Goal: Task Accomplishment & Management: Manage account settings

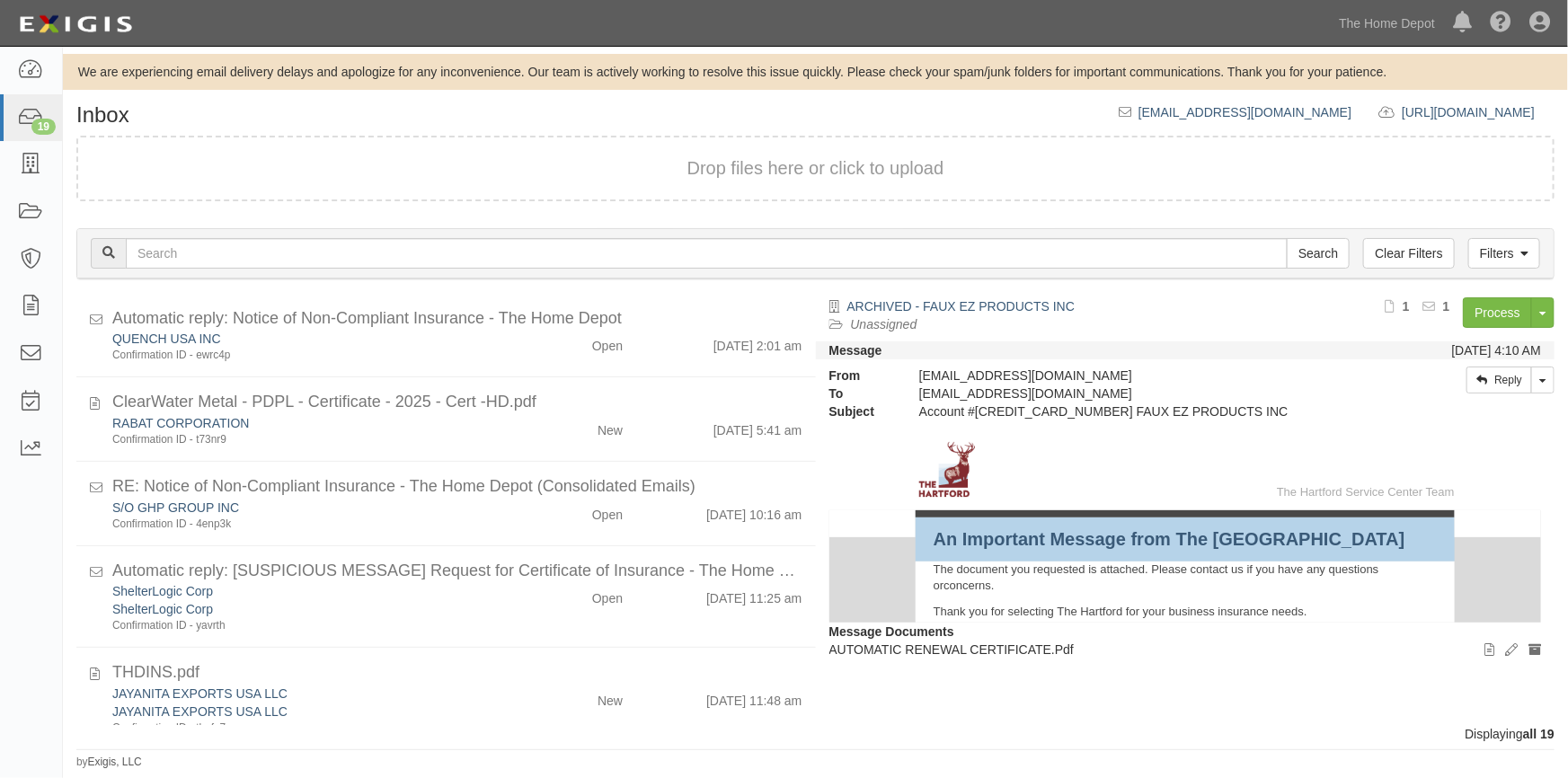
scroll to position [734, 0]
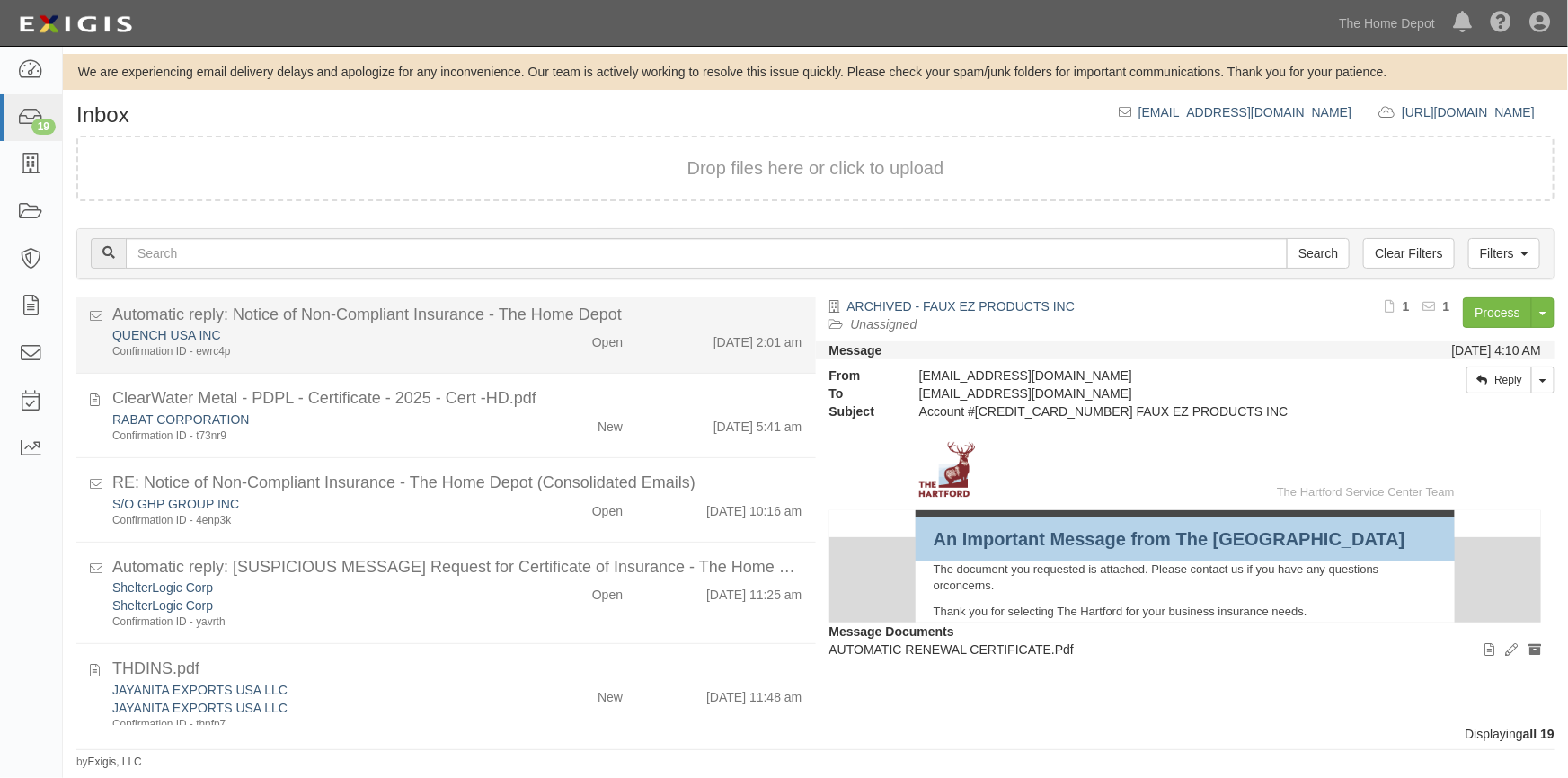
click at [488, 513] on div "Confirmation ID - ewrc4p" at bounding box center [307, 520] width 391 height 15
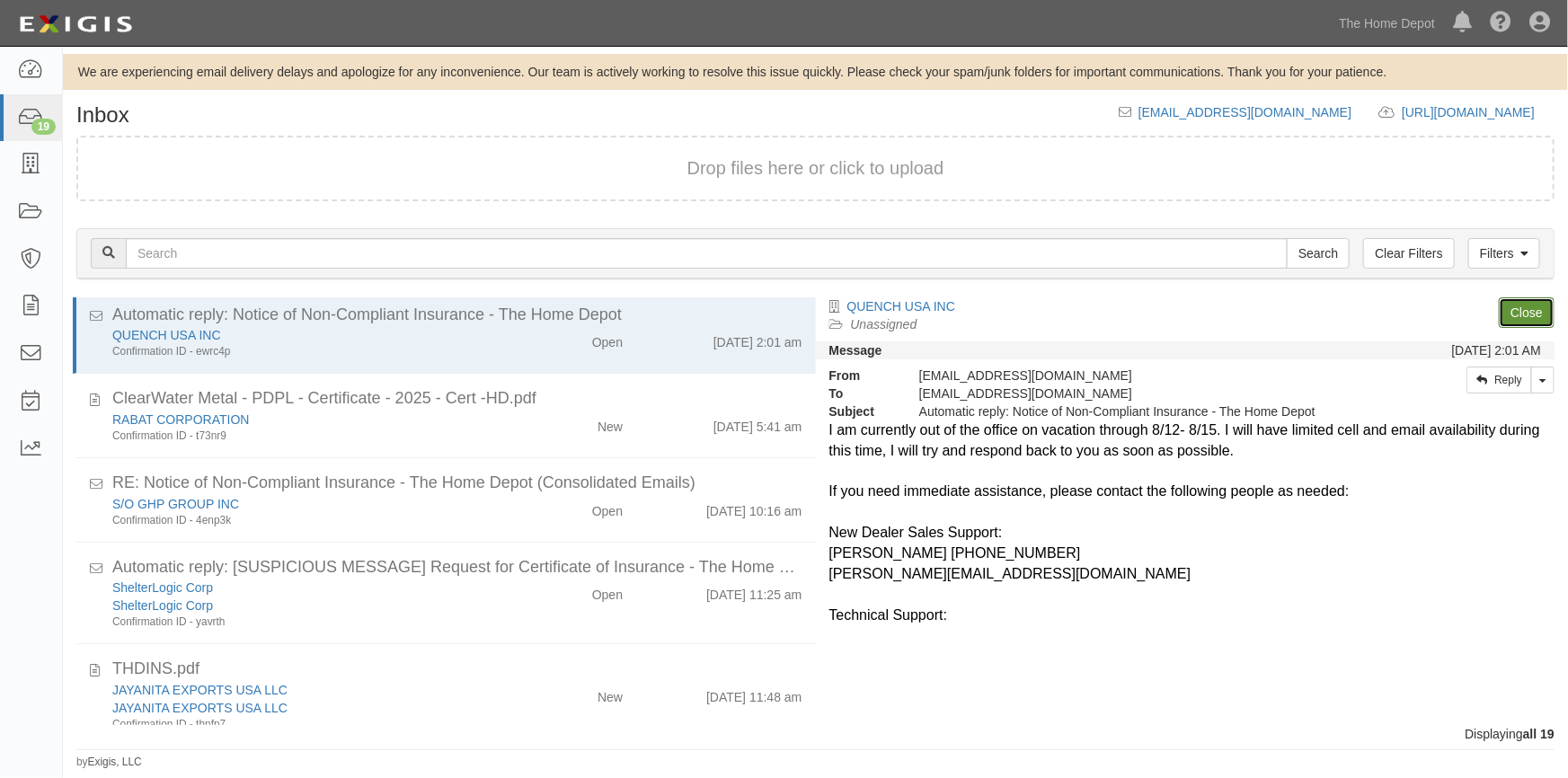
click at [1511, 313] on link "Close" at bounding box center [1526, 312] width 55 height 31
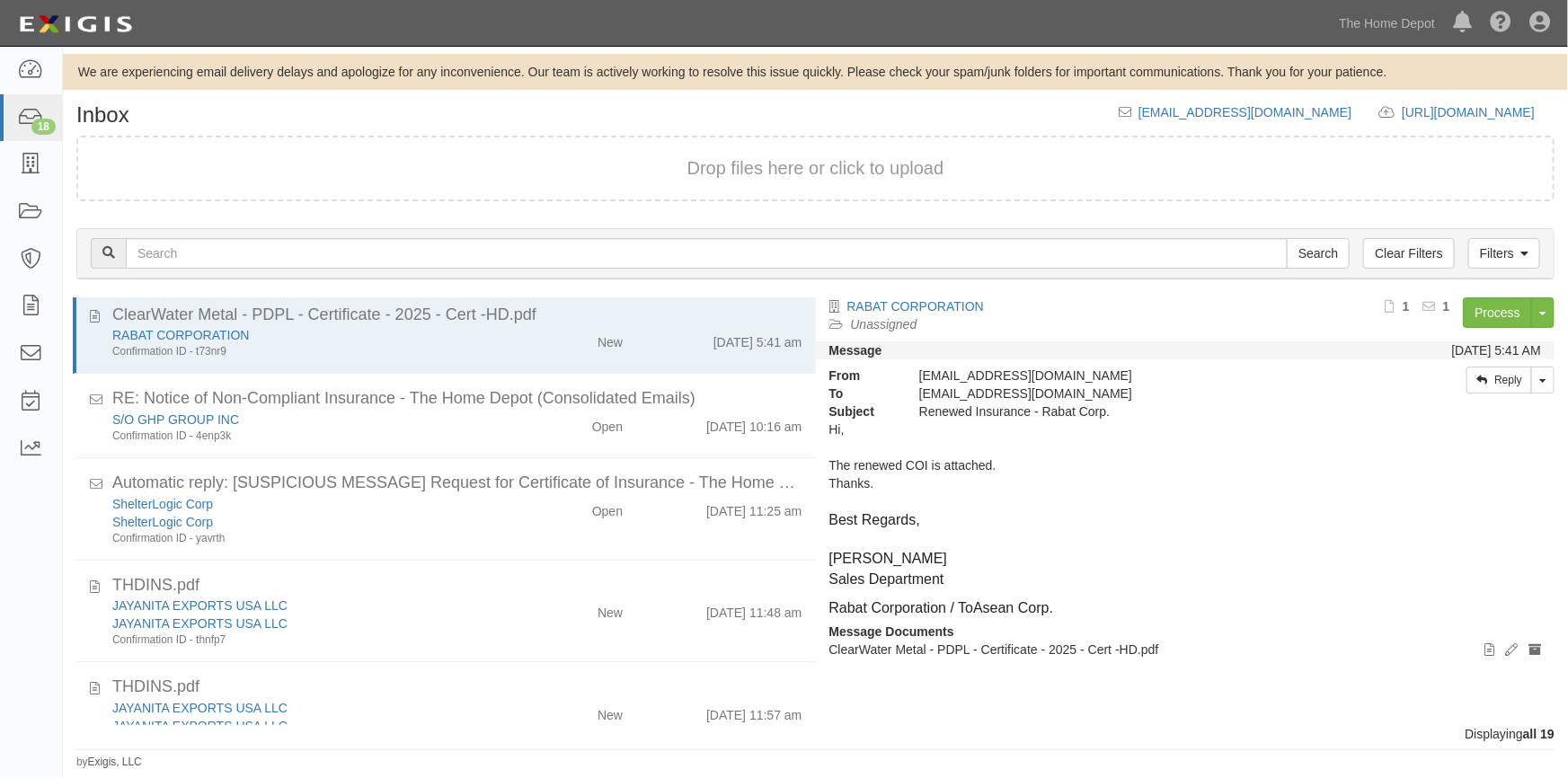
scroll to position [650, 0]
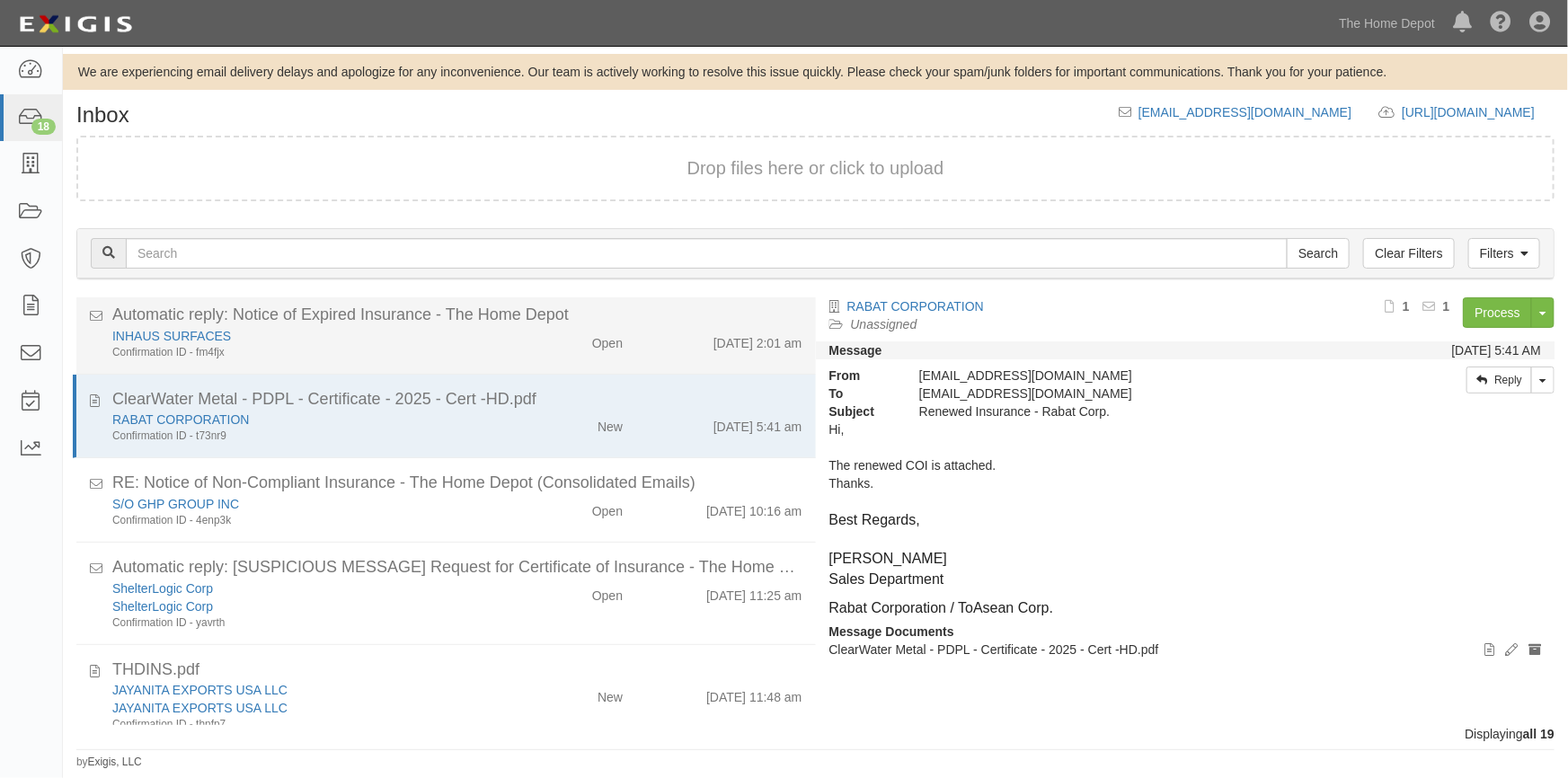
click at [646, 358] on li "Automatic reply: Notice of Expired Insurance - The Home Depot INHAUS SURFACES C…" at bounding box center [445, 332] width 739 height 84
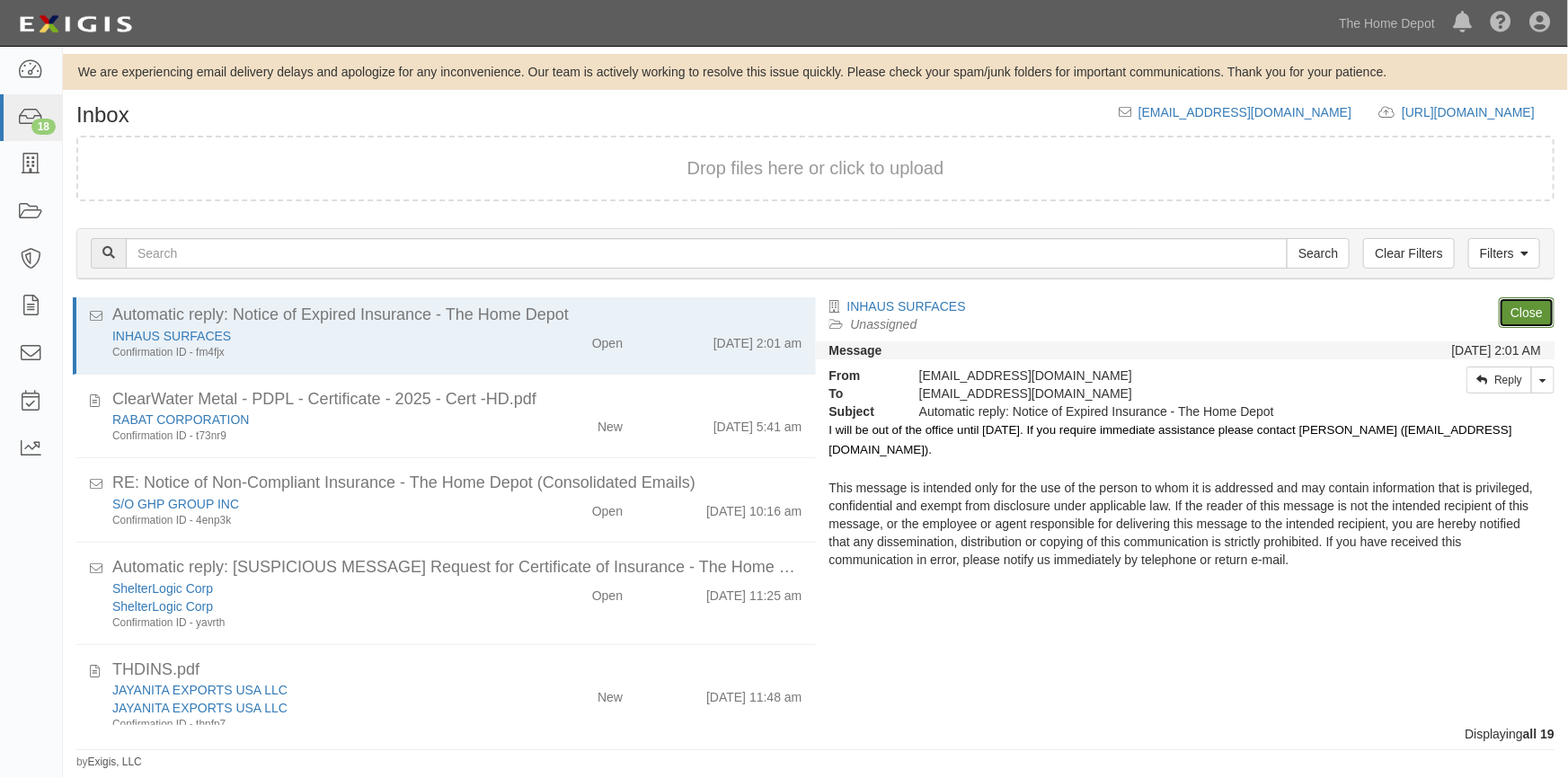
click at [1505, 308] on link "Close" at bounding box center [1526, 312] width 55 height 31
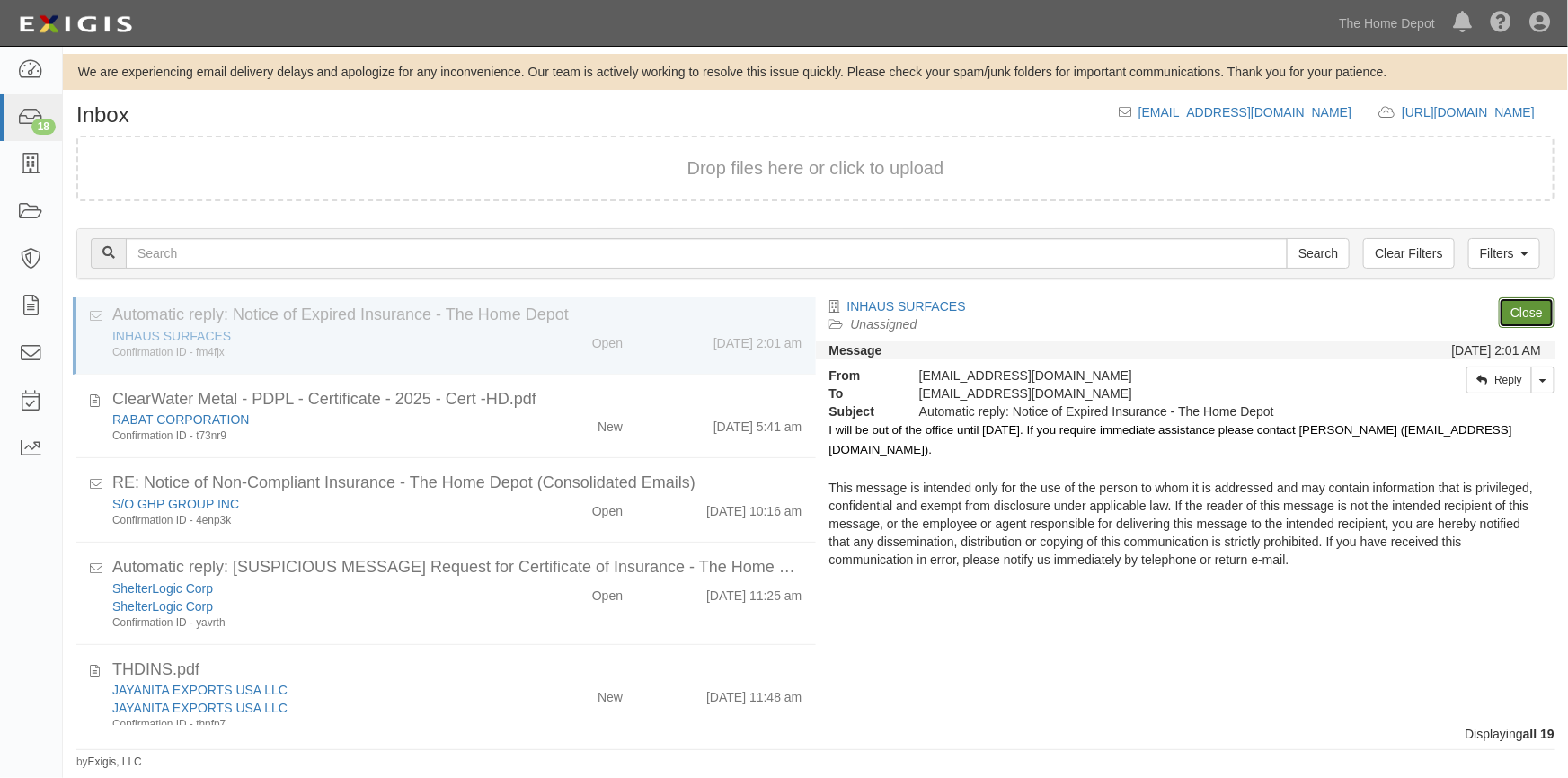
scroll to position [566, 0]
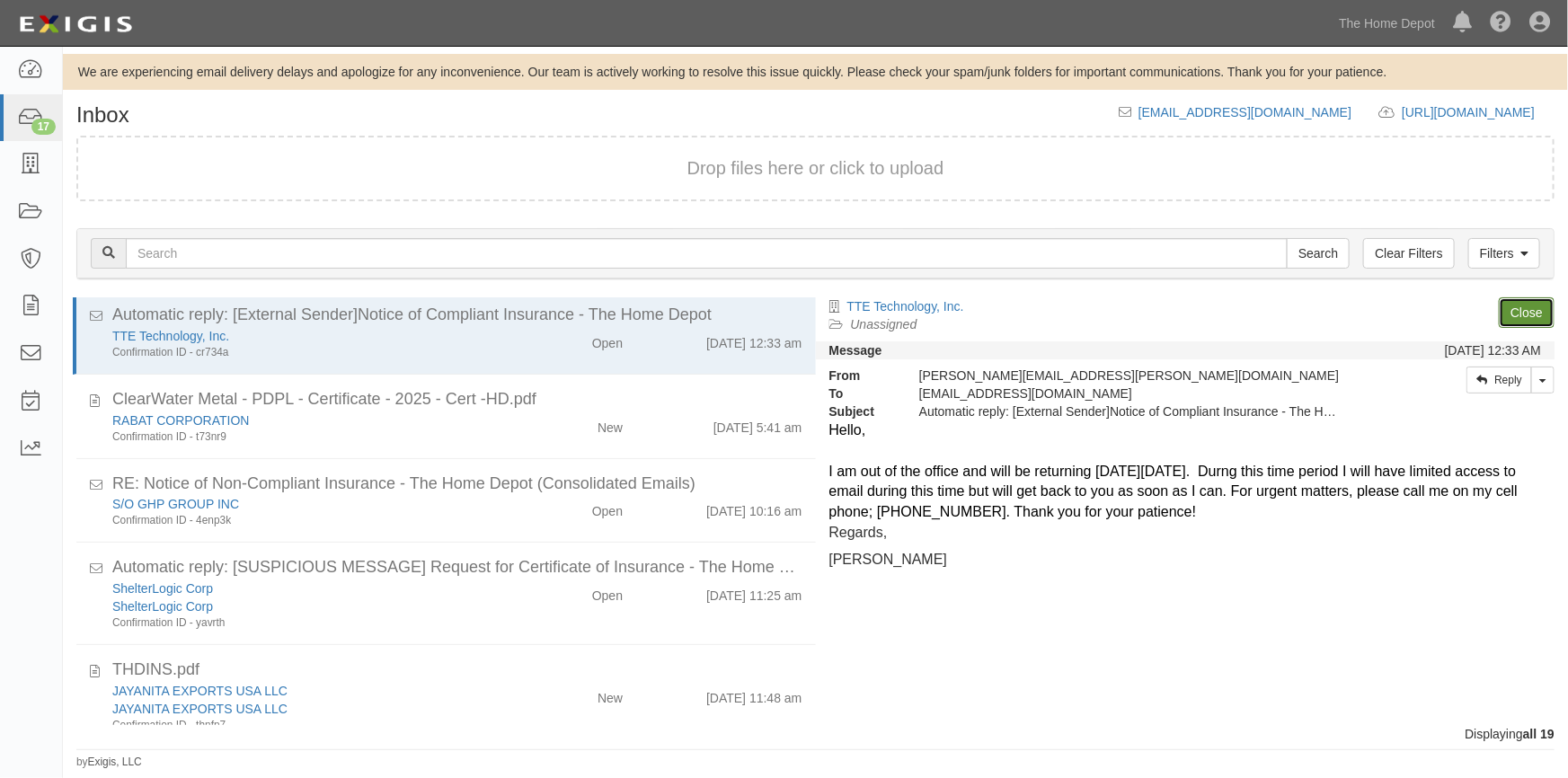
click at [1505, 308] on link "Close" at bounding box center [1526, 312] width 55 height 31
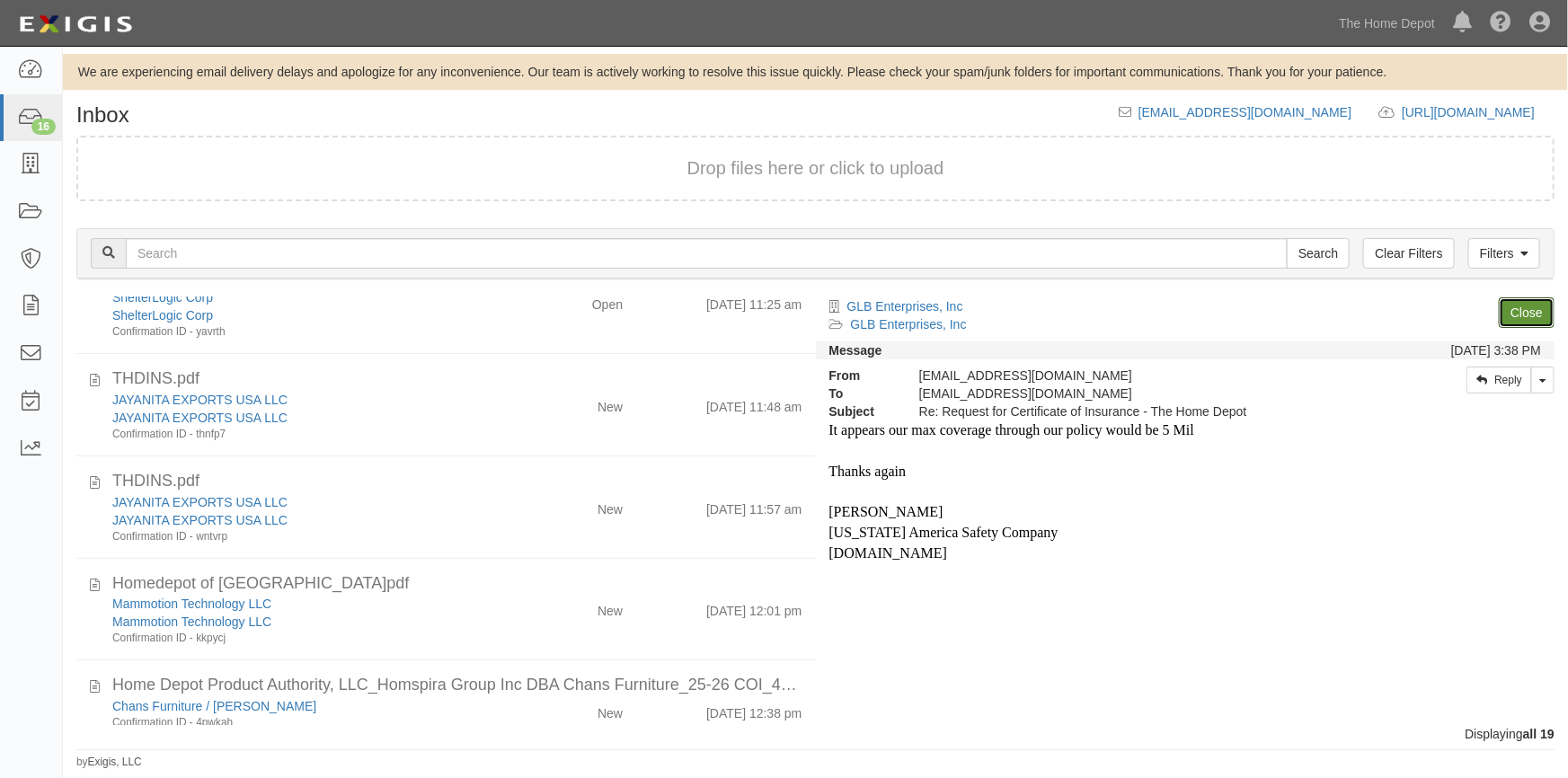
scroll to position [736, 0]
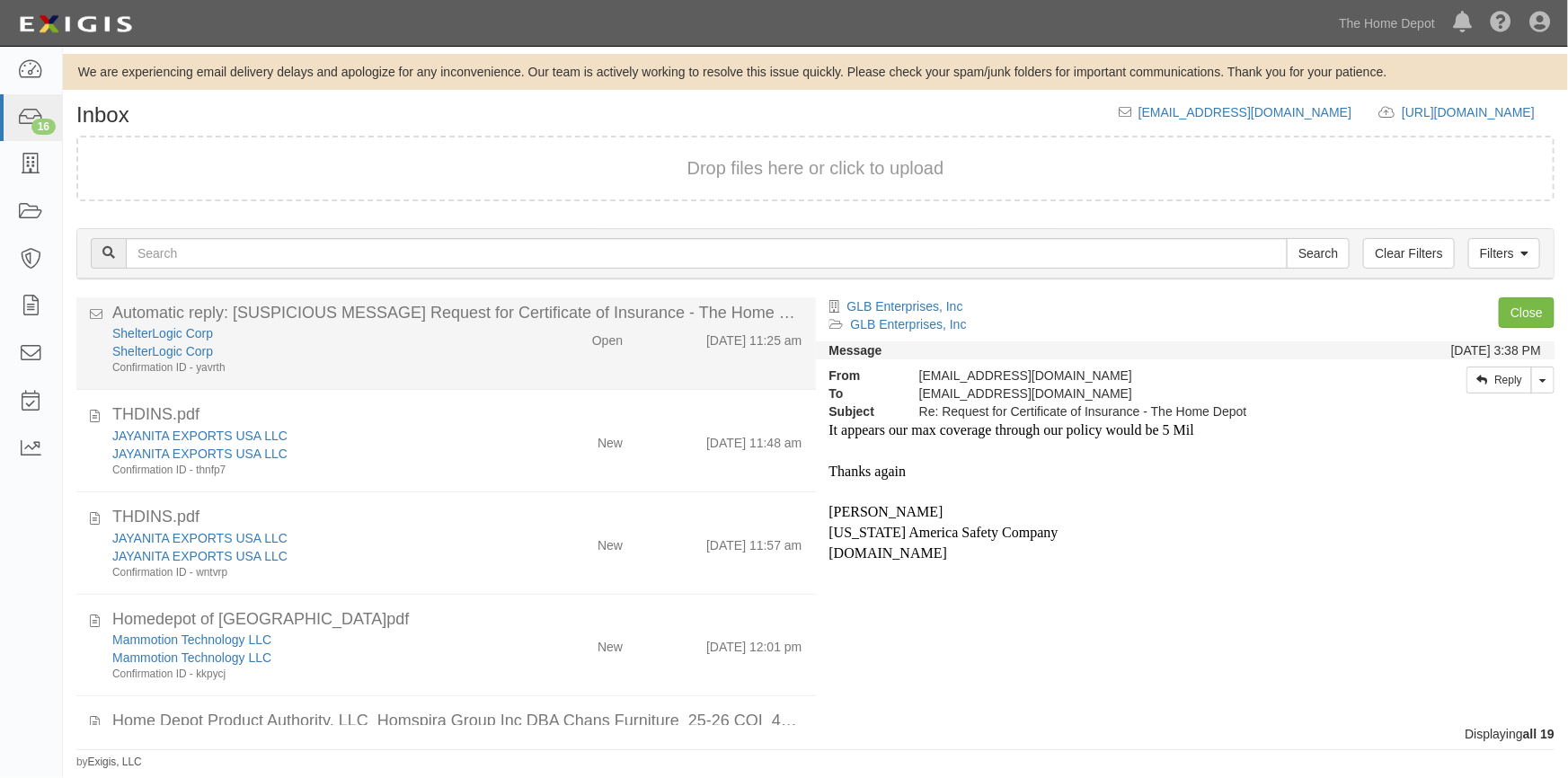
click at [541, 349] on div "ShelterLogic Corp ShelterLogic Corp Confirmation ID - yavrth Open 8/14/25 11:25…" at bounding box center [457, 350] width 717 height 51
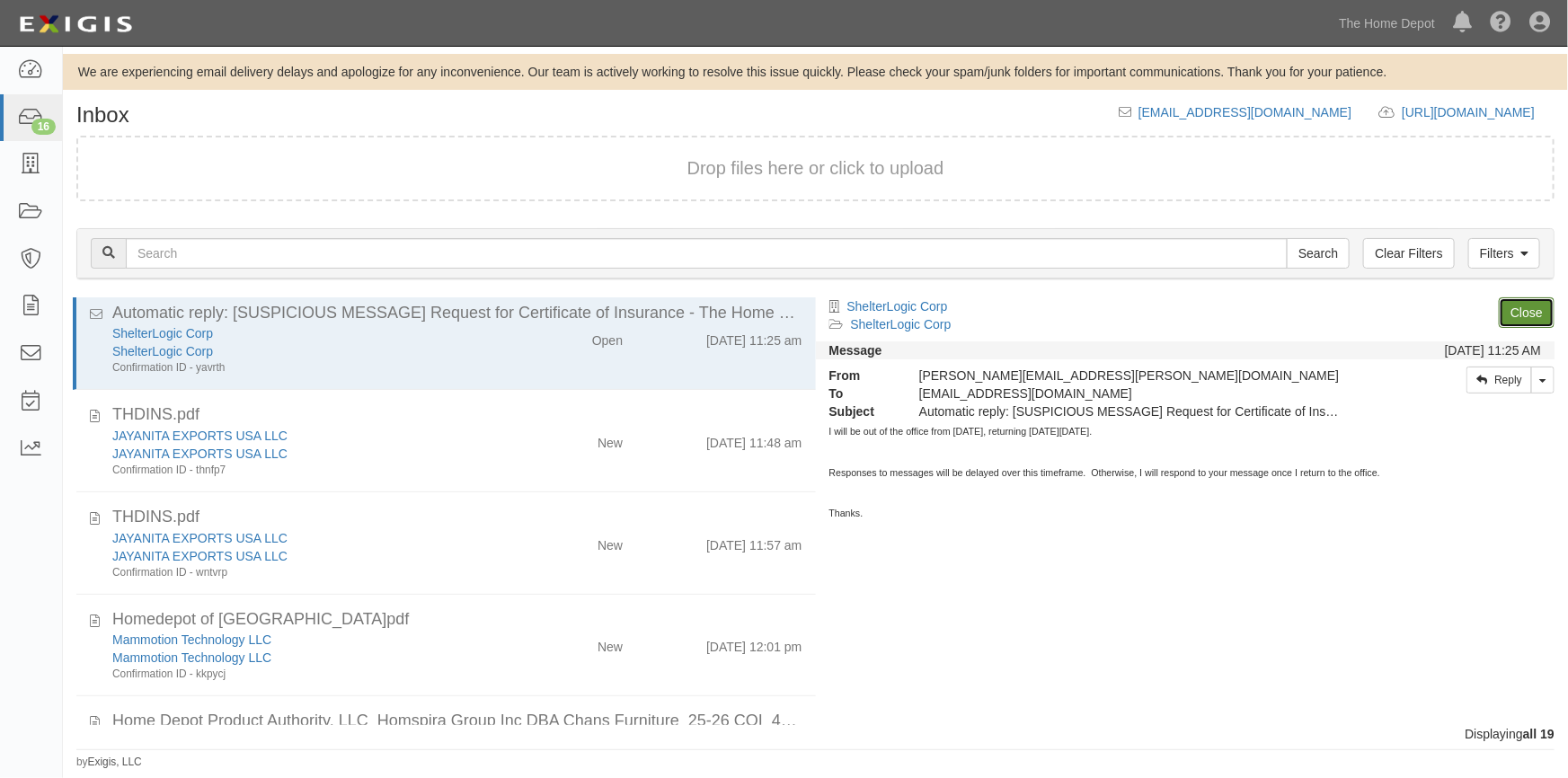
click at [1532, 313] on link "Close" at bounding box center [1526, 312] width 55 height 31
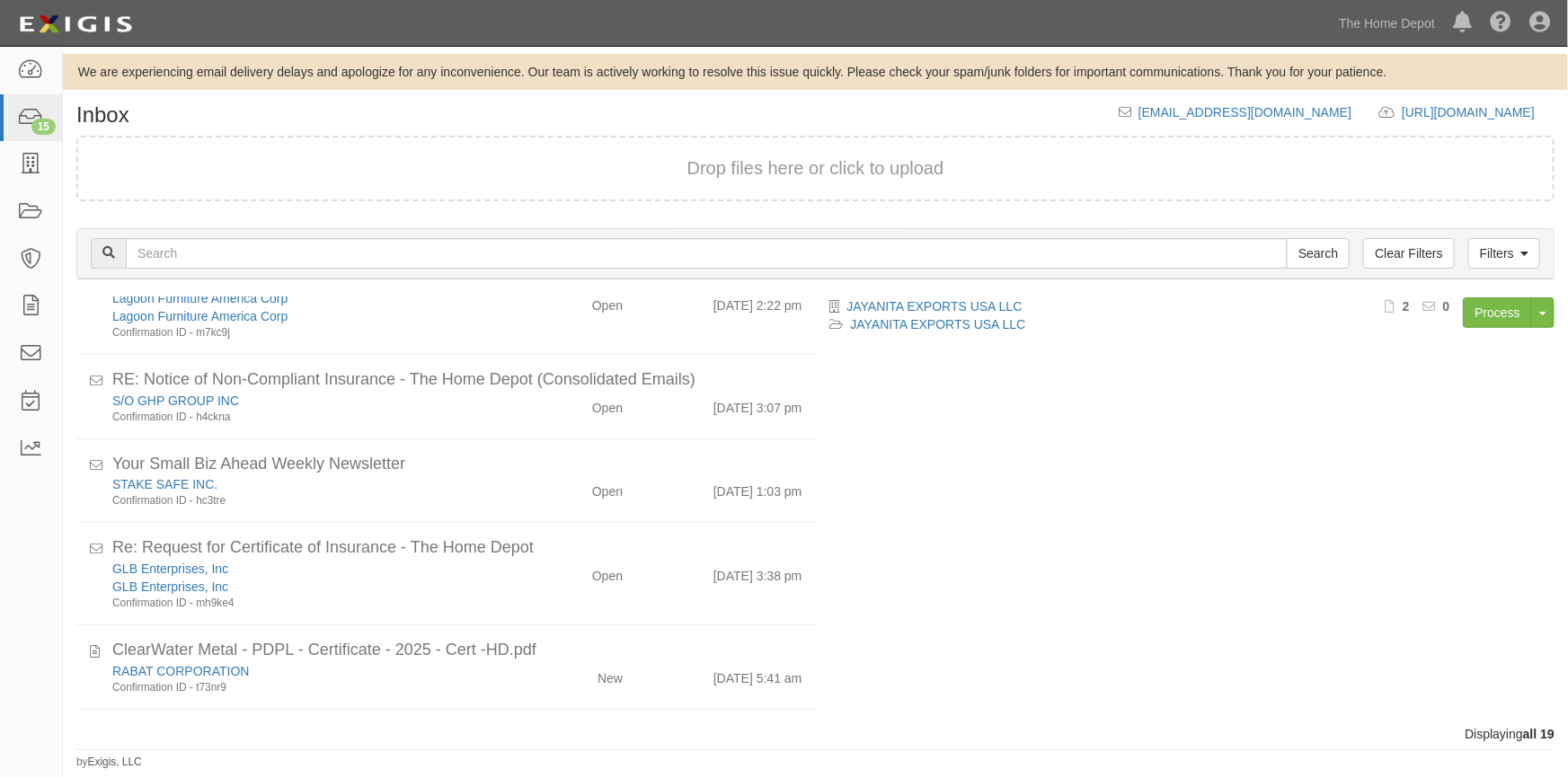
scroll to position [228, 0]
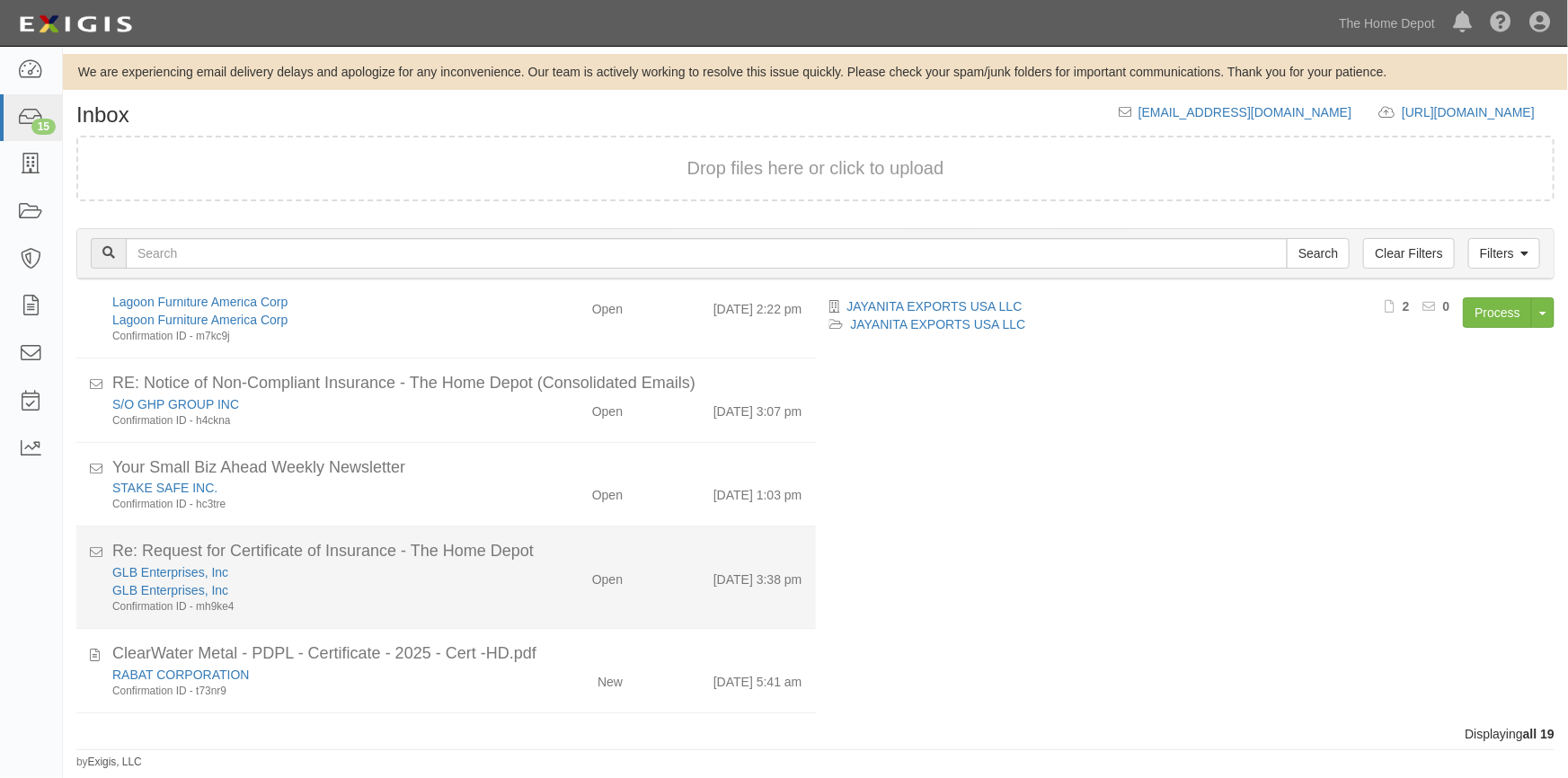
click at [0, 0] on div "GLB Enterprises, Inc" at bounding box center [0, 0] width 0 height 0
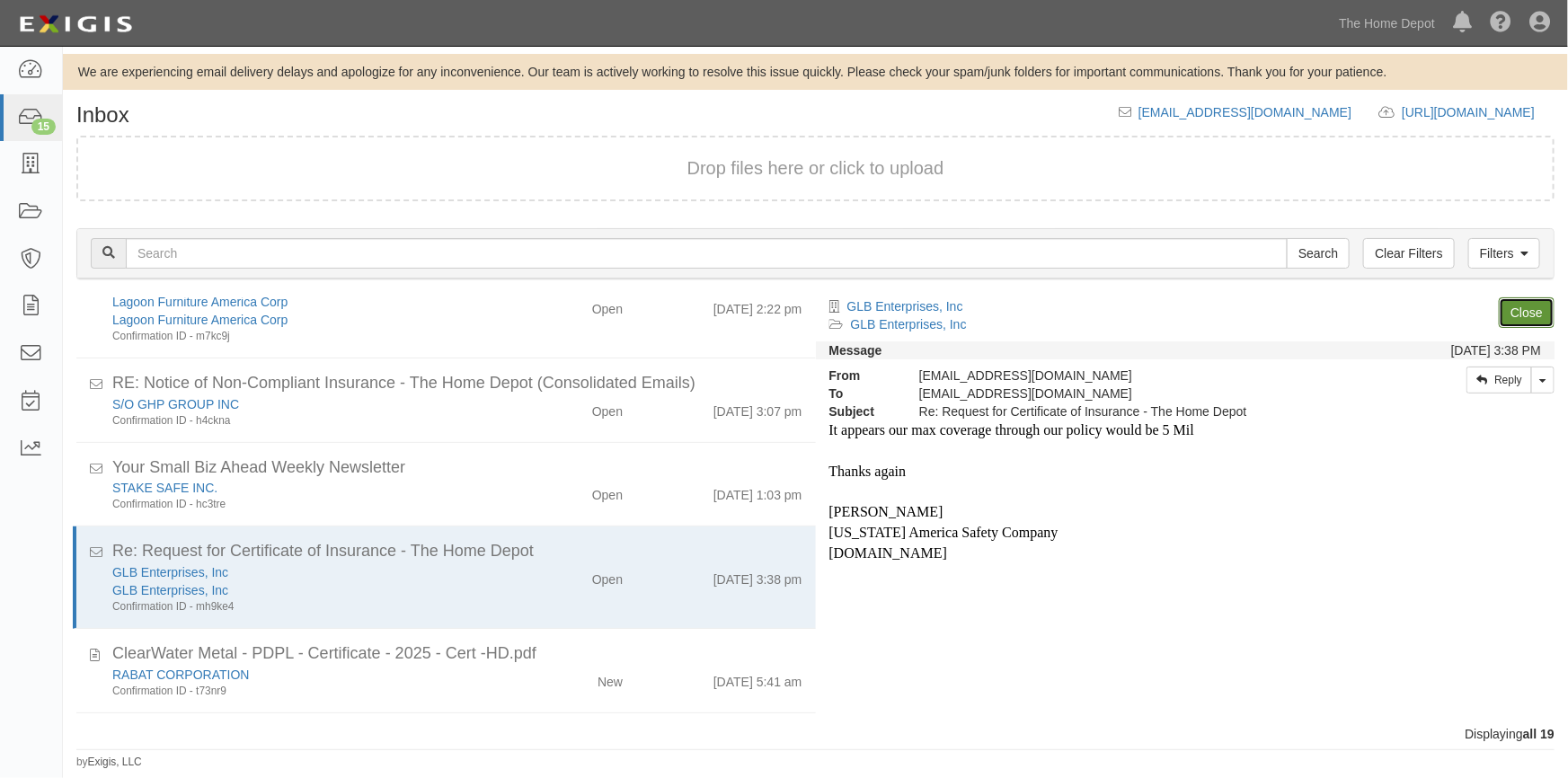
click at [1516, 315] on link "Close" at bounding box center [1526, 312] width 55 height 31
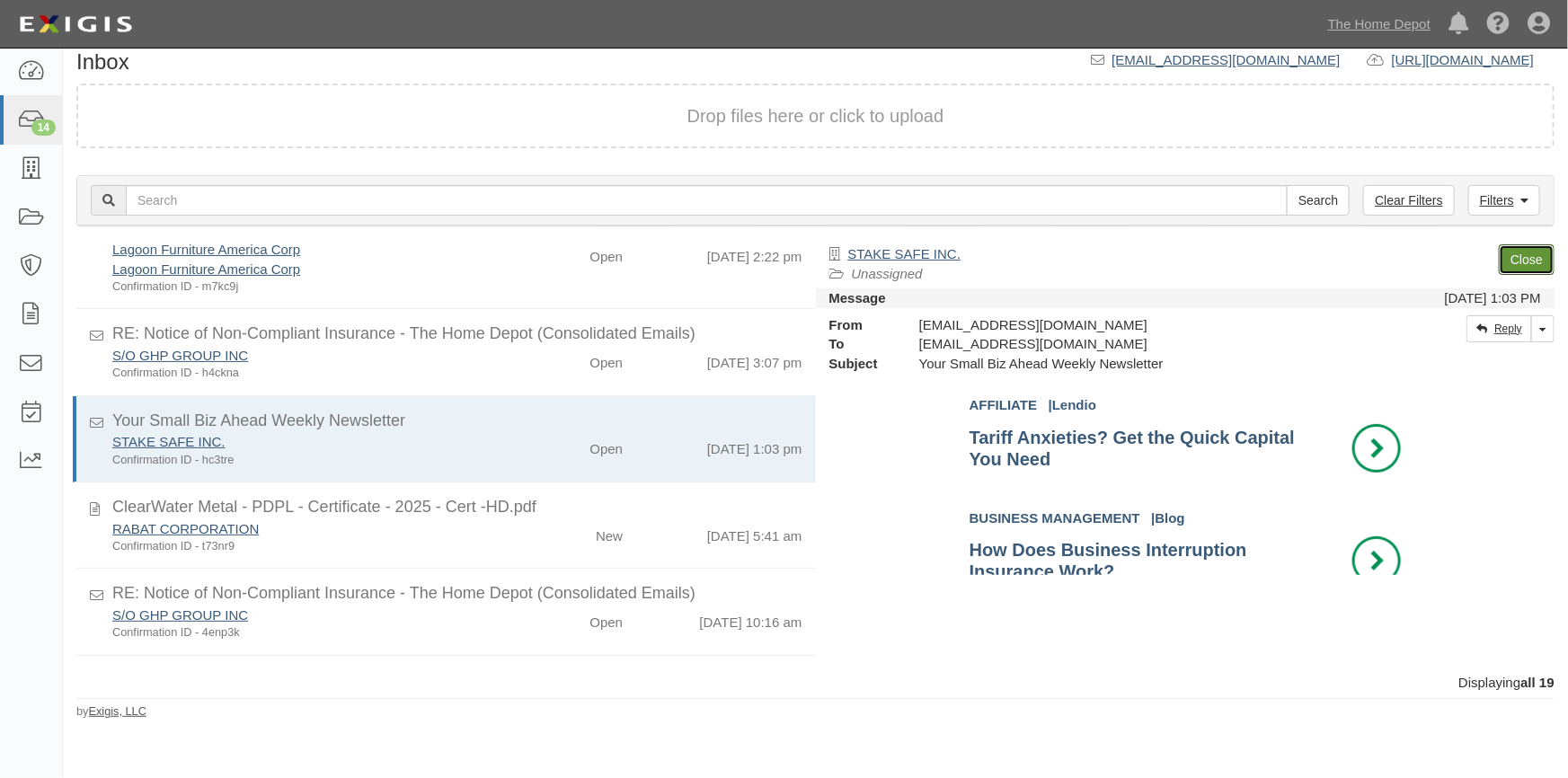
scroll to position [571, 0]
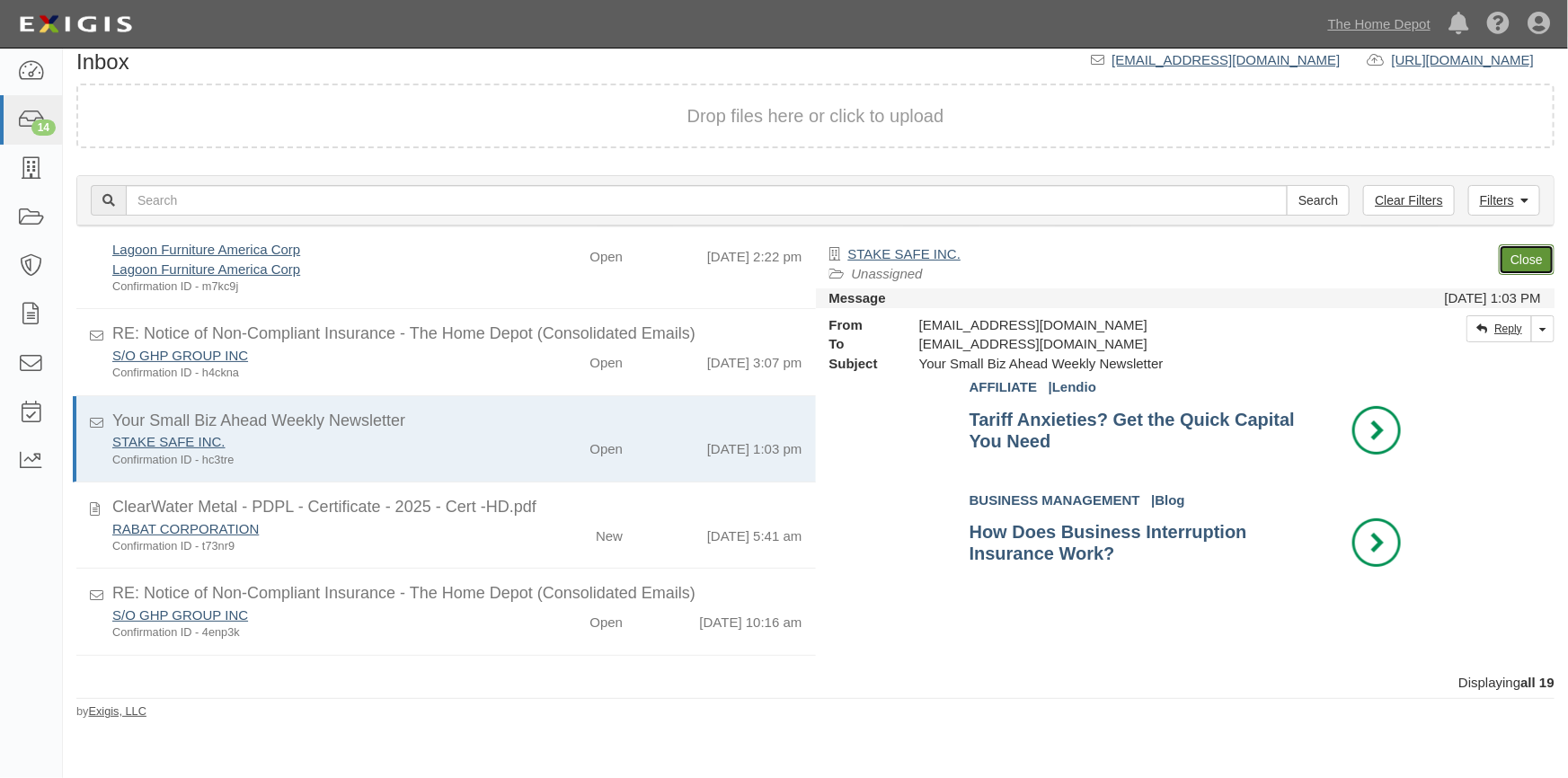
click at [1526, 265] on link "Close" at bounding box center [1526, 259] width 55 height 31
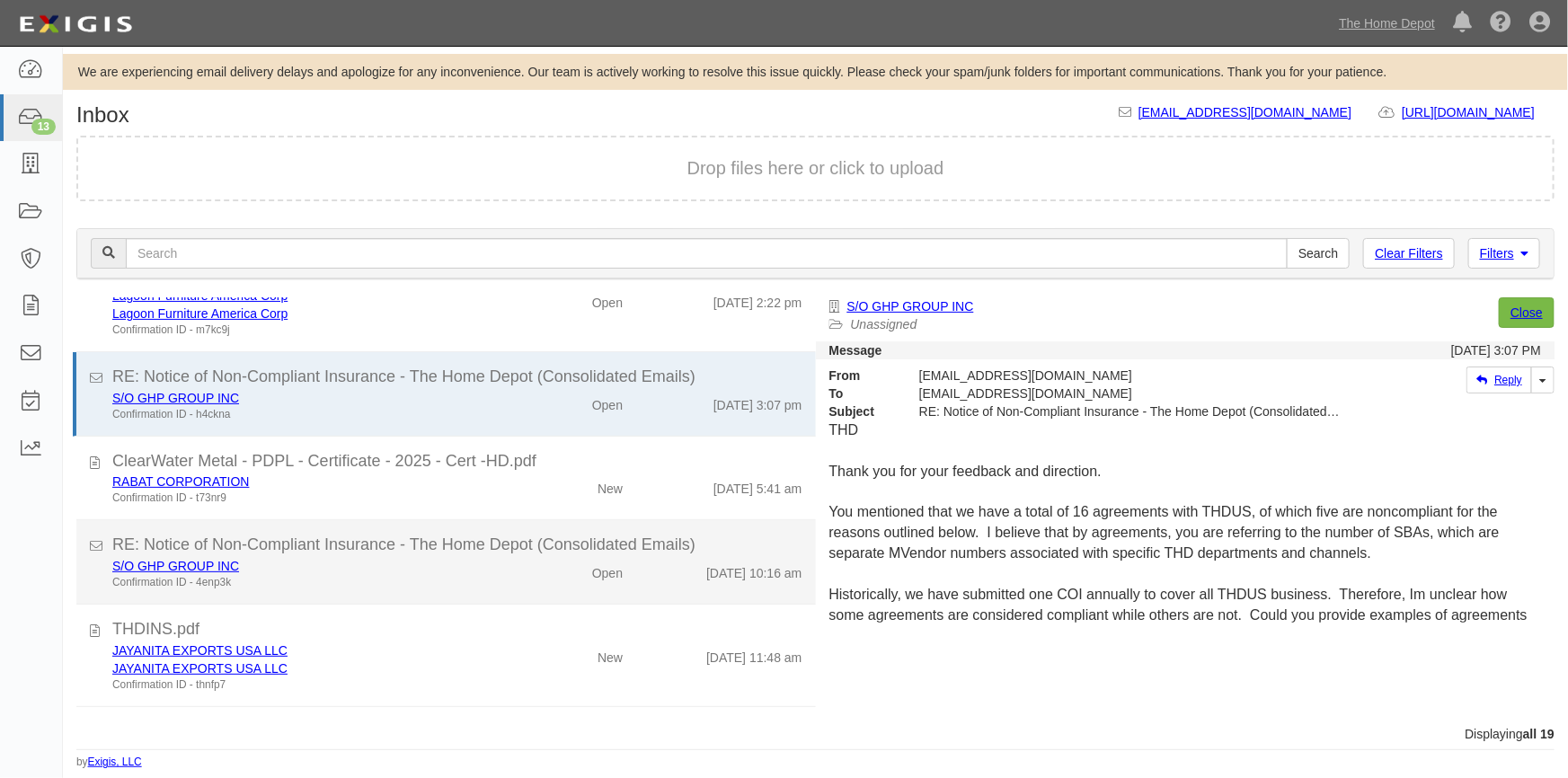
click at [485, 581] on div "Confirmation ID - 4enp3k" at bounding box center [307, 582] width 391 height 15
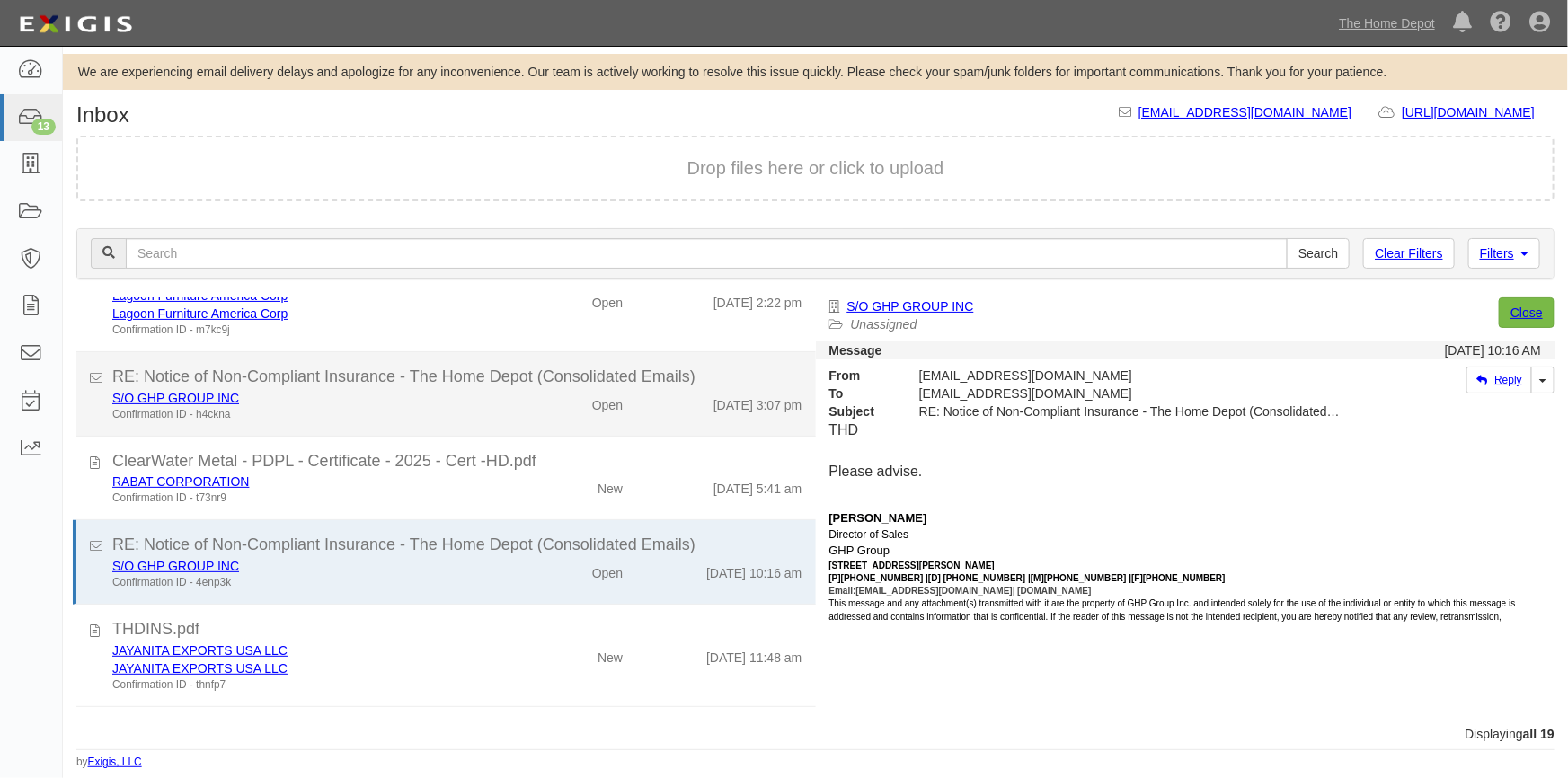
click at [440, 423] on li "RE: Notice of Non-Compliant Insurance - The Home Depot (Consolidated Emails) S/…" at bounding box center [445, 394] width 739 height 84
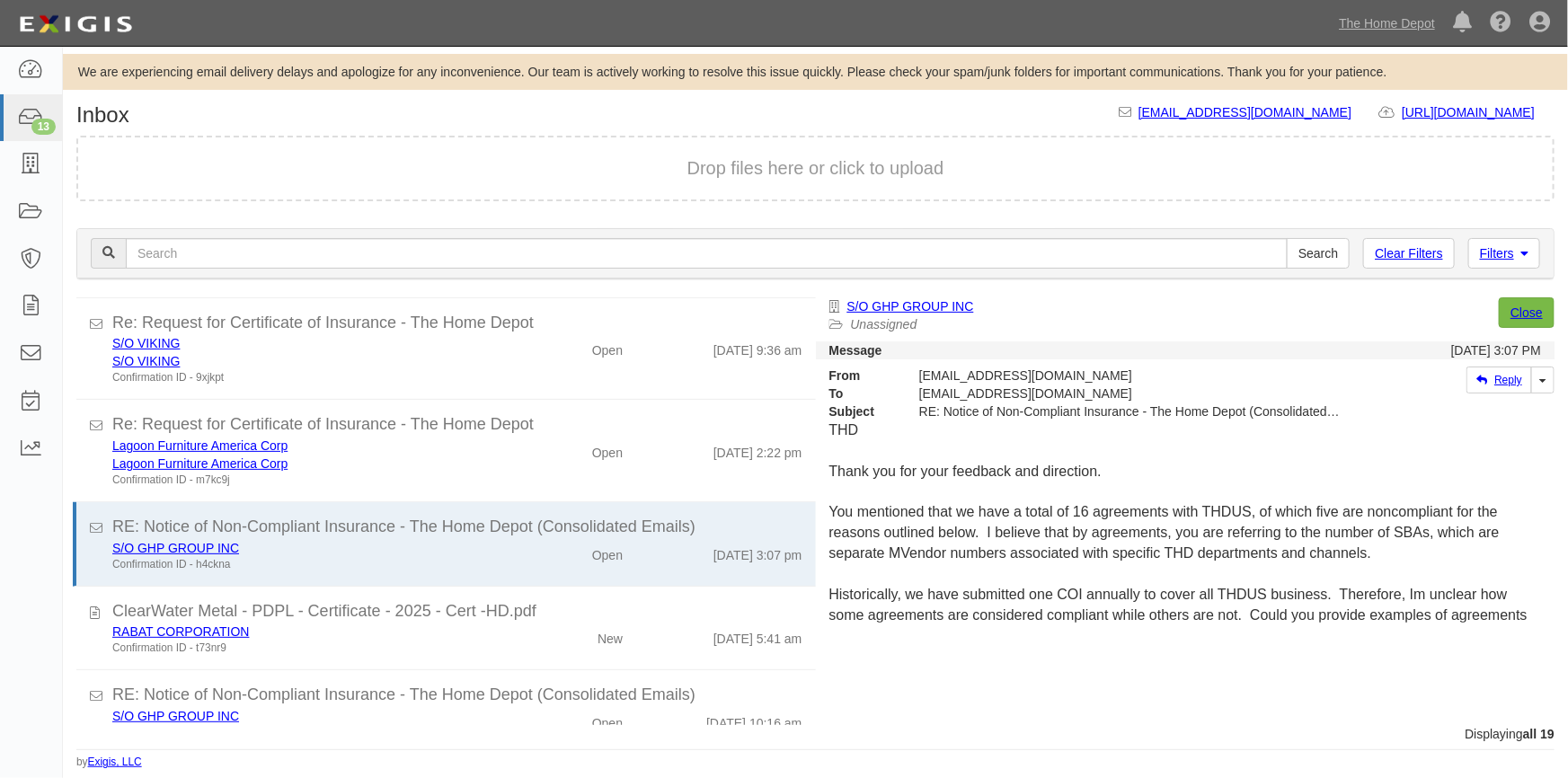
scroll to position [0, 0]
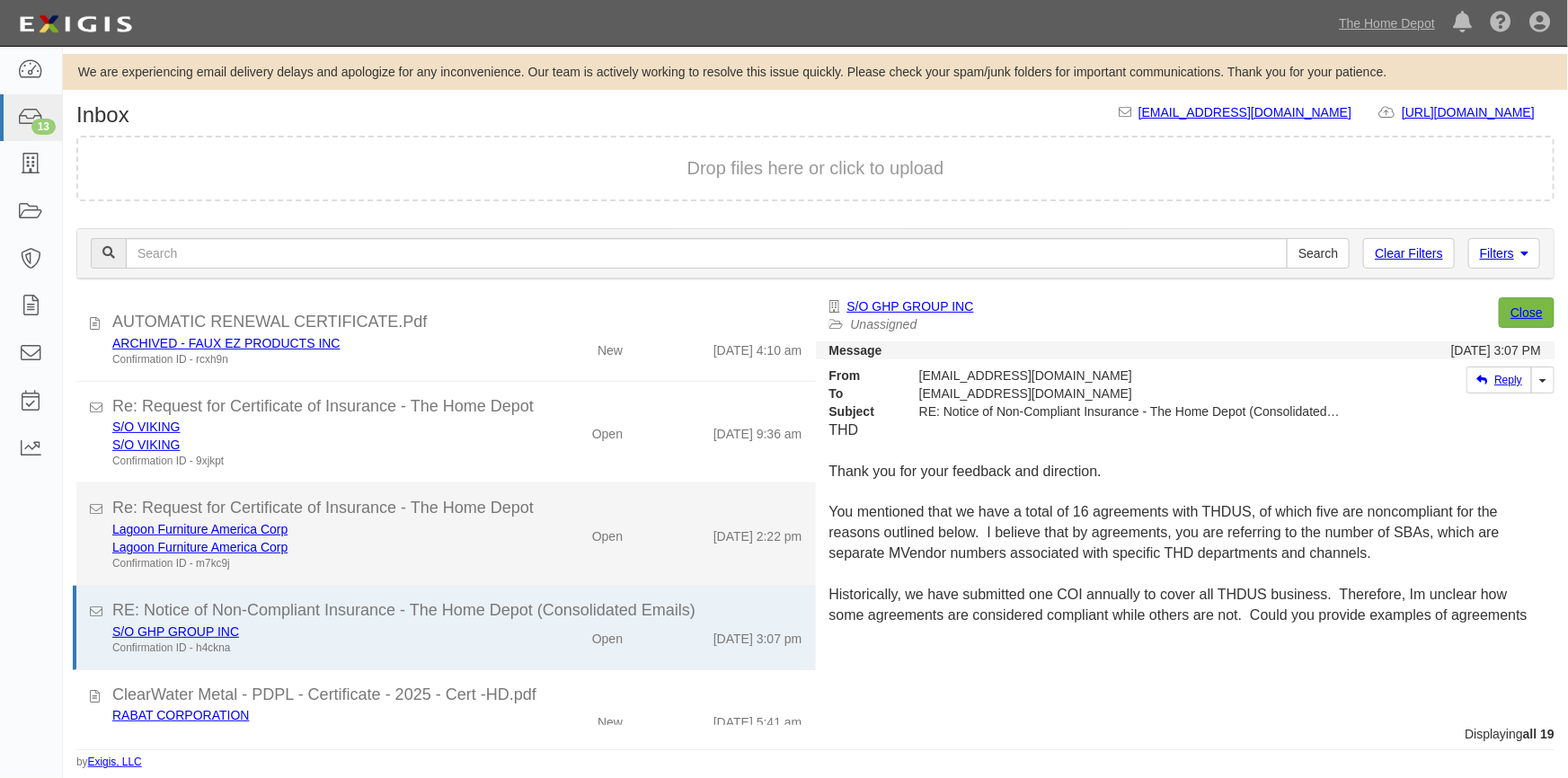
click at [464, 554] on div "Lagoon Furniture America Corp" at bounding box center [307, 547] width 391 height 18
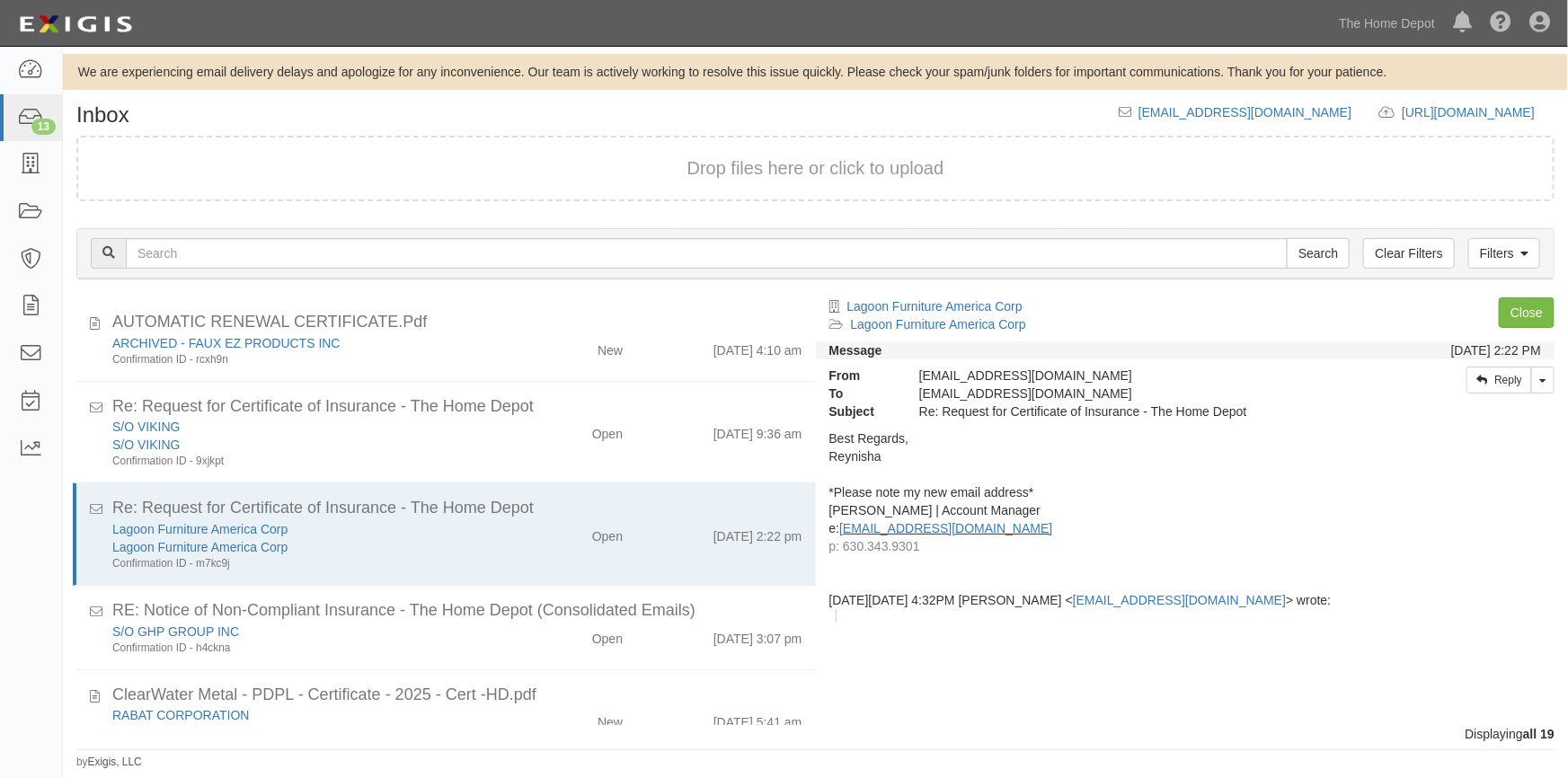
scroll to position [408, 0]
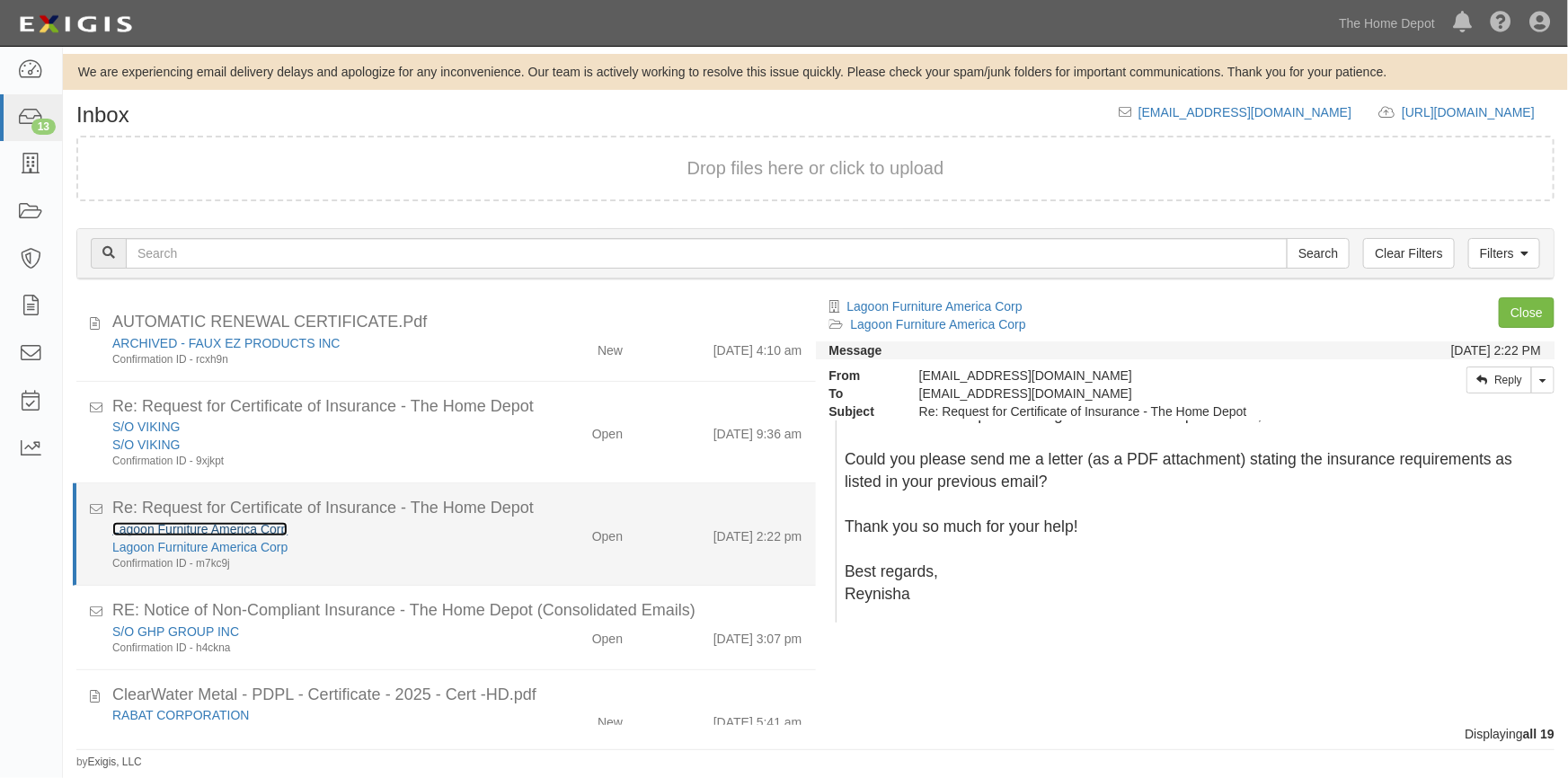
click at [226, 531] on link "Lagoon Furniture America Corp" at bounding box center [199, 529] width 175 height 15
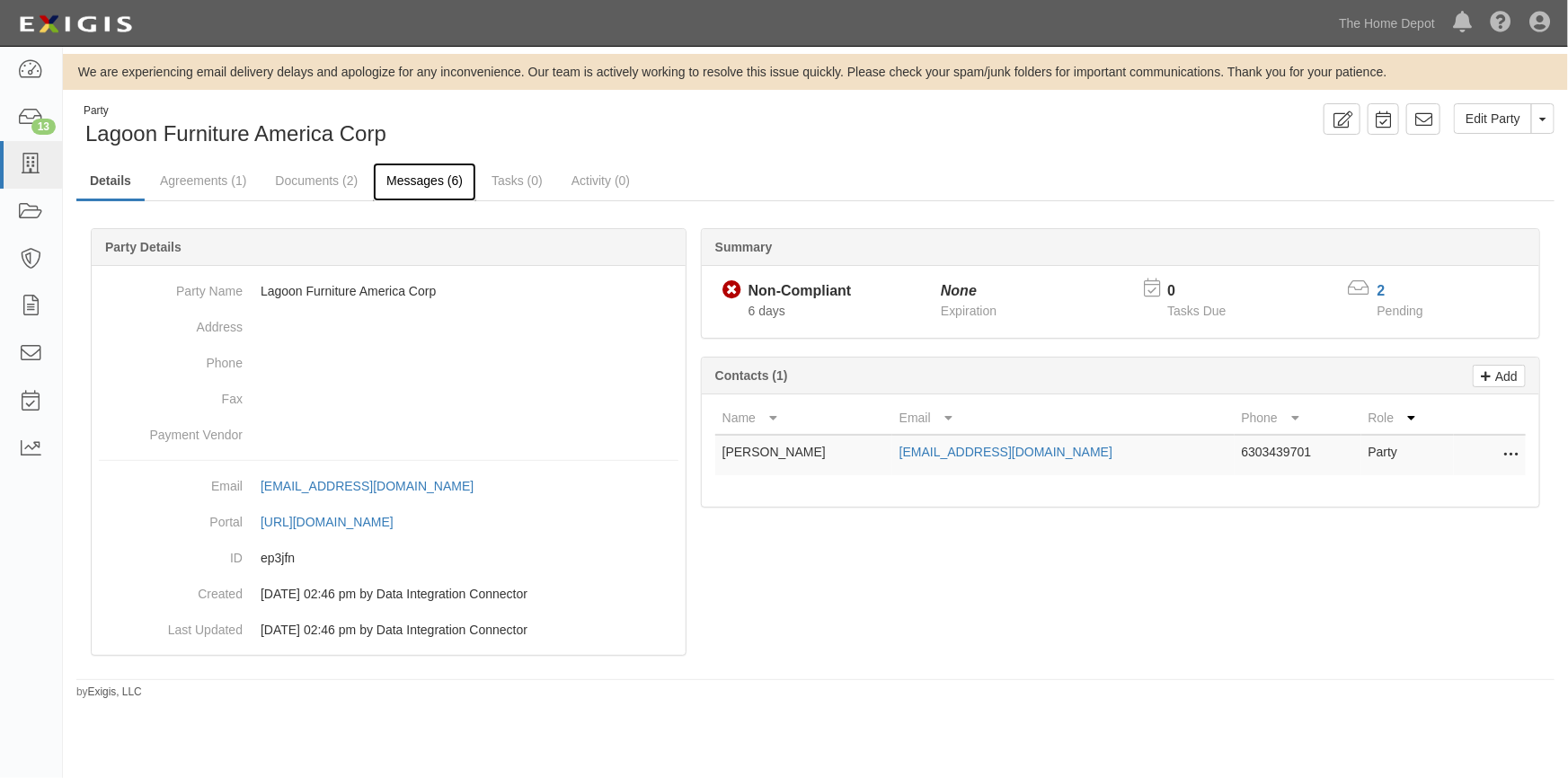
click at [408, 188] on link "Messages (6)" at bounding box center [425, 181] width 103 height 39
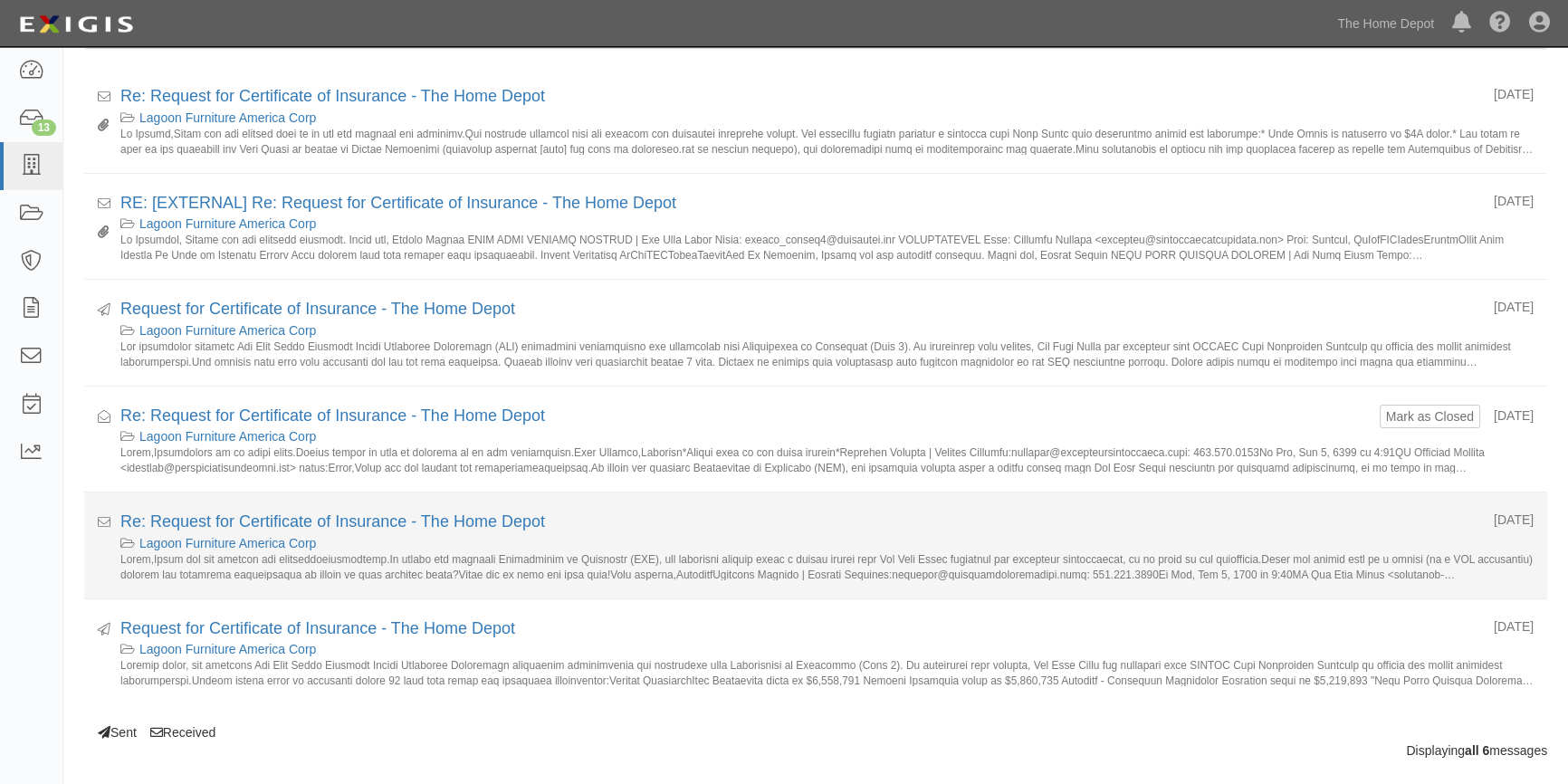
scroll to position [276, 0]
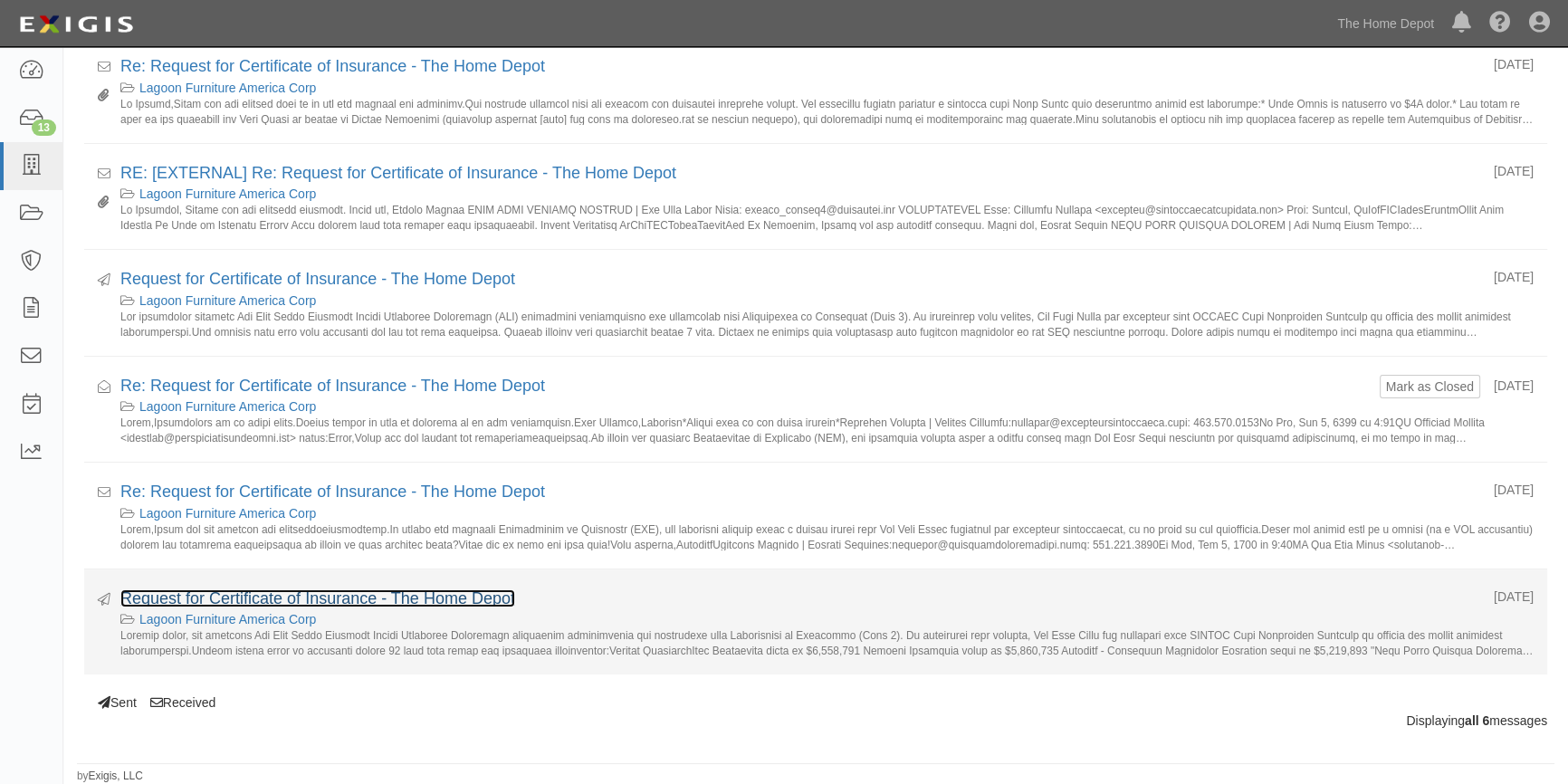
click at [281, 596] on link "Request for Certificate of Insurance - The Home Depot" at bounding box center [318, 598] width 395 height 18
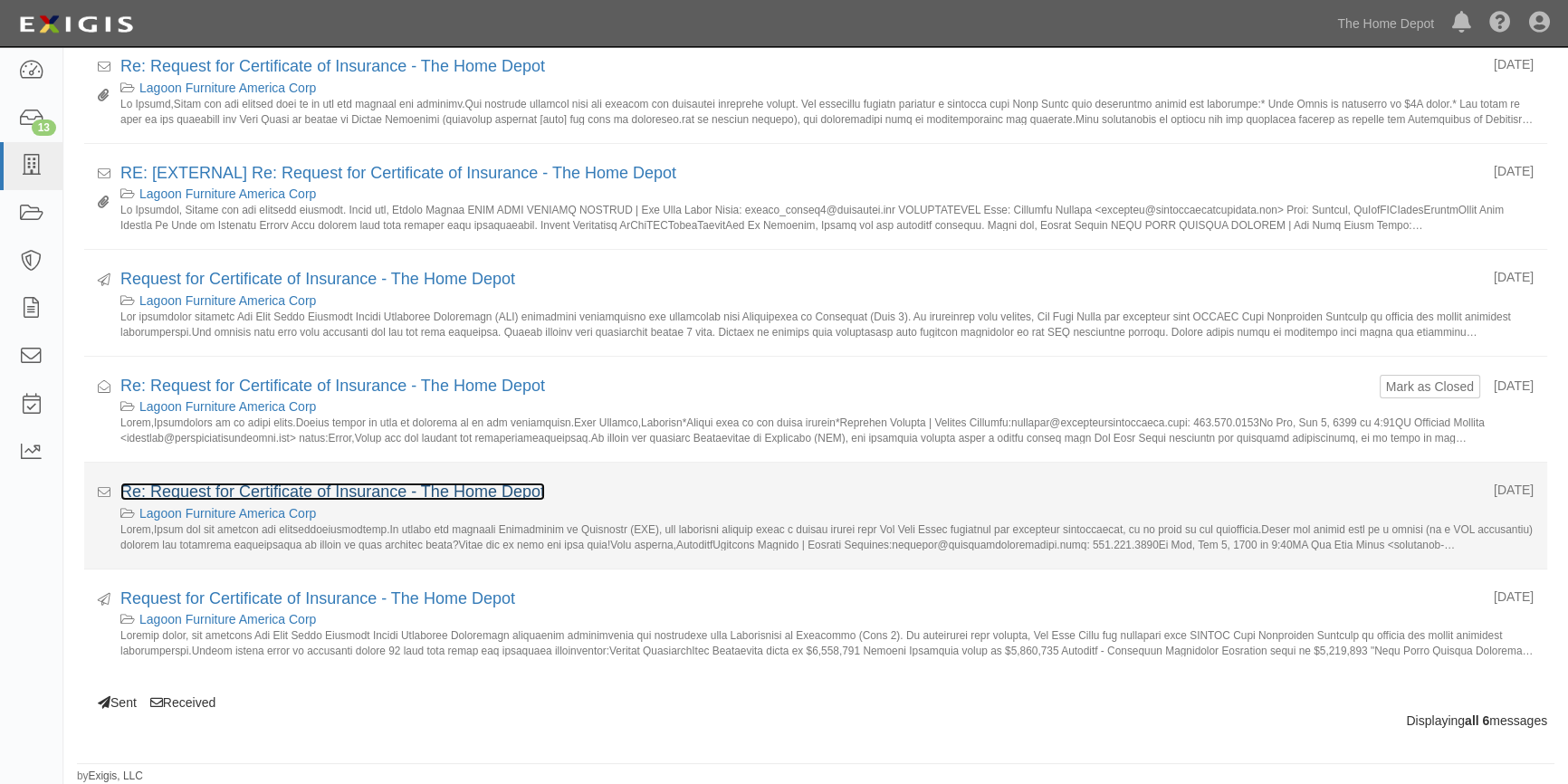
click at [244, 484] on link "Re: Request for Certificate of Insurance - The Home Depot" at bounding box center [333, 492] width 425 height 18
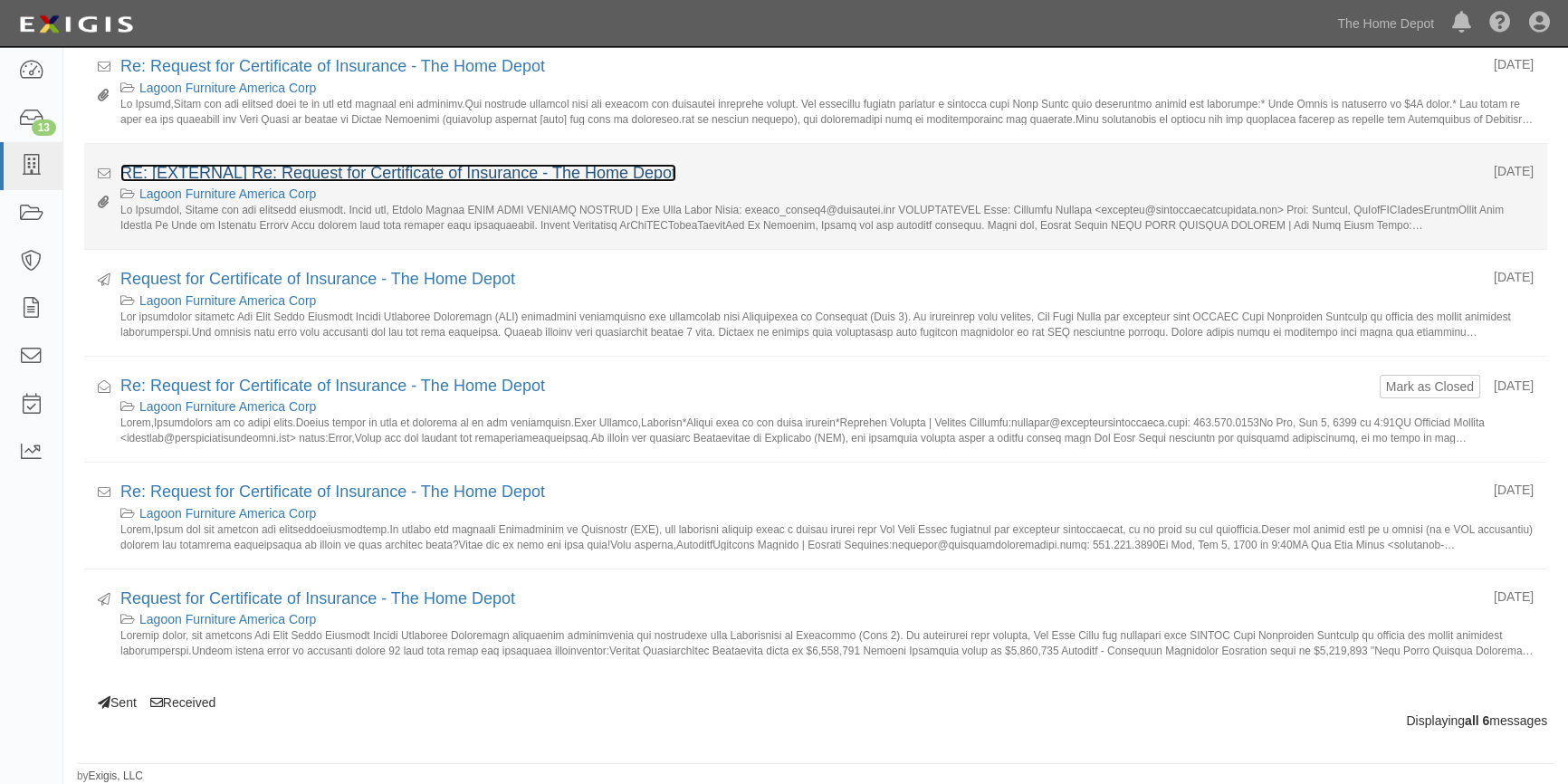
click at [305, 167] on link "RE: [EXTERNAL] Re: Request for Certificate of Insurance - The Home Depot" at bounding box center [398, 173] width 556 height 18
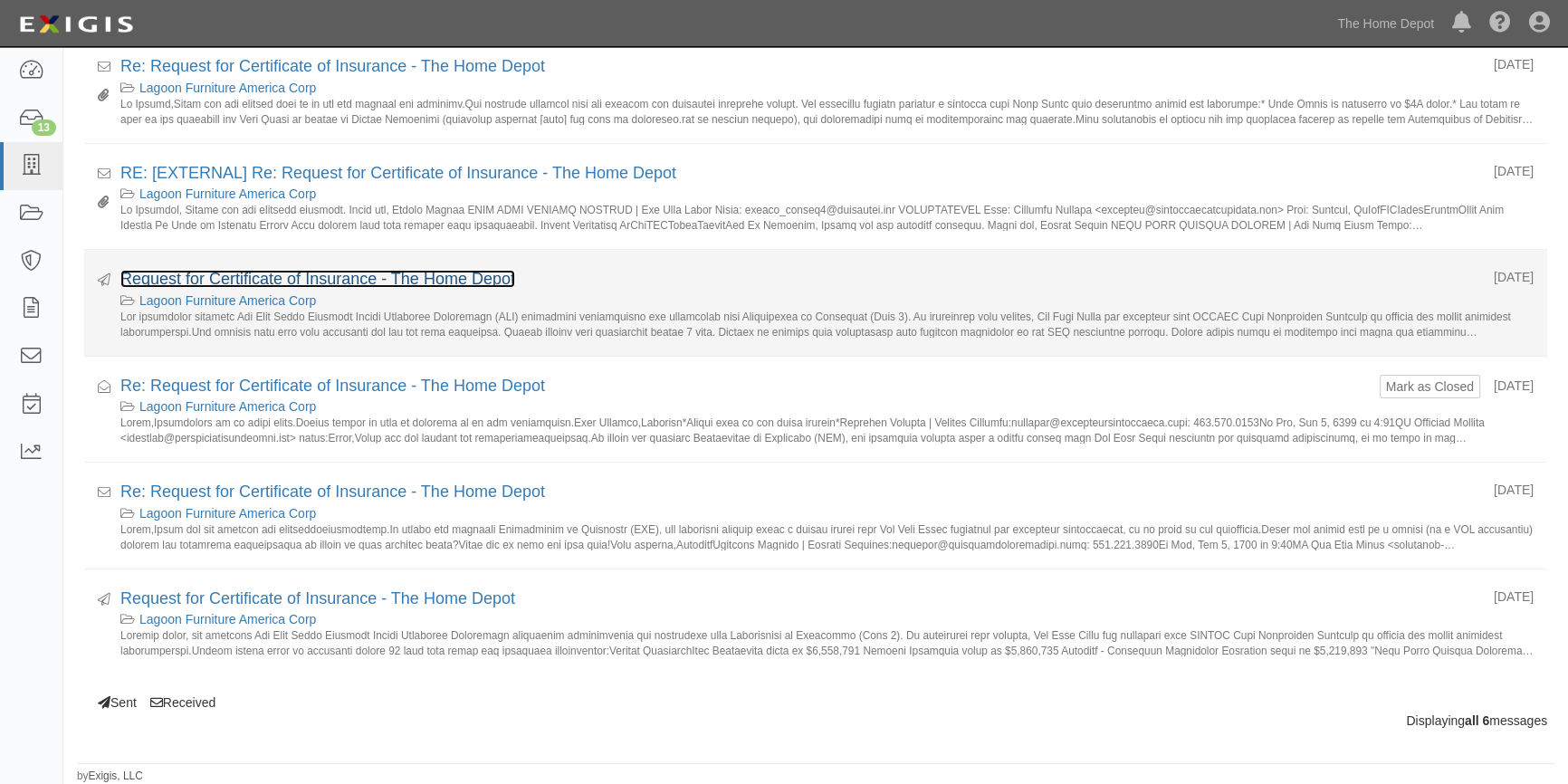
click at [256, 283] on link "Request for Certificate of Insurance - The Home Depot" at bounding box center [318, 278] width 395 height 18
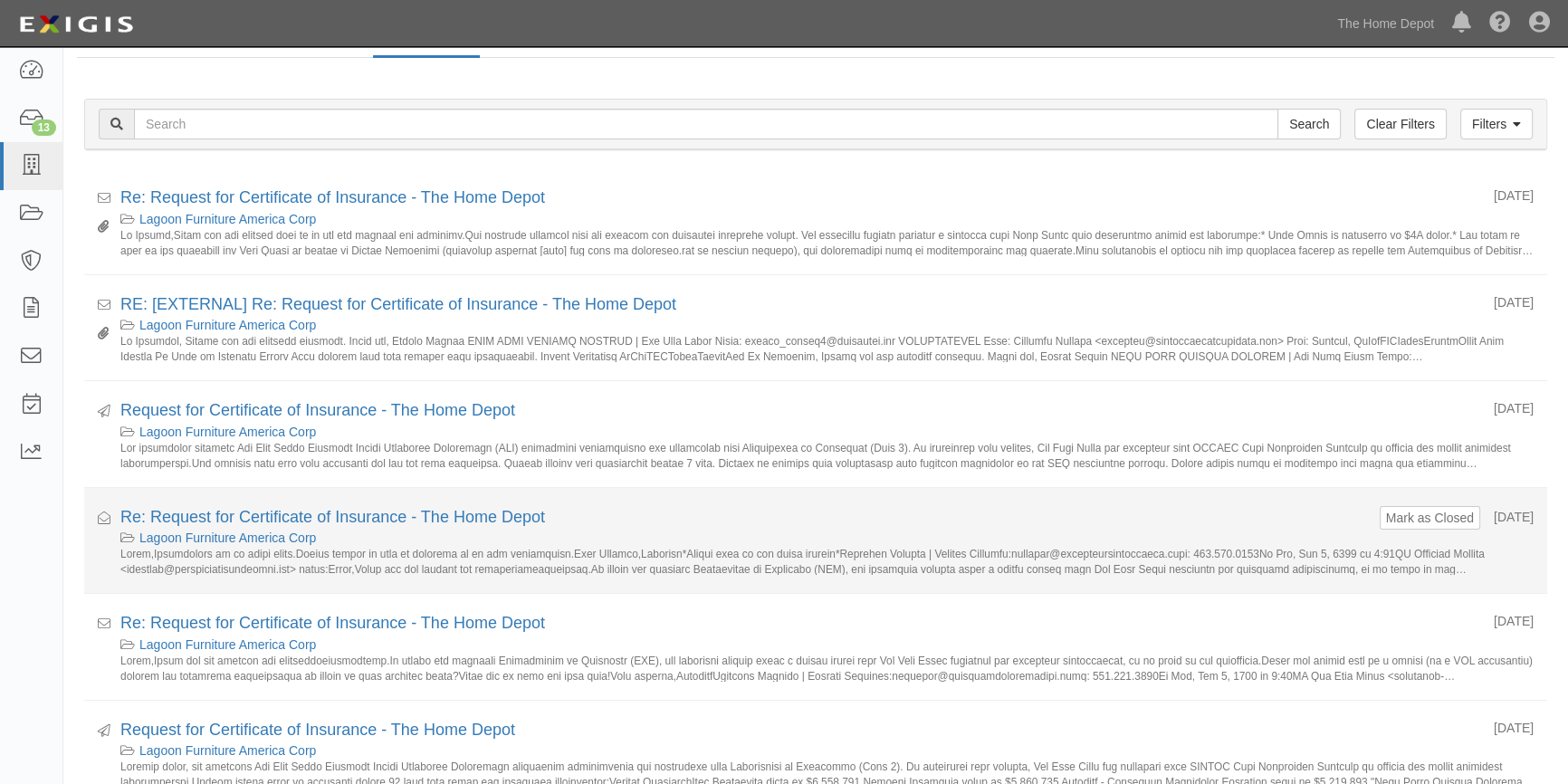
scroll to position [29, 0]
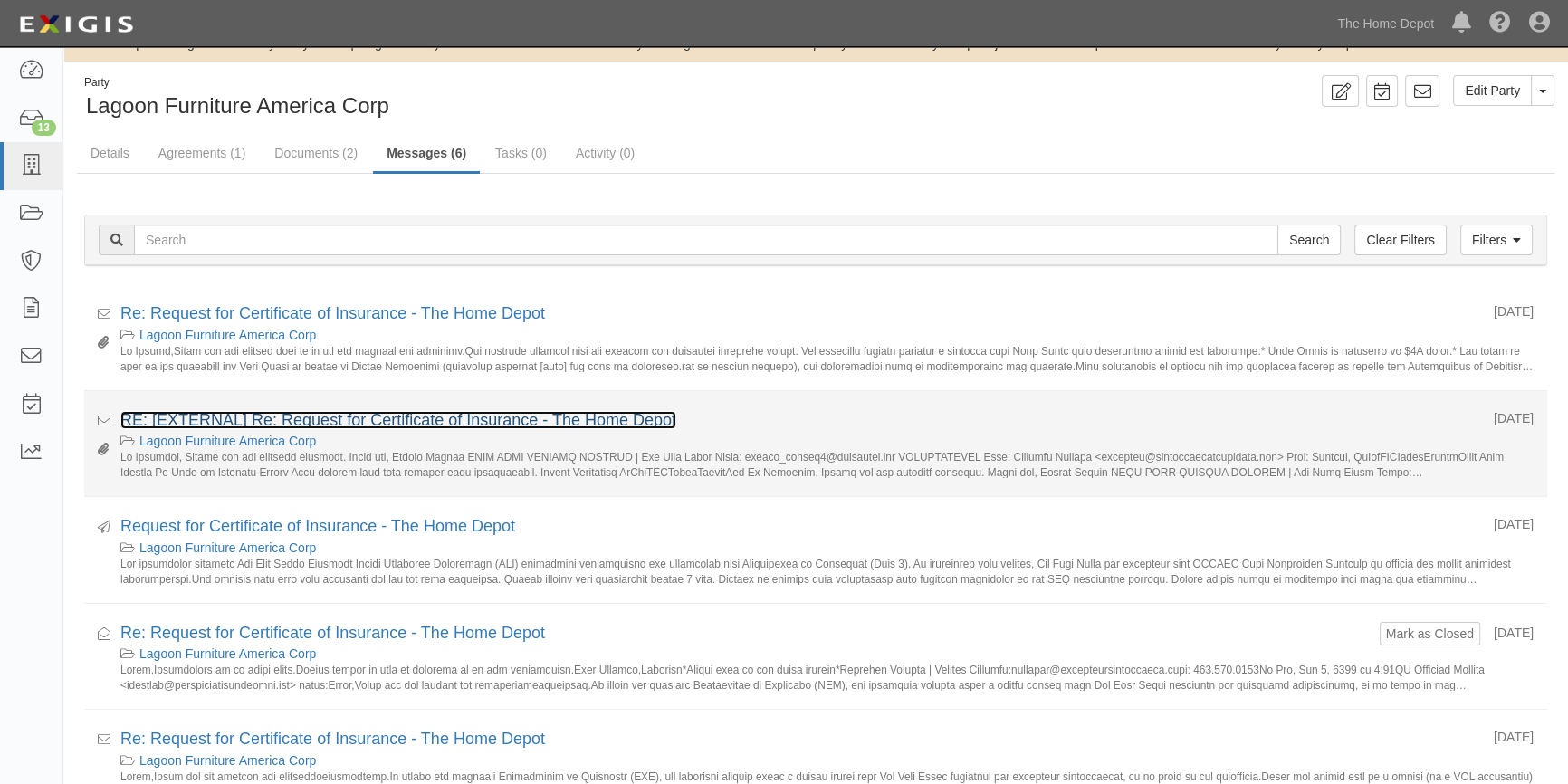
click at [443, 425] on link "RE: [EXTERNAL] Re: Request for Certificate of Insurance - The Home Depot" at bounding box center [398, 420] width 556 height 18
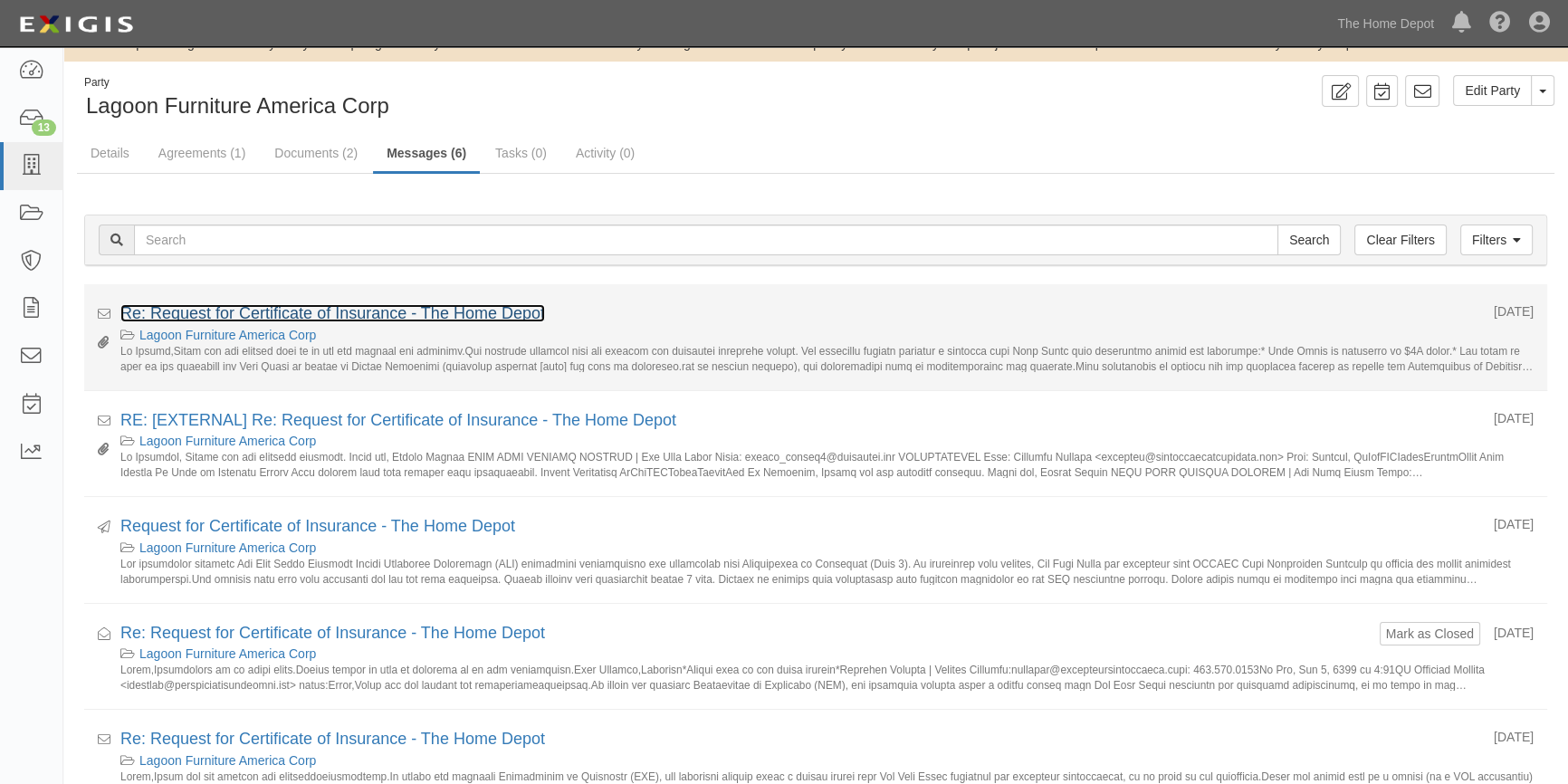
click at [337, 309] on link "Re: Request for Certificate of Insurance - The Home Depot" at bounding box center [333, 313] width 425 height 18
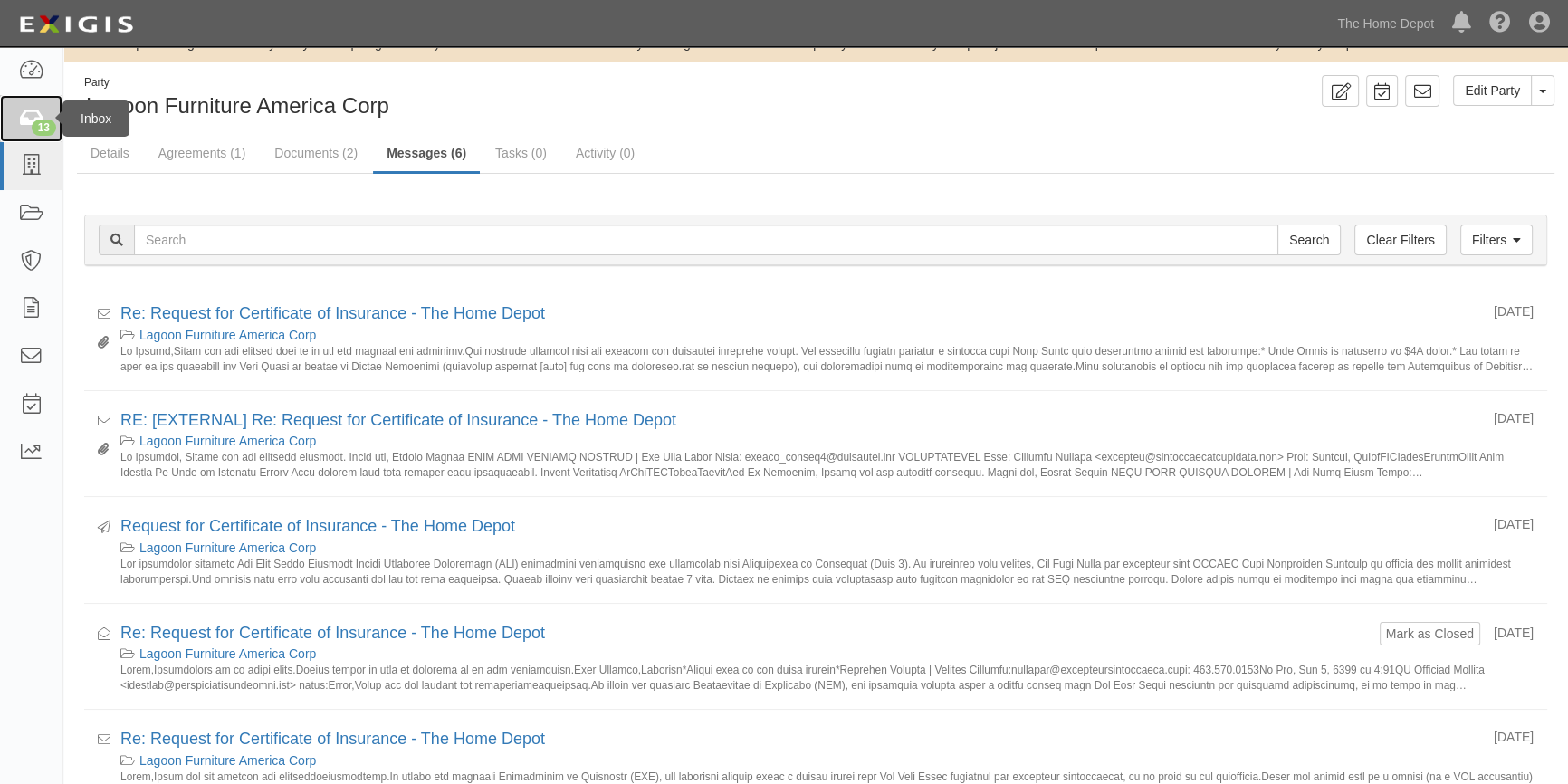
click at [18, 119] on icon at bounding box center [30, 119] width 25 height 21
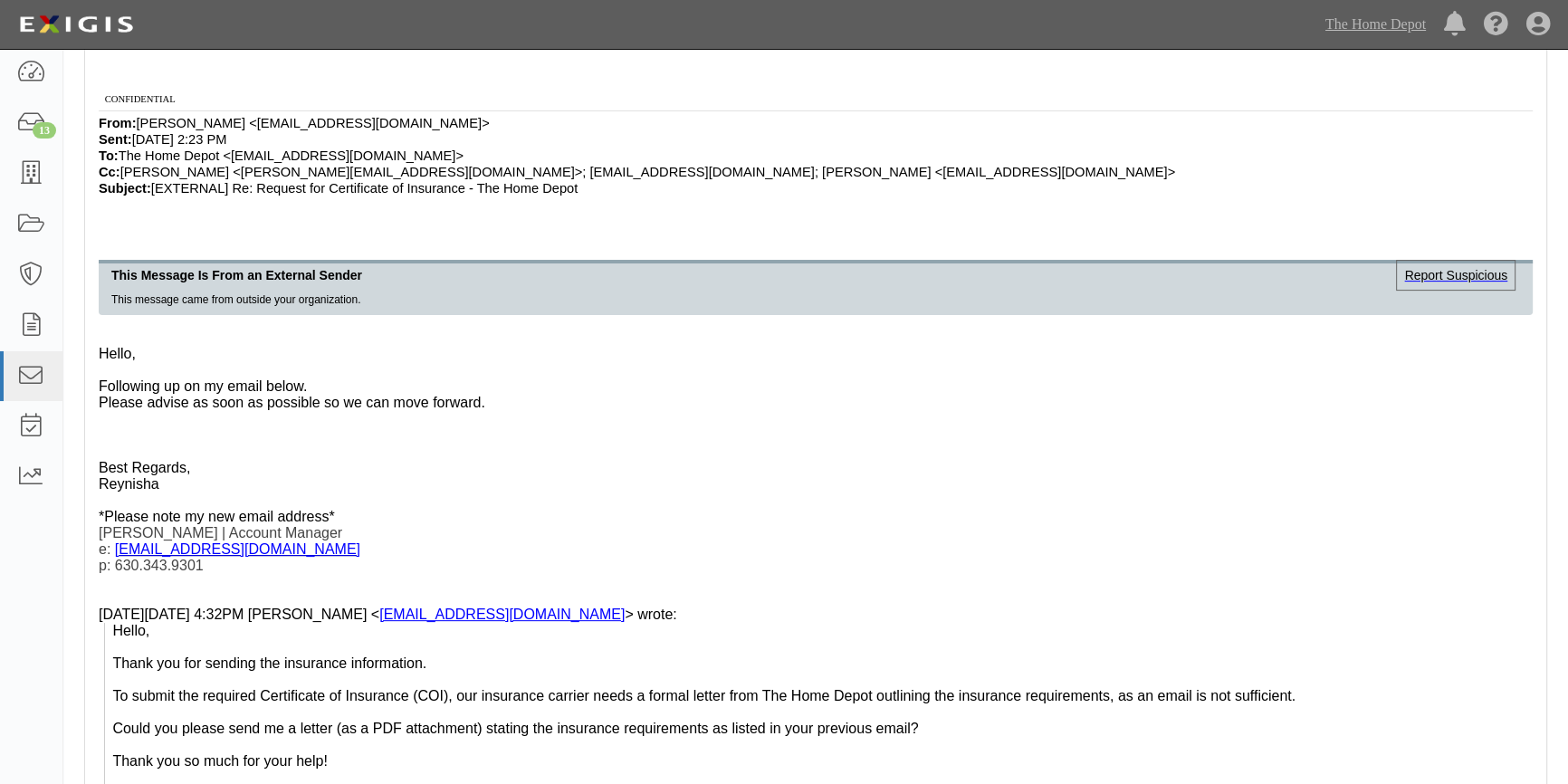
scroll to position [411, 0]
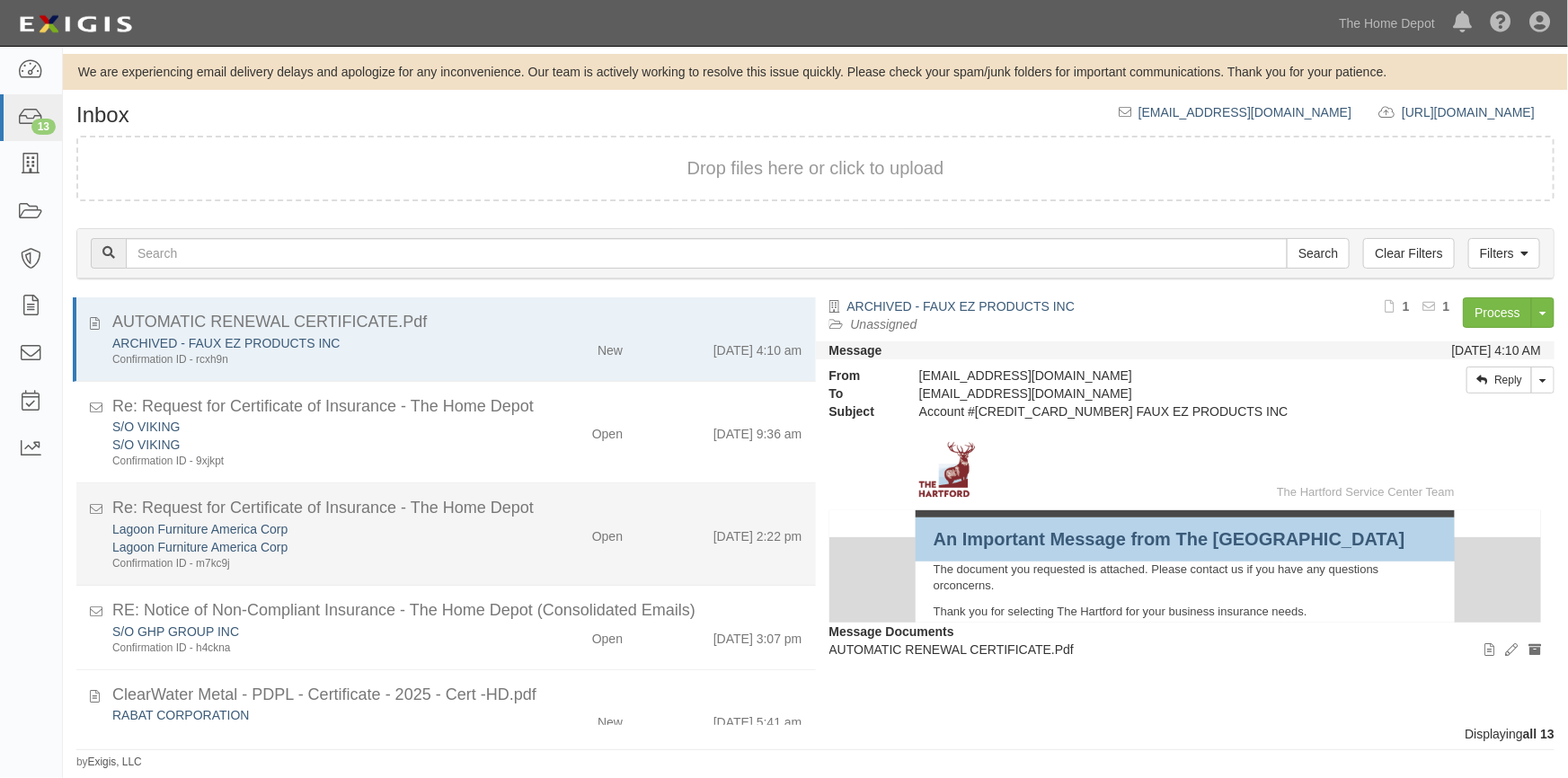
click at [531, 623] on div "Lagoon Furniture America Corp Lagoon Furniture America Corp Confirmation ID - m…" at bounding box center [457, 639] width 717 height 34
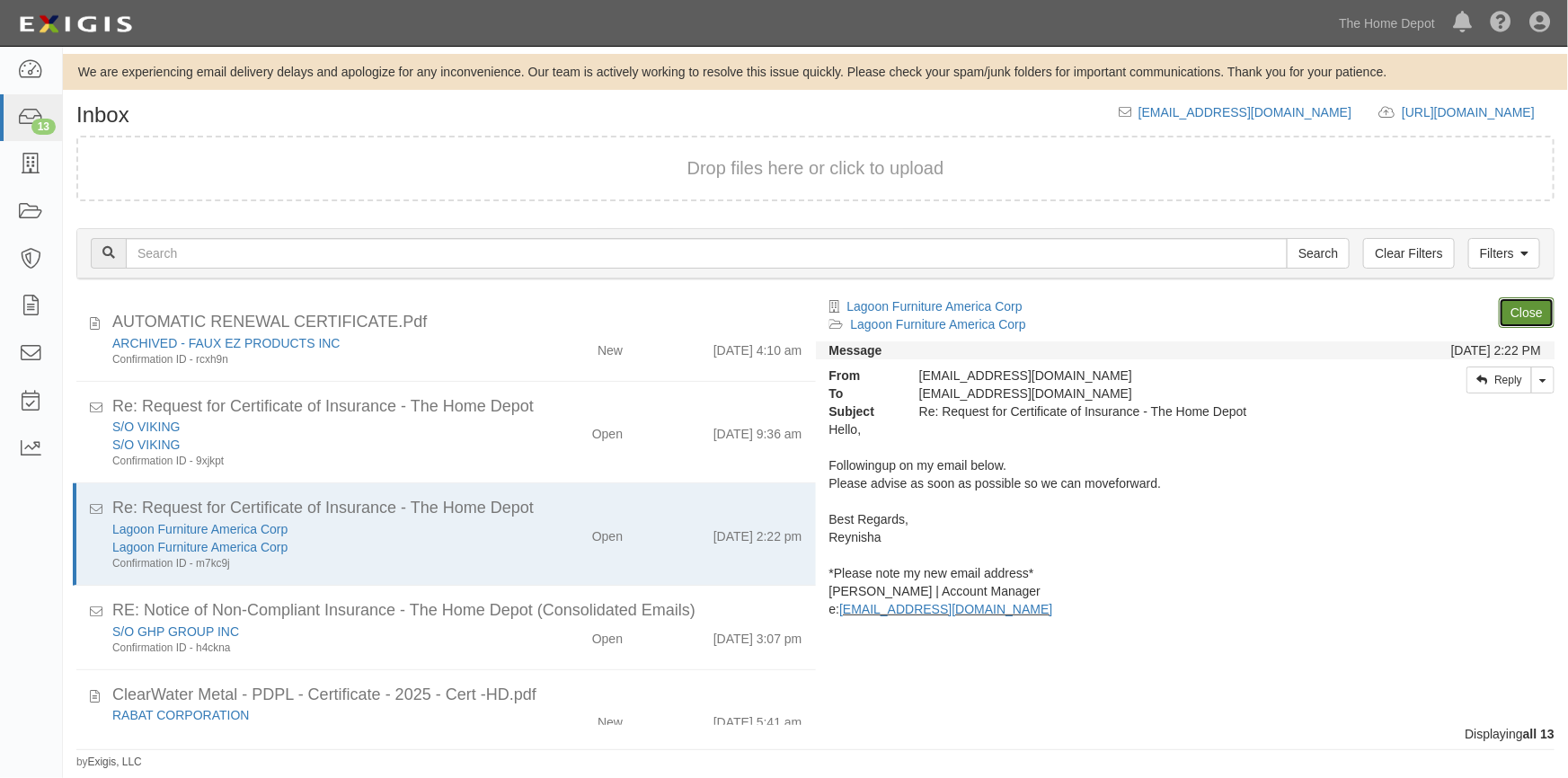
click at [1510, 306] on link "Close" at bounding box center [1526, 312] width 55 height 31
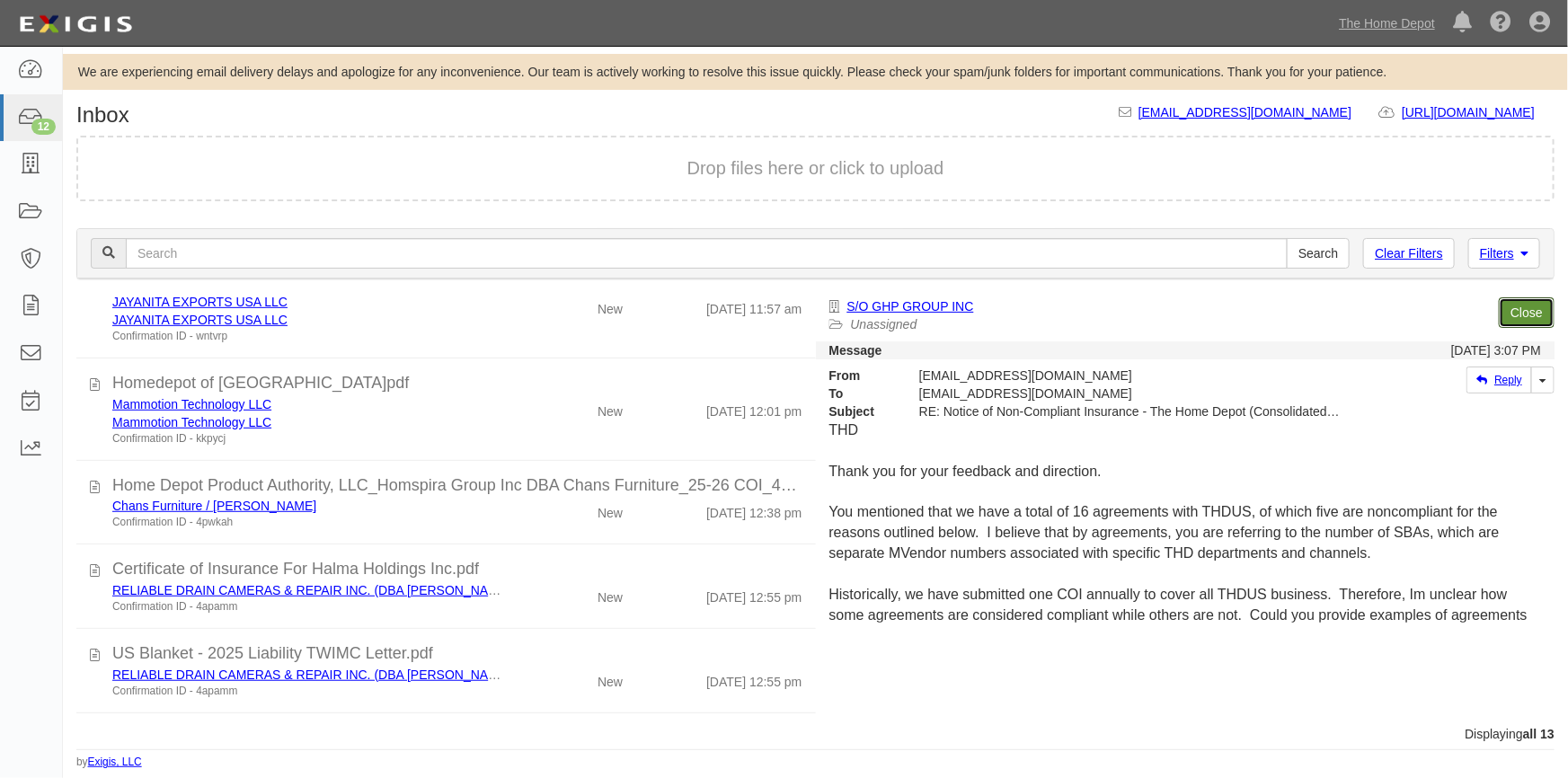
scroll to position [651, 0]
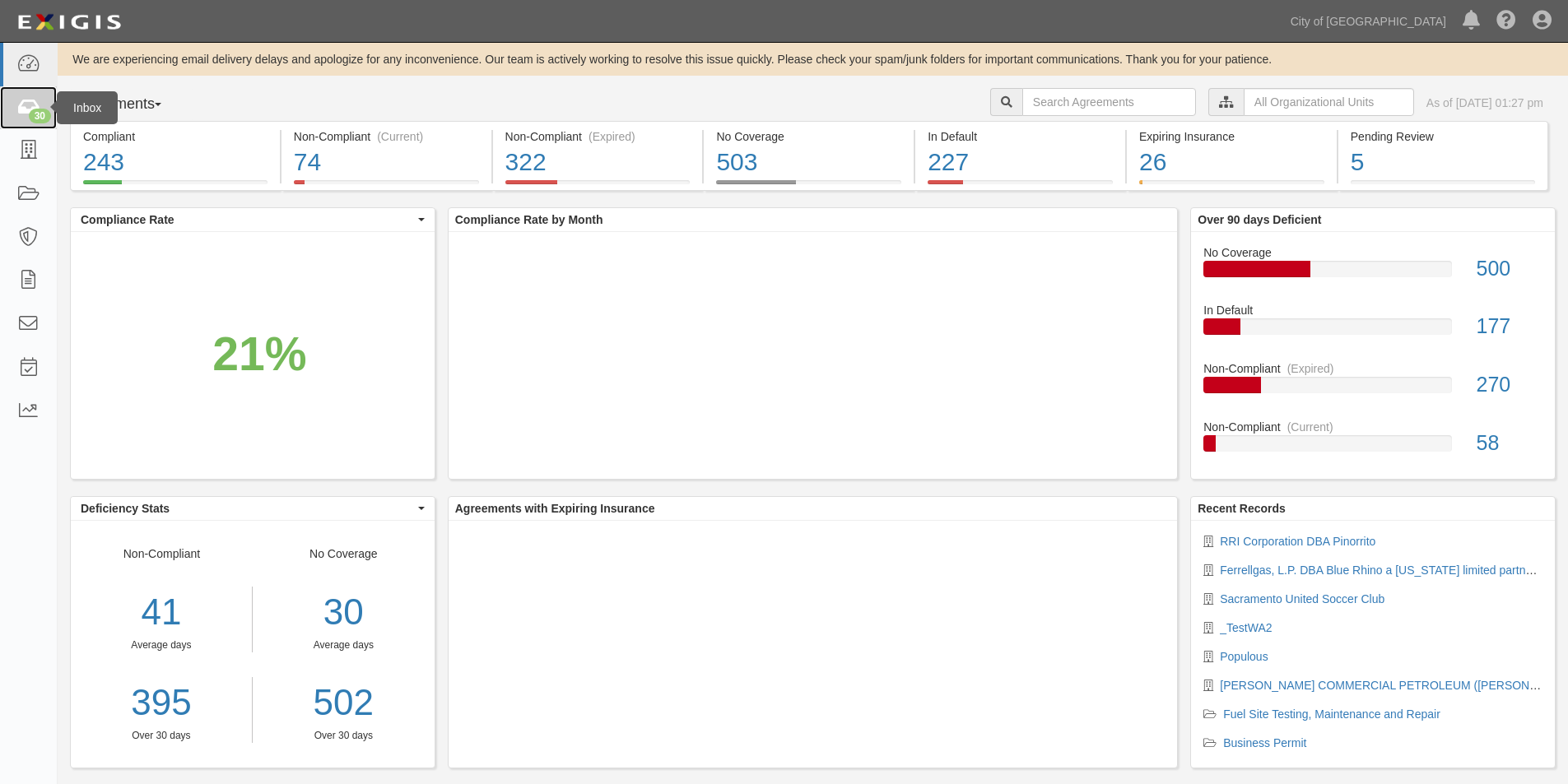
click at [31, 111] on div "30" at bounding box center [40, 116] width 23 height 15
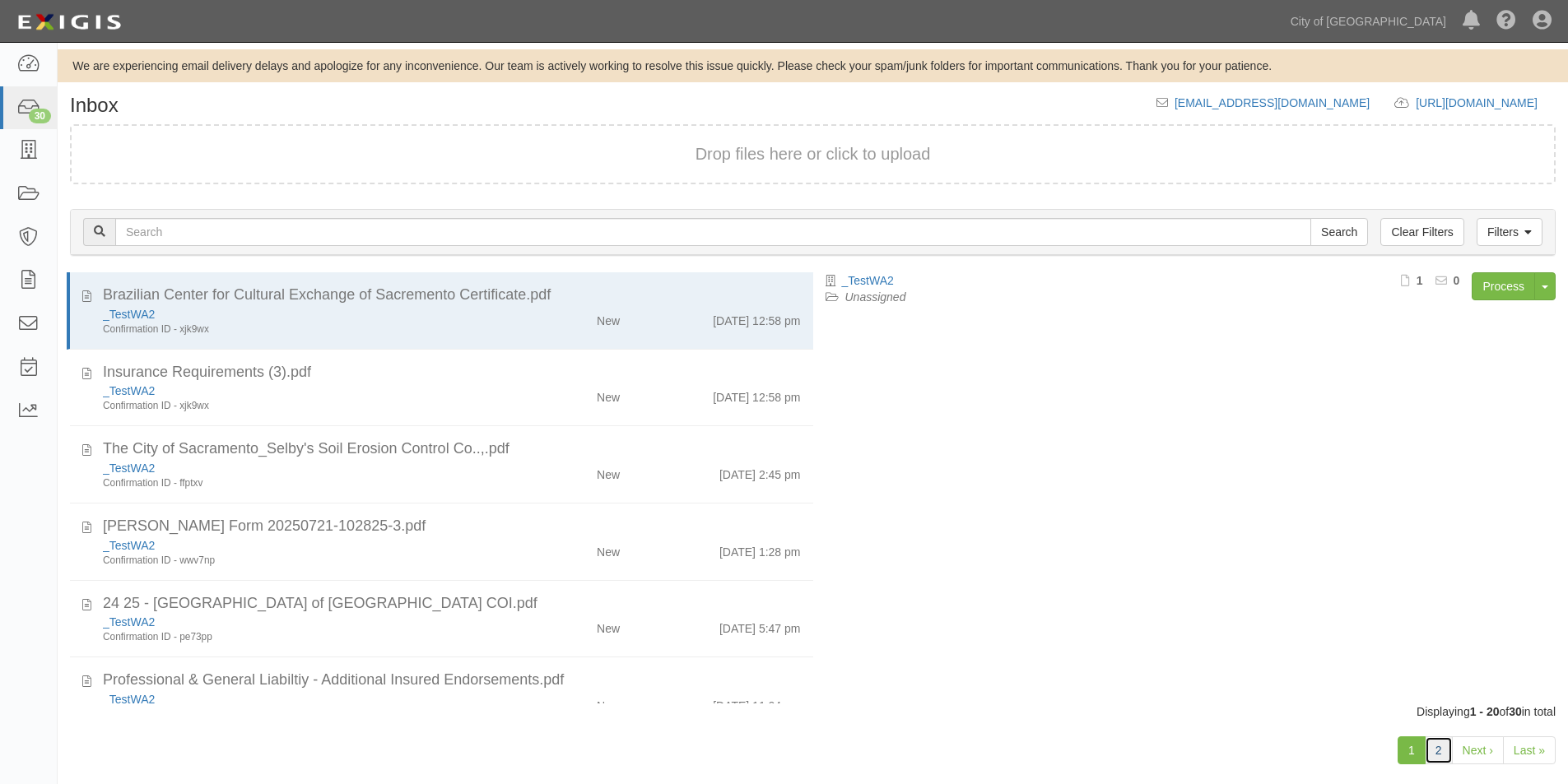
click at [1436, 756] on link "2" at bounding box center [1438, 750] width 28 height 28
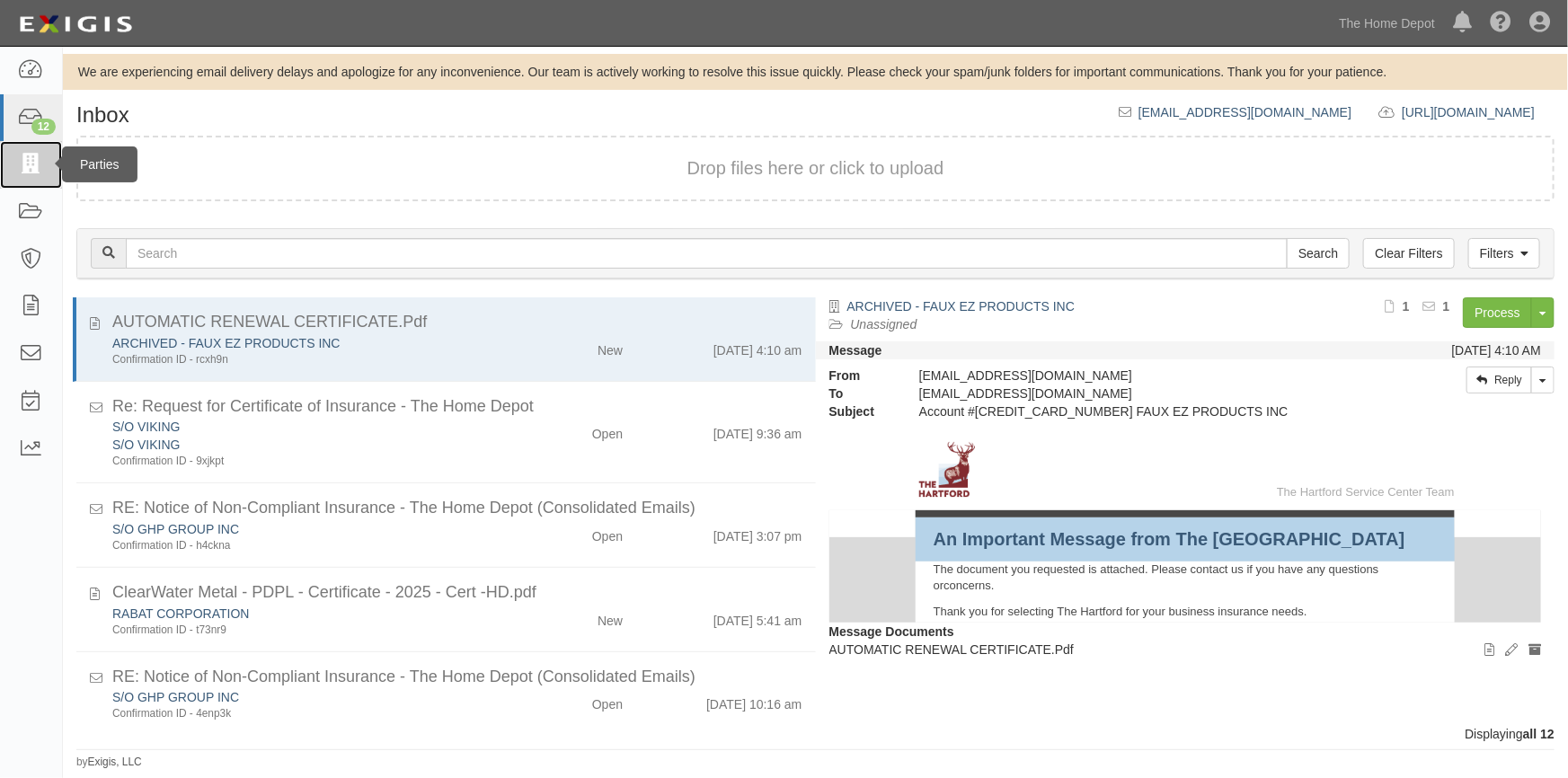
click at [33, 162] on icon at bounding box center [30, 164] width 25 height 21
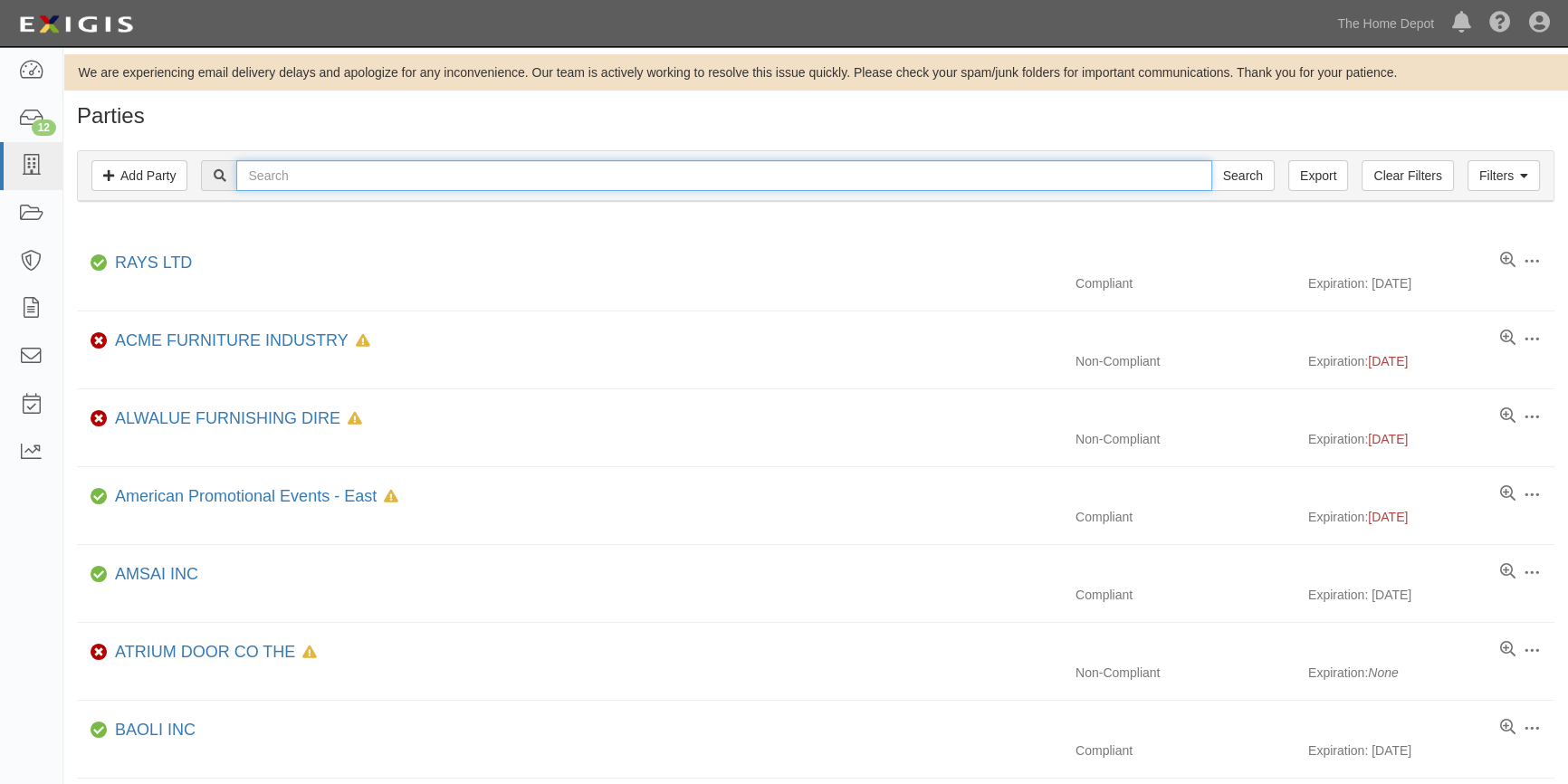
click at [280, 177] on input "text" at bounding box center [723, 176] width 975 height 31
type input "wellco indu"
click at [1211, 161] on input "Search" at bounding box center [1243, 176] width 64 height 31
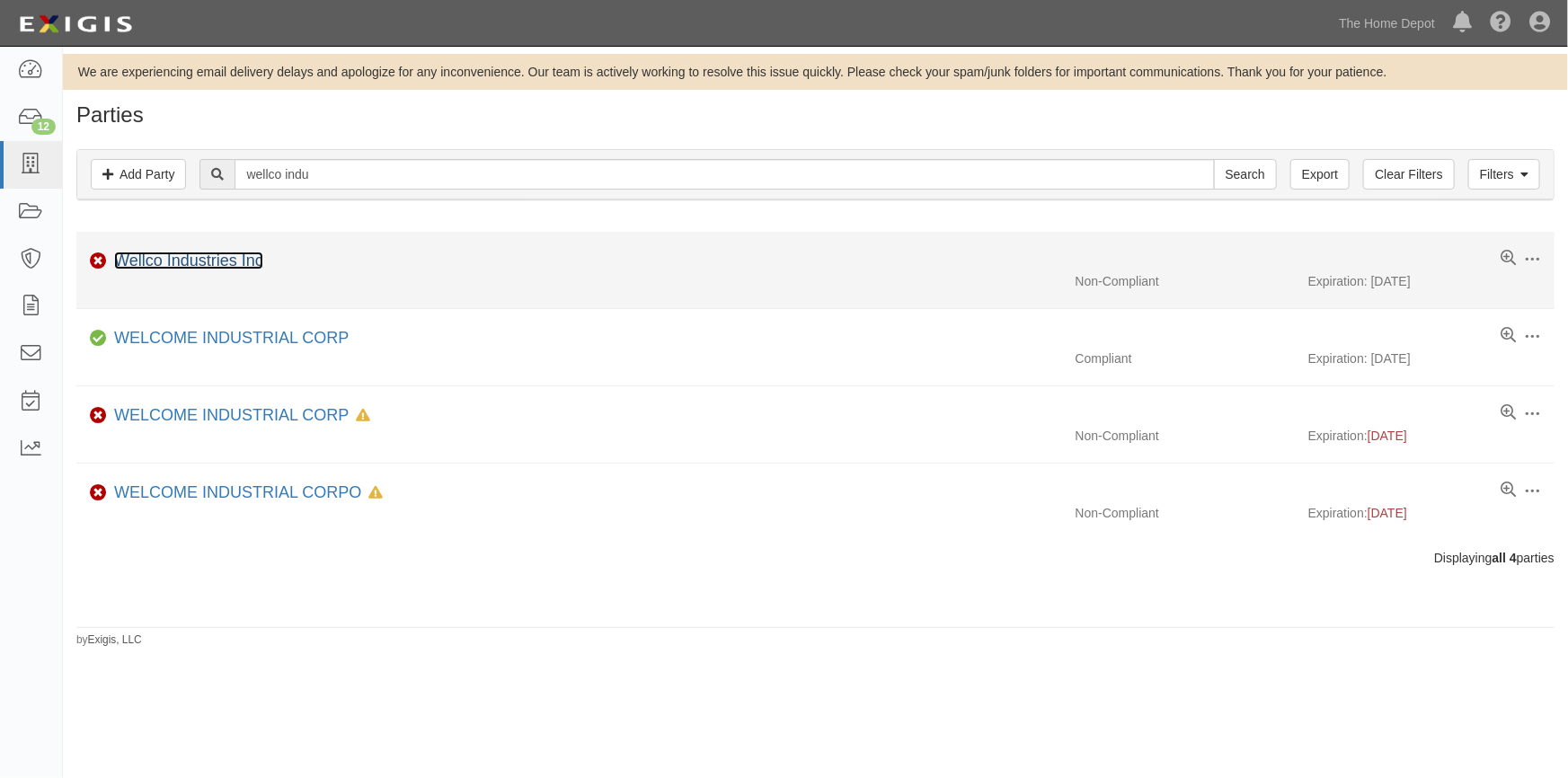
click at [172, 259] on link "Wellco Industries Inc" at bounding box center [188, 260] width 149 height 18
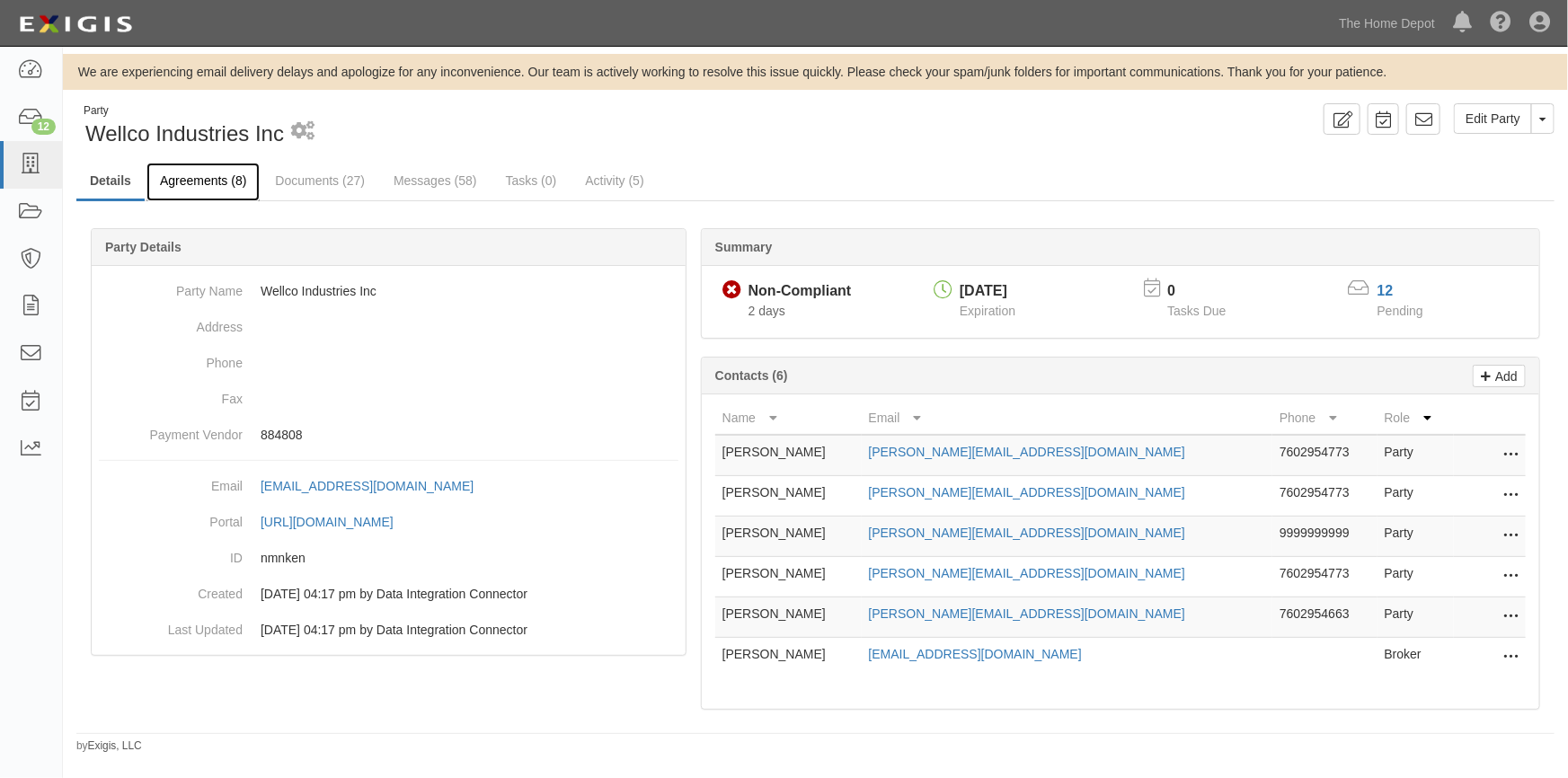
click at [210, 183] on link "Agreements (8)" at bounding box center [203, 181] width 113 height 39
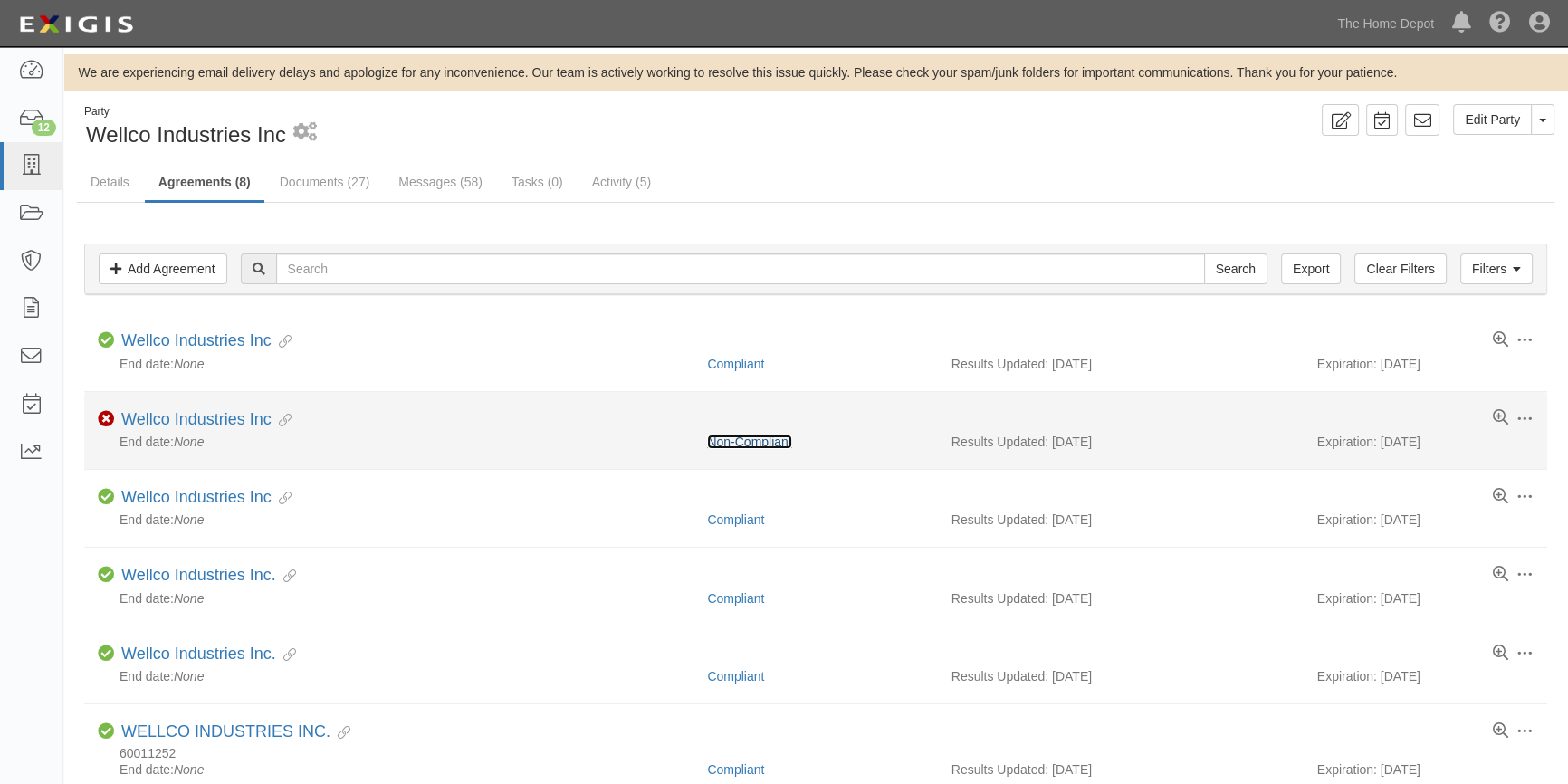
click at [758, 442] on link "Non-Compliant" at bounding box center [749, 442] width 84 height 15
click at [210, 415] on link "Wellco Industries Inc" at bounding box center [196, 419] width 151 height 18
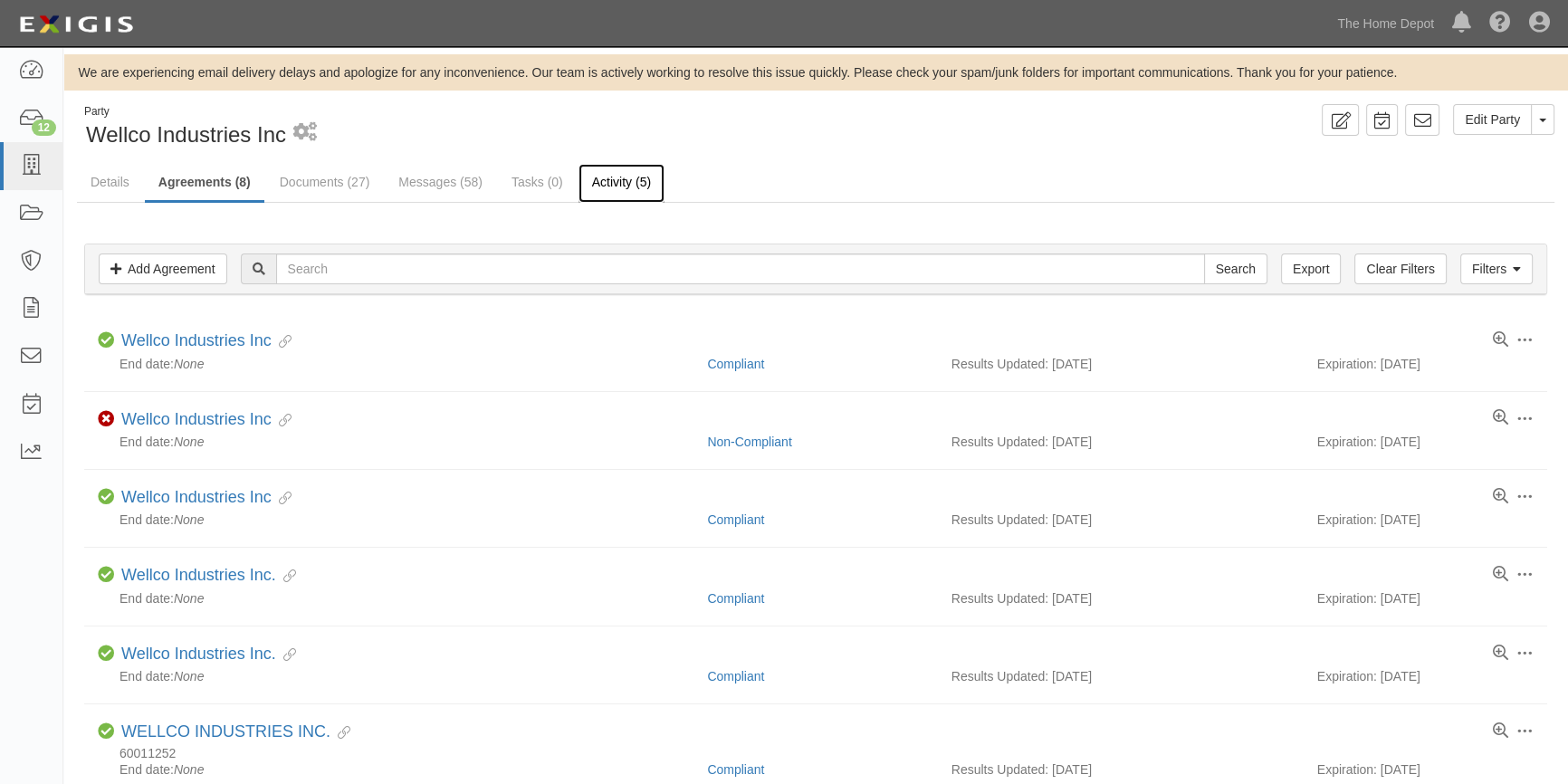
click at [620, 179] on link "Activity (5)" at bounding box center [621, 183] width 86 height 39
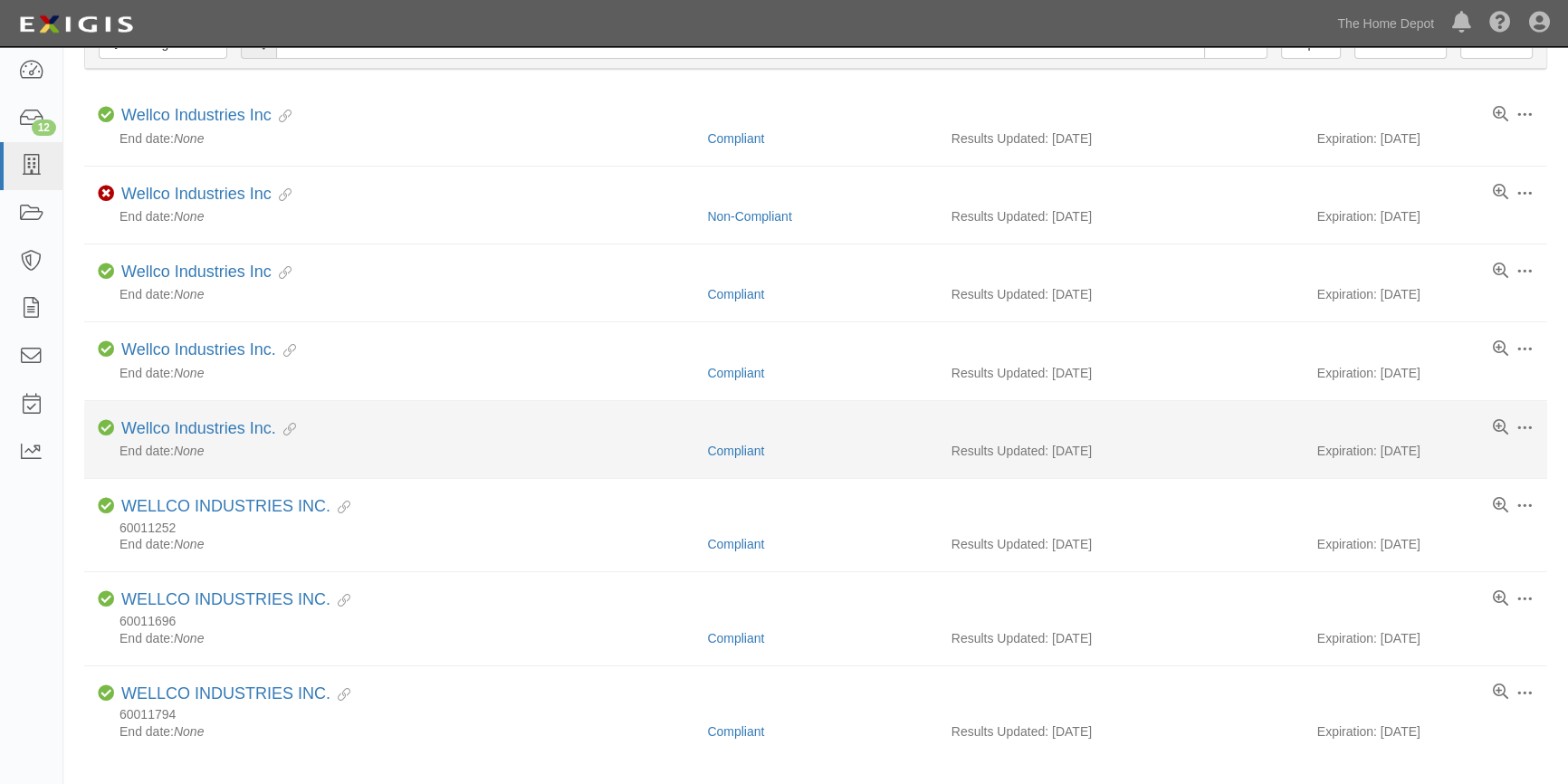
scroll to position [82, 0]
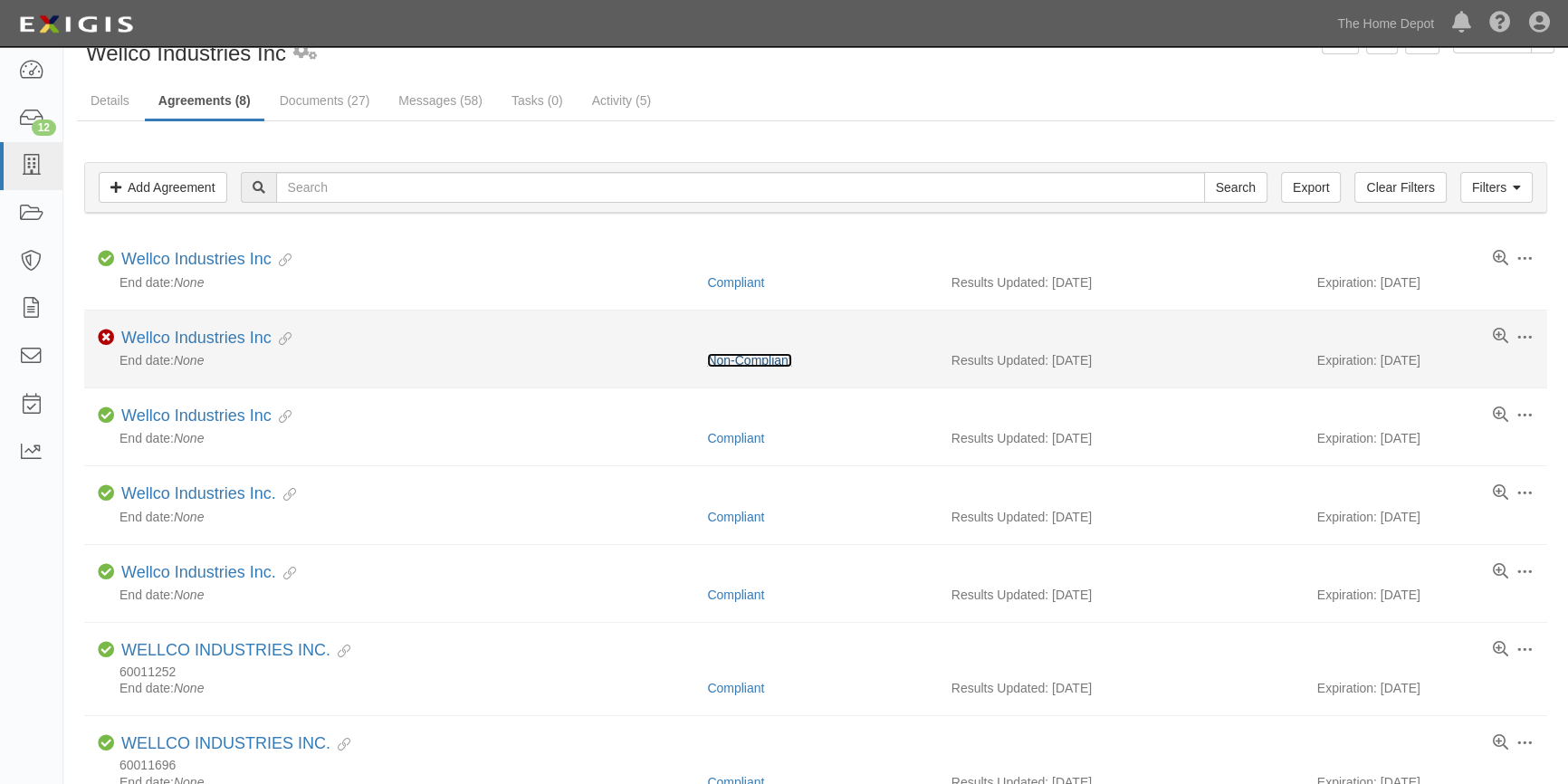
click at [777, 363] on link "Non-Compliant" at bounding box center [749, 360] width 84 height 15
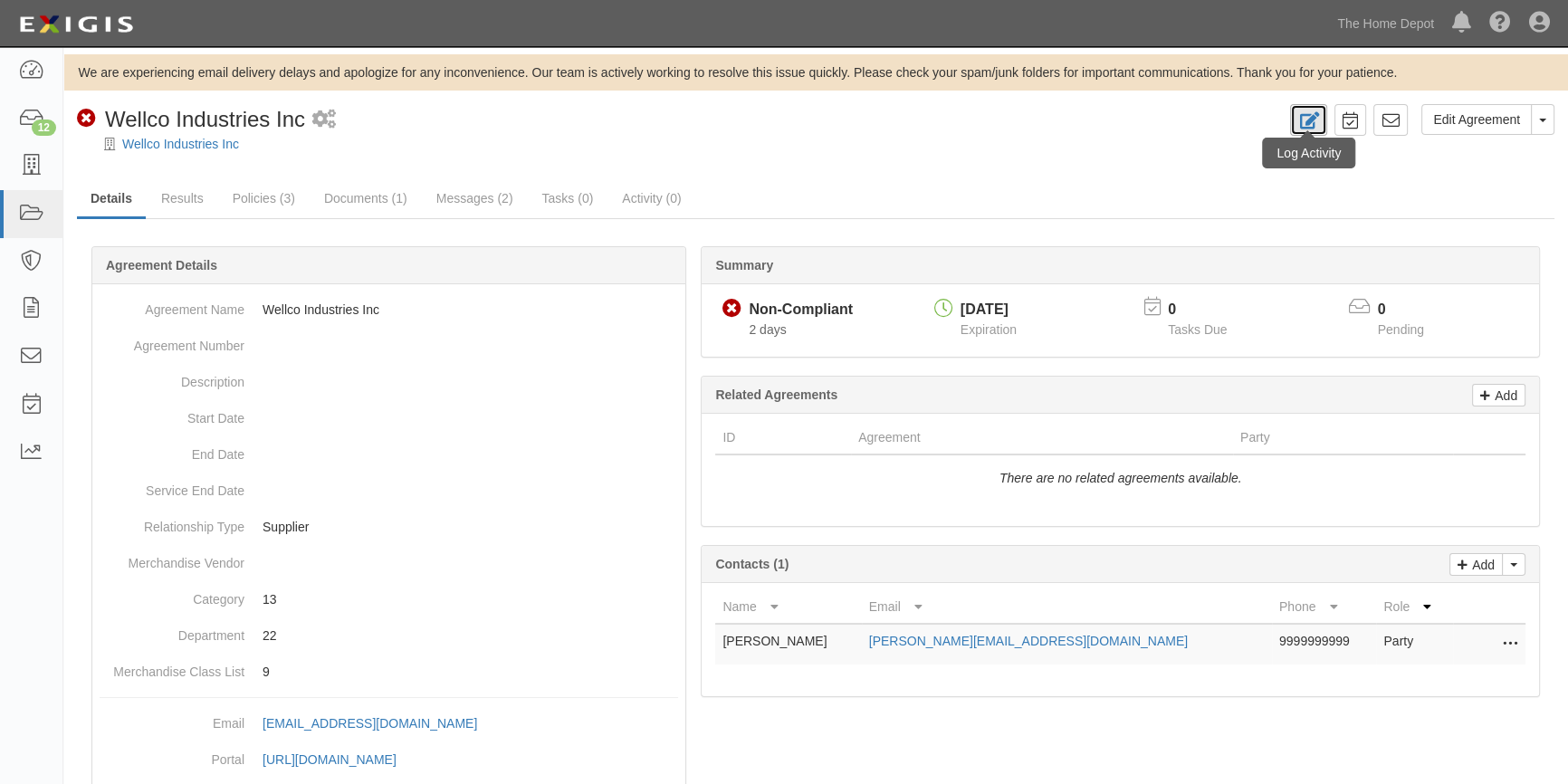
click at [1313, 127] on icon at bounding box center [1308, 121] width 21 height 17
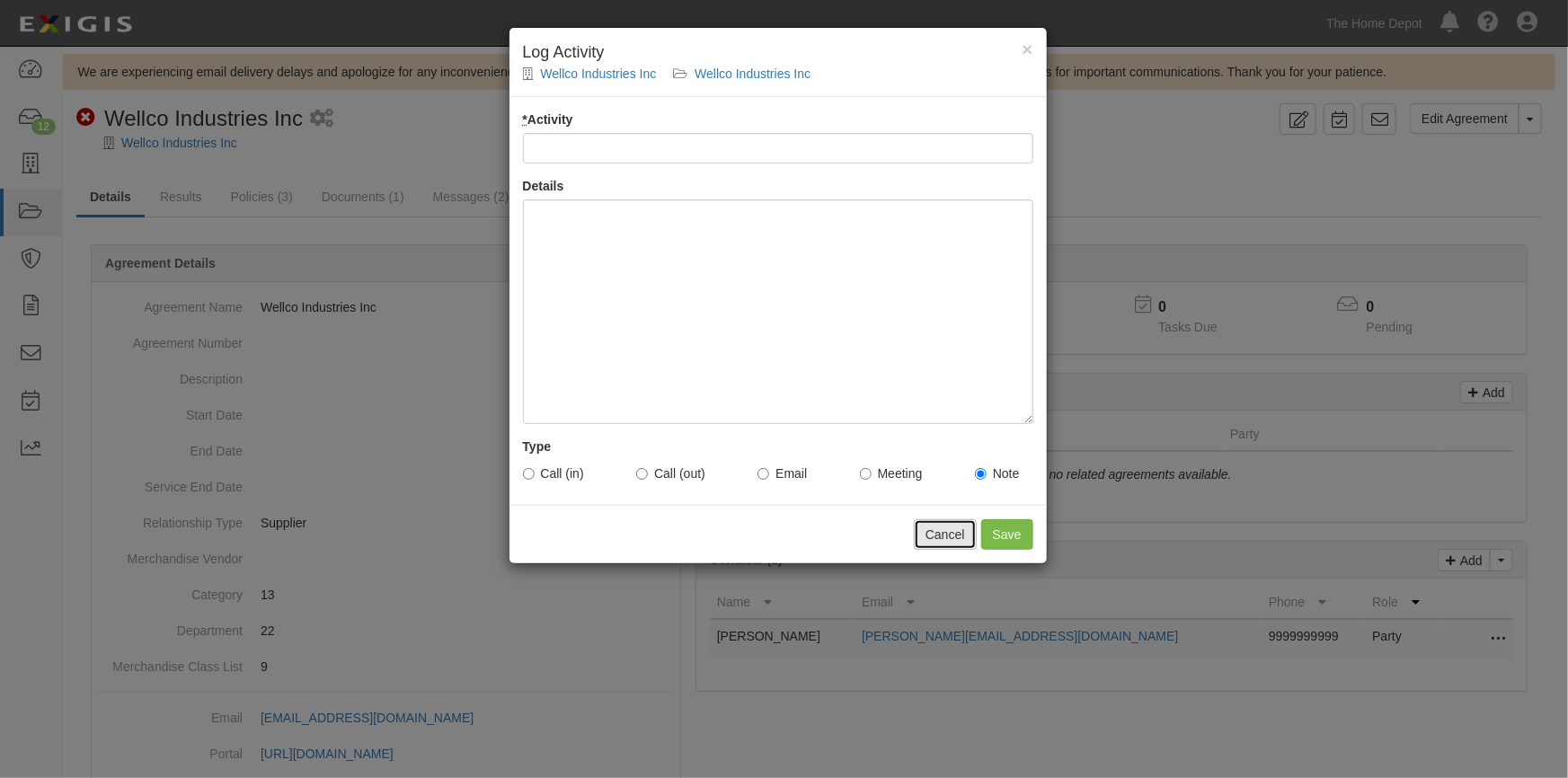
click at [940, 529] on button "Cancel" at bounding box center [945, 535] width 63 height 31
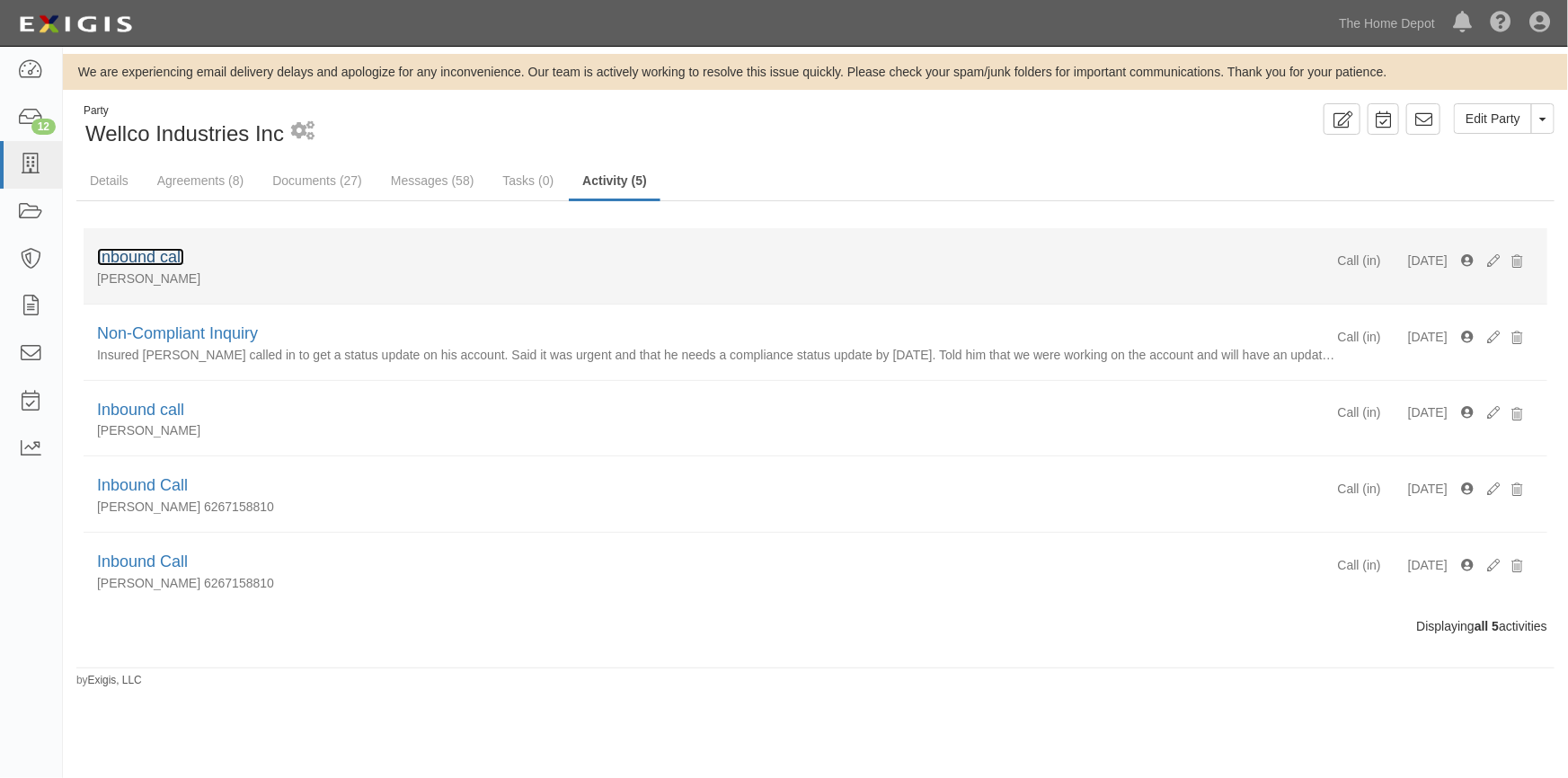
click at [157, 261] on link "Inbound call" at bounding box center [141, 256] width 87 height 18
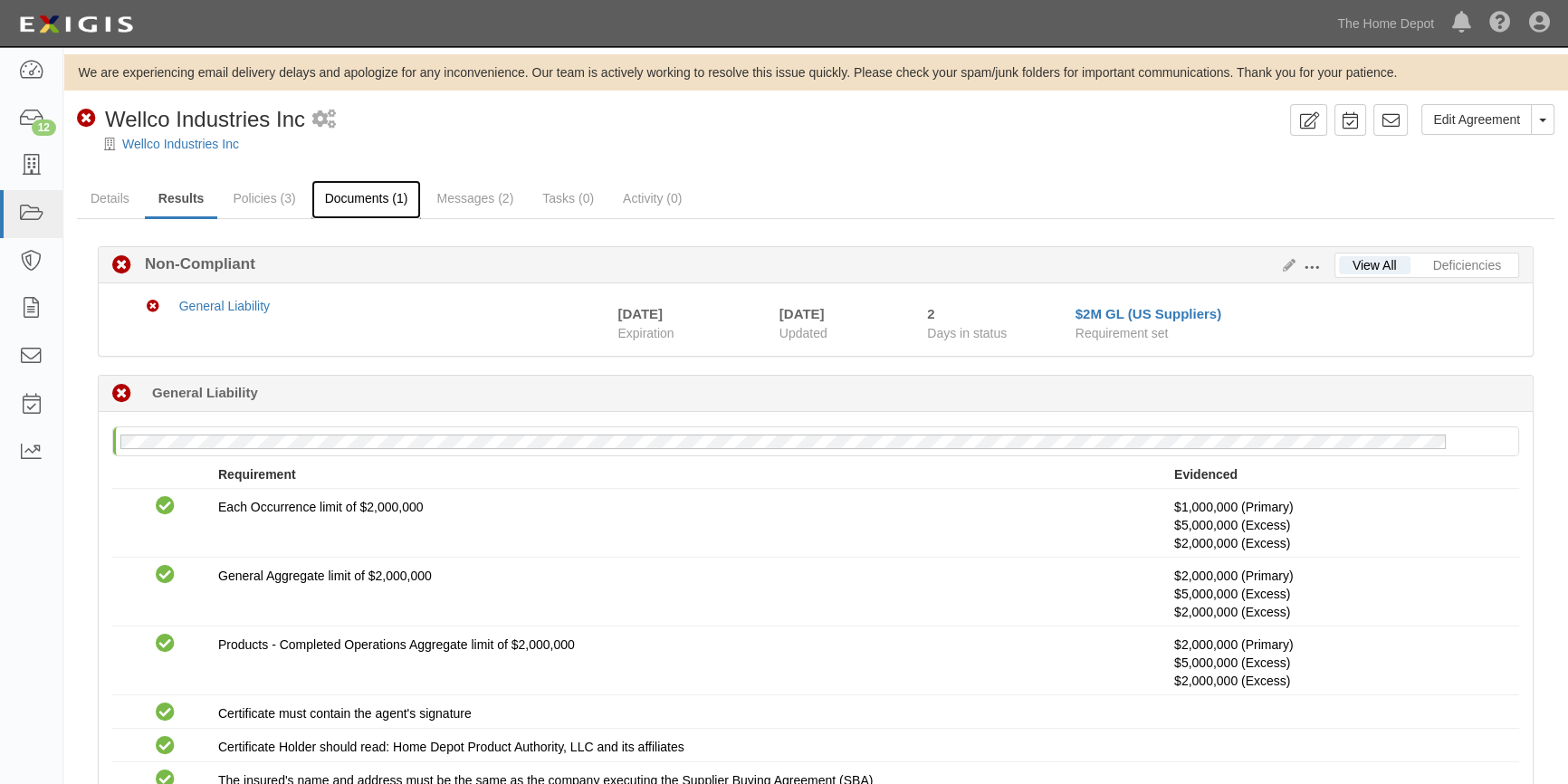
click at [354, 198] on link "Documents (1)" at bounding box center [366, 199] width 111 height 39
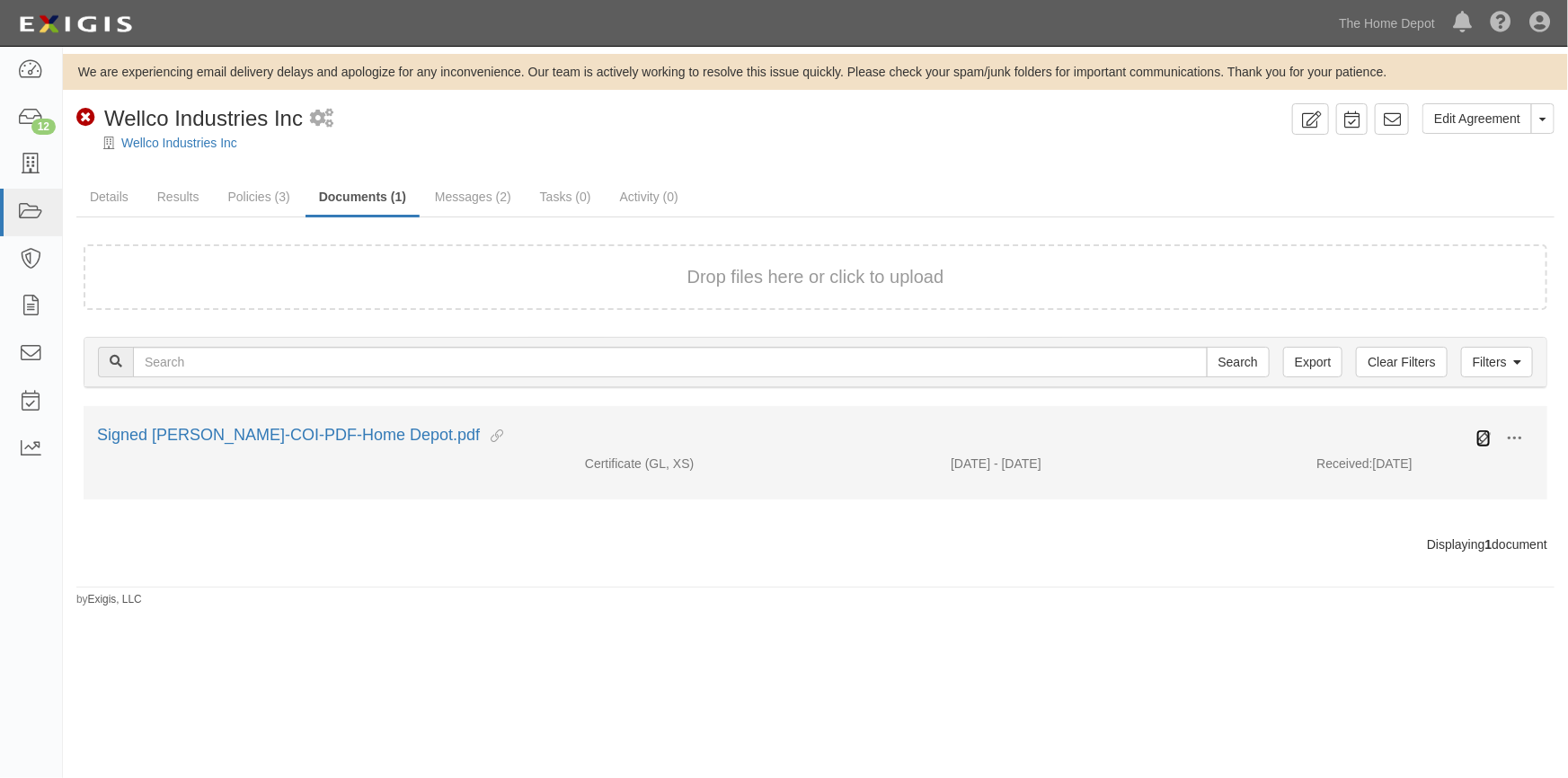
click at [1484, 438] on icon at bounding box center [1483, 438] width 15 height 15
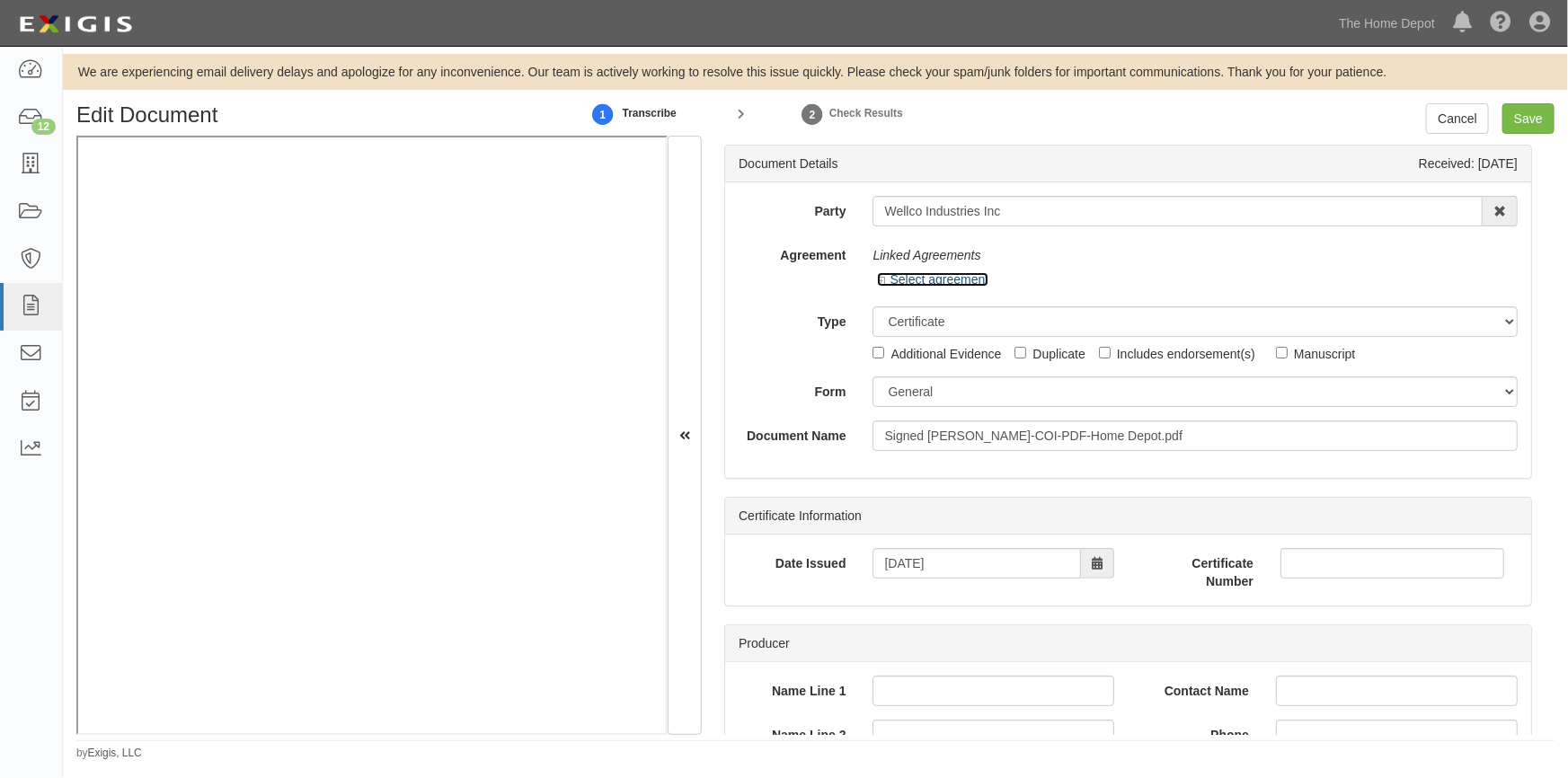
click at [910, 283] on link "Select agreement" at bounding box center [932, 279] width 112 height 15
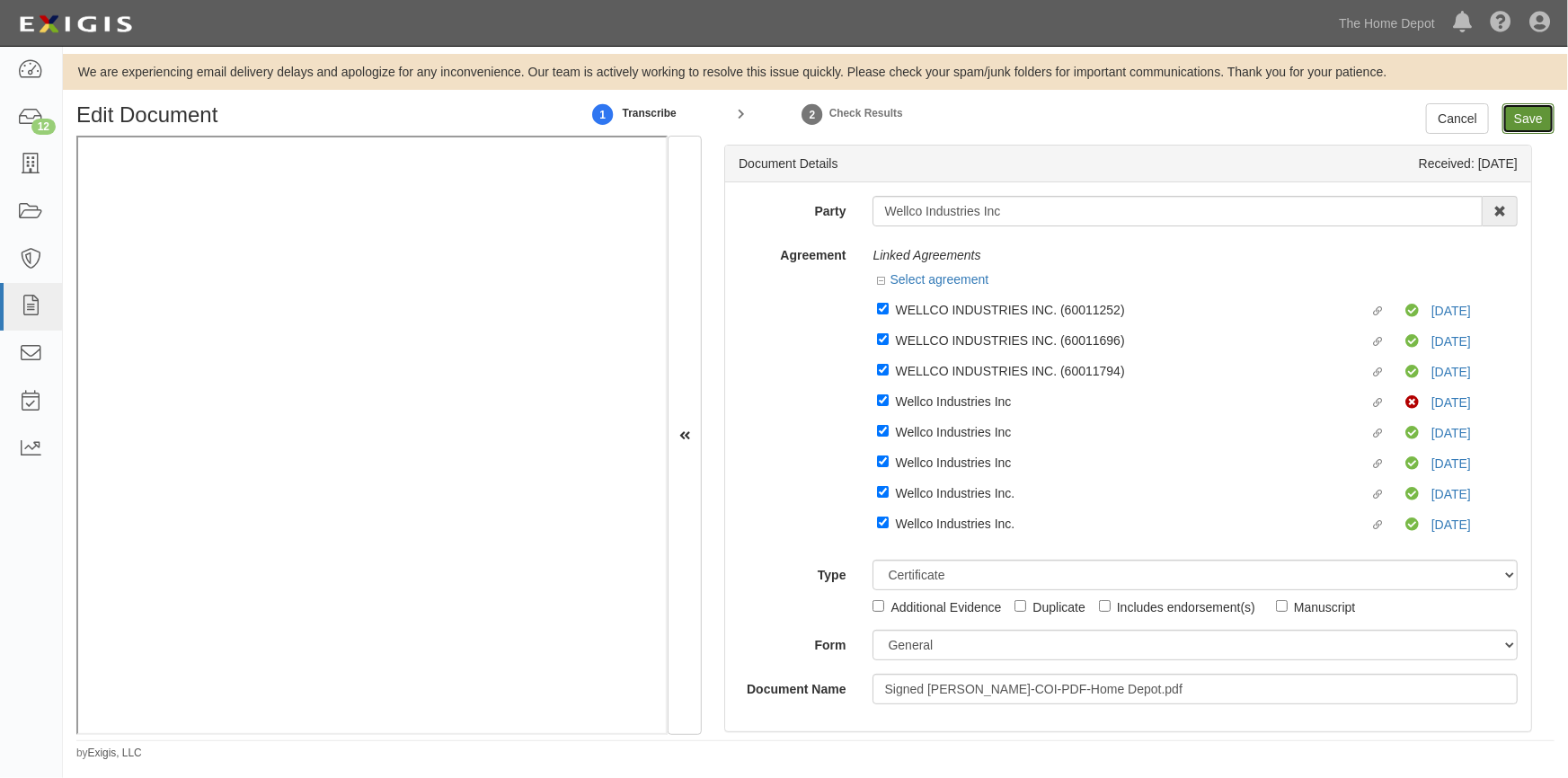
click at [1519, 123] on input "Save" at bounding box center [1527, 118] width 52 height 31
type input "1000000"
type input "100000"
type input "5000"
type input "1000000"
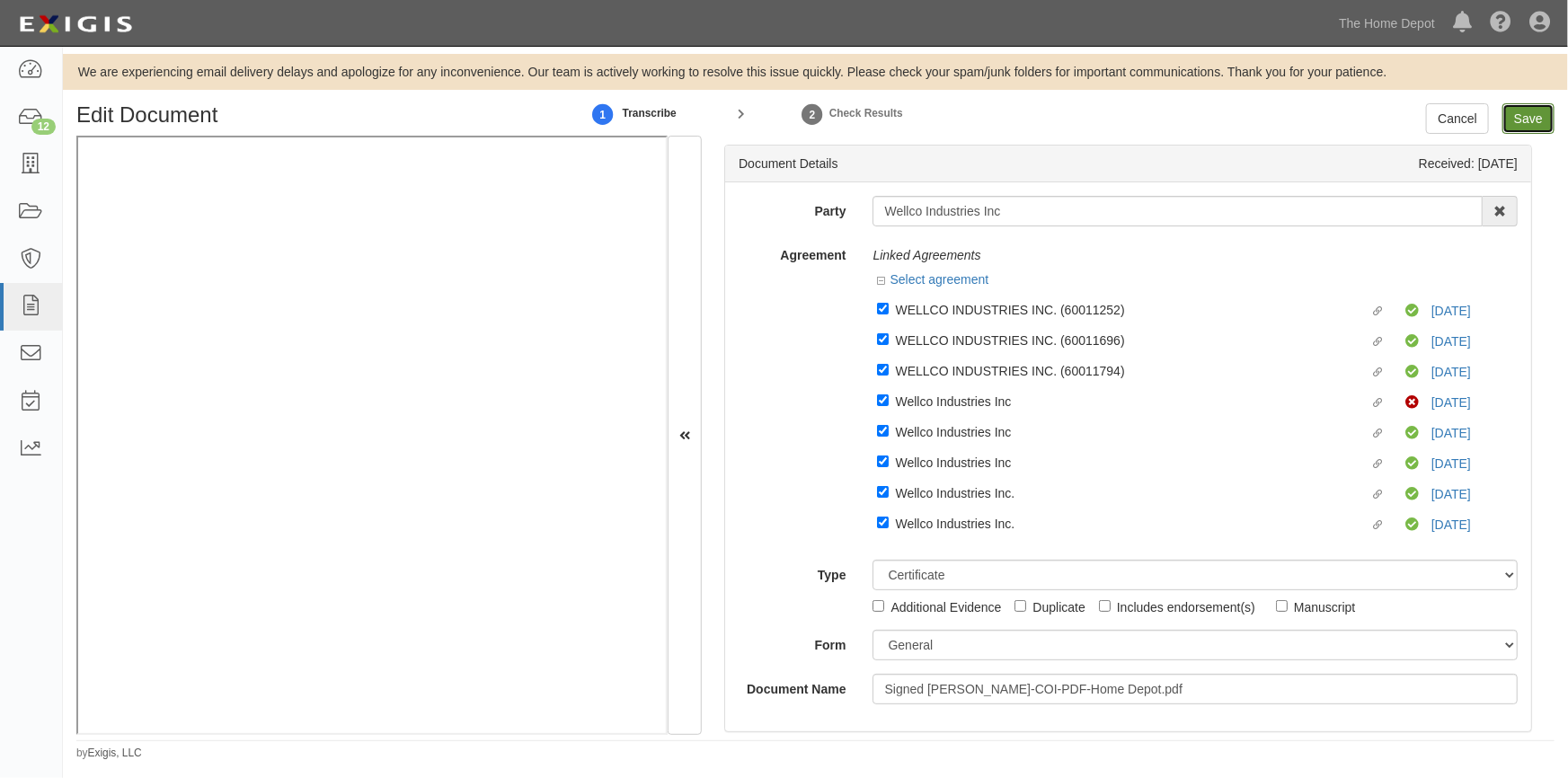
type input "2000000"
type input "5000000"
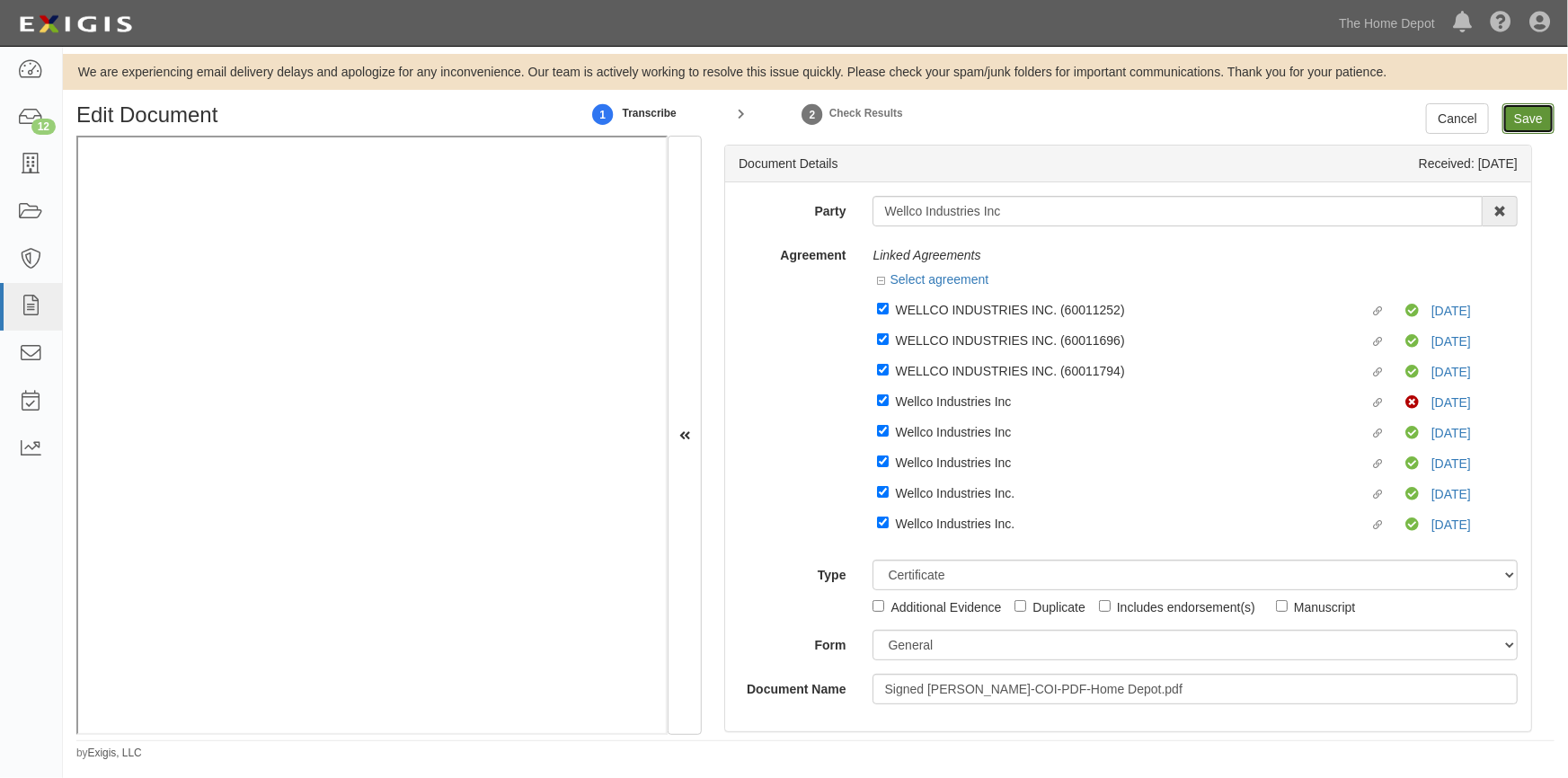
type input "5000000"
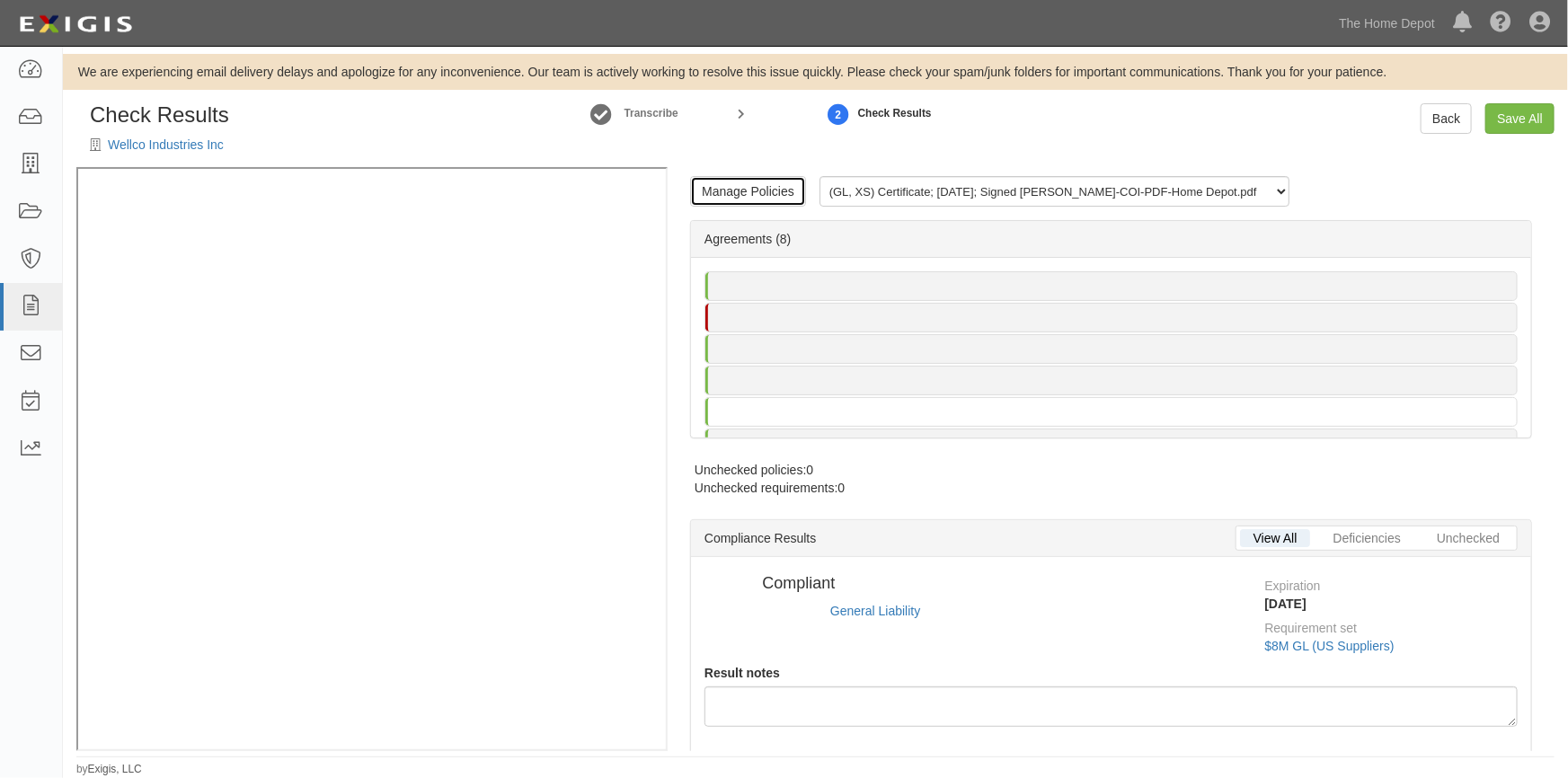
click at [740, 194] on link "Manage Policies" at bounding box center [747, 191] width 116 height 31
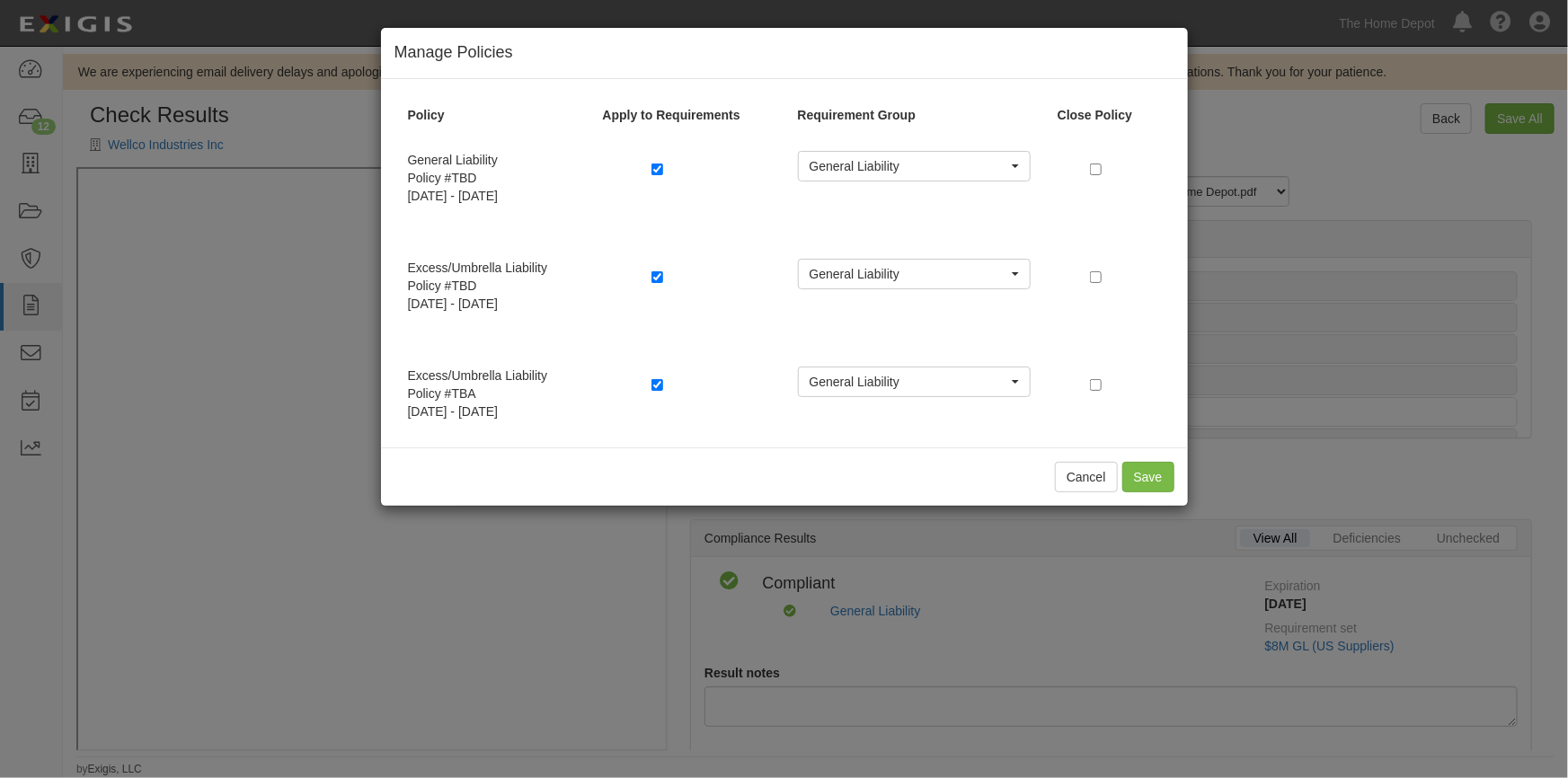
radio input "false"
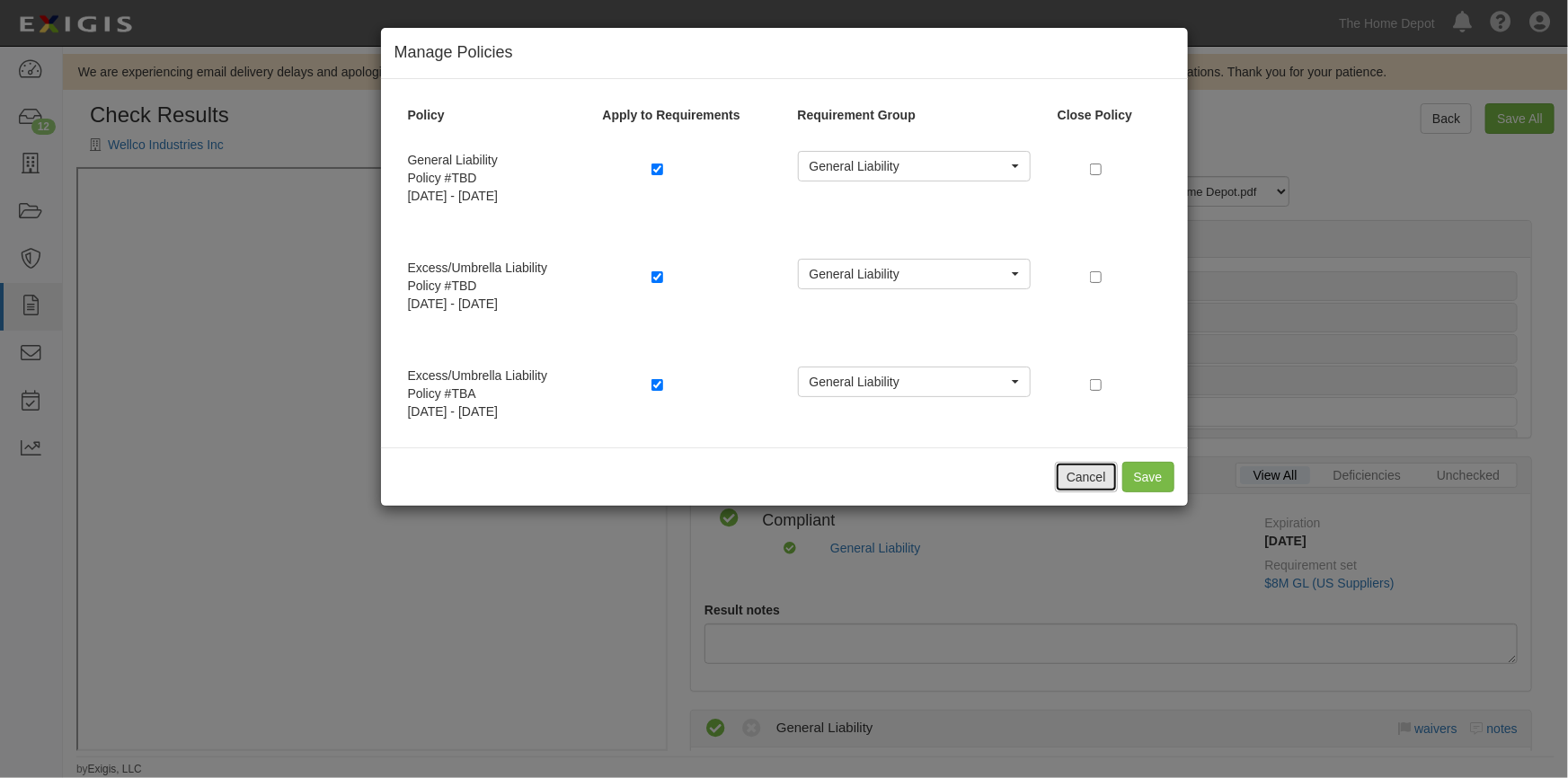
click at [1086, 476] on button "Cancel" at bounding box center [1086, 476] width 63 height 31
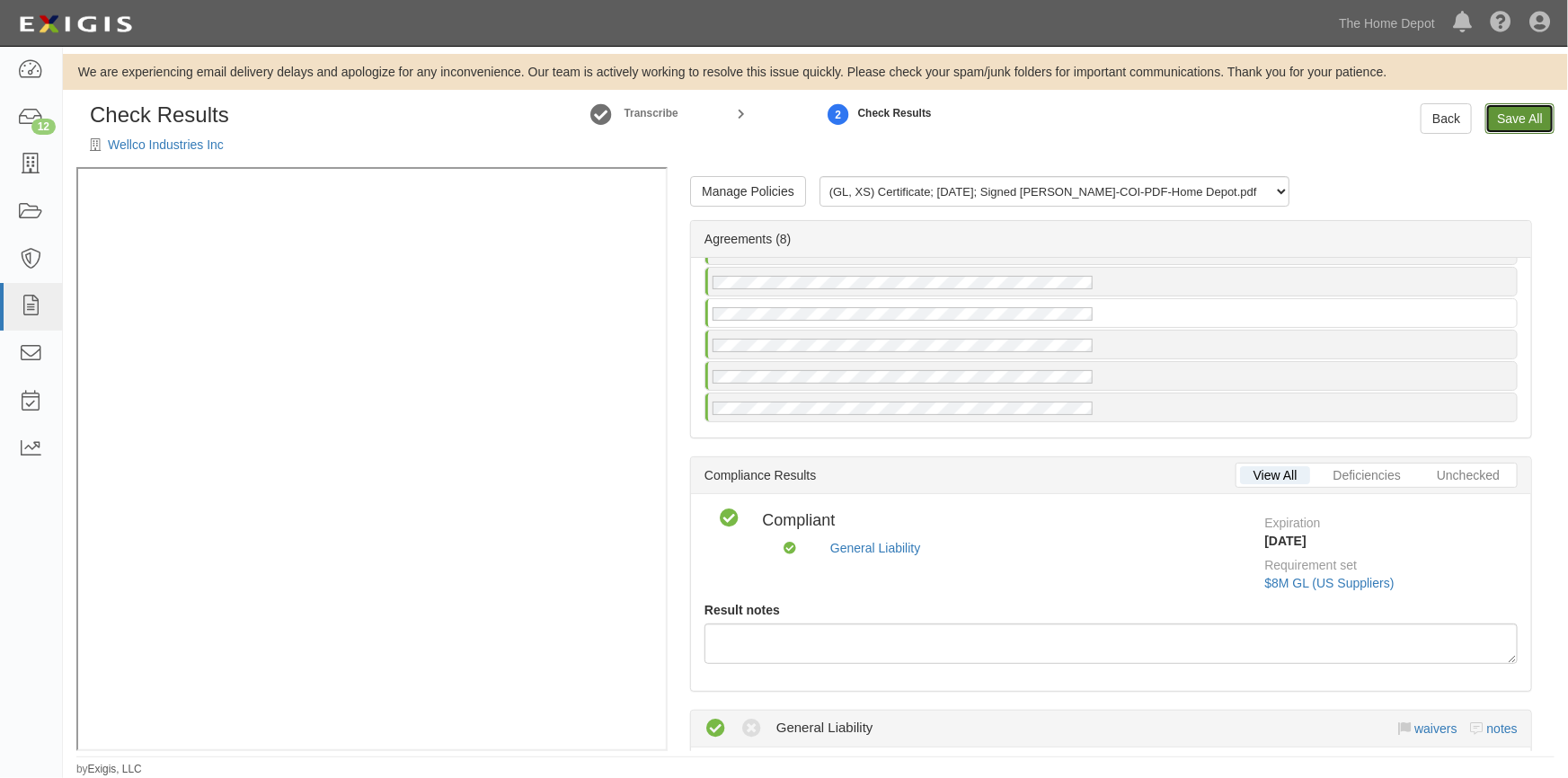
click at [1512, 114] on link "Save All" at bounding box center [1519, 118] width 69 height 31
radio input "false"
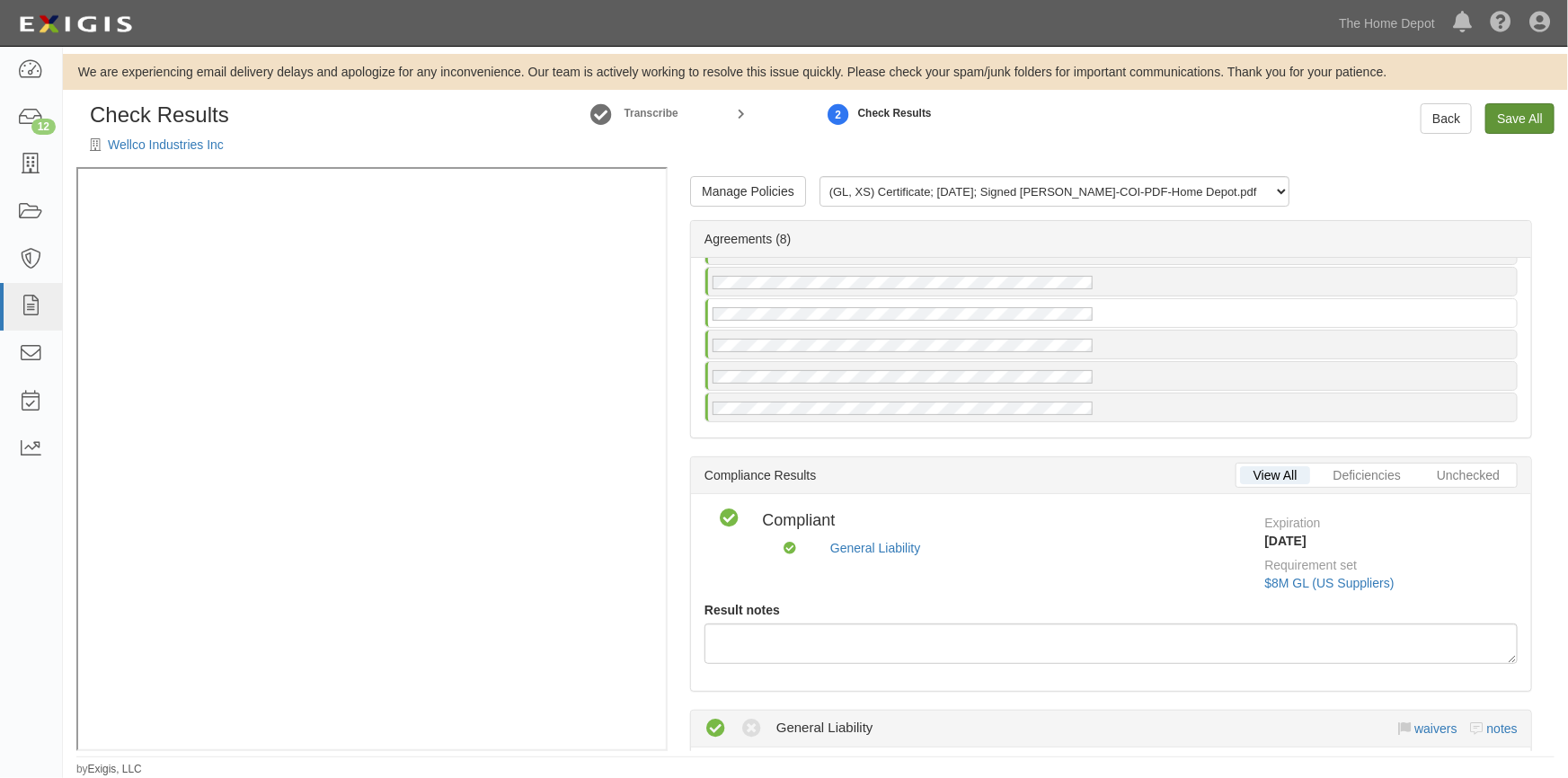
radio input "false"
radio input "true"
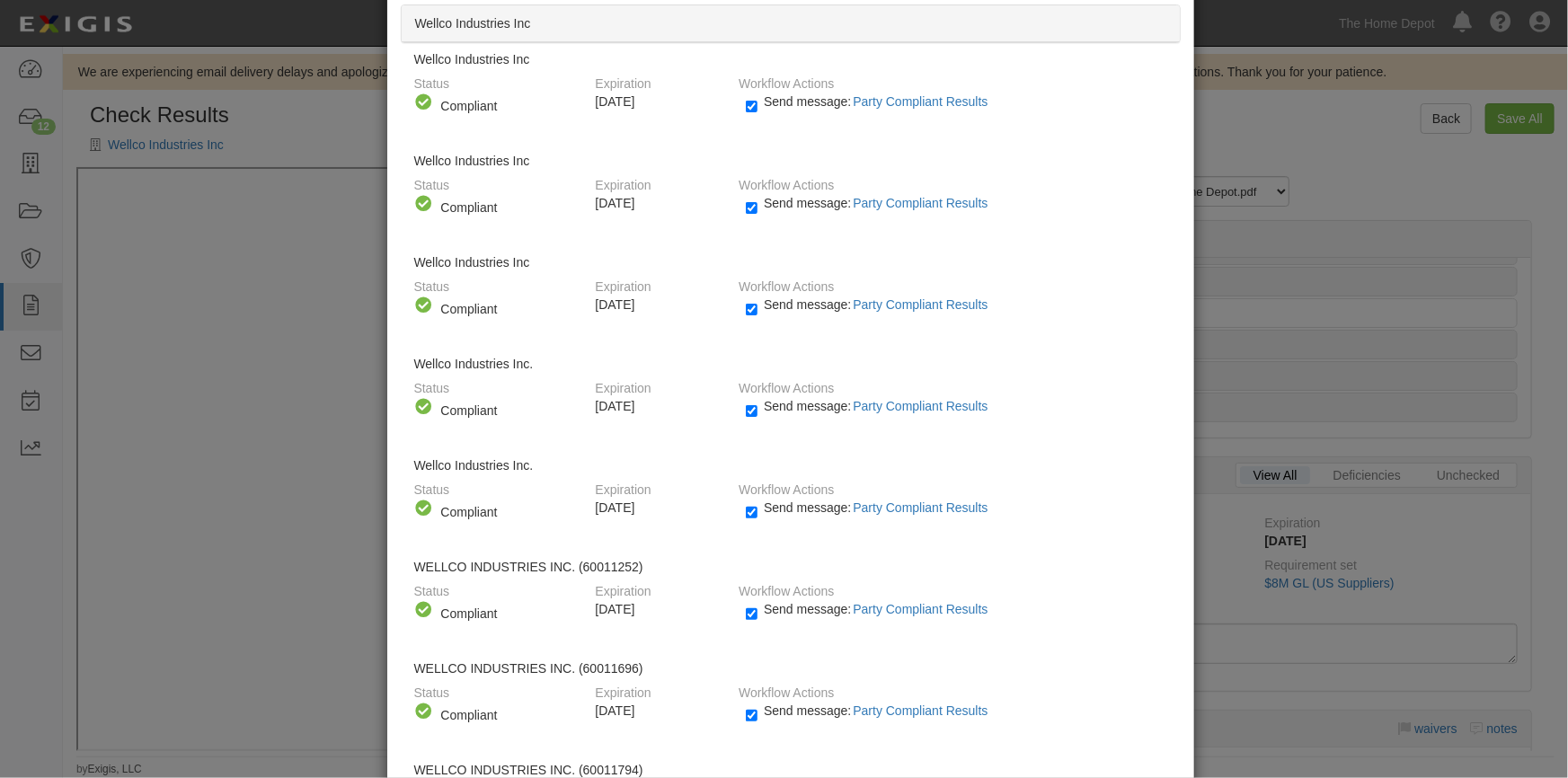
scroll to position [251, 0]
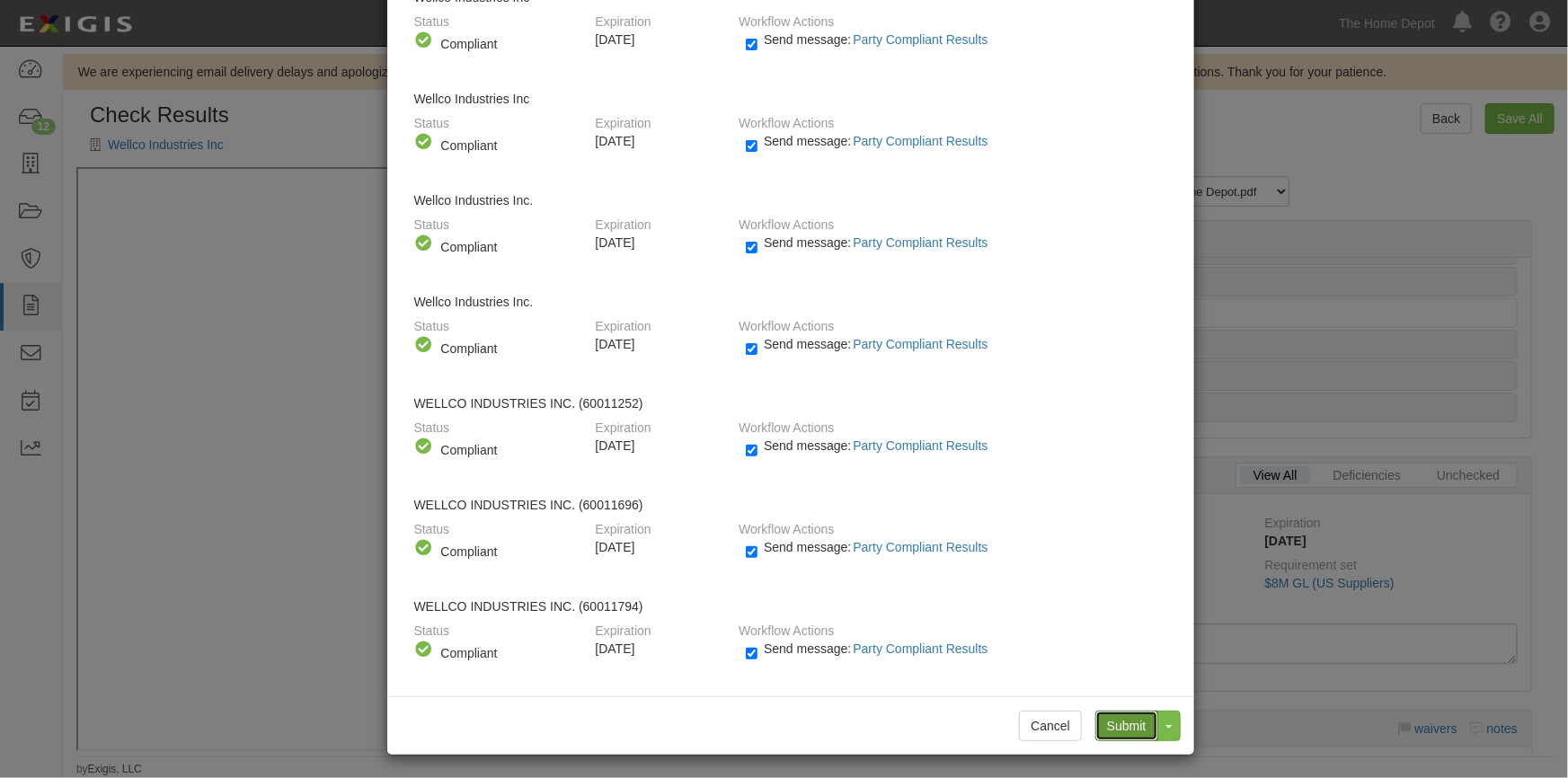
click at [1113, 726] on input "Submit" at bounding box center [1127, 726] width 63 height 31
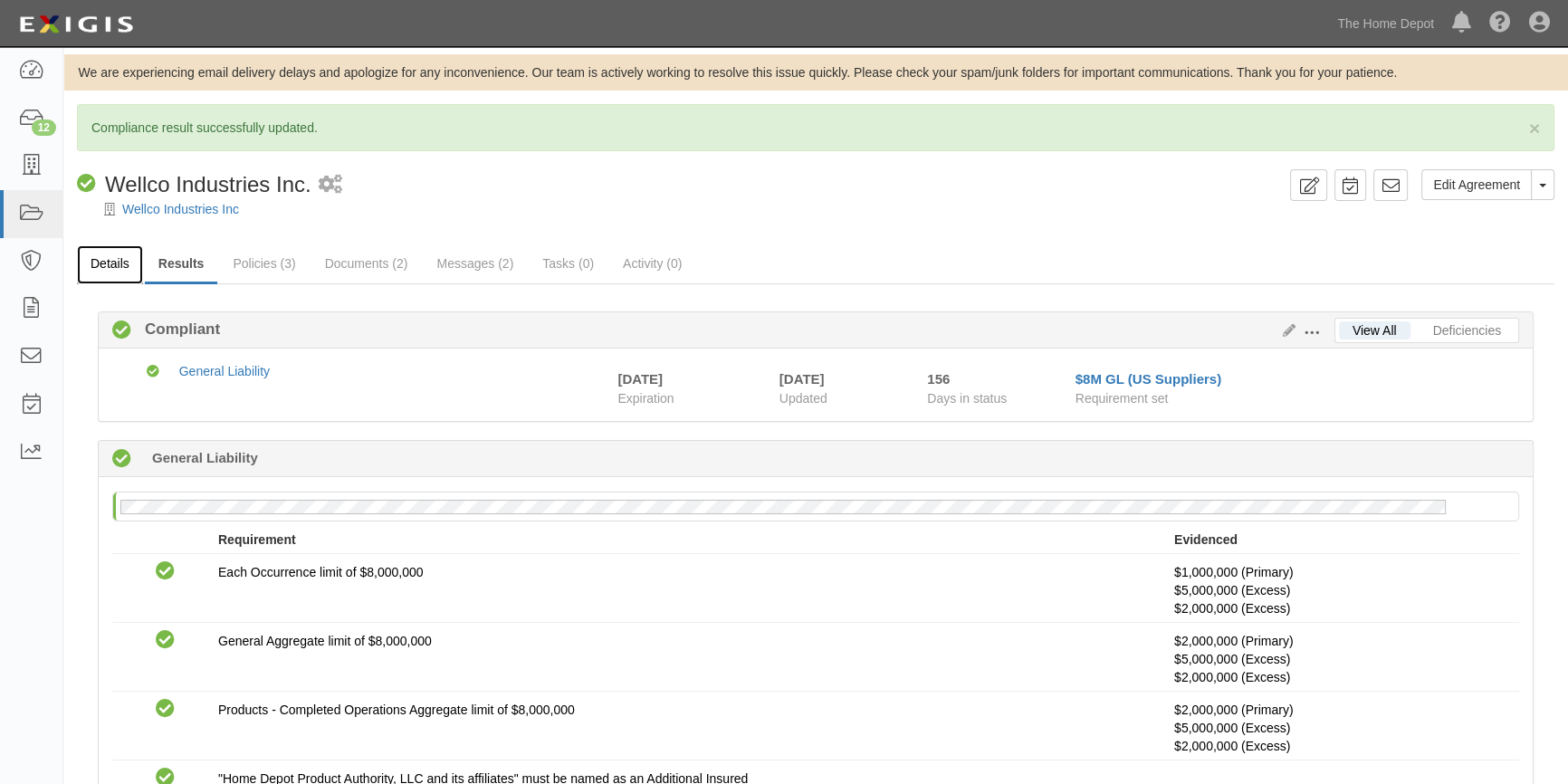
click at [108, 260] on link "Details" at bounding box center [110, 264] width 66 height 39
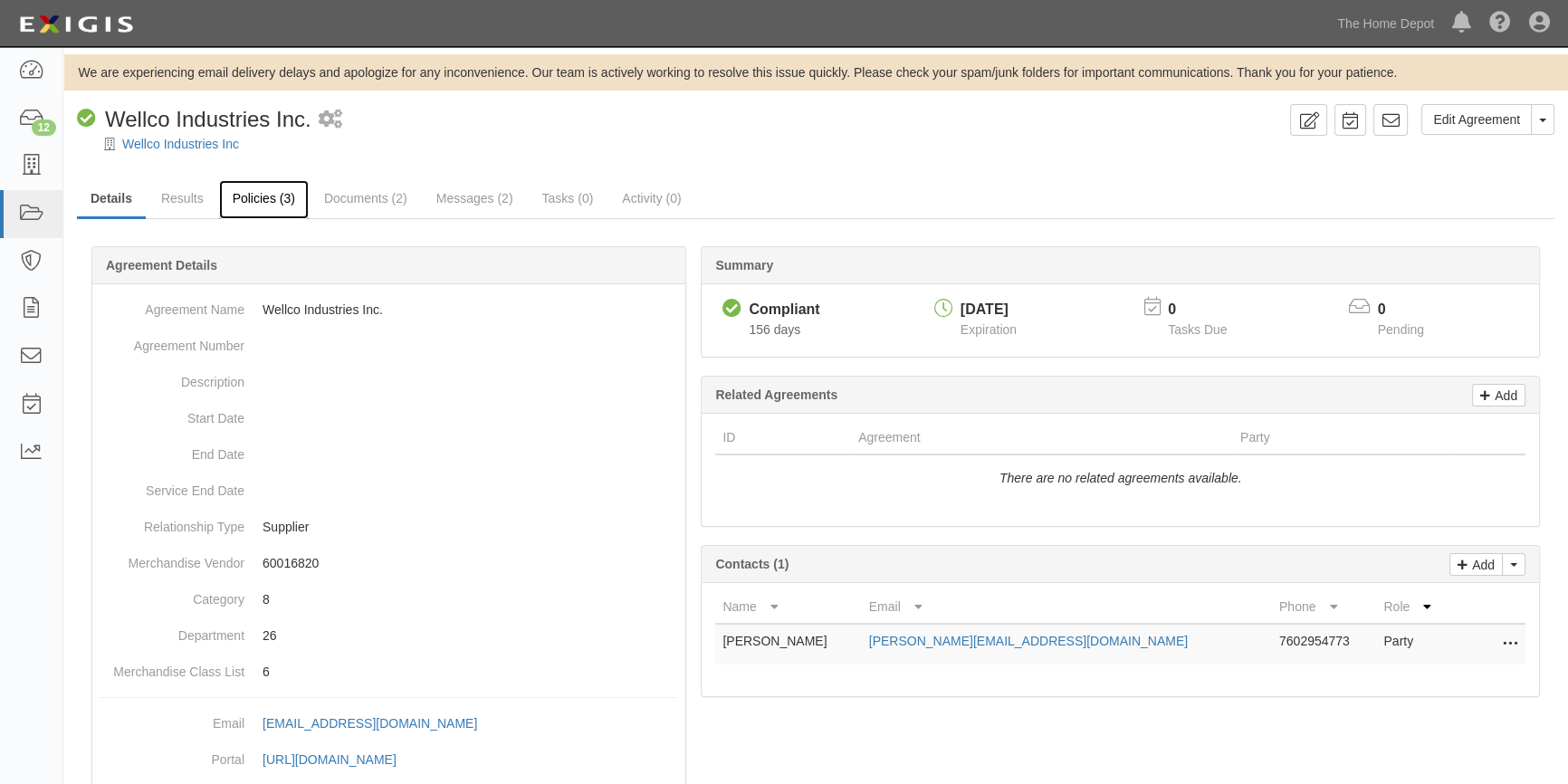
click at [241, 197] on link "Policies (3)" at bounding box center [264, 199] width 90 height 39
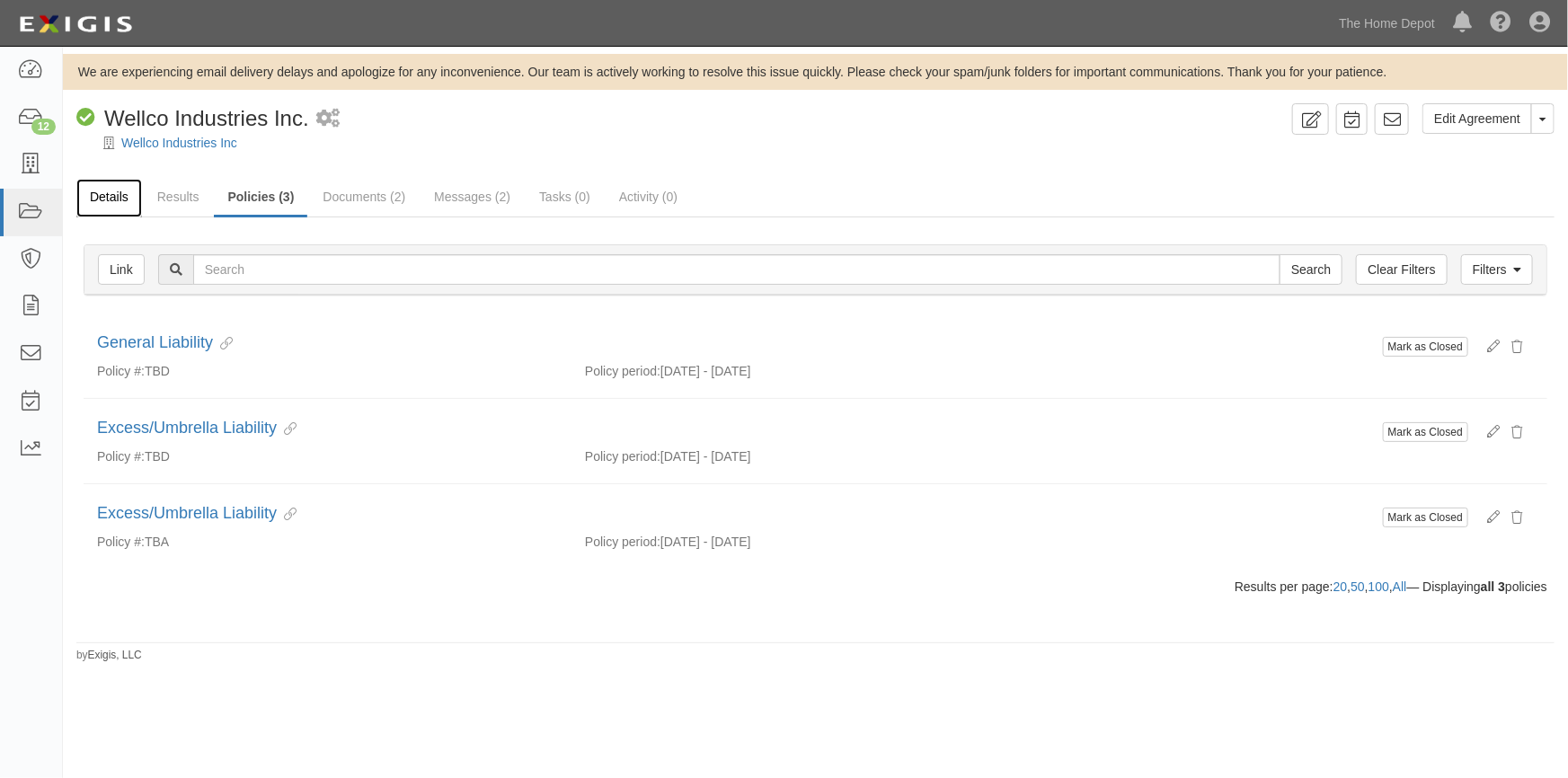
click at [117, 196] on link "Details" at bounding box center [109, 198] width 65 height 39
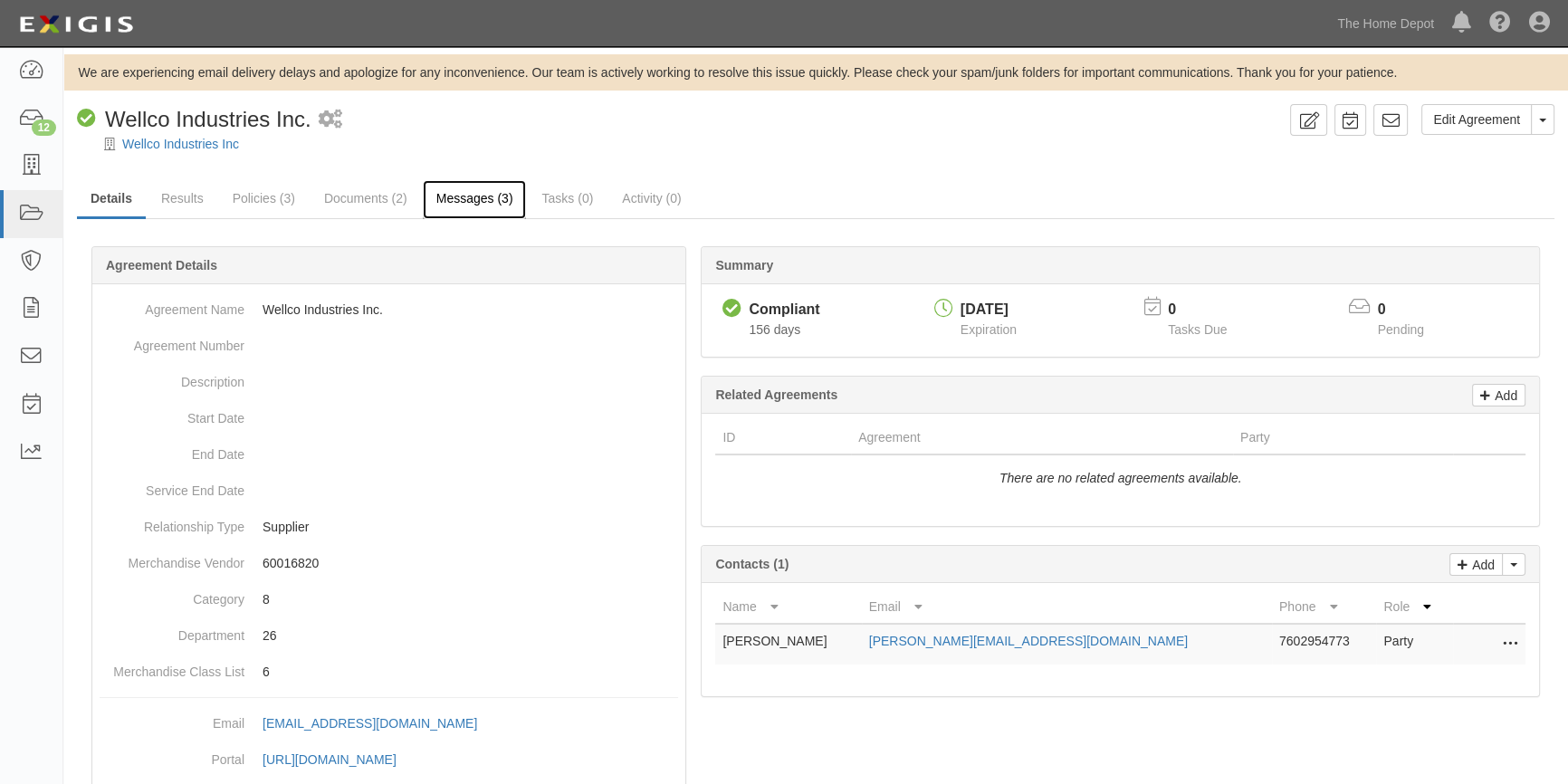
click at [465, 200] on link "Messages (3)" at bounding box center [475, 199] width 104 height 39
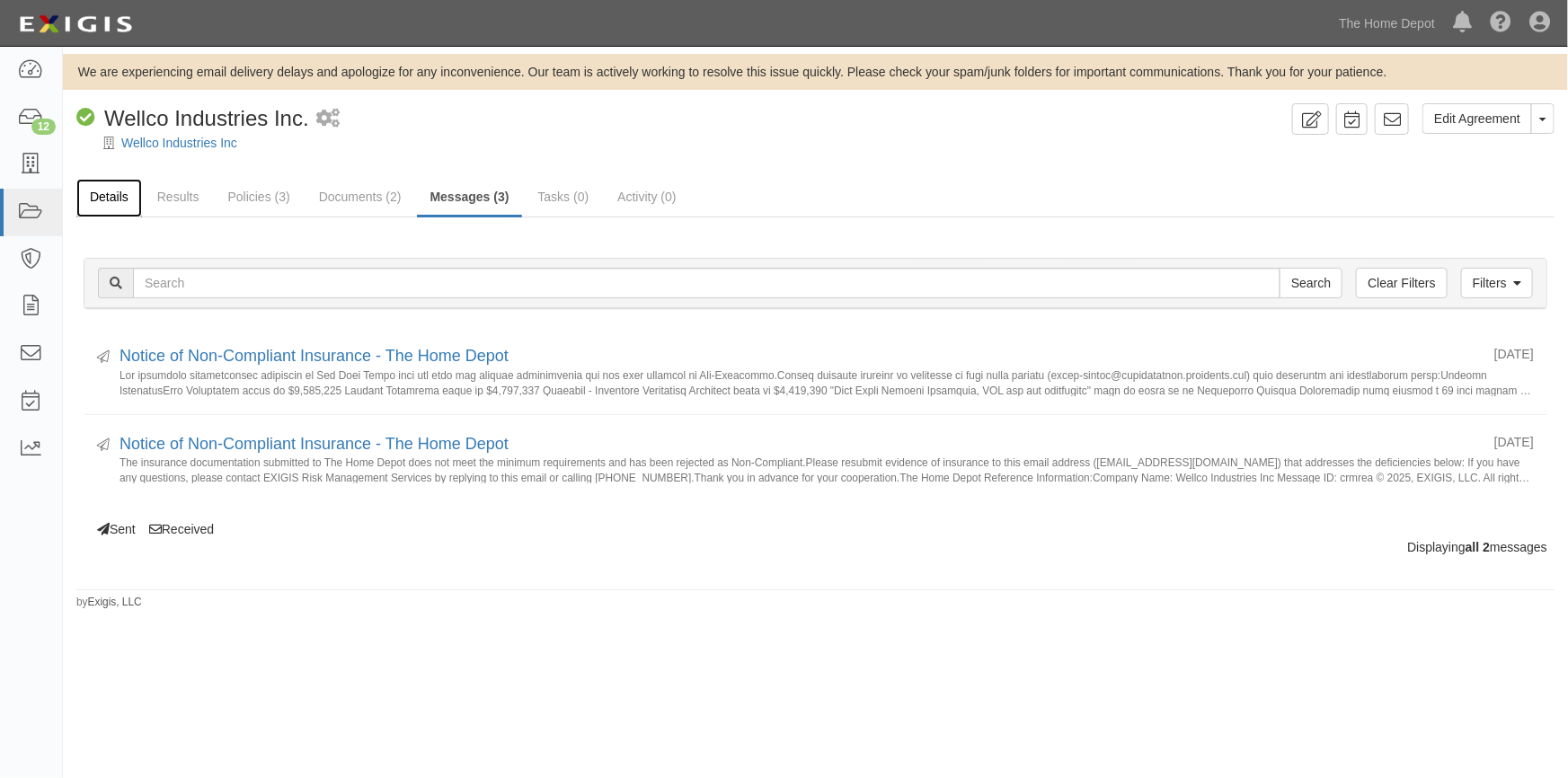
click at [108, 196] on link "Details" at bounding box center [109, 198] width 65 height 39
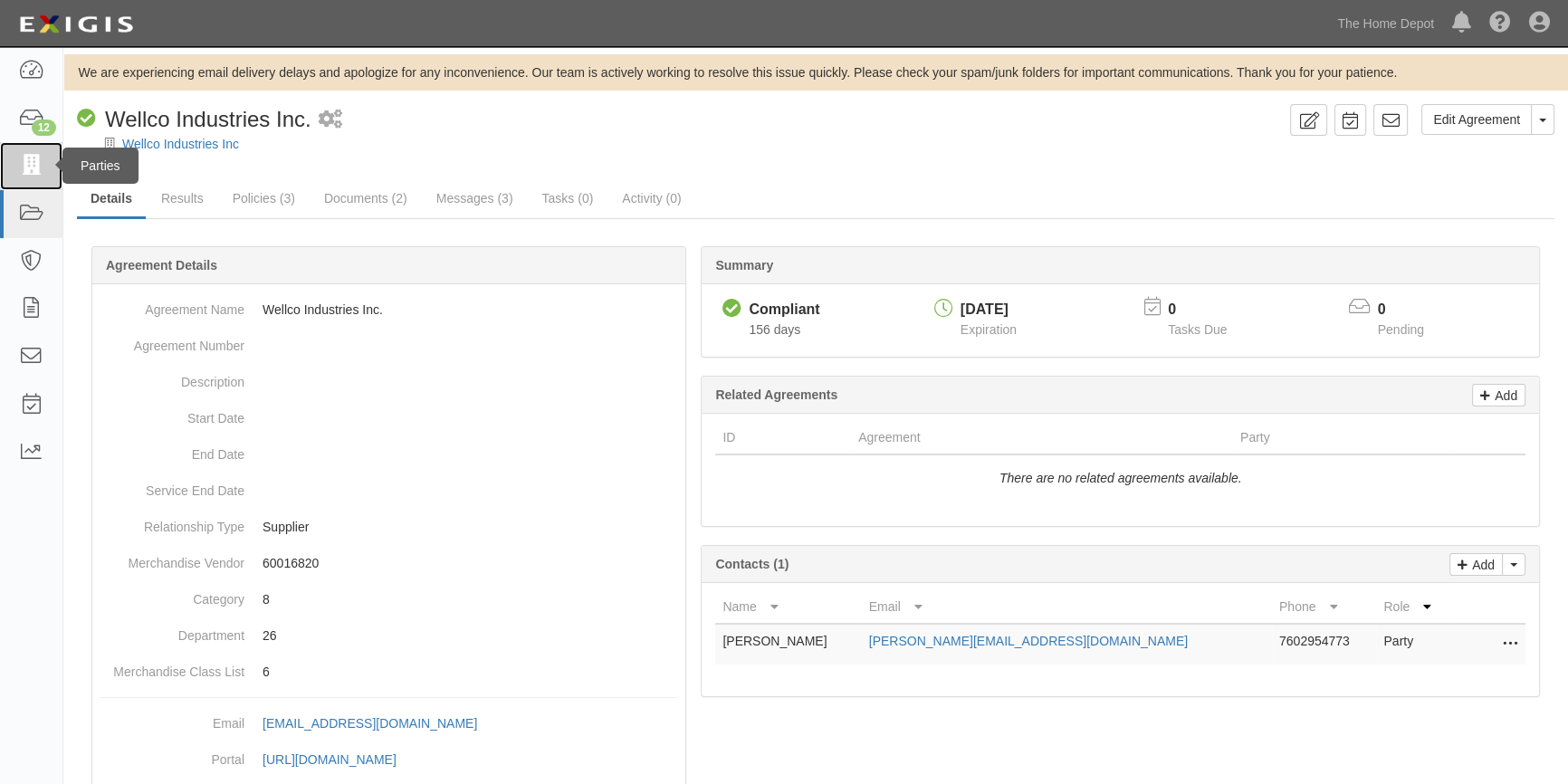
click at [21, 166] on icon at bounding box center [30, 166] width 25 height 21
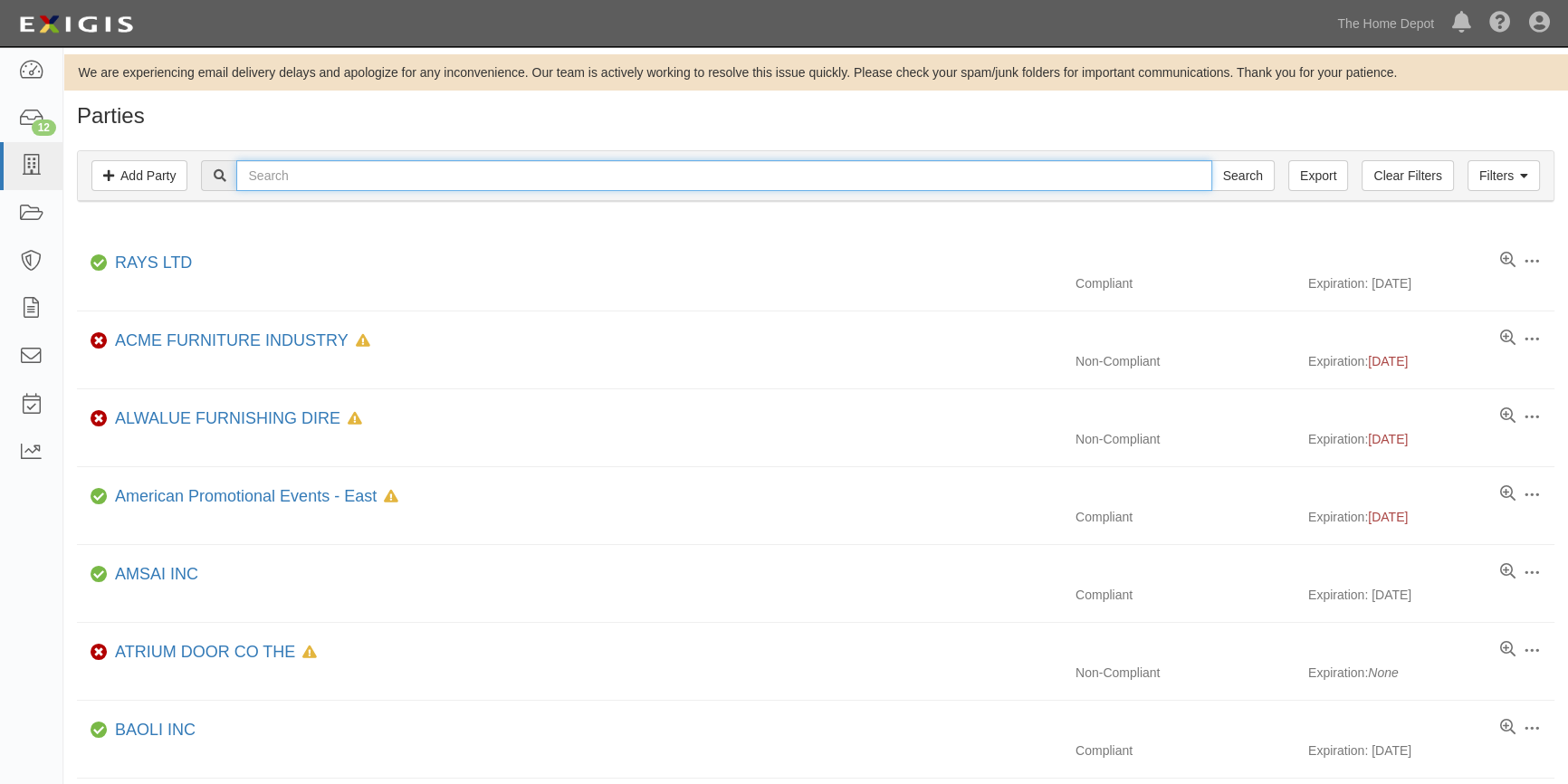
click at [269, 174] on input "text" at bounding box center [723, 176] width 975 height 31
type input "wellco ind"
click at [1211, 161] on input "Search" at bounding box center [1243, 176] width 64 height 31
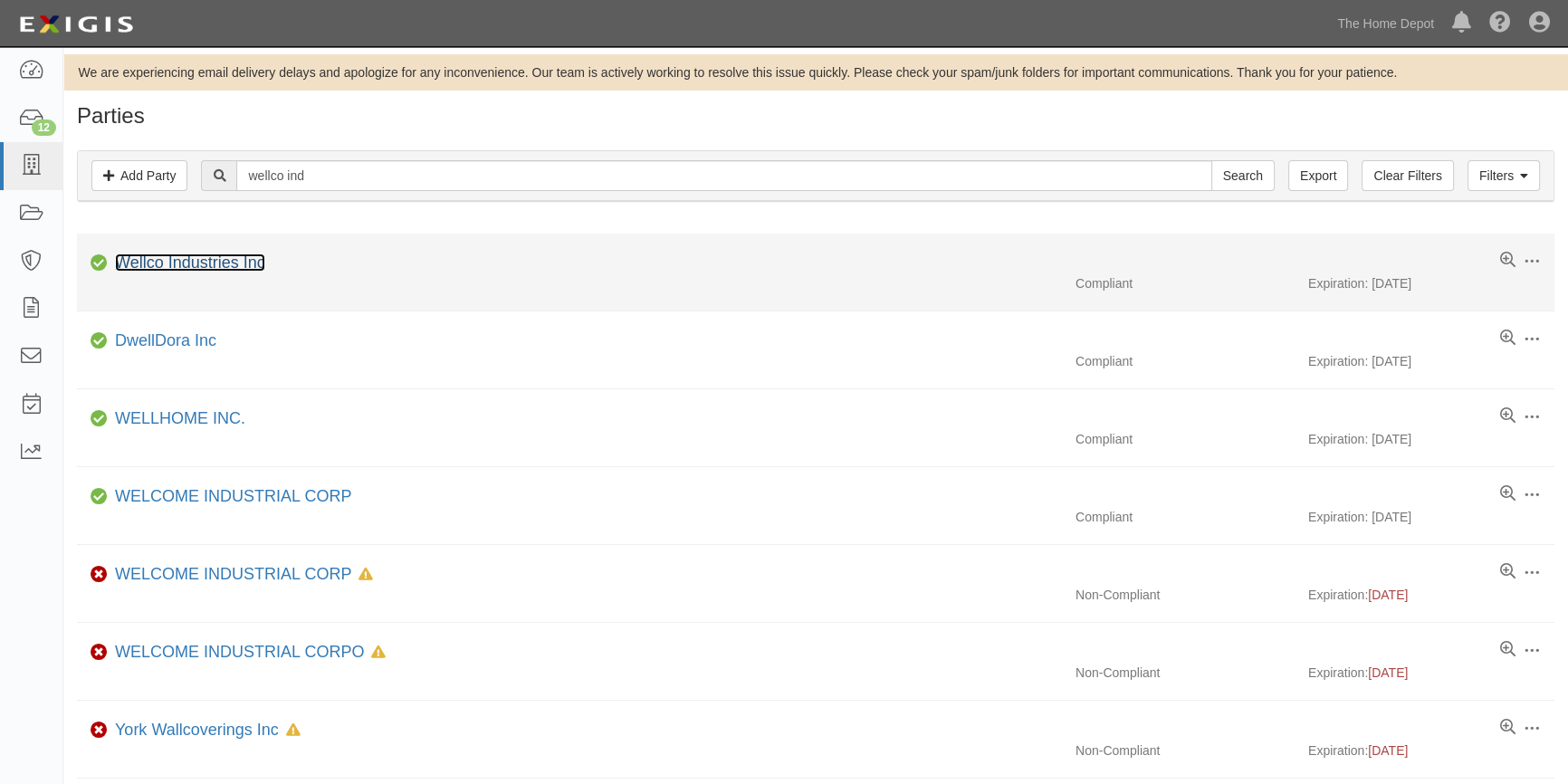
click at [160, 267] on link "Wellco Industries Inc" at bounding box center [190, 262] width 151 height 18
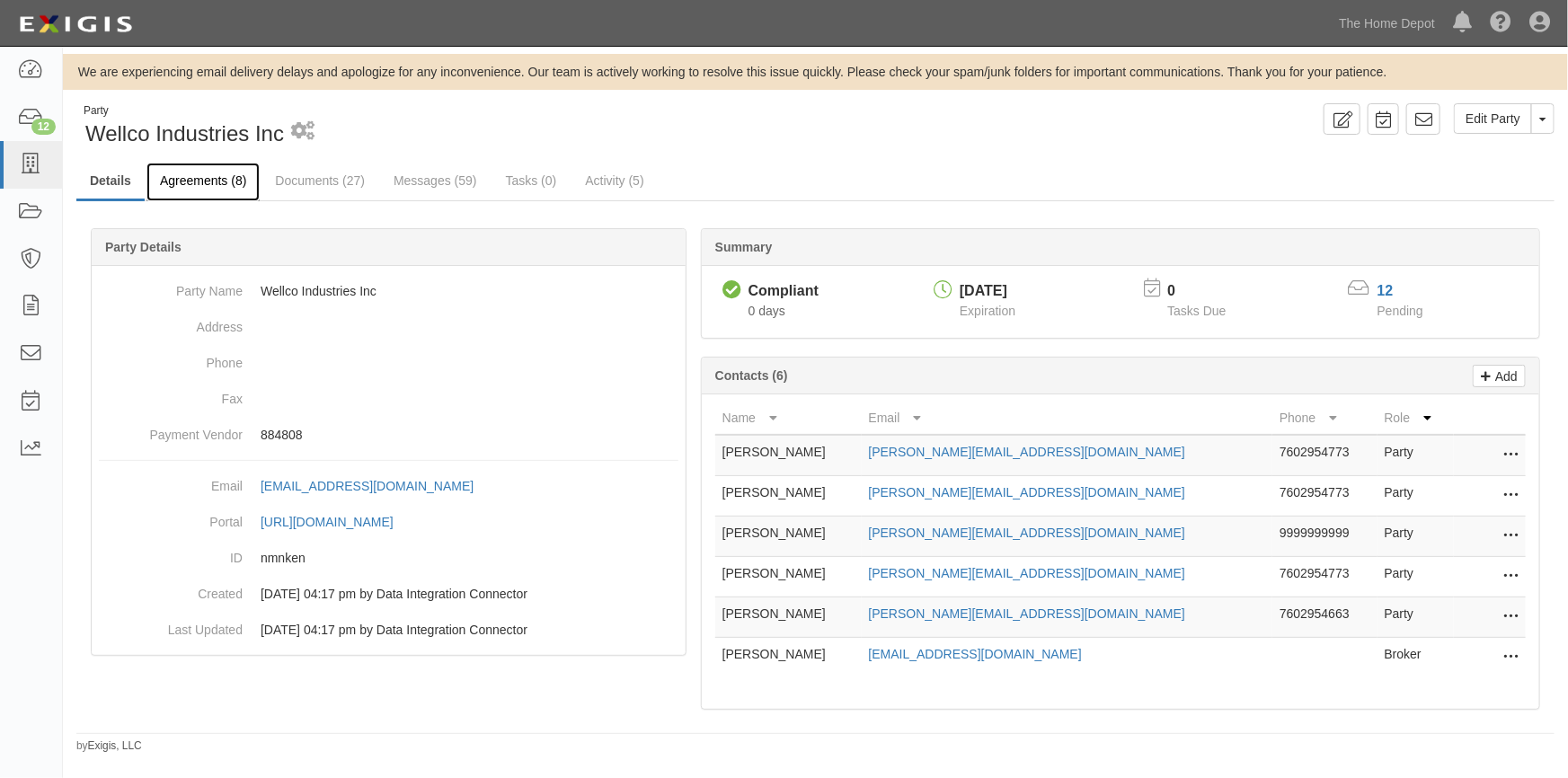
click at [191, 186] on link "Agreements (8)" at bounding box center [203, 181] width 113 height 39
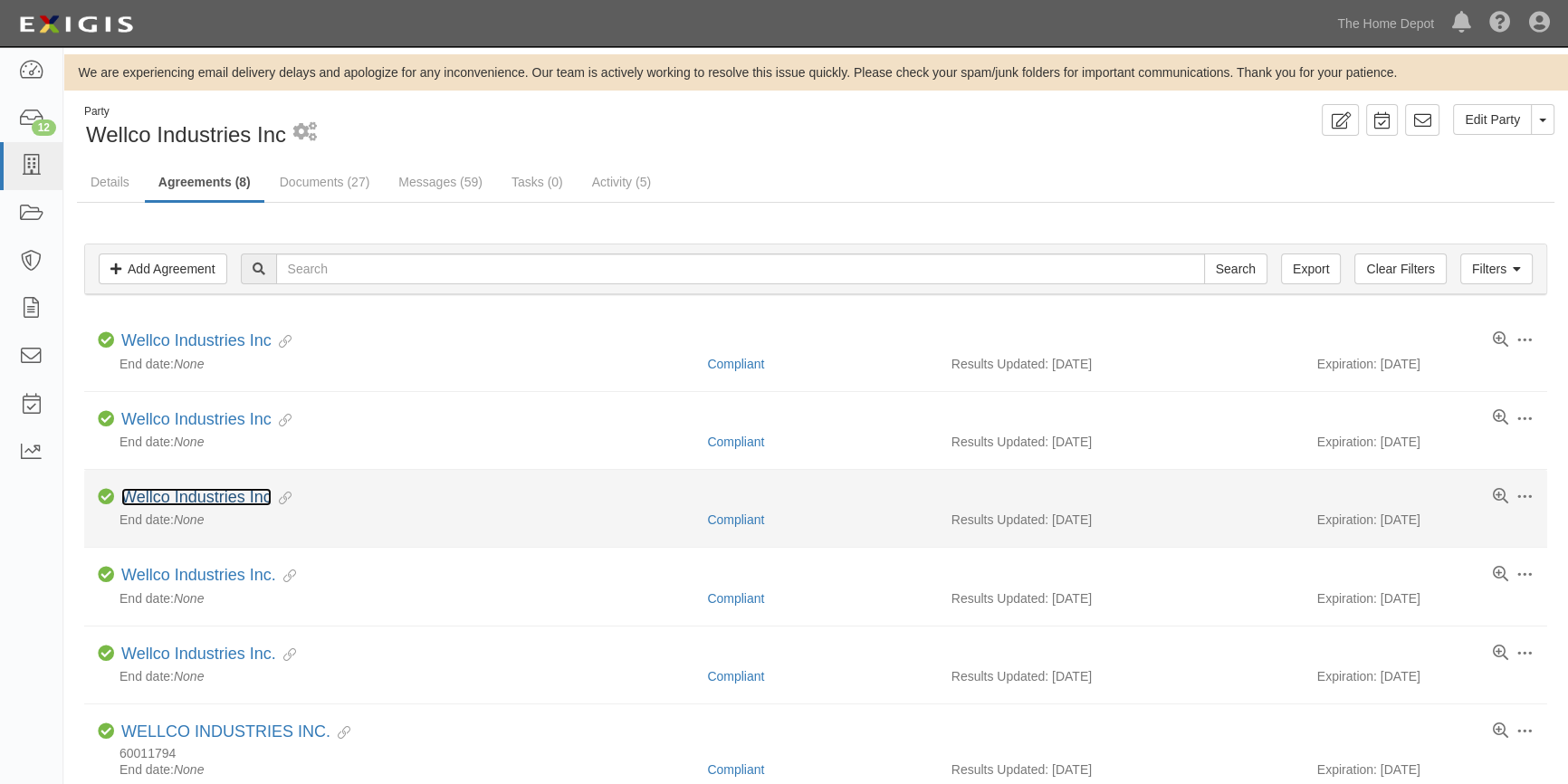
click at [176, 499] on link "Wellco Industries Inc" at bounding box center [196, 497] width 151 height 18
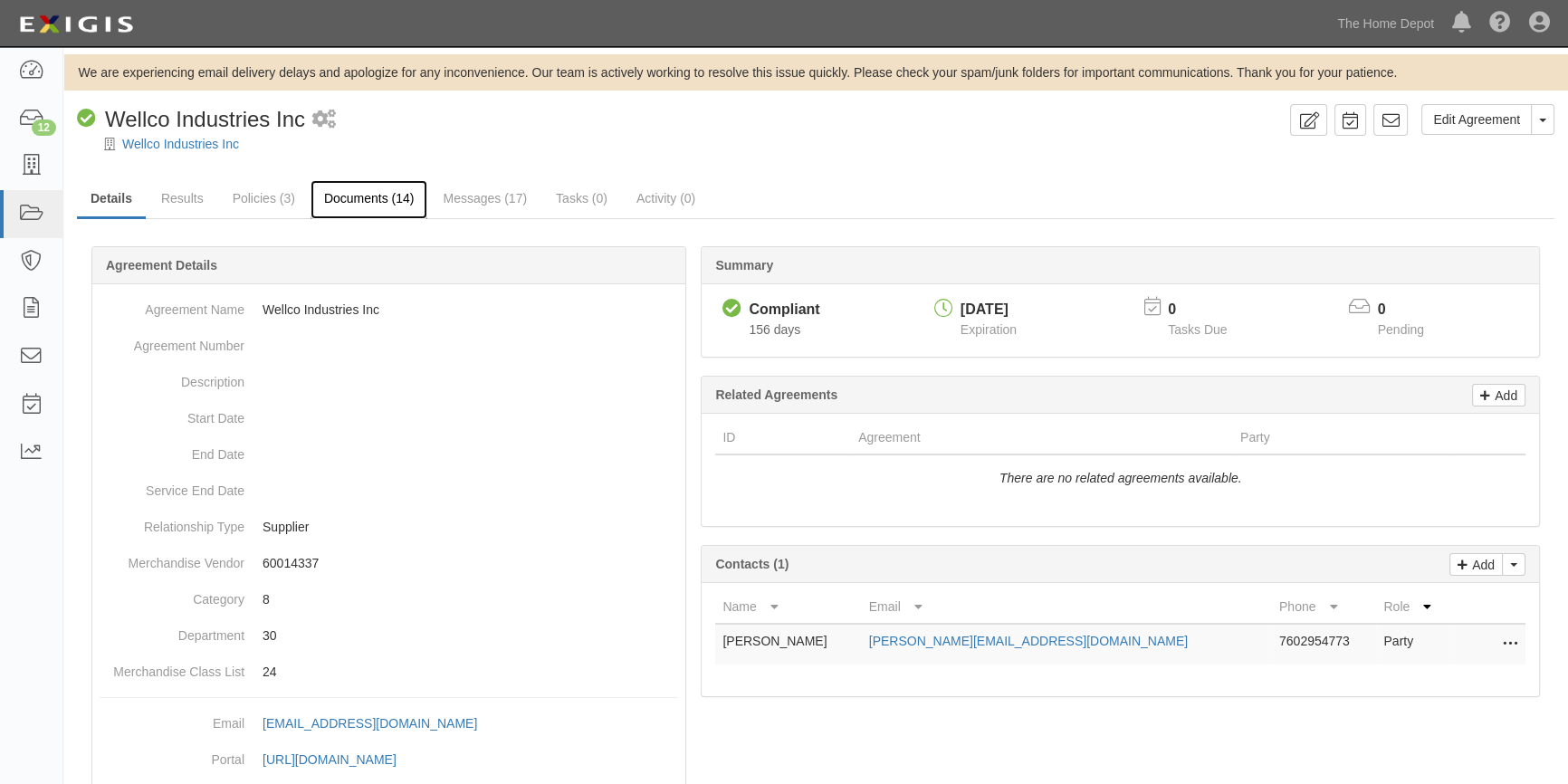
click at [358, 198] on link "Documents (14)" at bounding box center [369, 199] width 118 height 39
click at [247, 200] on link "Policies (3)" at bounding box center [264, 199] width 90 height 39
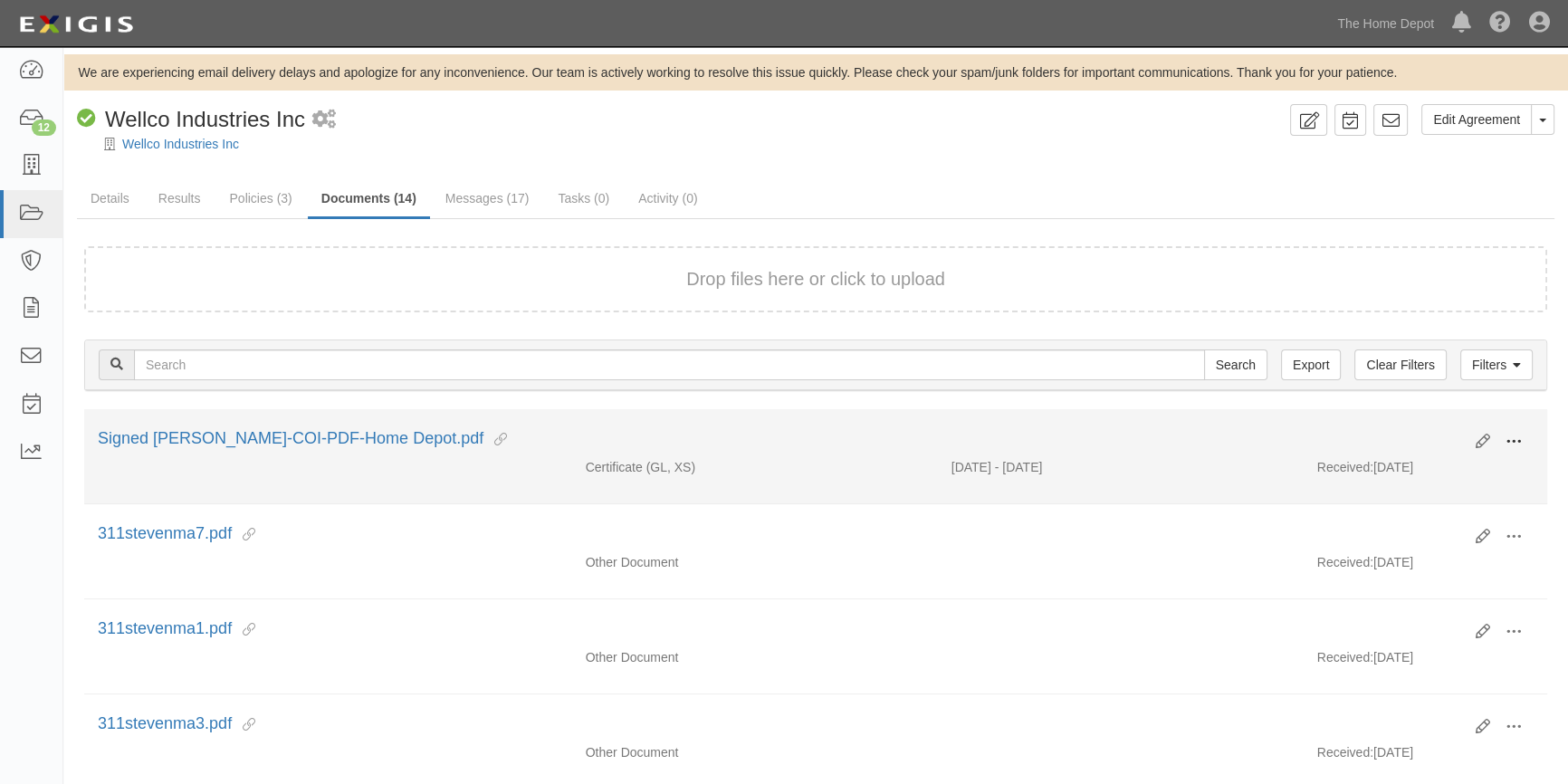
click at [1502, 435] on button at bounding box center [1513, 442] width 40 height 31
click at [1403, 476] on link "View" at bounding box center [1425, 468] width 143 height 33
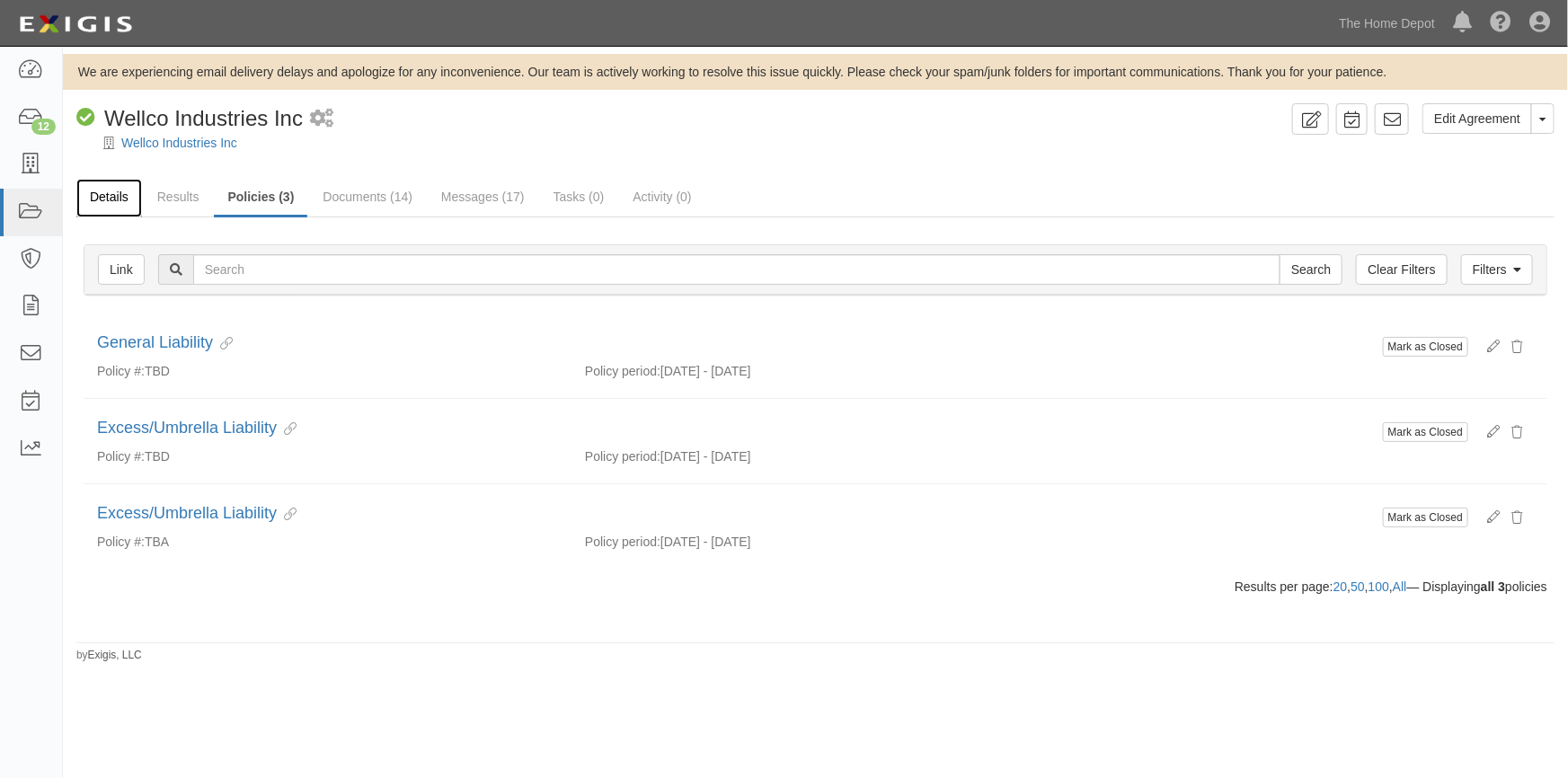
click at [117, 196] on link "Details" at bounding box center [109, 198] width 65 height 39
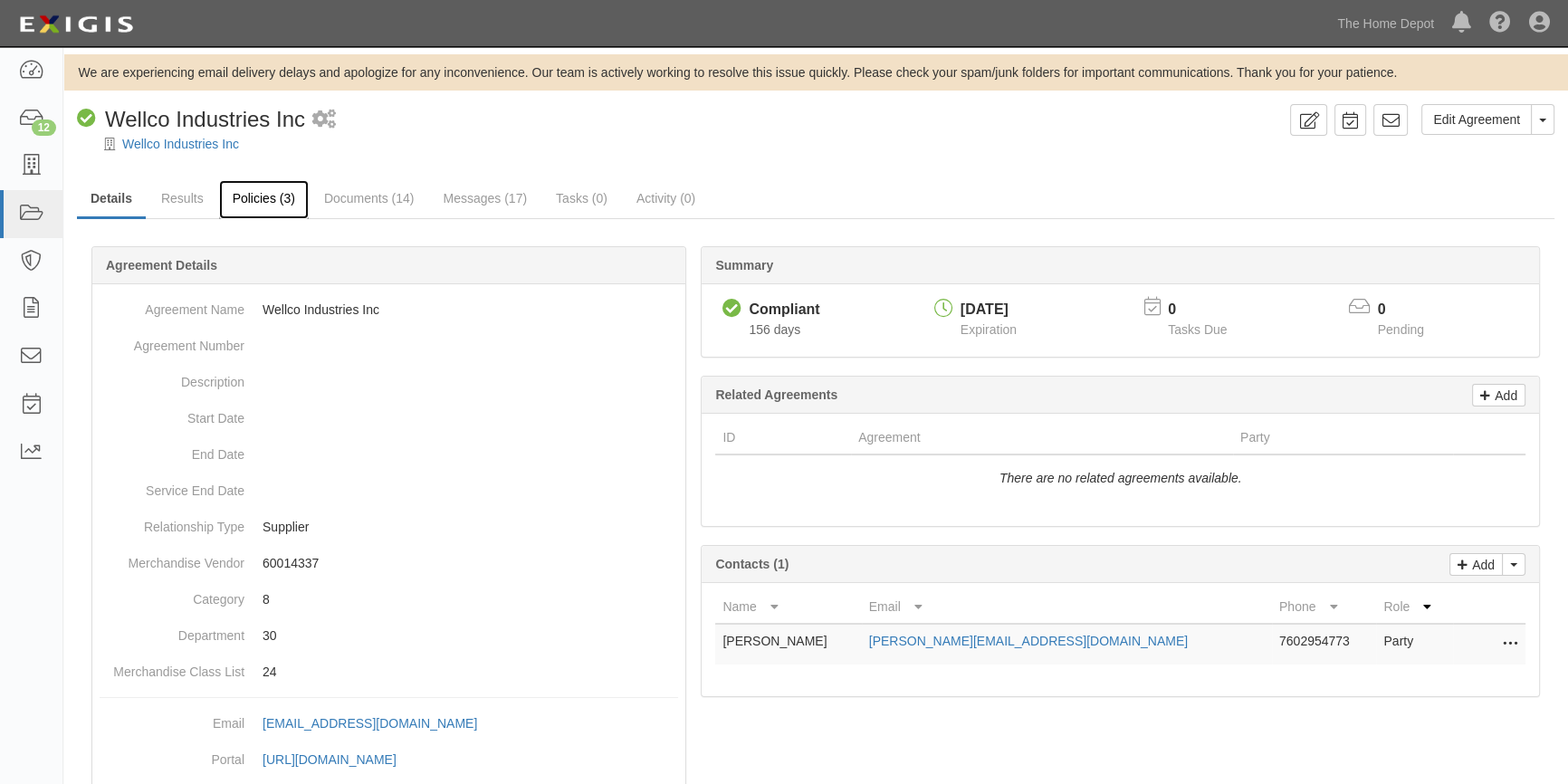
click at [259, 200] on link "Policies (3)" at bounding box center [264, 199] width 90 height 39
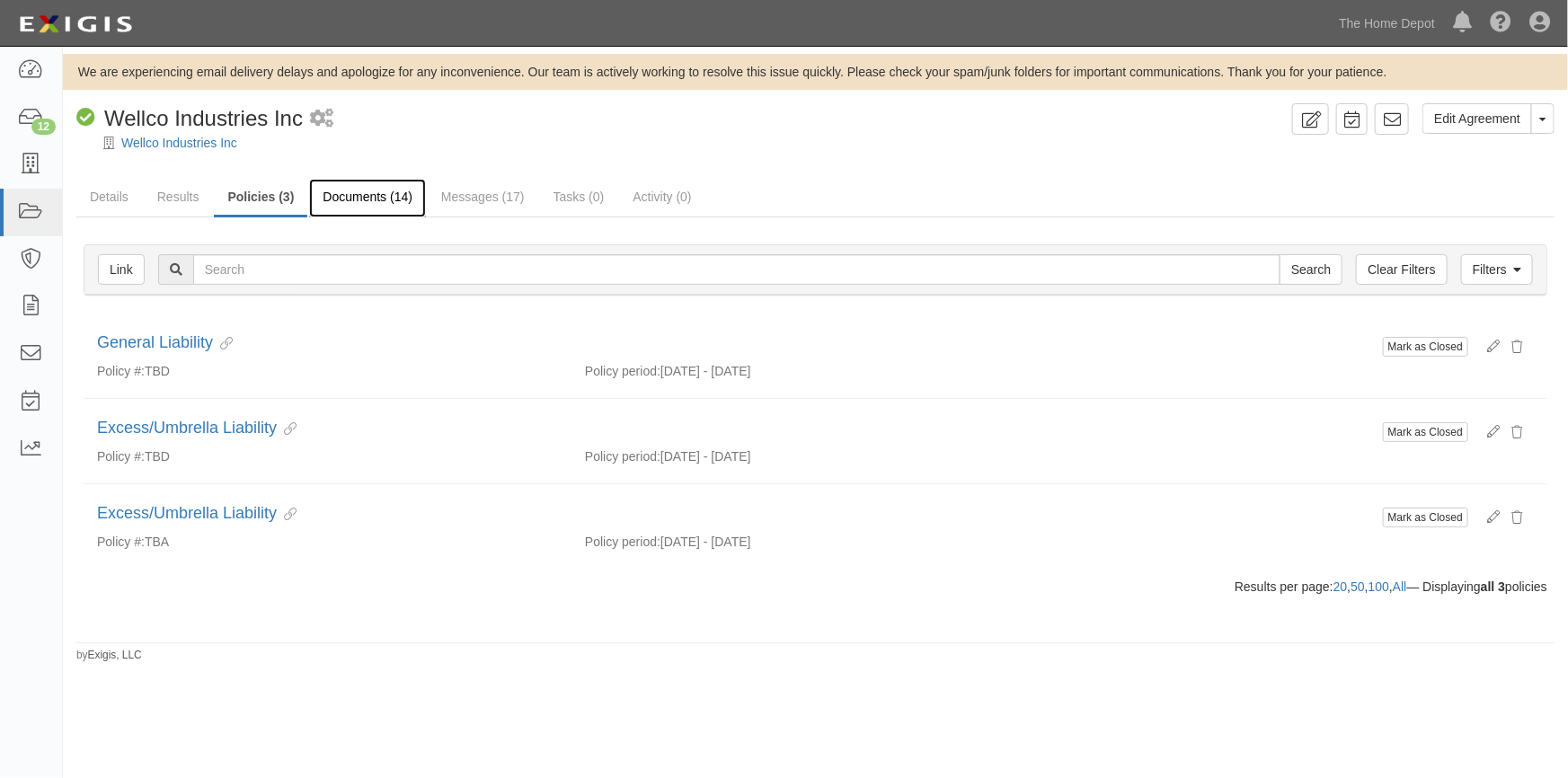
click at [350, 197] on link "Documents (14)" at bounding box center [367, 198] width 117 height 39
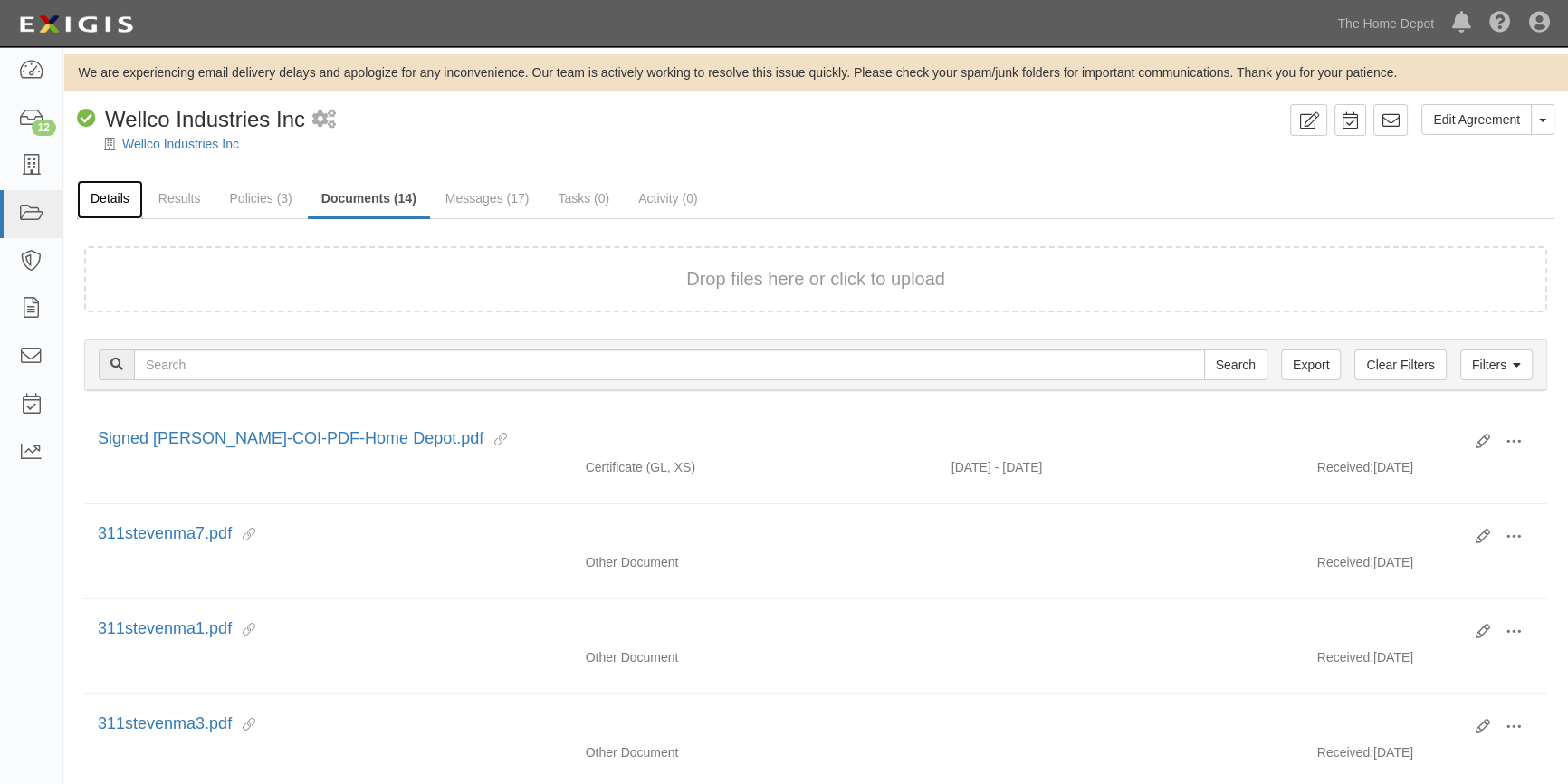
click at [123, 198] on link "Details" at bounding box center [110, 199] width 66 height 39
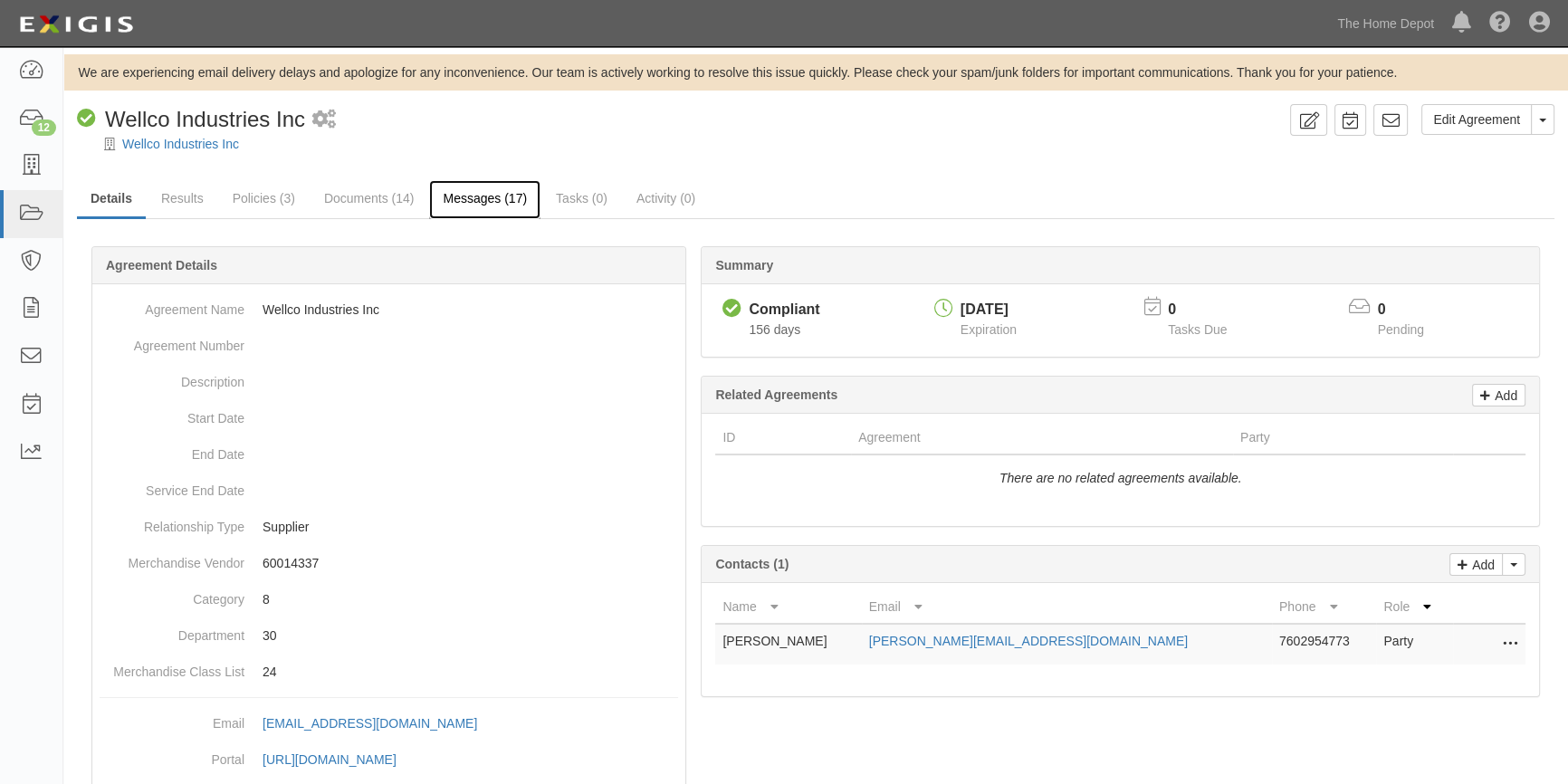
click at [467, 200] on link "Messages (17)" at bounding box center [485, 199] width 112 height 39
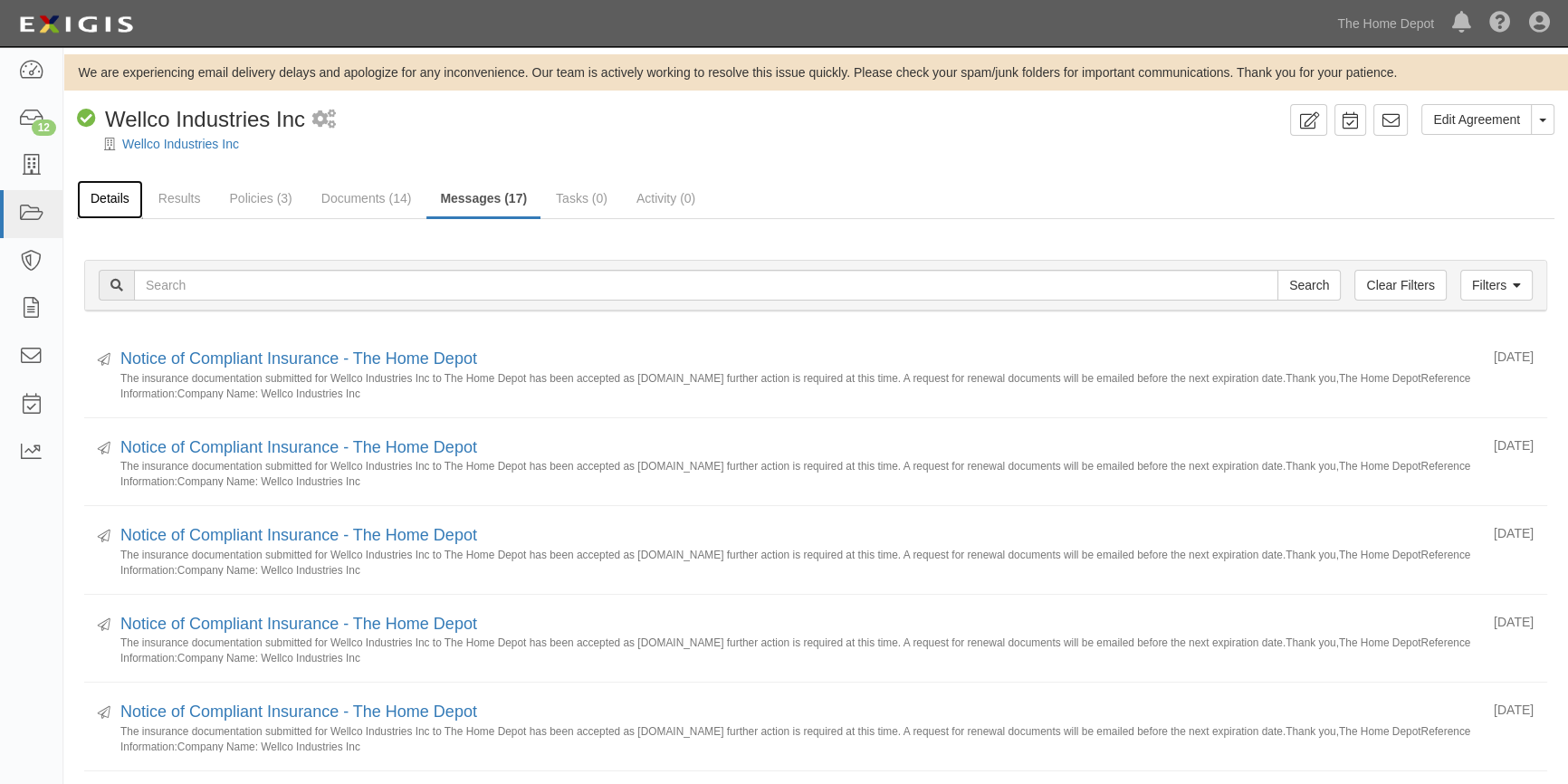
click at [99, 191] on link "Details" at bounding box center [110, 199] width 66 height 39
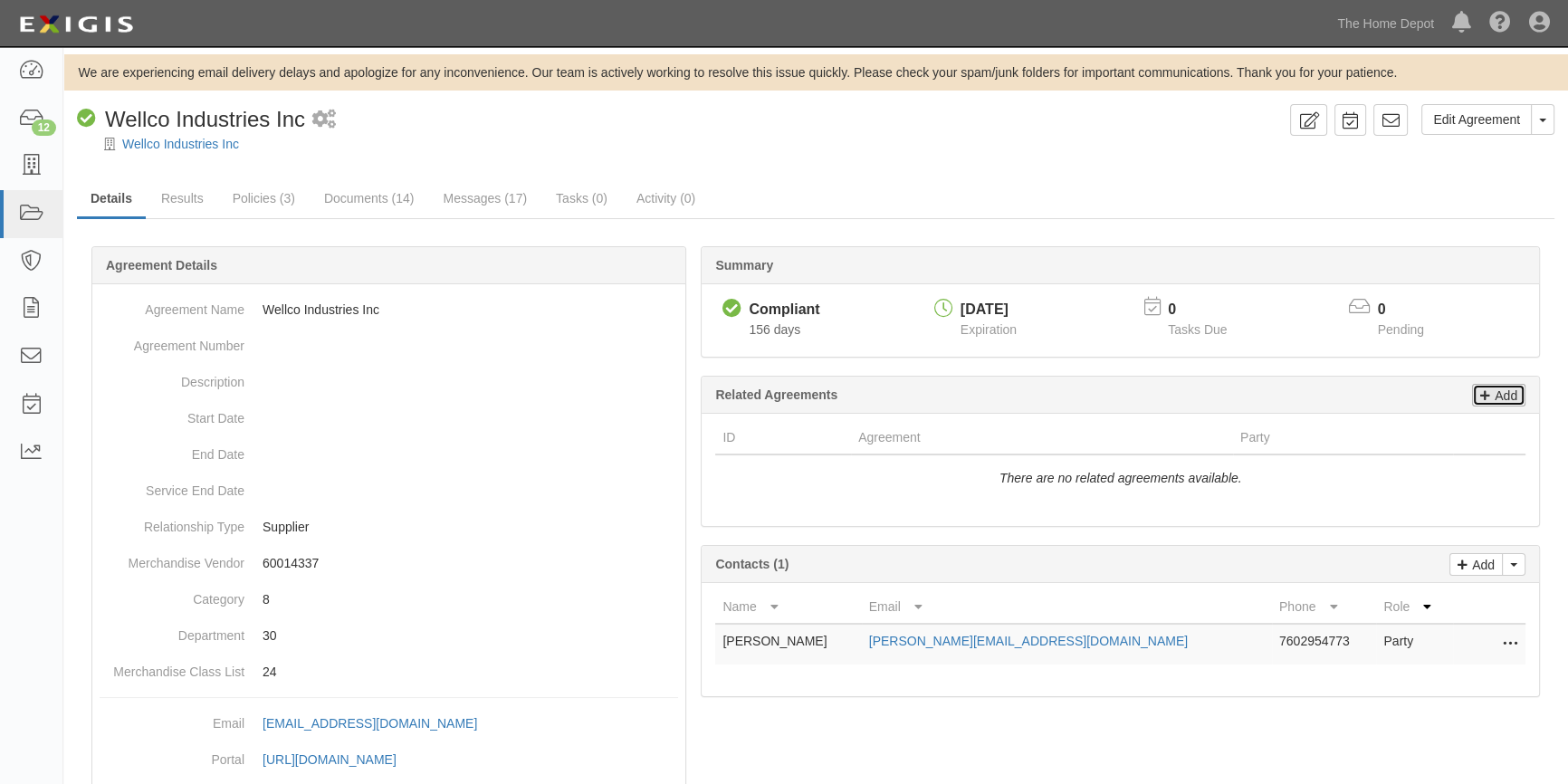
click at [1495, 392] on p "Add" at bounding box center [1503, 395] width 27 height 21
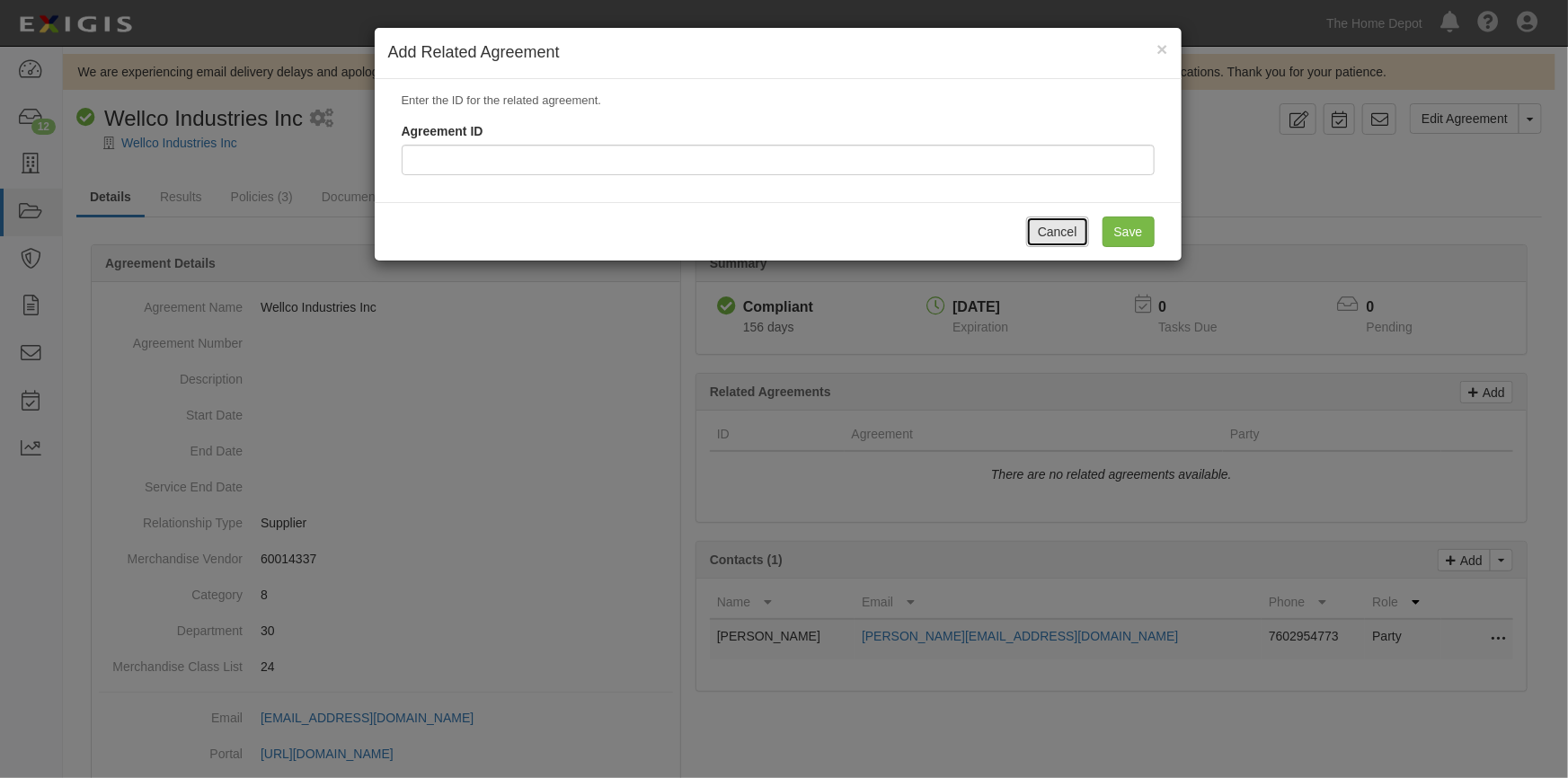
click at [1052, 219] on button "Cancel" at bounding box center [1057, 232] width 63 height 31
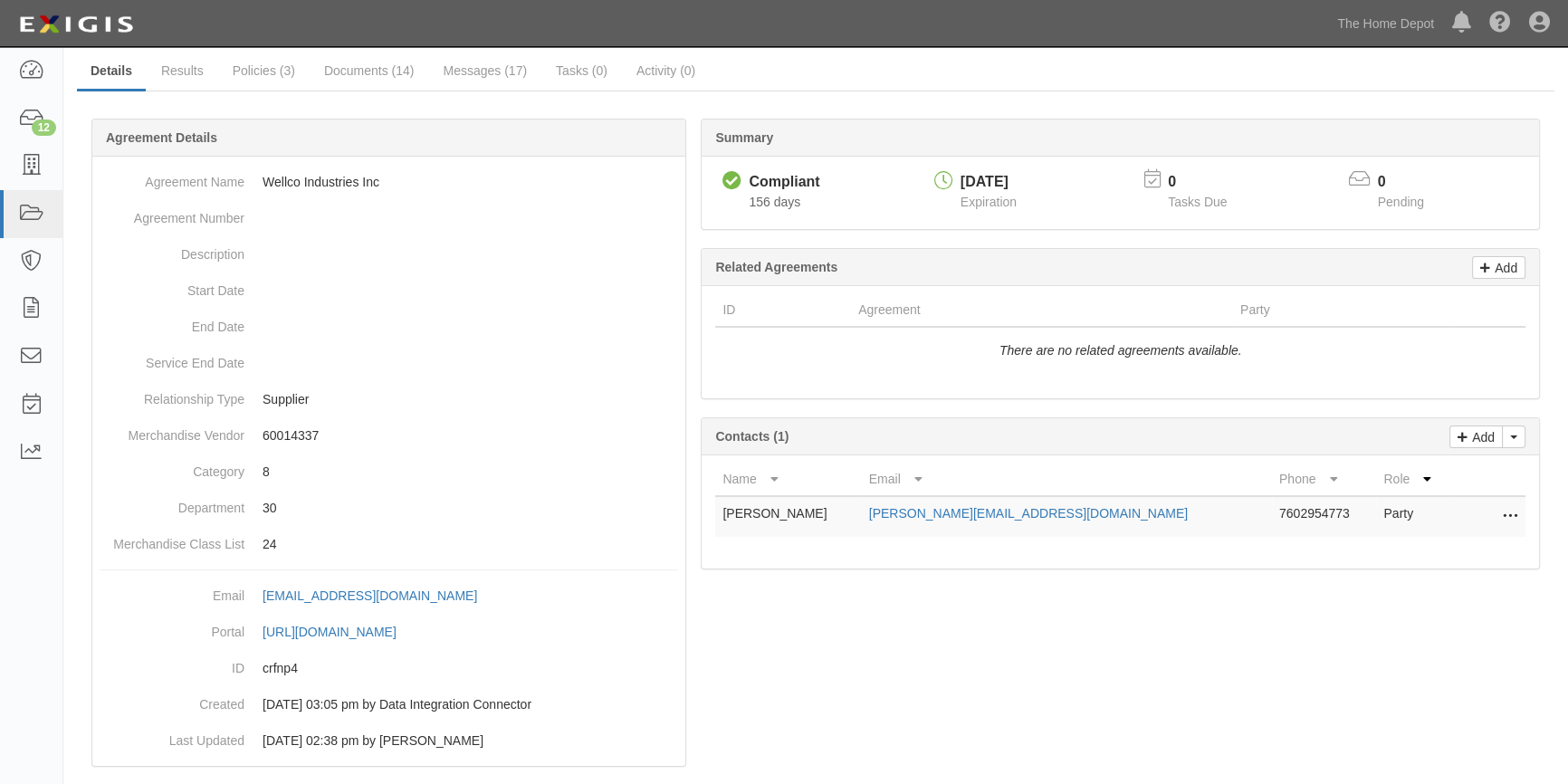
scroll to position [154, 0]
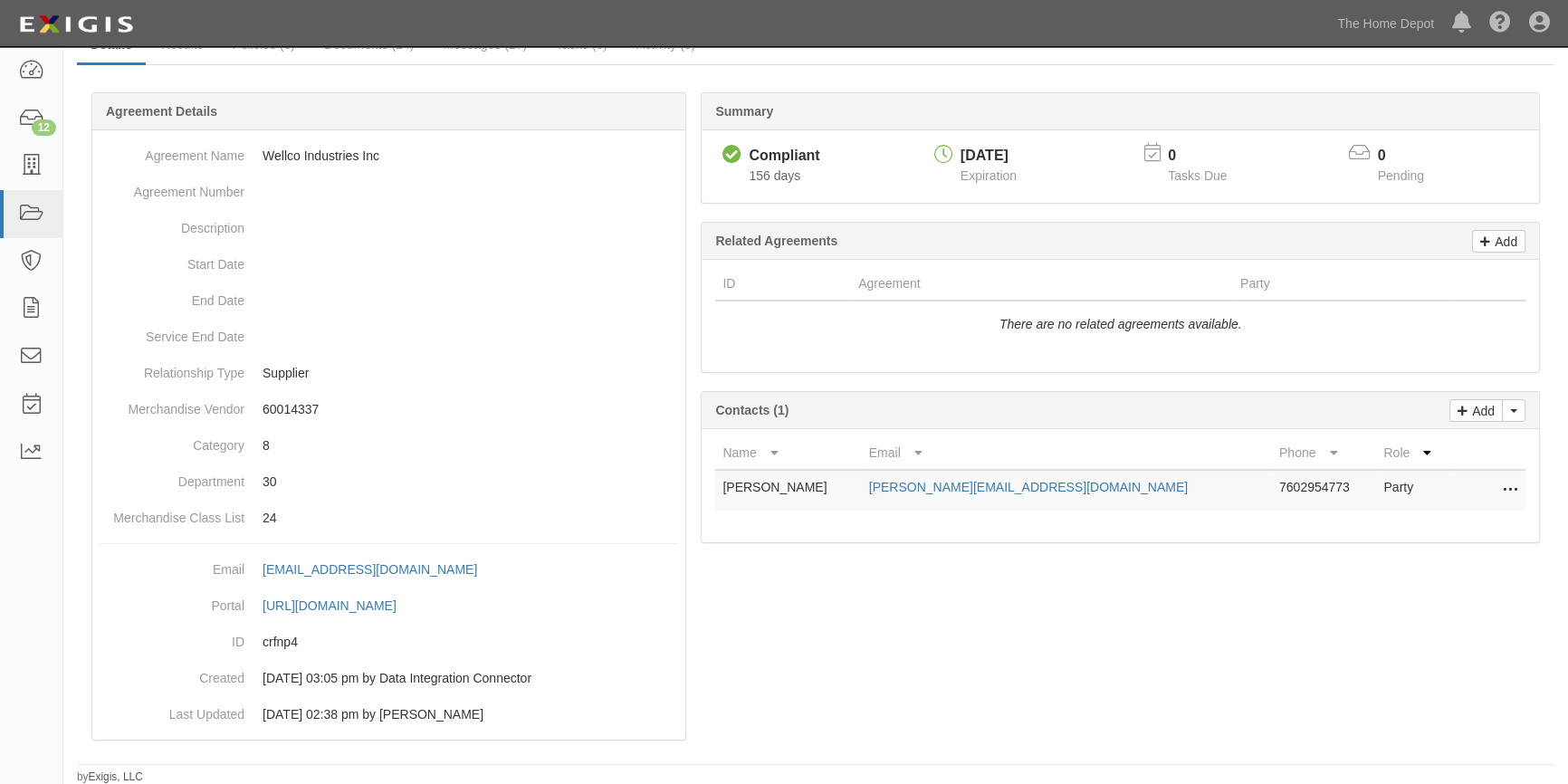
click at [1503, 491] on icon at bounding box center [1509, 491] width 15 height 24
click at [1252, 533] on div "Name Email Phone Role CHANDLER LEE CHANDLER@WELLCOINDUSTRIES.COM 7602954773 Par…" at bounding box center [1119, 485] width 837 height 113
click at [1459, 411] on icon at bounding box center [1462, 408] width 10 height 16
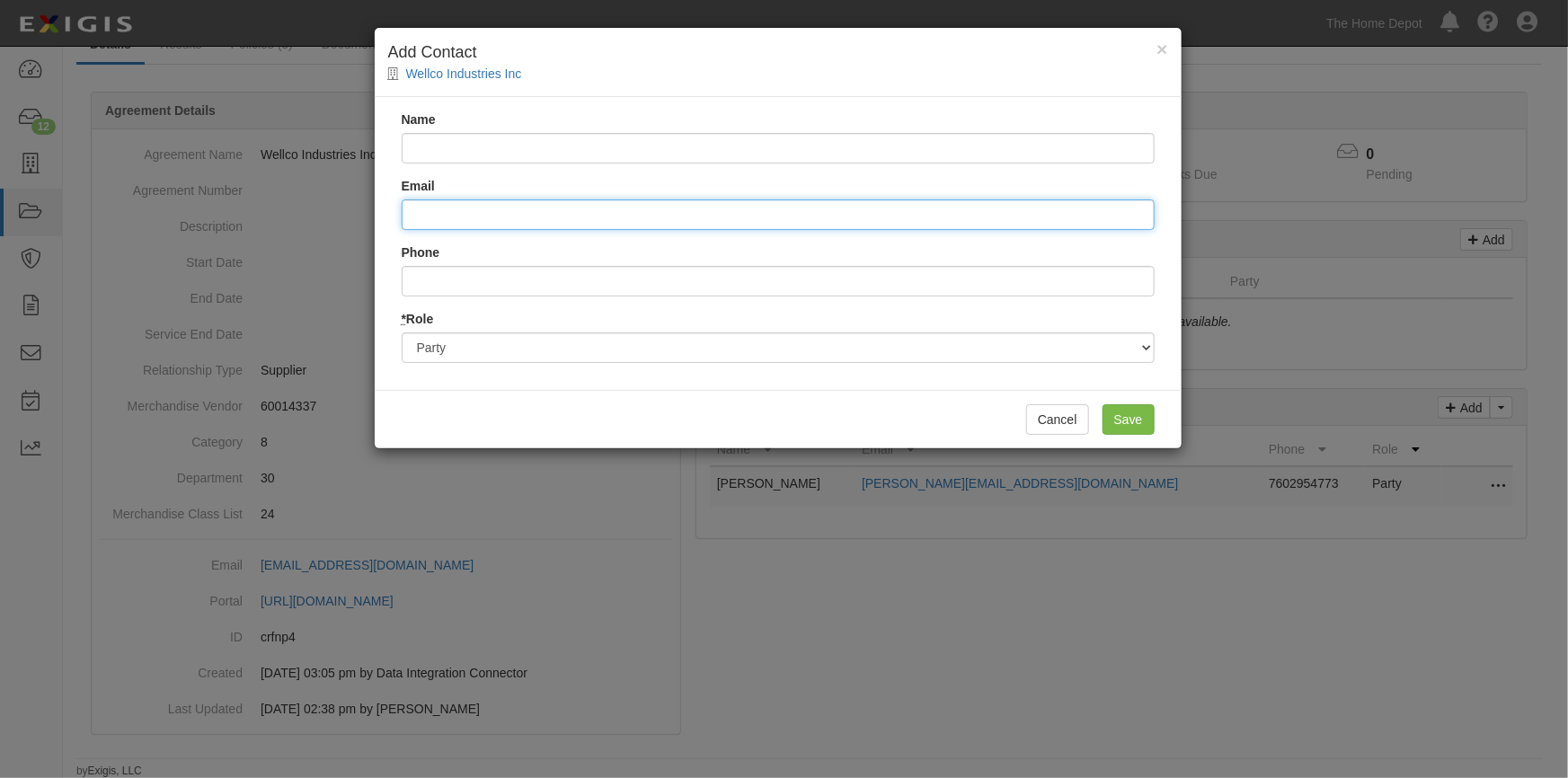
click at [443, 214] on input "Email" at bounding box center [778, 214] width 752 height 31
type input "[EMAIL_ADDRESS][DOMAIN_NAME]"
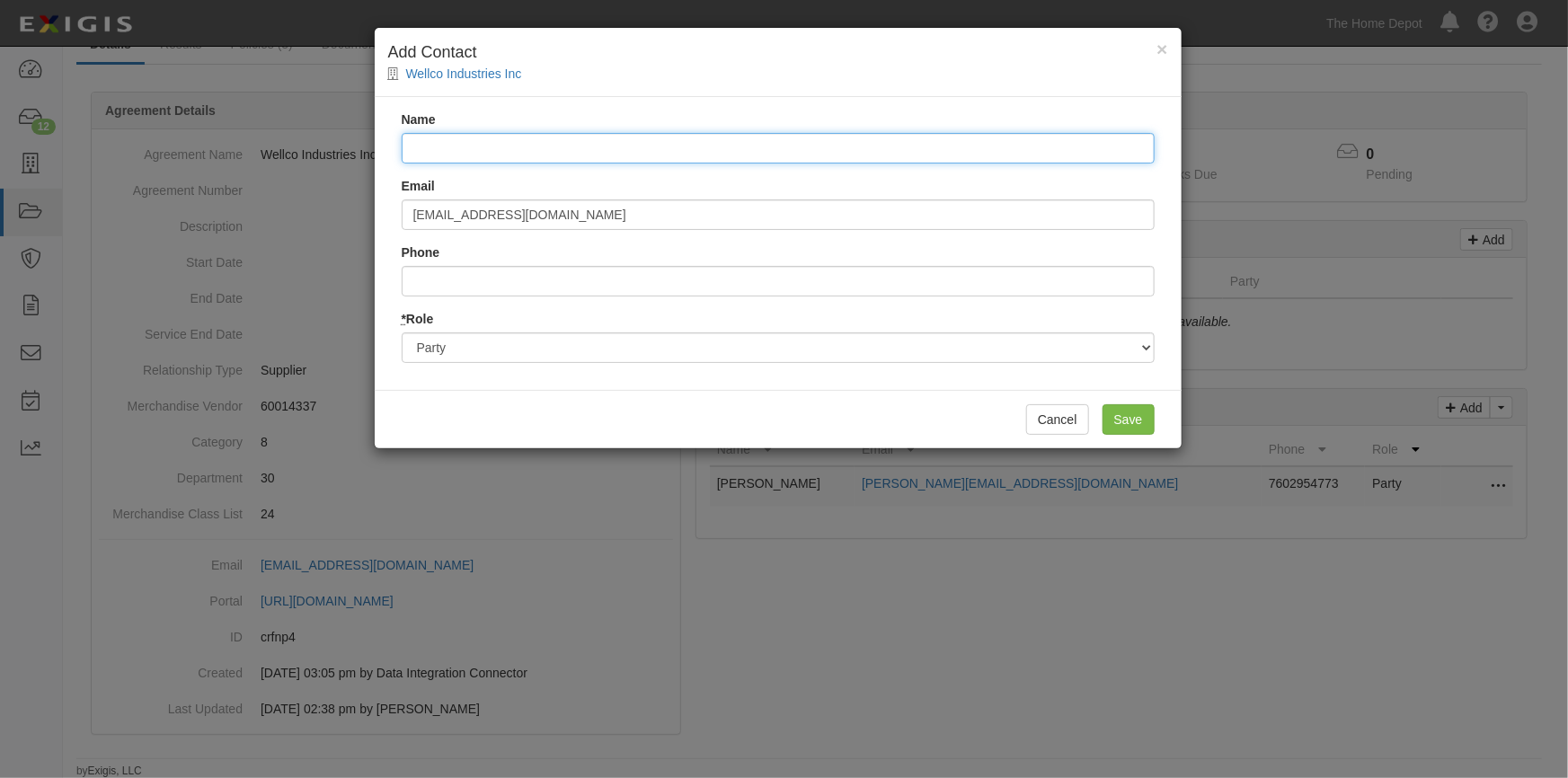
click at [422, 146] on input "Name" at bounding box center [778, 147] width 752 height 31
type input "[PERSON_NAME]"
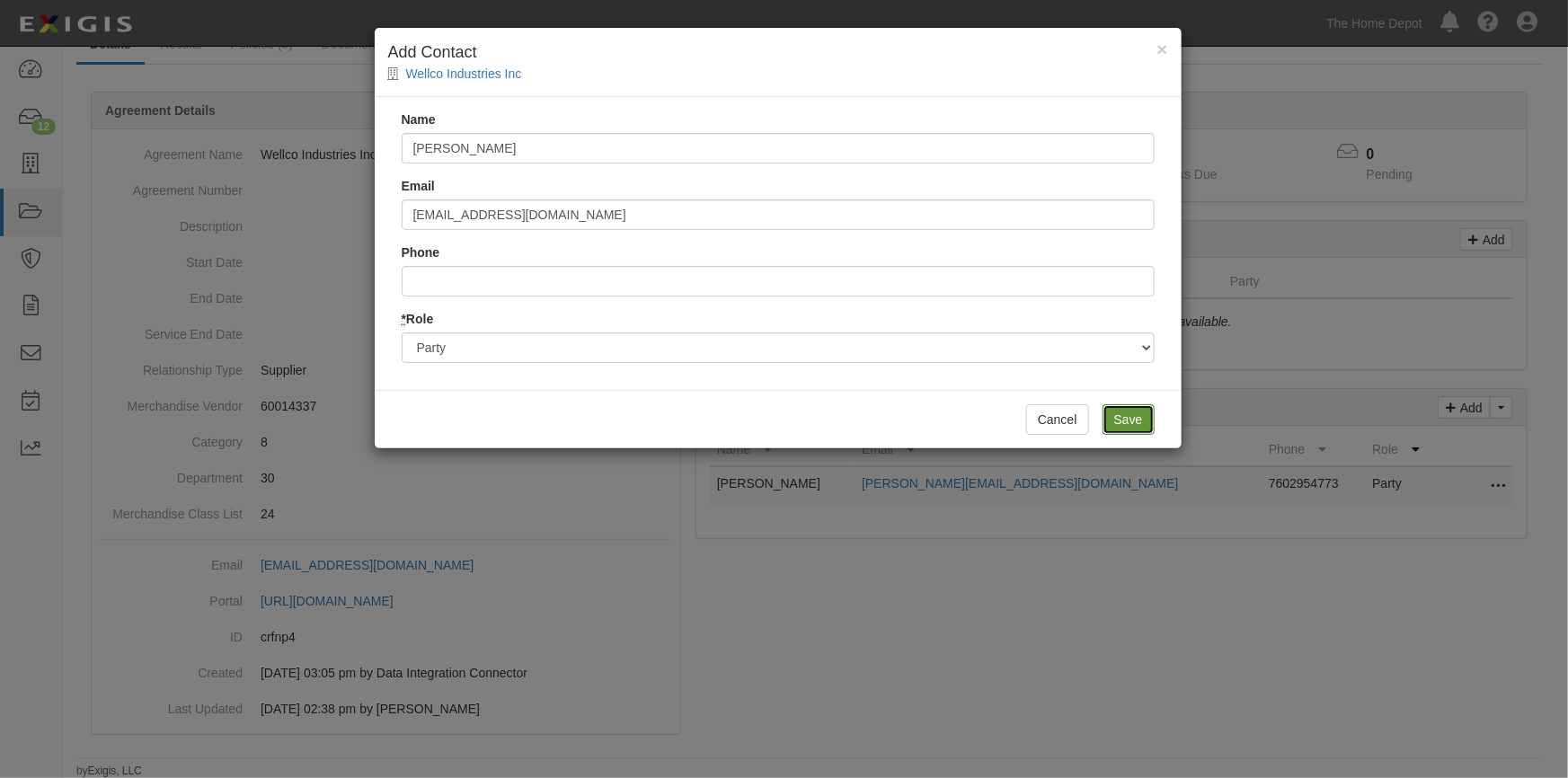
click at [1119, 417] on input "Save" at bounding box center [1127, 419] width 52 height 31
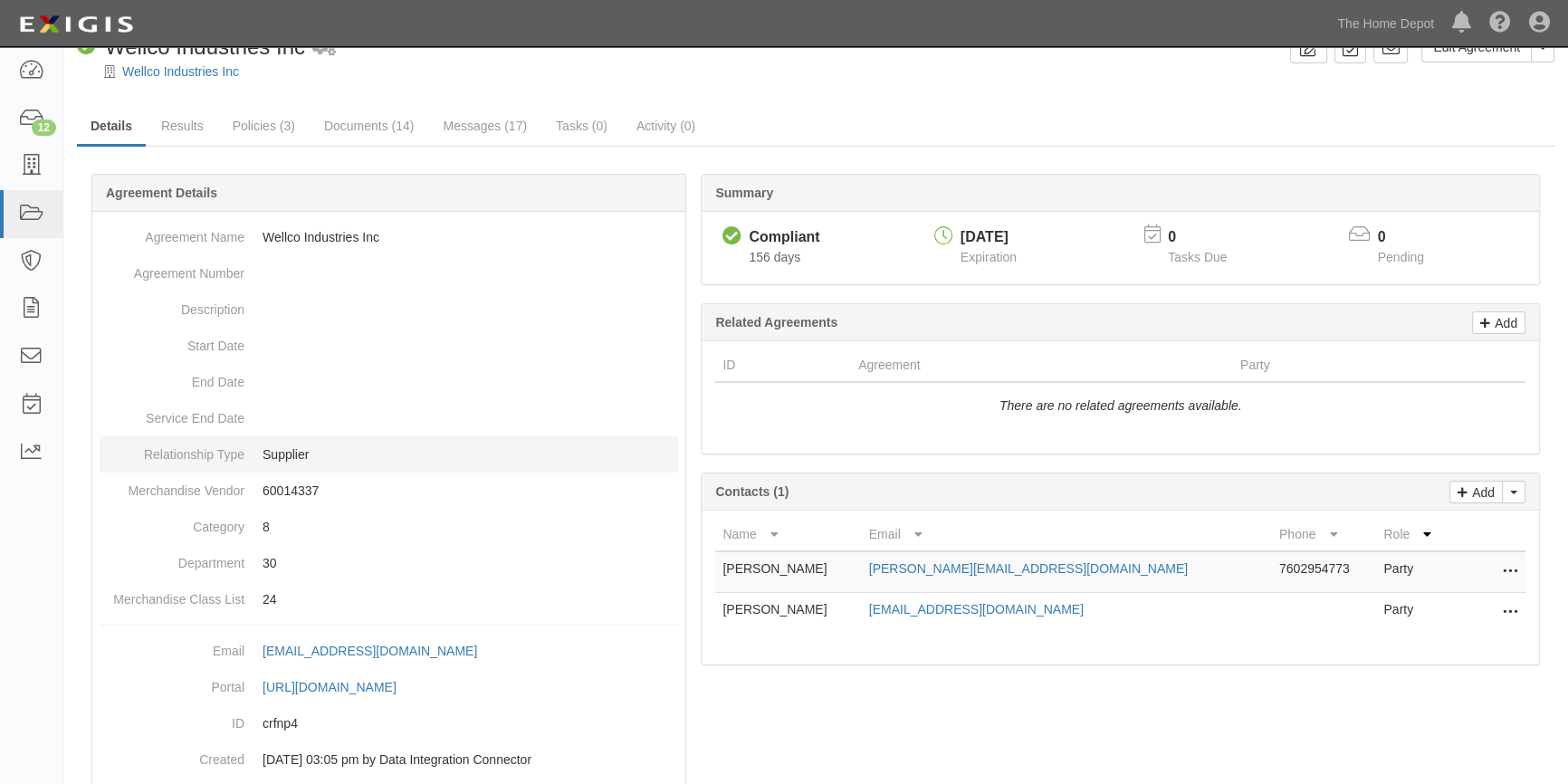
scroll to position [0, 0]
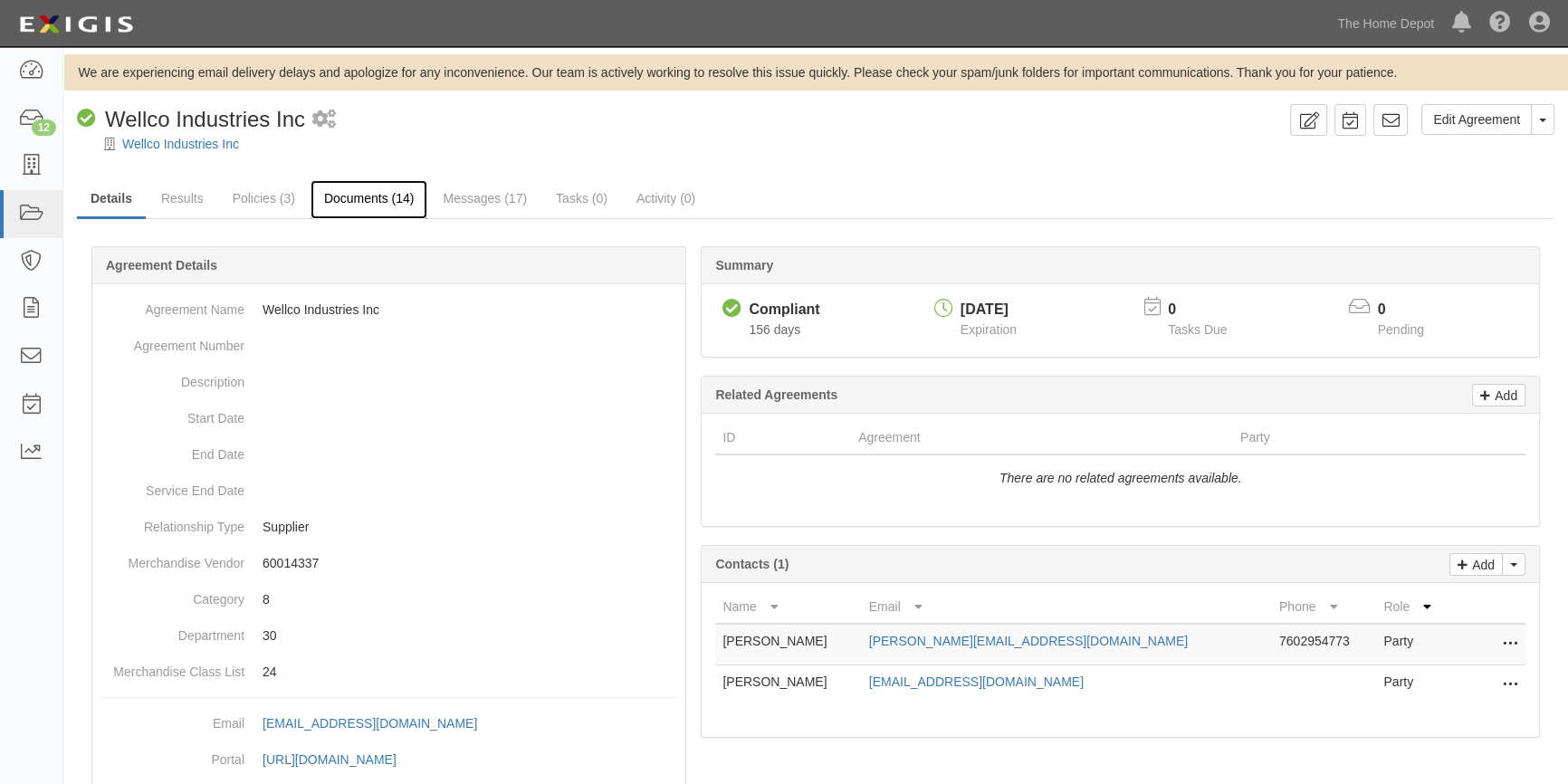
click at [351, 194] on link "Documents (14)" at bounding box center [369, 199] width 118 height 39
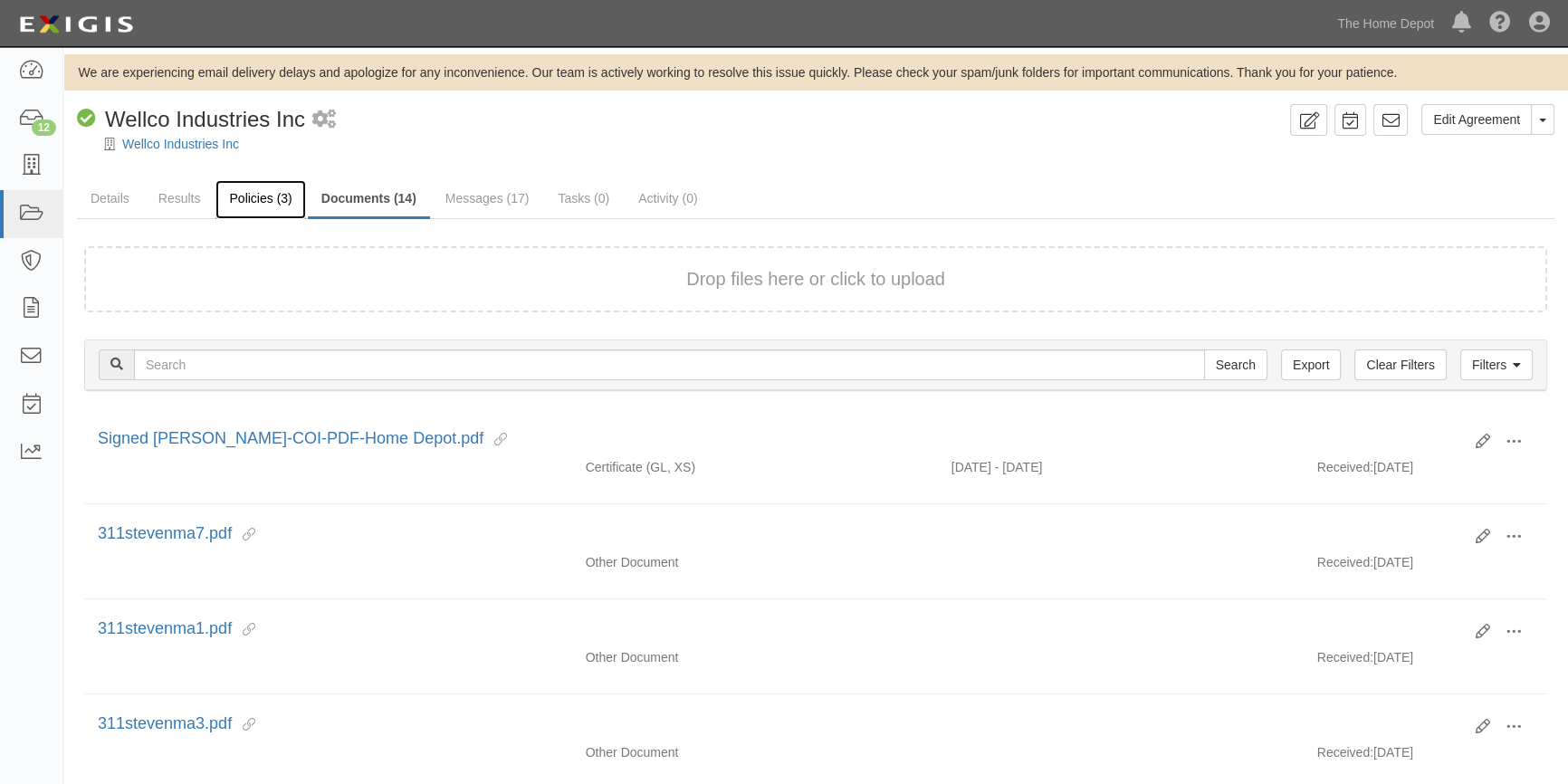
click at [244, 195] on link "Policies (3)" at bounding box center [260, 199] width 90 height 39
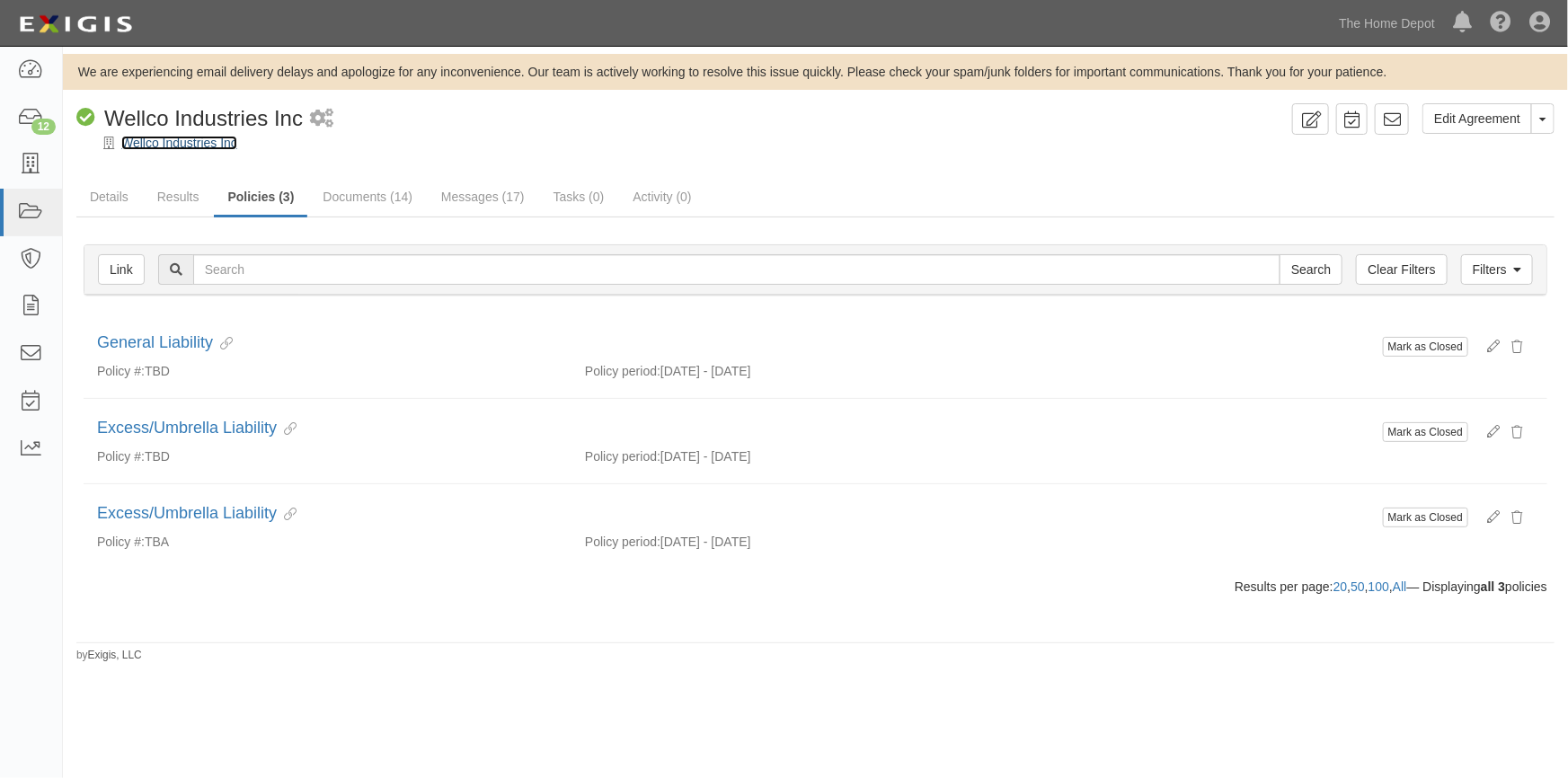
click at [194, 141] on link "Wellco Industries Inc" at bounding box center [179, 143] width 116 height 15
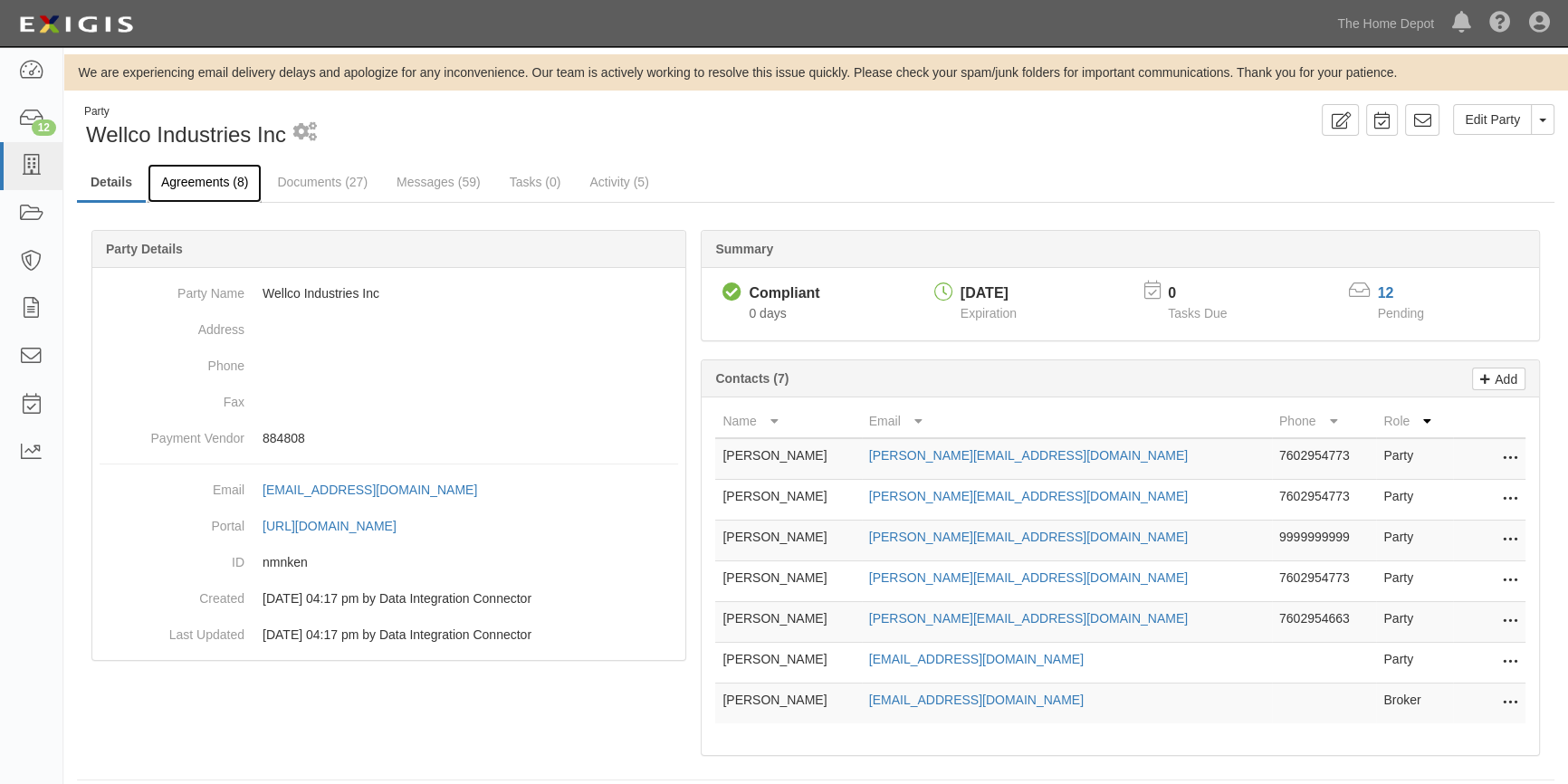
click at [189, 191] on link "Agreements (8)" at bounding box center [204, 183] width 114 height 39
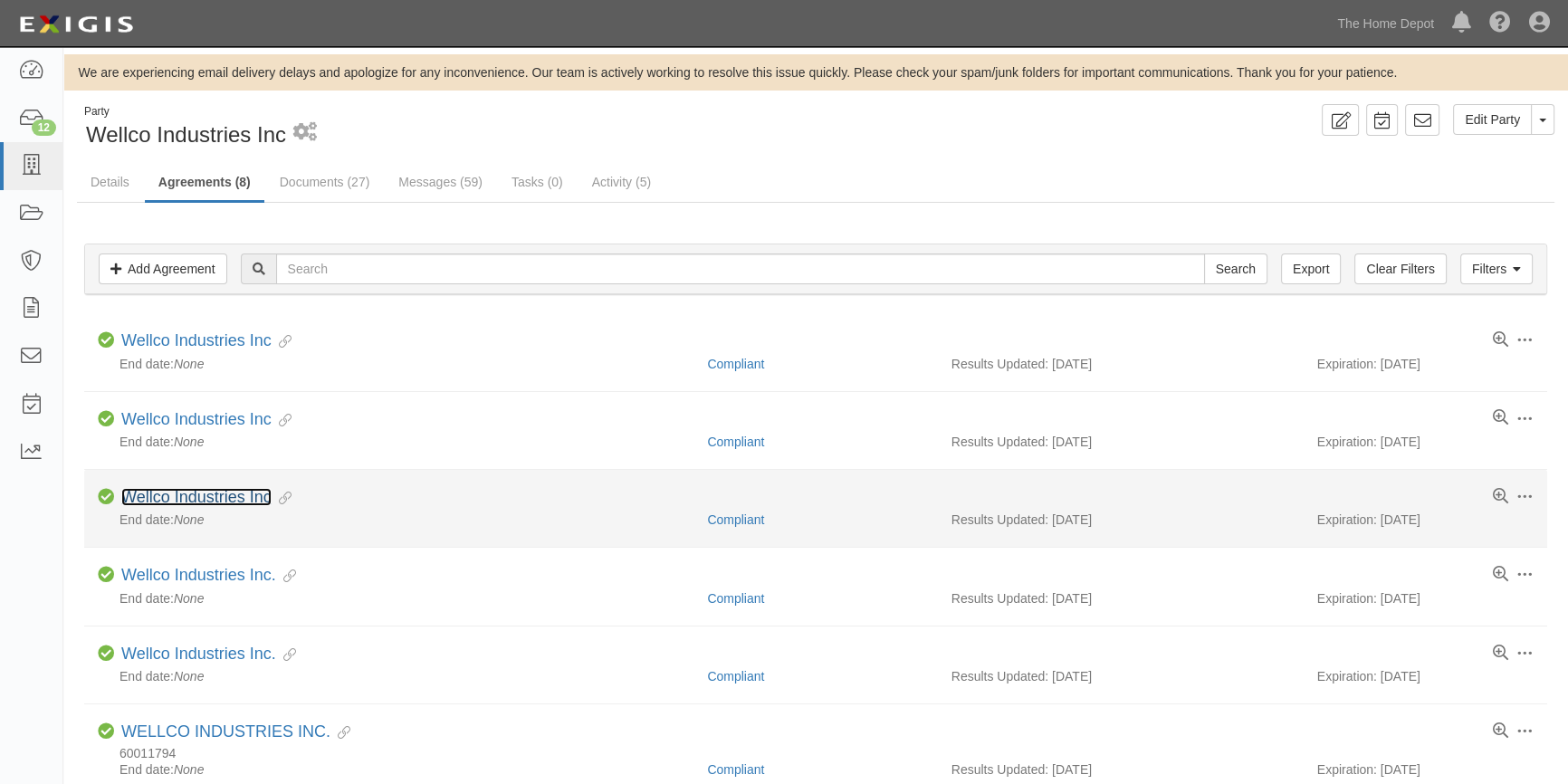
click at [209, 499] on link "Wellco Industries Inc" at bounding box center [196, 497] width 151 height 18
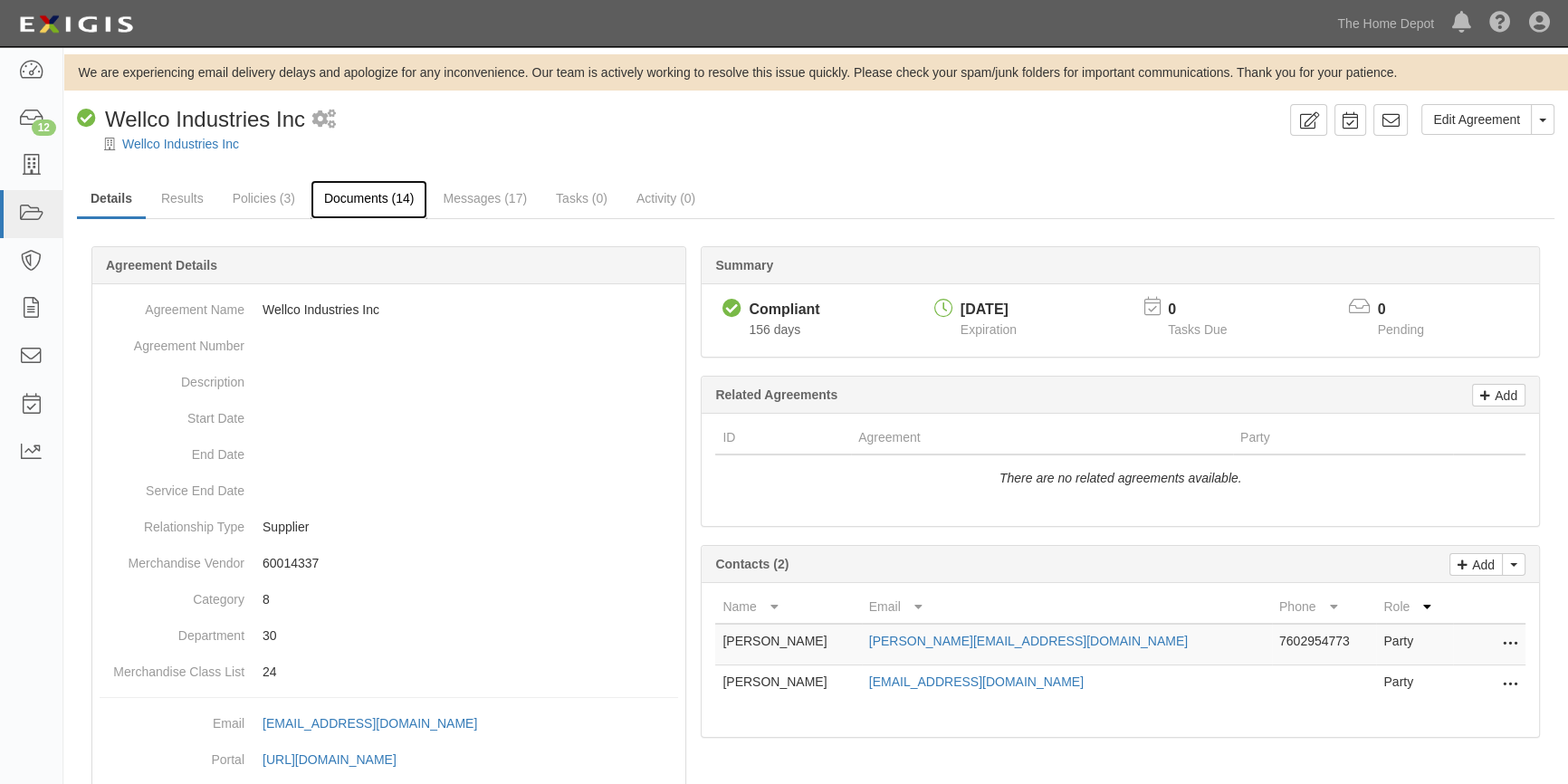
click at [367, 199] on link "Documents (14)" at bounding box center [369, 199] width 118 height 39
click at [371, 198] on link "Documents (14)" at bounding box center [369, 199] width 118 height 39
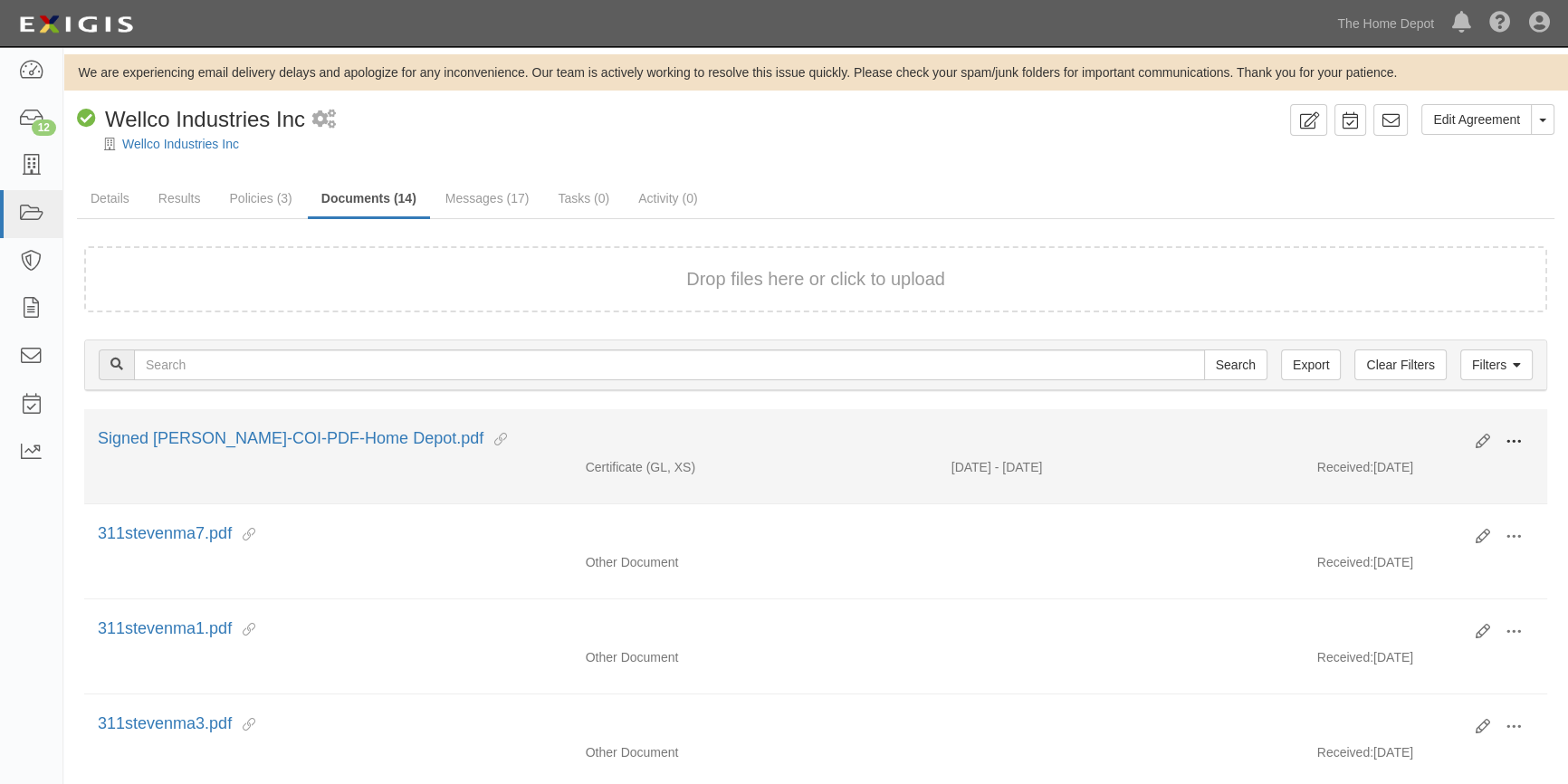
click at [1517, 441] on span at bounding box center [1513, 442] width 16 height 16
click at [1436, 471] on link "View" at bounding box center [1425, 468] width 143 height 33
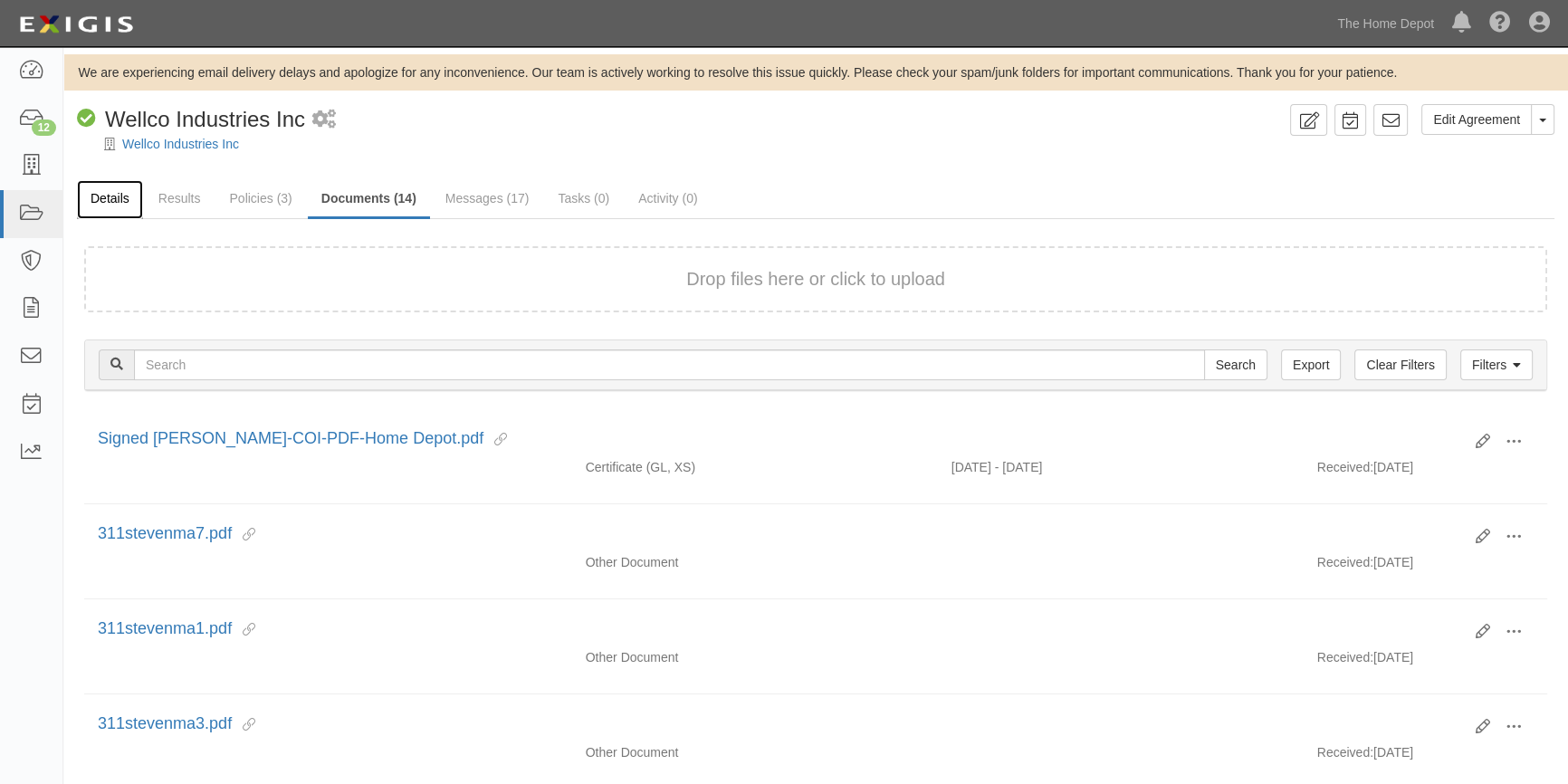
click at [114, 197] on link "Details" at bounding box center [110, 199] width 66 height 39
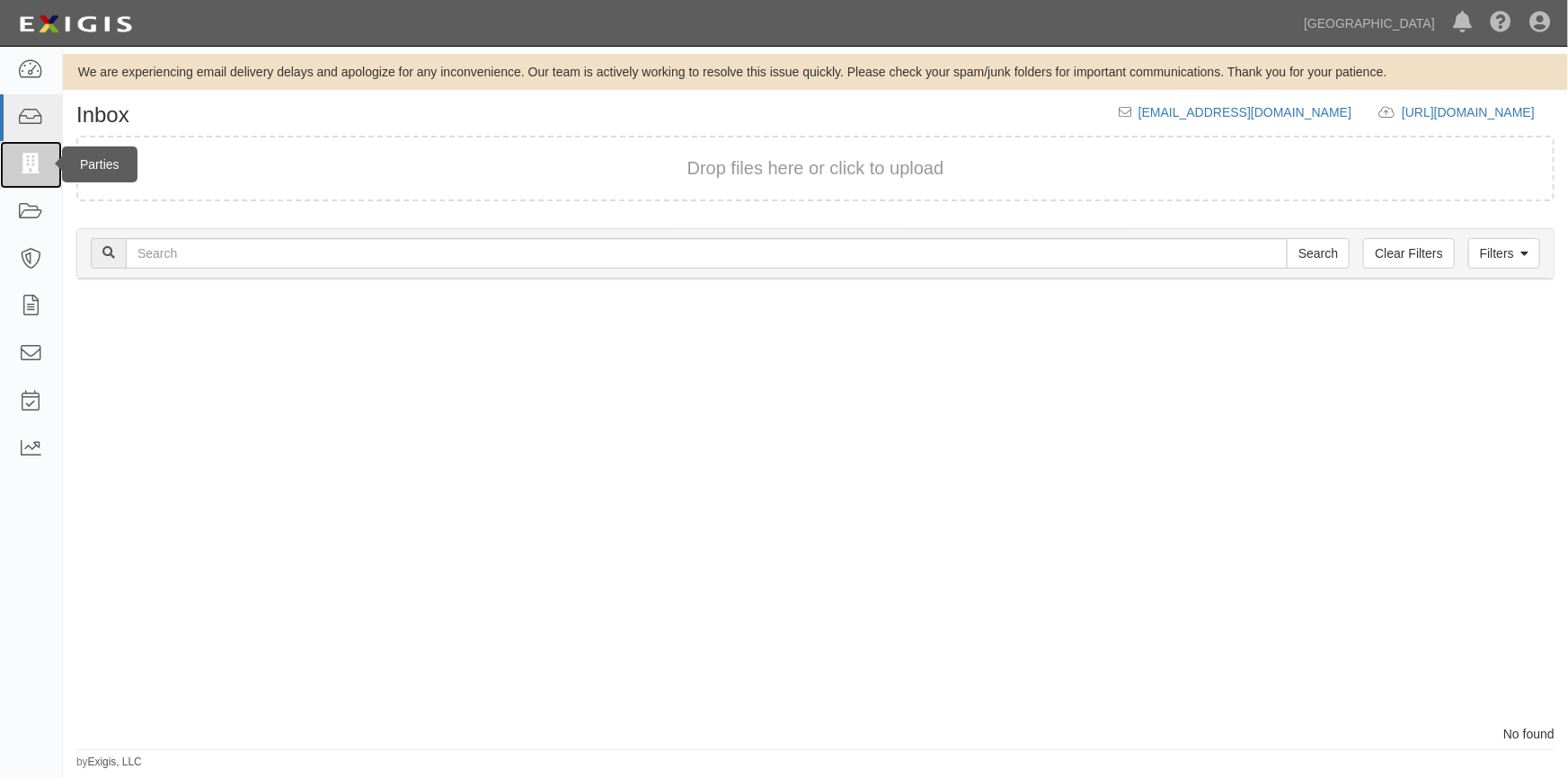
click at [44, 160] on icon at bounding box center [30, 164] width 25 height 21
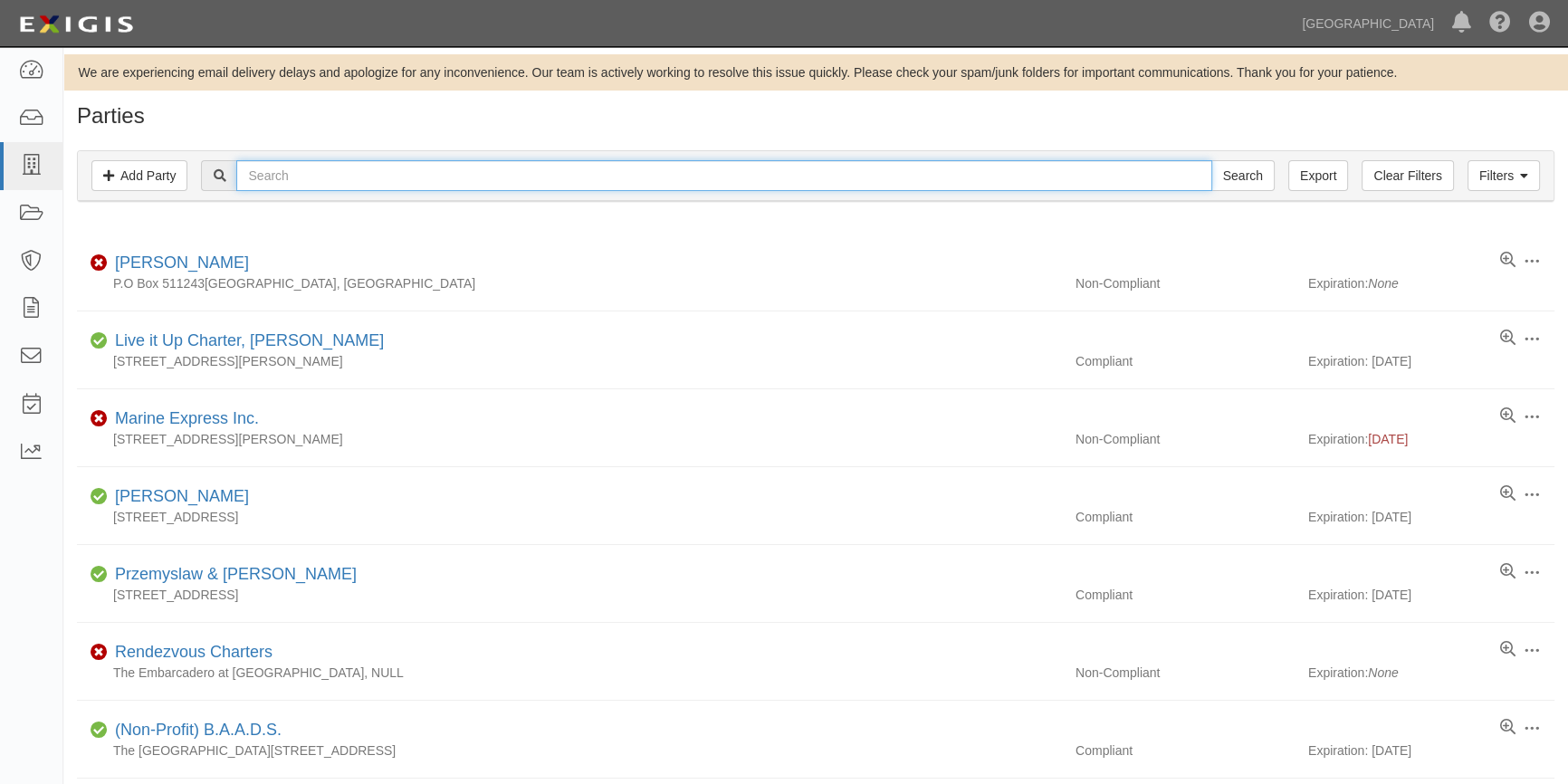
click at [326, 175] on input "text" at bounding box center [723, 176] width 975 height 31
type input "[PERSON_NAME]"
click at [1211, 161] on input "Search" at bounding box center [1243, 176] width 64 height 31
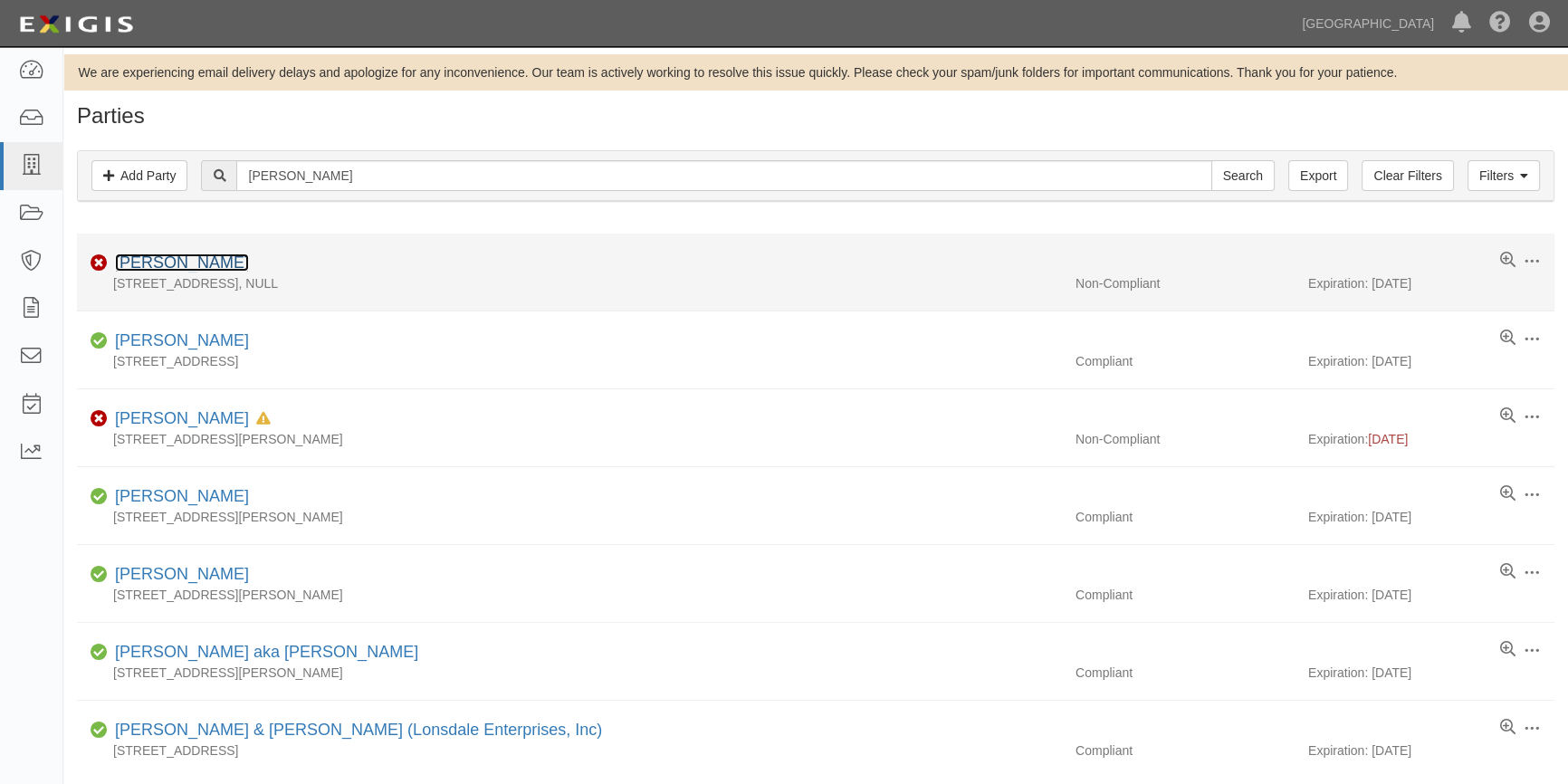
click at [142, 262] on link "Dan Denike" at bounding box center [182, 262] width 134 height 18
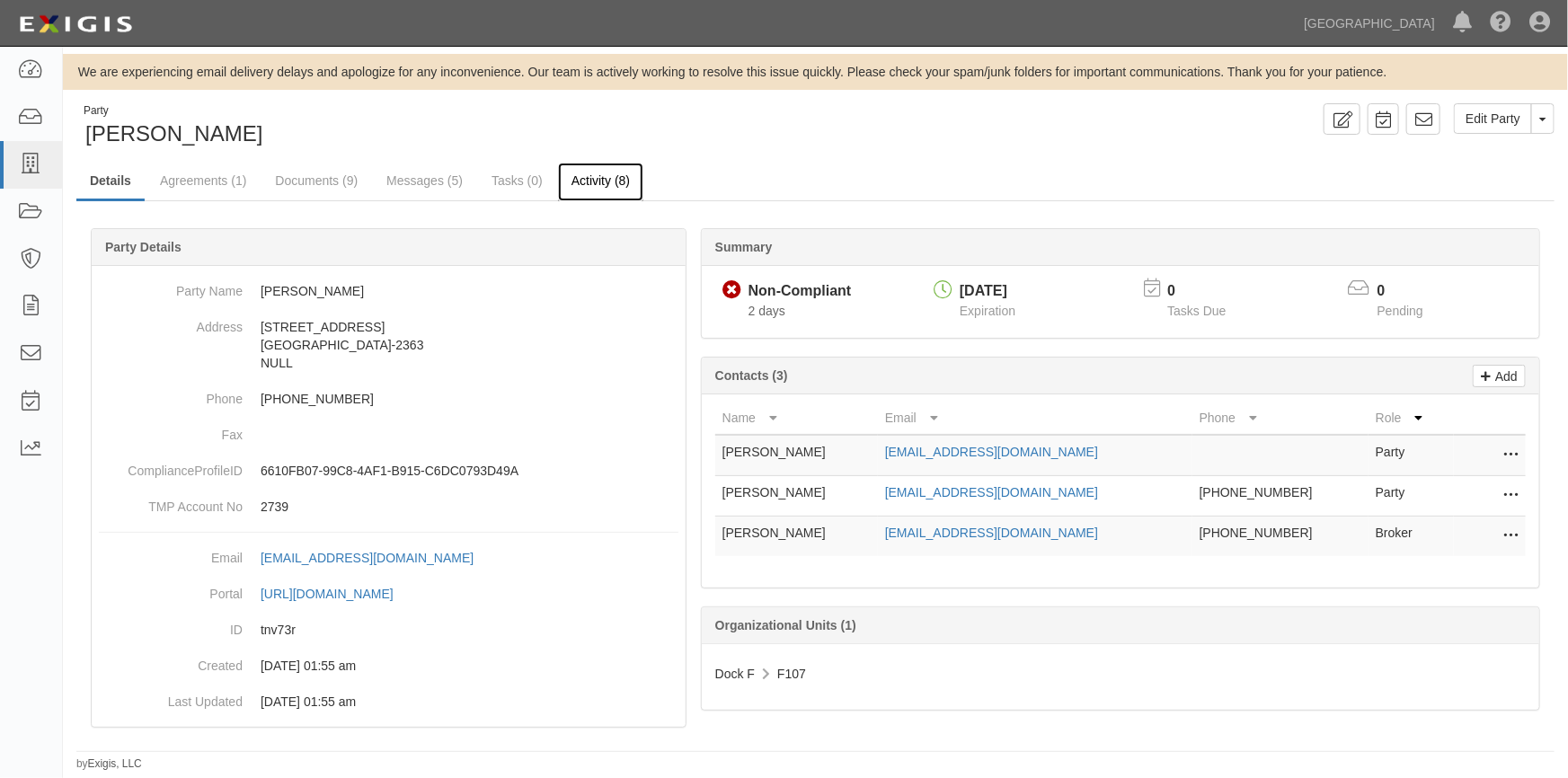
click at [572, 191] on link "Activity (8)" at bounding box center [601, 181] width 85 height 39
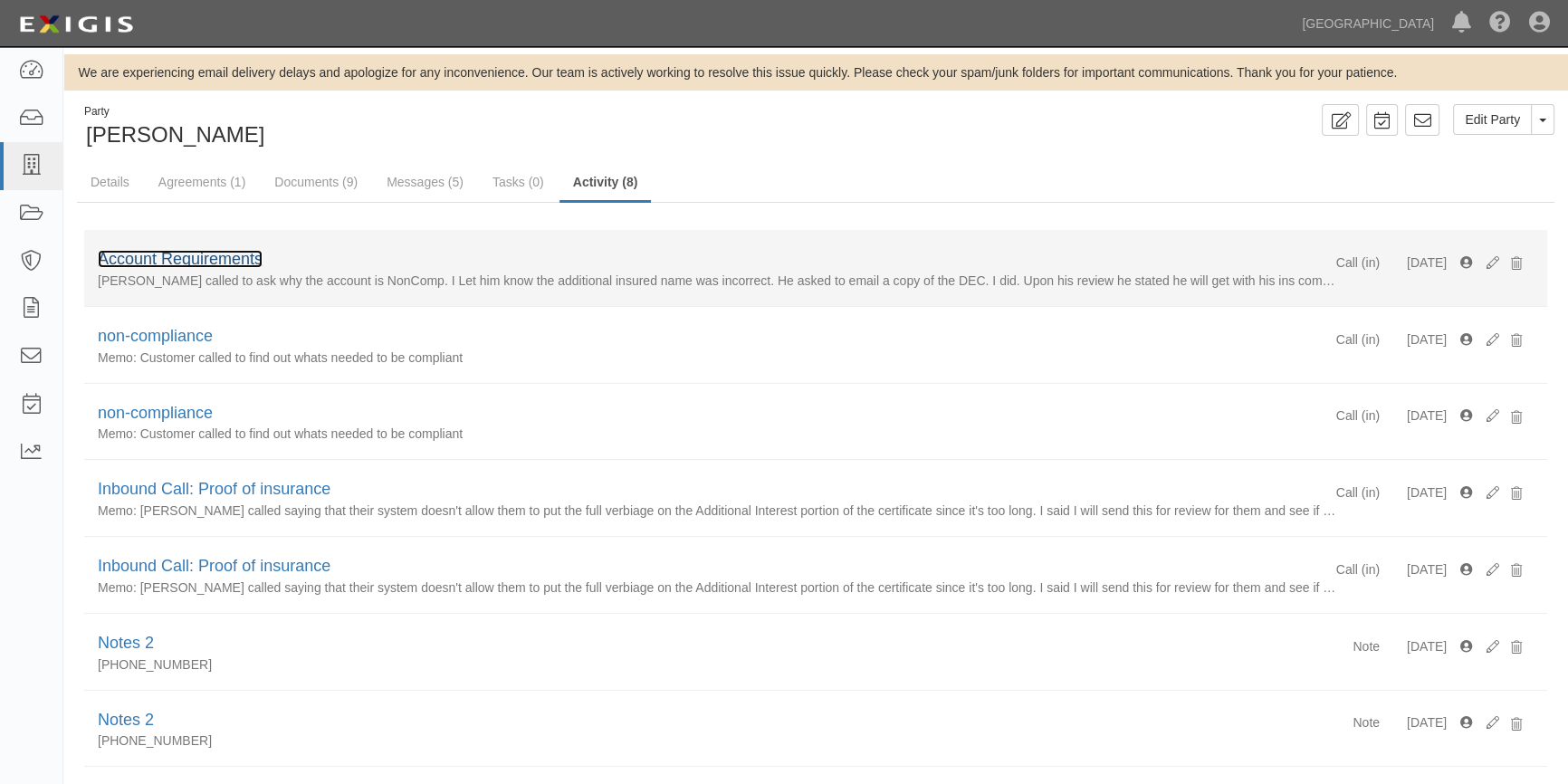
click at [136, 262] on link "Account Requirements" at bounding box center [180, 258] width 165 height 18
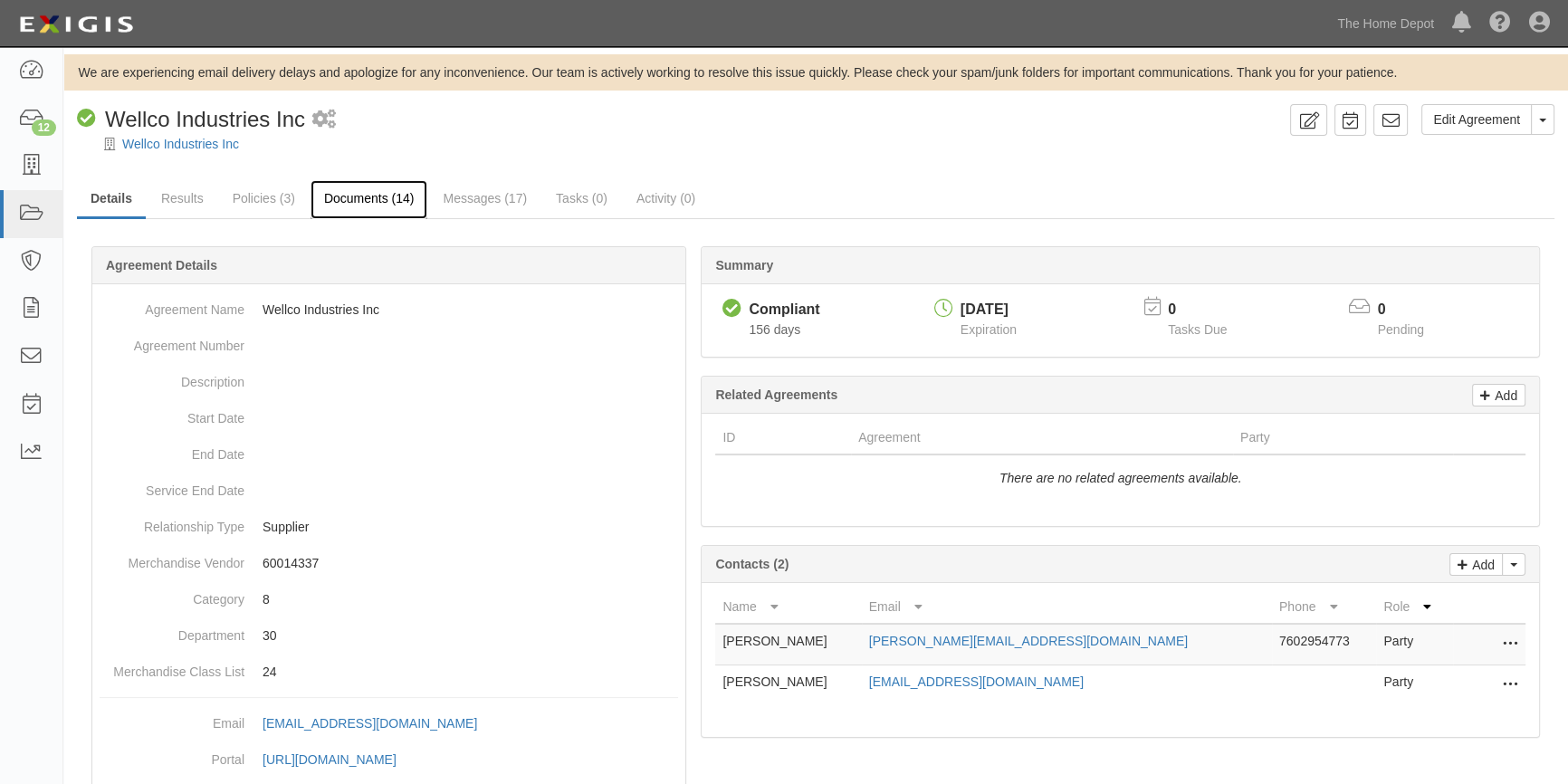
click at [352, 191] on link "Documents (14)" at bounding box center [369, 199] width 118 height 39
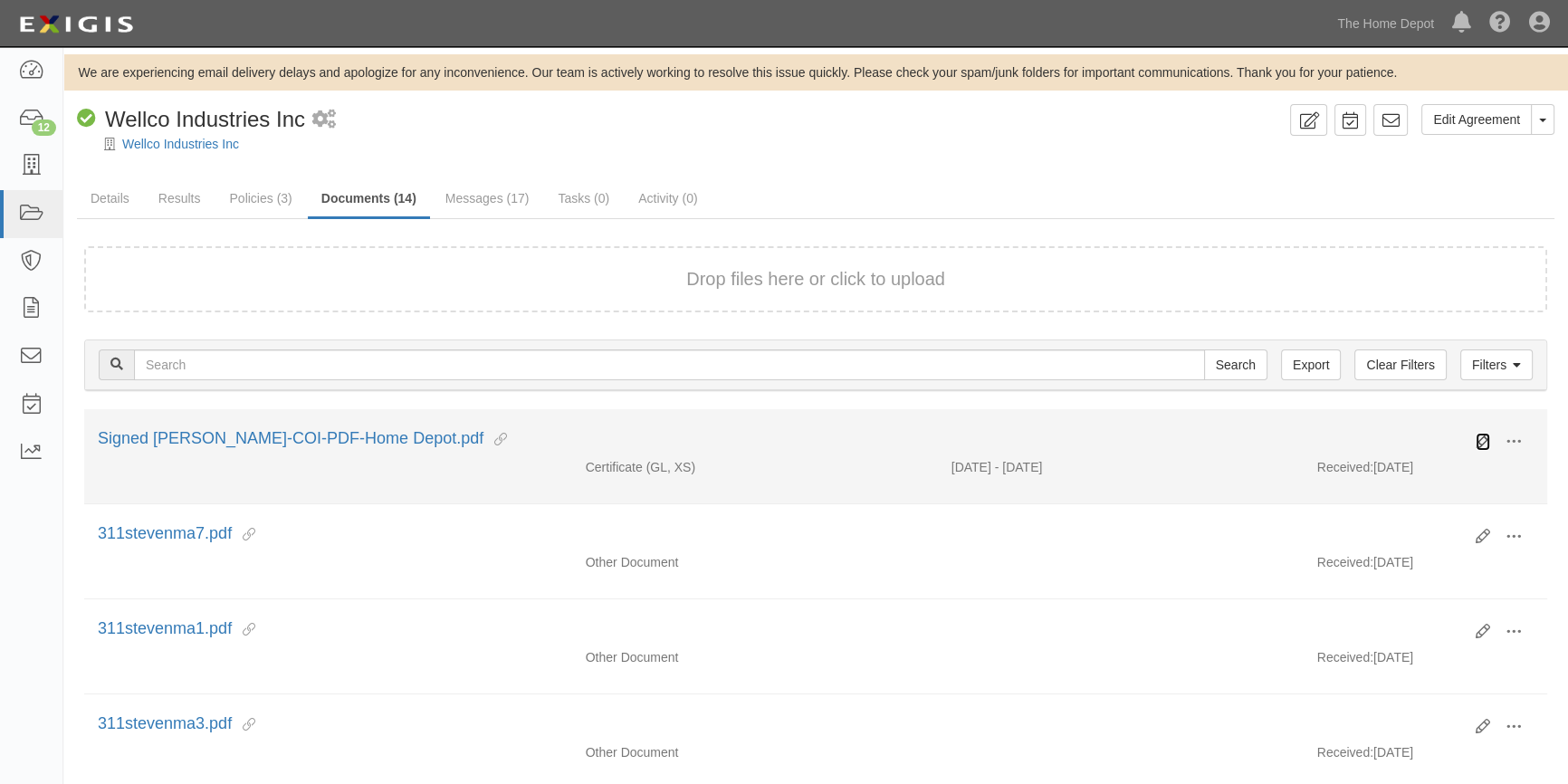
click at [1482, 435] on icon at bounding box center [1482, 442] width 15 height 15
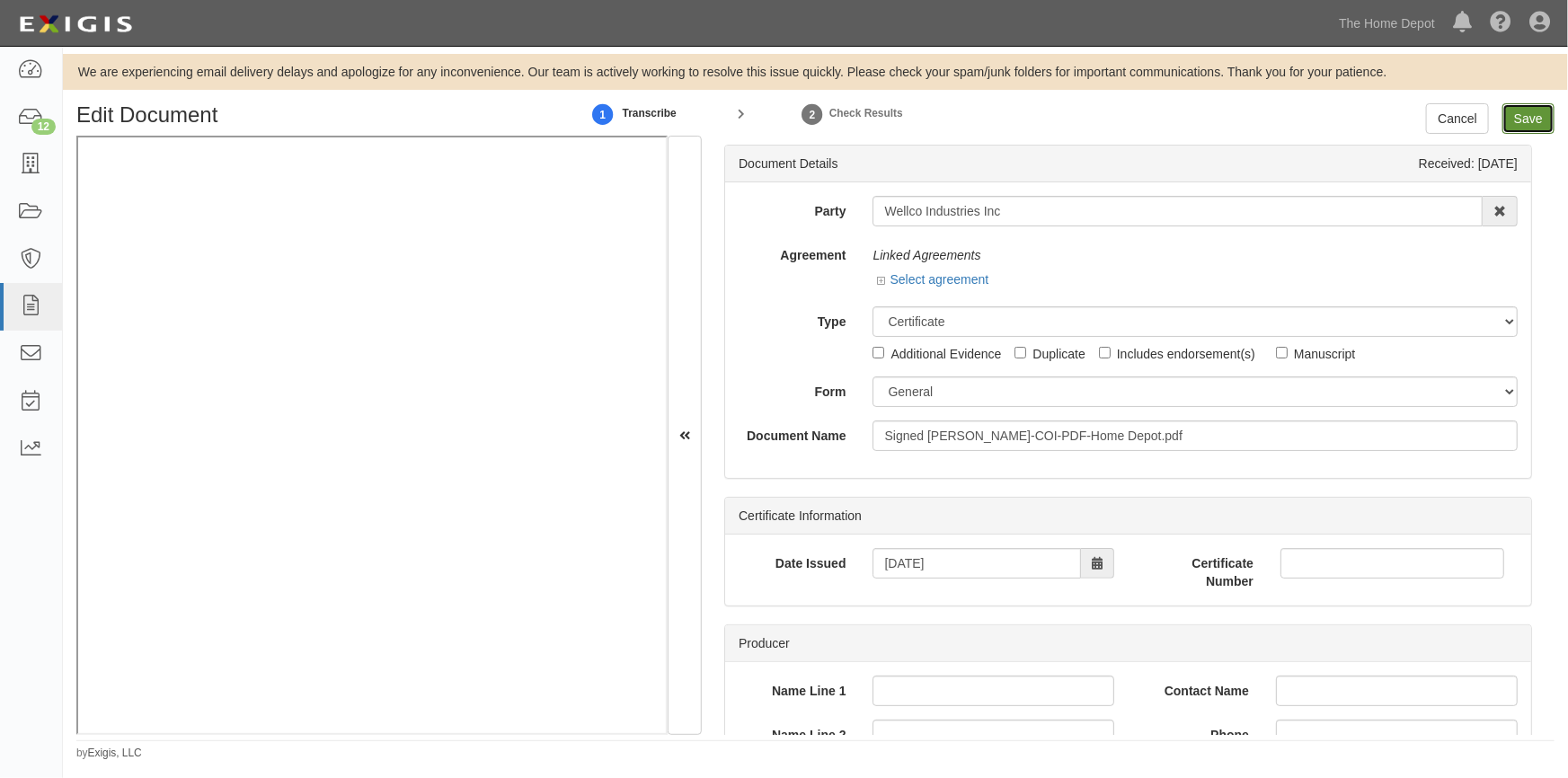
click at [1529, 118] on input "Save" at bounding box center [1527, 118] width 52 height 31
type input "1000000"
type input "100000"
type input "5000"
type input "1000000"
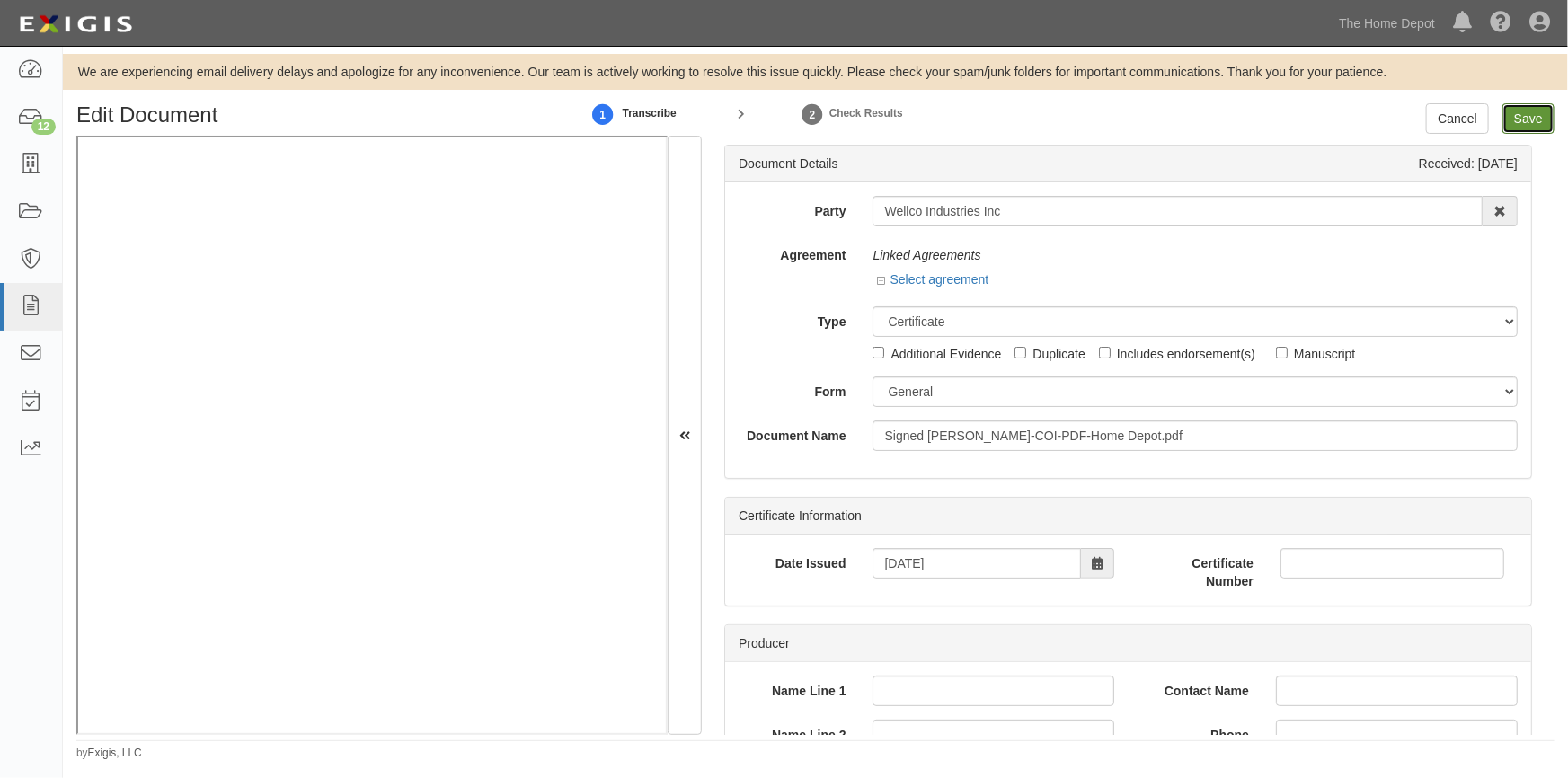
type input "2000000"
type input "5000000"
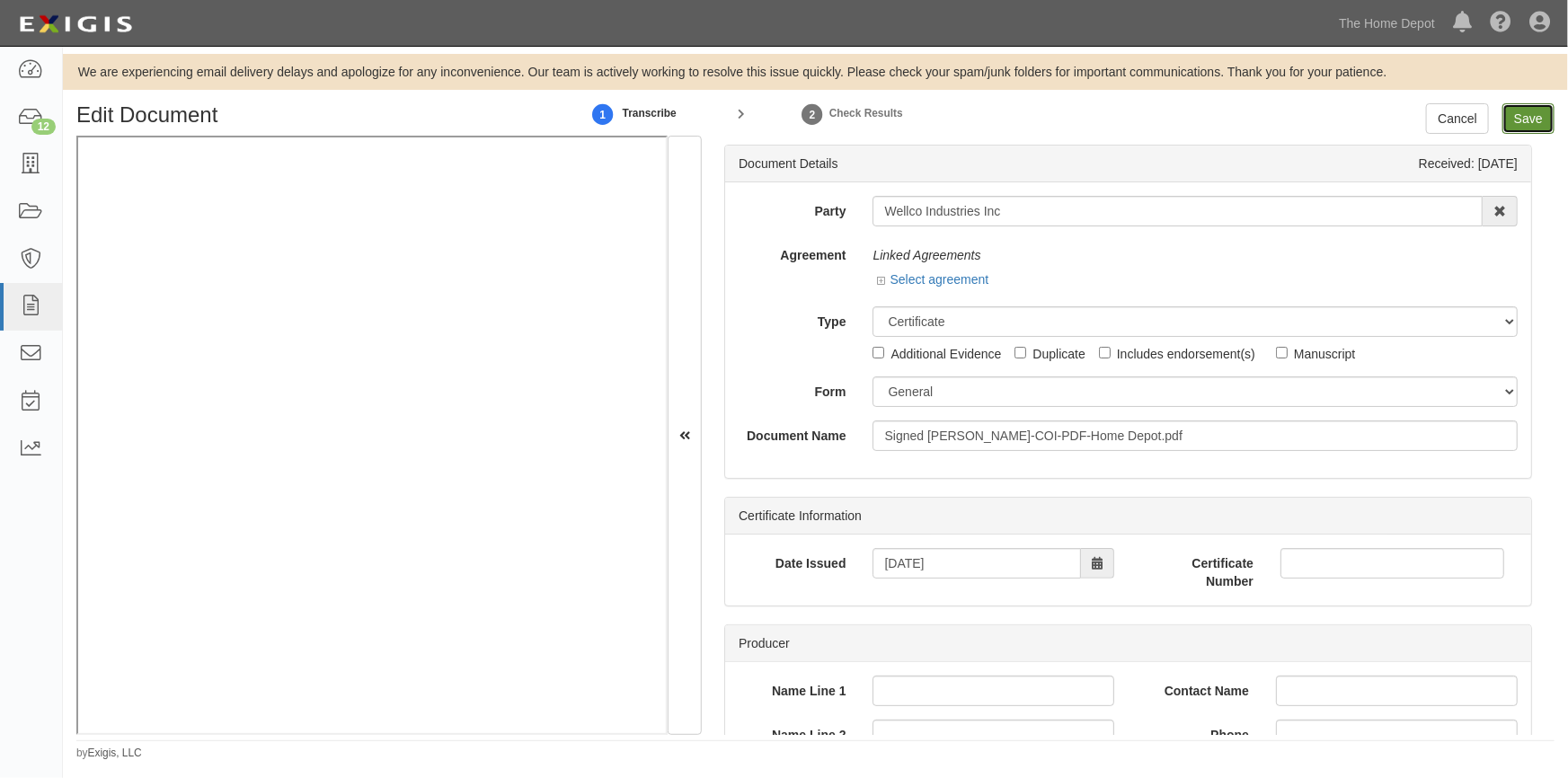
type input "5000000"
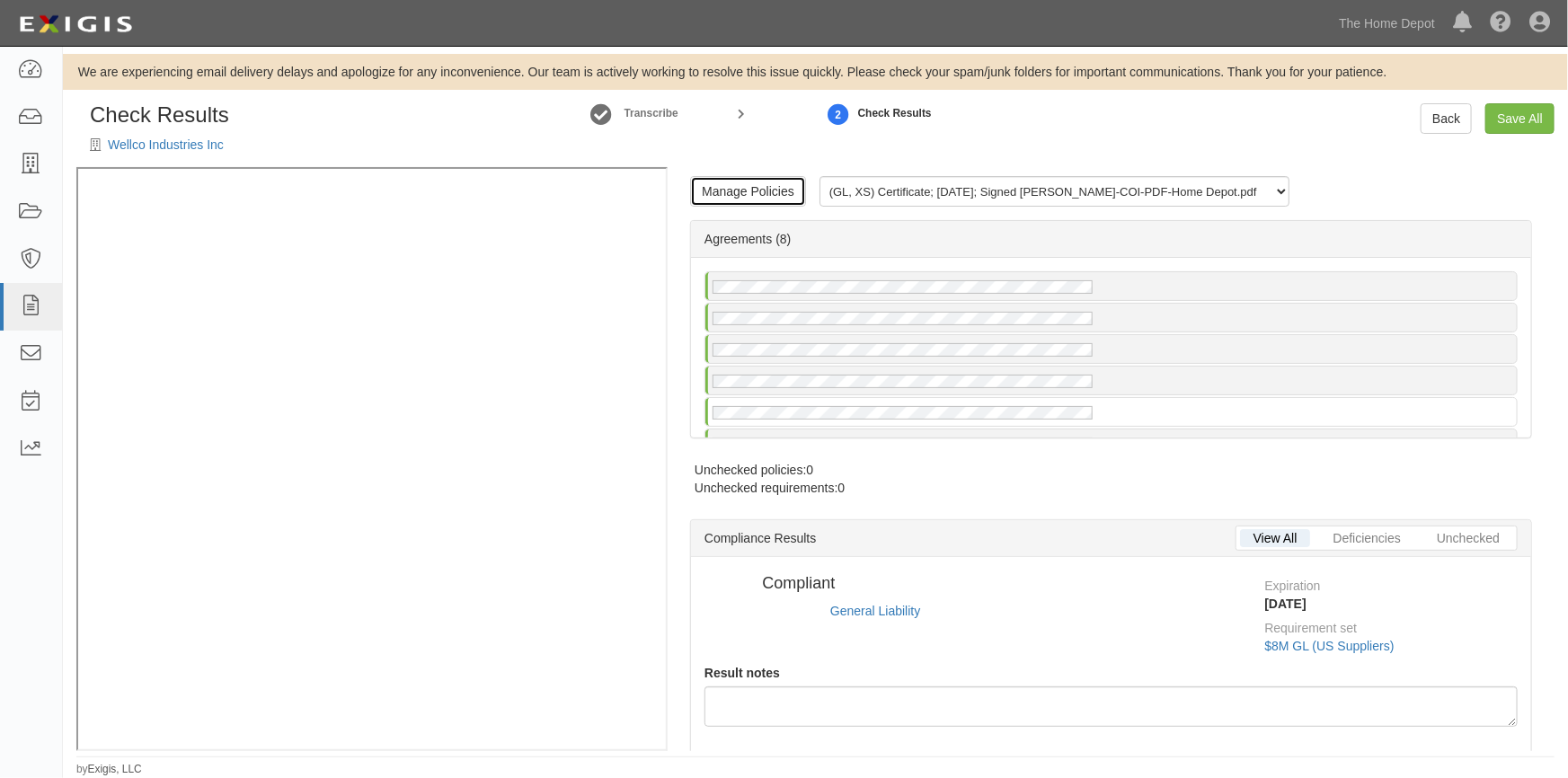
click at [757, 196] on link "Manage Policies" at bounding box center [747, 191] width 116 height 31
radio input "false"
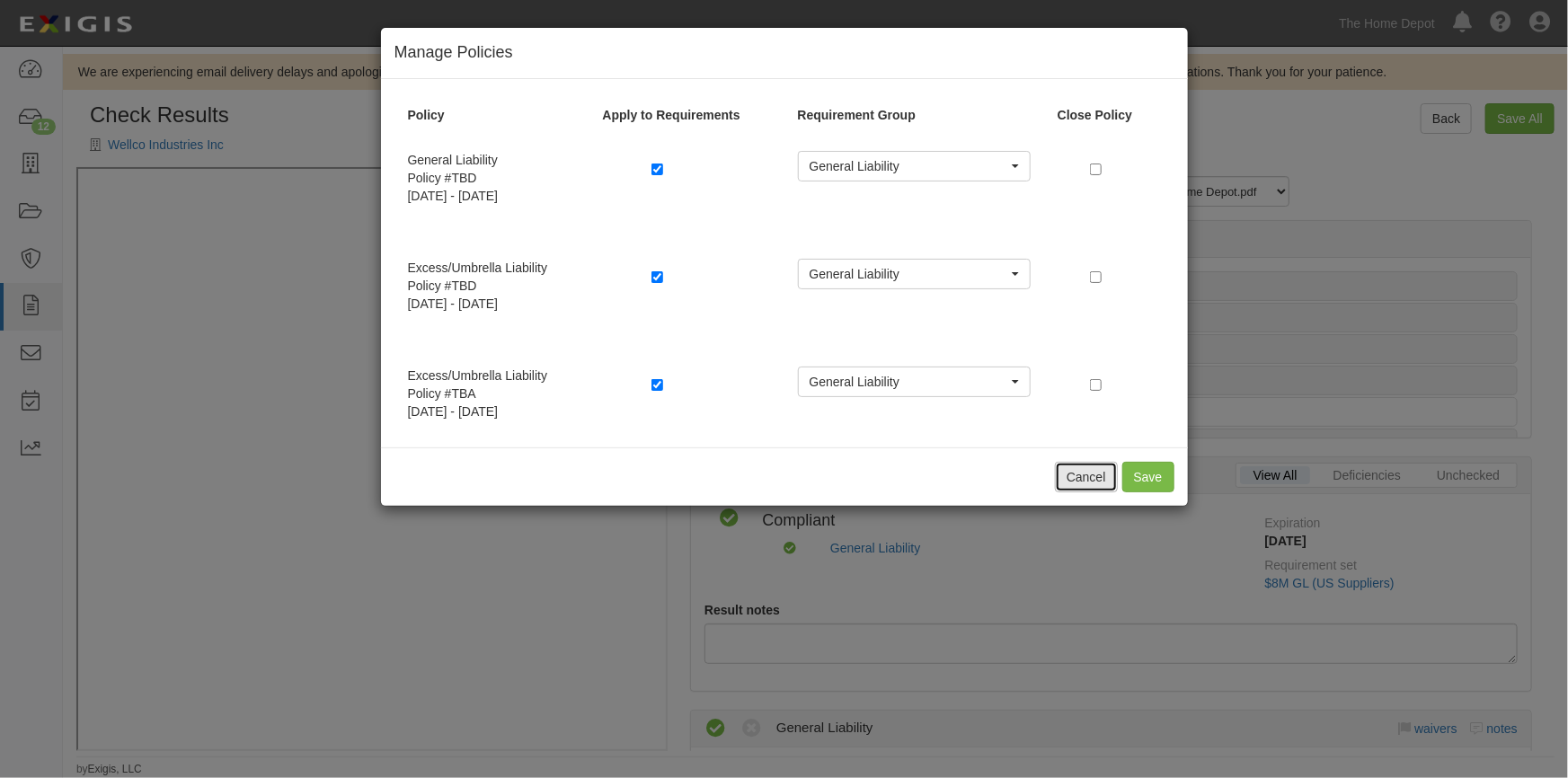
click at [1080, 472] on button "Cancel" at bounding box center [1086, 476] width 63 height 31
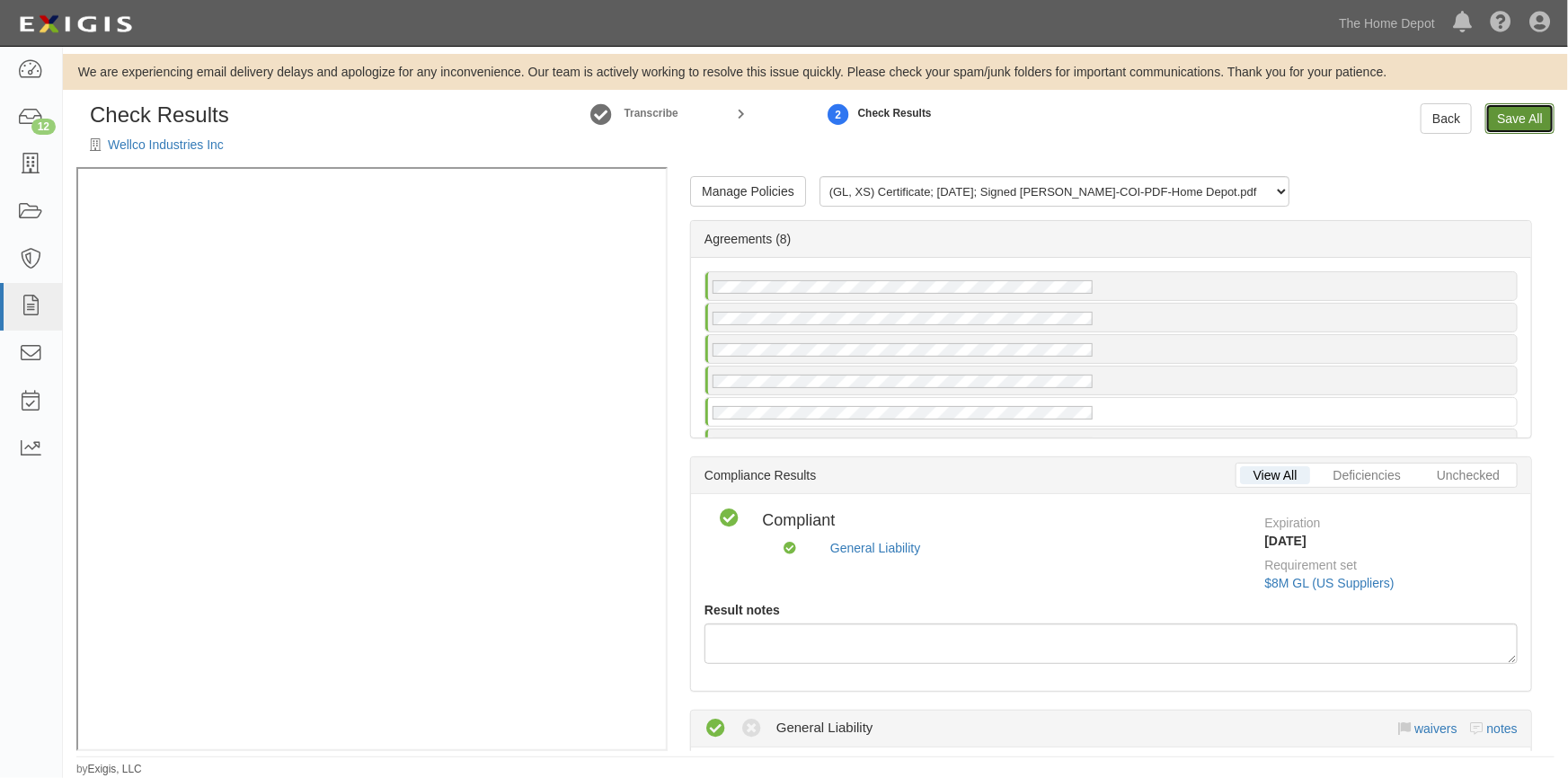
click at [1510, 125] on link "Save All" at bounding box center [1519, 118] width 69 height 31
radio input "false"
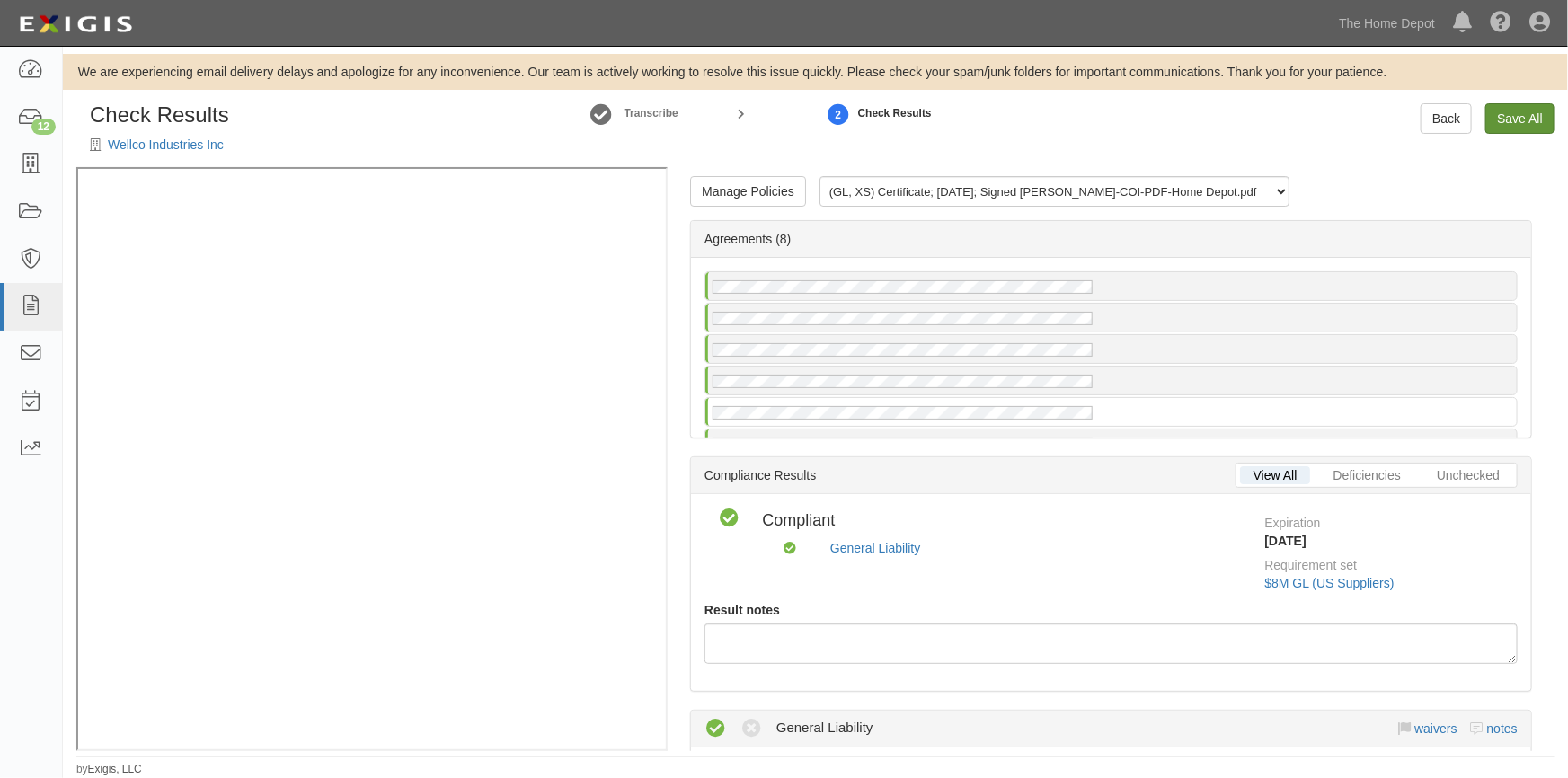
radio input "false"
radio input "true"
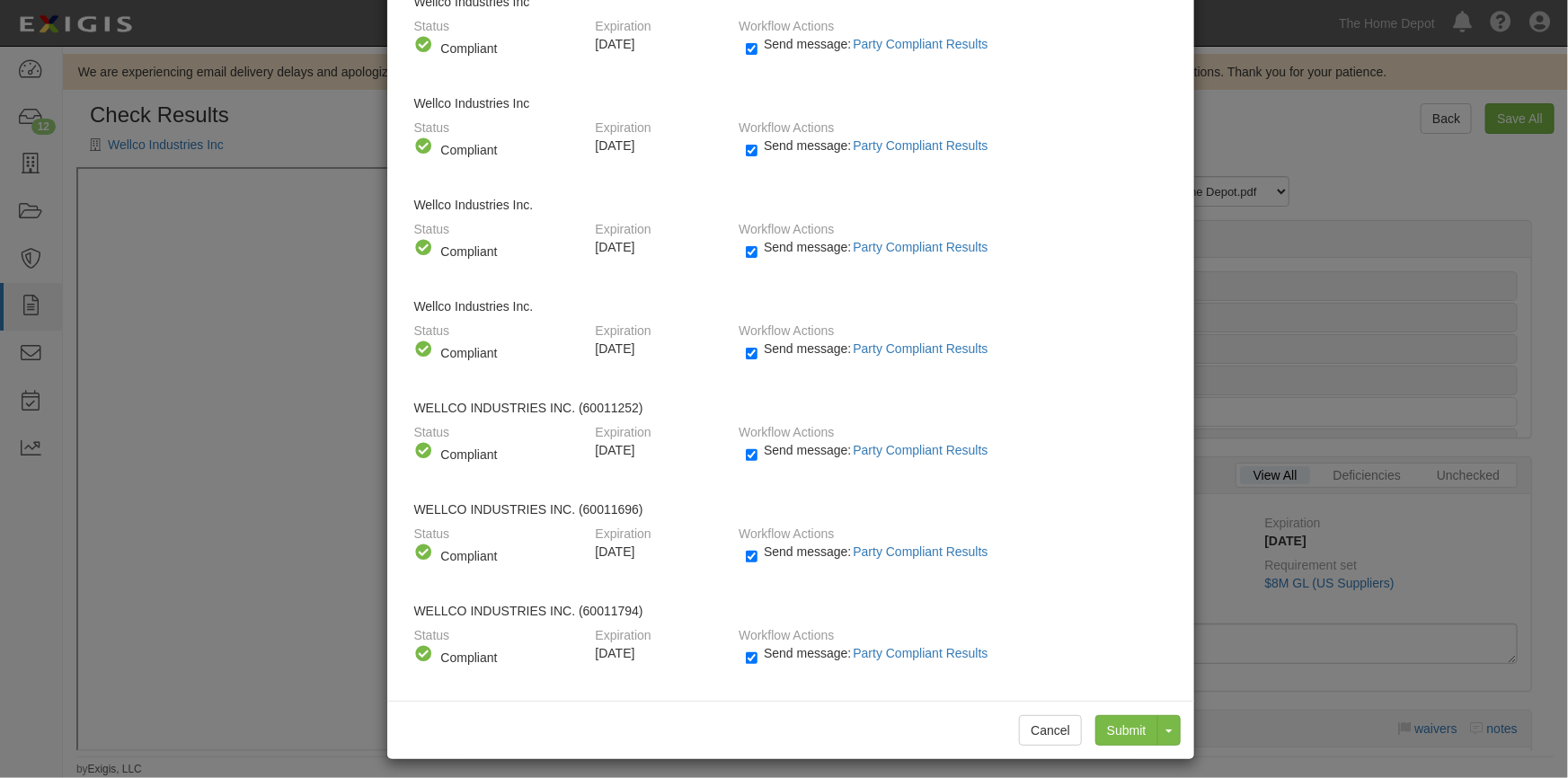
scroll to position [251, 0]
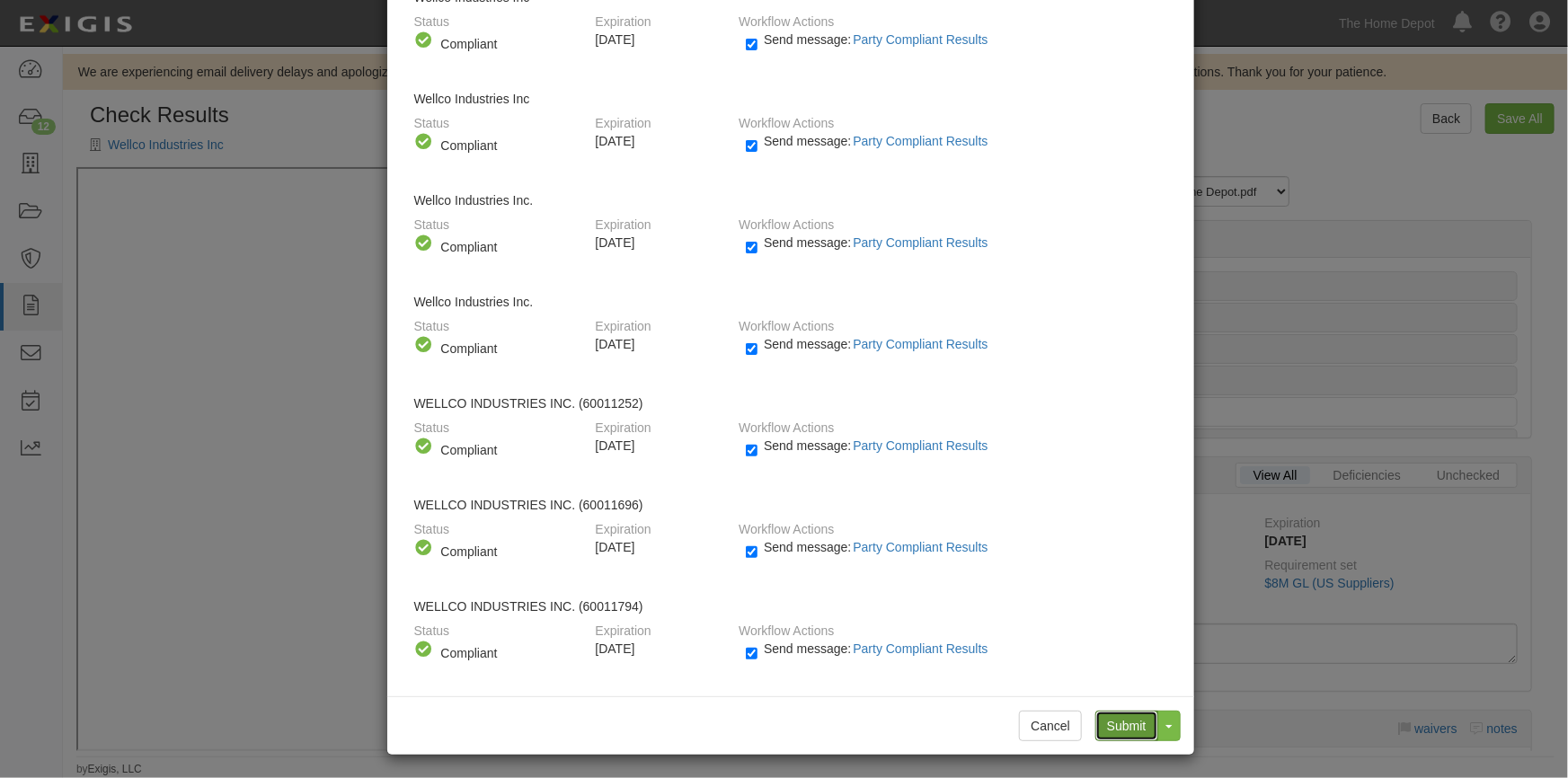
click at [1129, 728] on input "Submit" at bounding box center [1127, 726] width 63 height 31
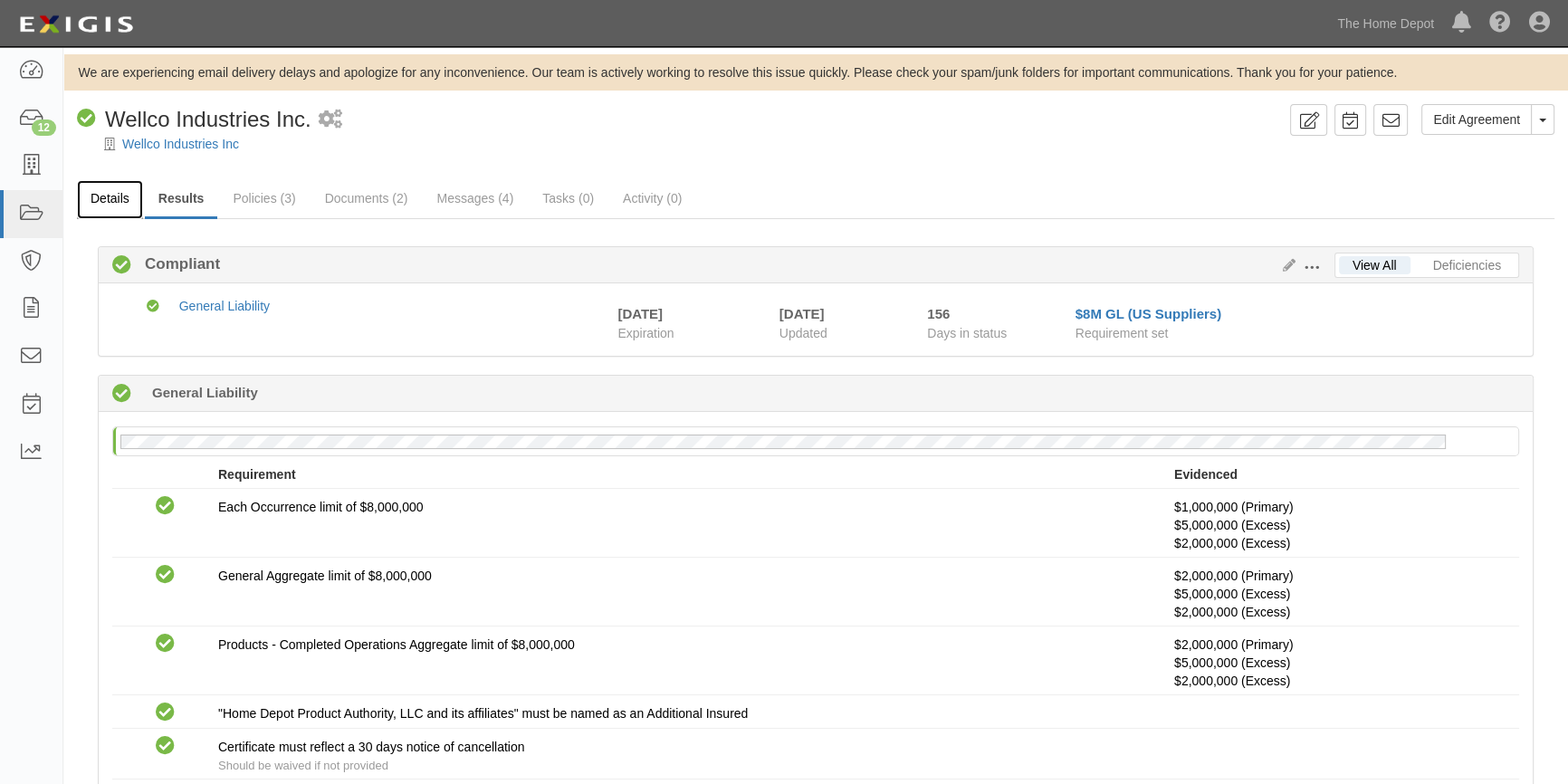
click at [119, 202] on link "Details" at bounding box center [110, 199] width 66 height 39
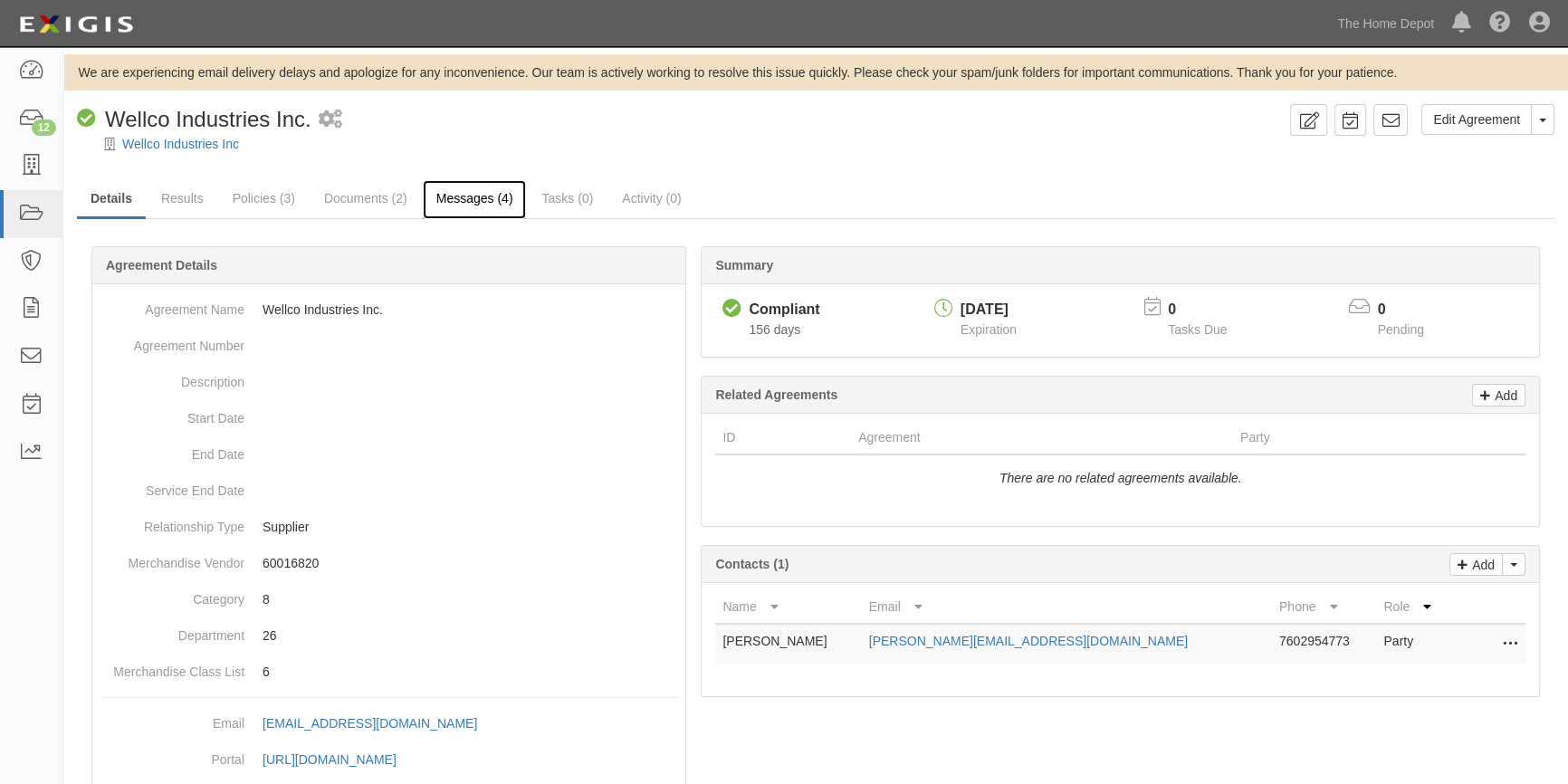
click at [455, 203] on link "Messages (4)" at bounding box center [475, 199] width 104 height 39
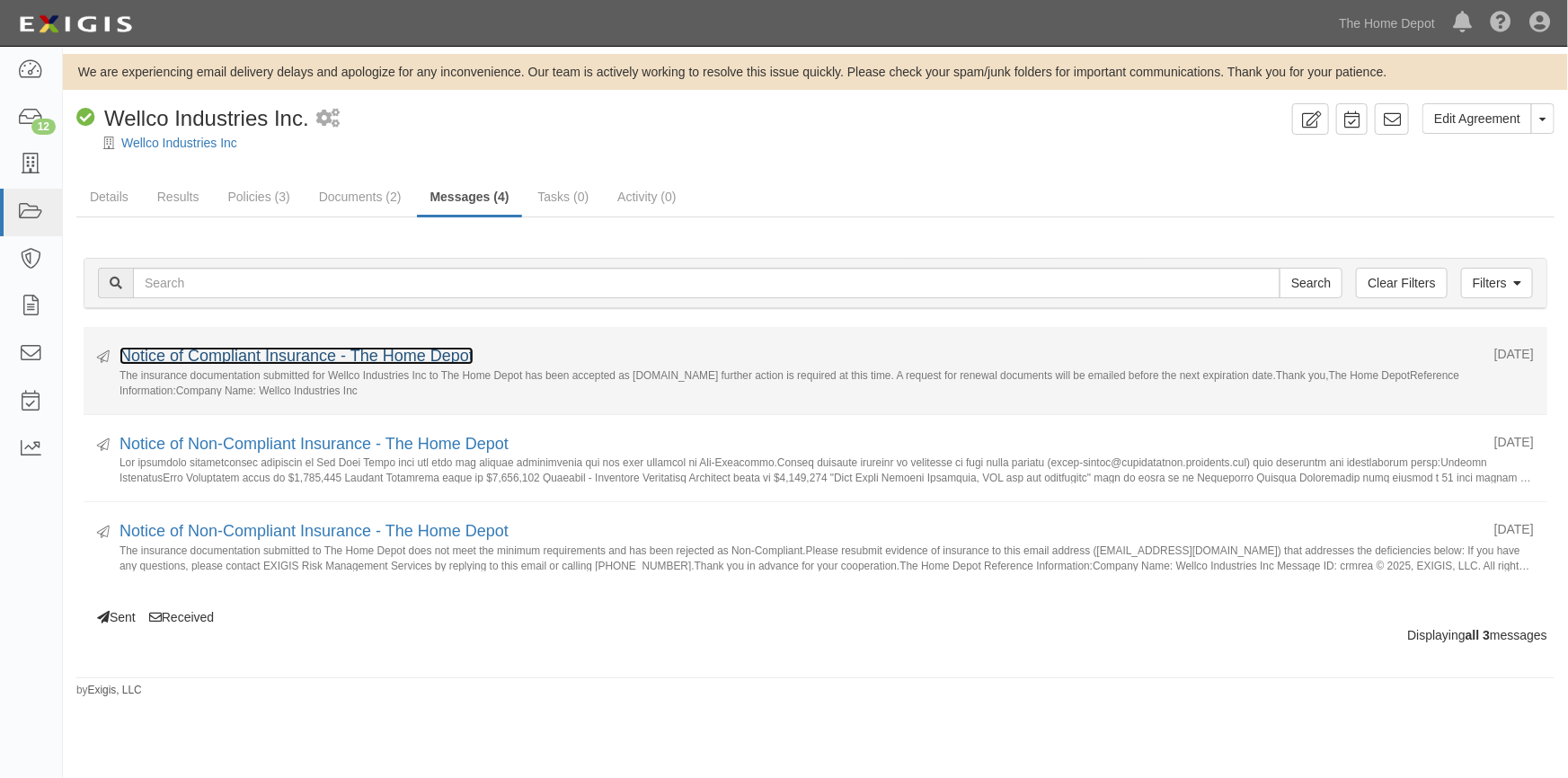
click at [203, 353] on link "Notice of Compliant Insurance - The Home Depot" at bounding box center [297, 355] width 354 height 18
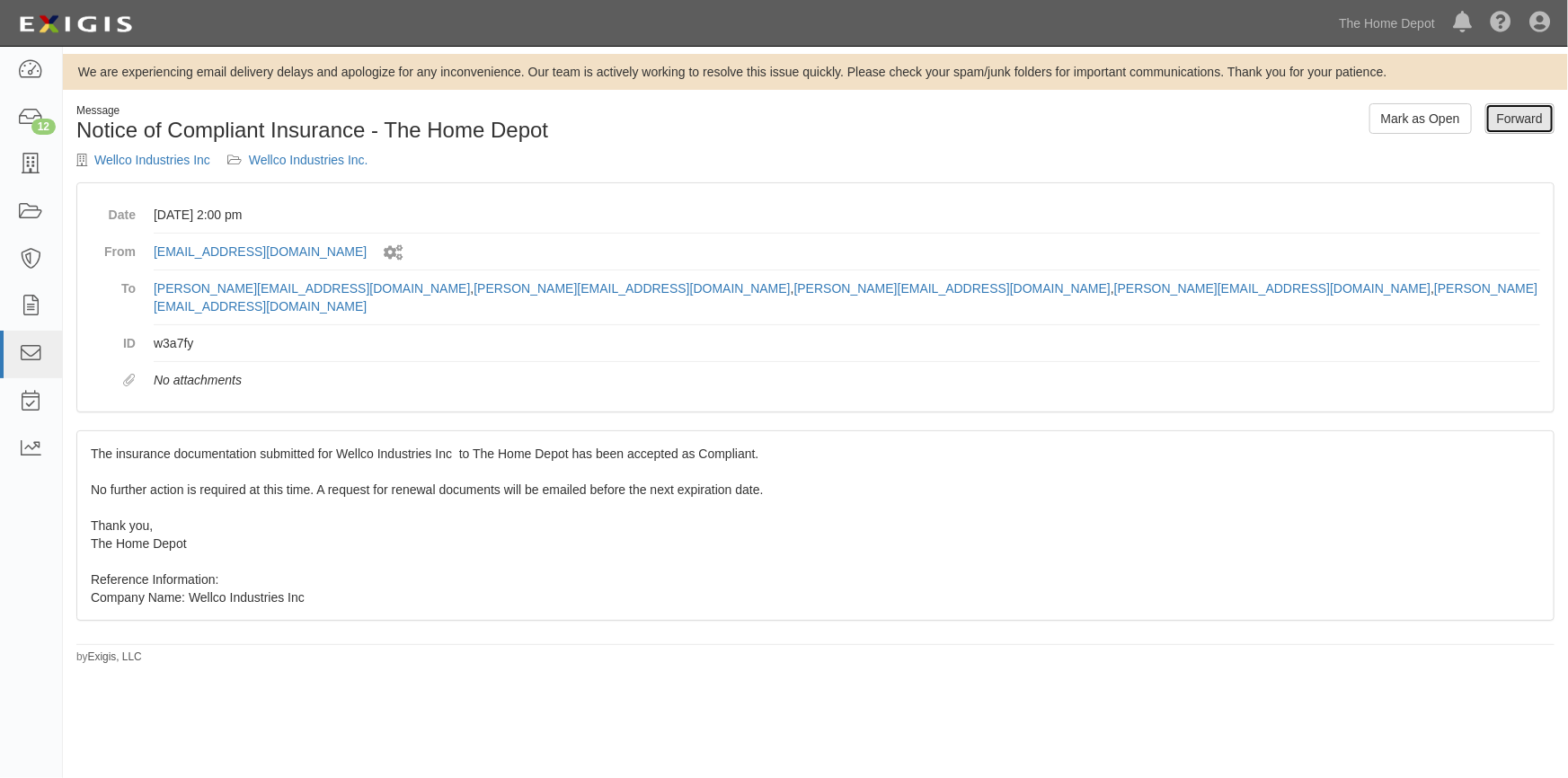
click at [1533, 125] on link "Forward" at bounding box center [1519, 118] width 69 height 31
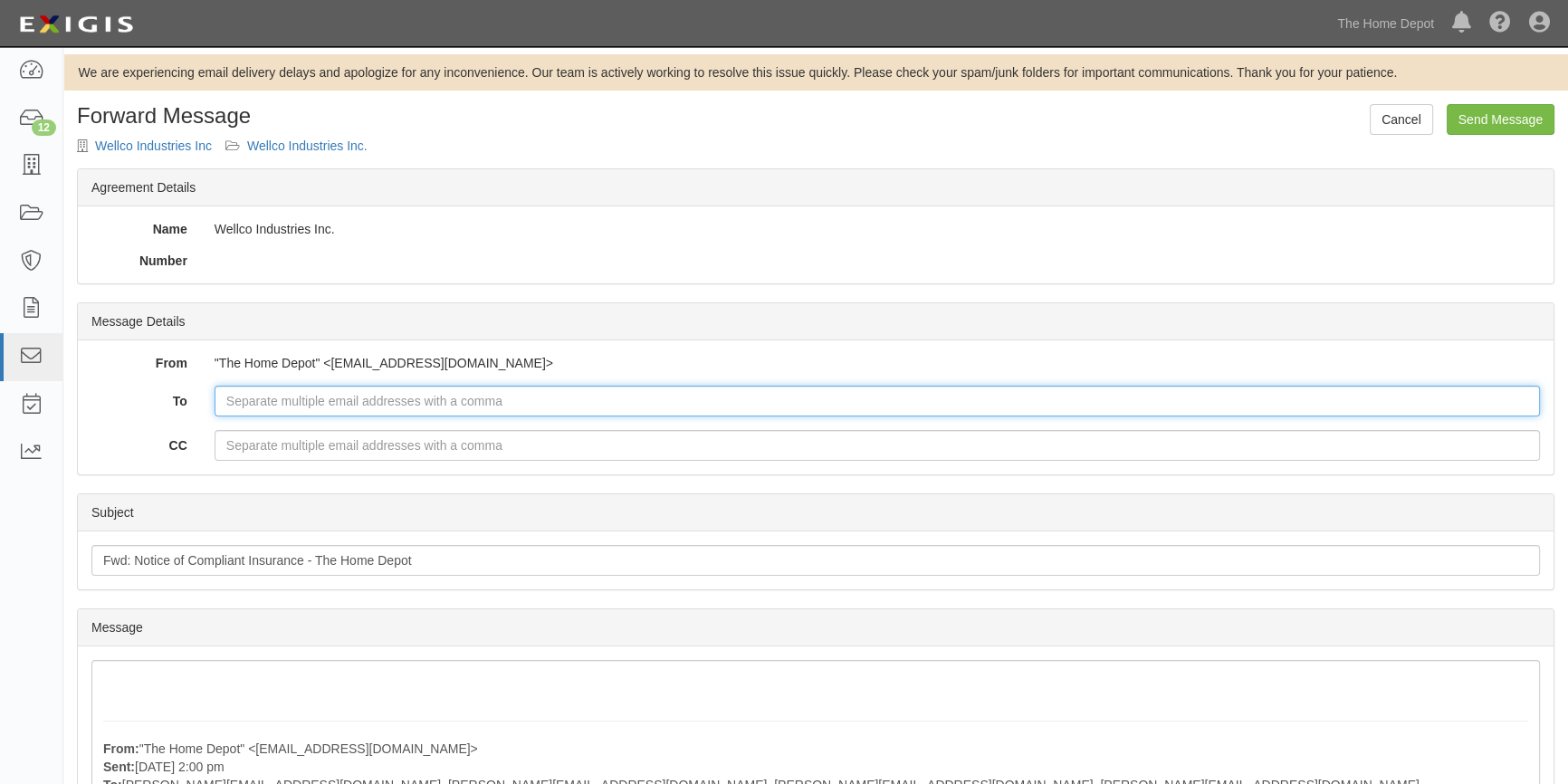
click at [329, 406] on input "To" at bounding box center [877, 401] width 1326 height 31
type input "s"
type input "a"
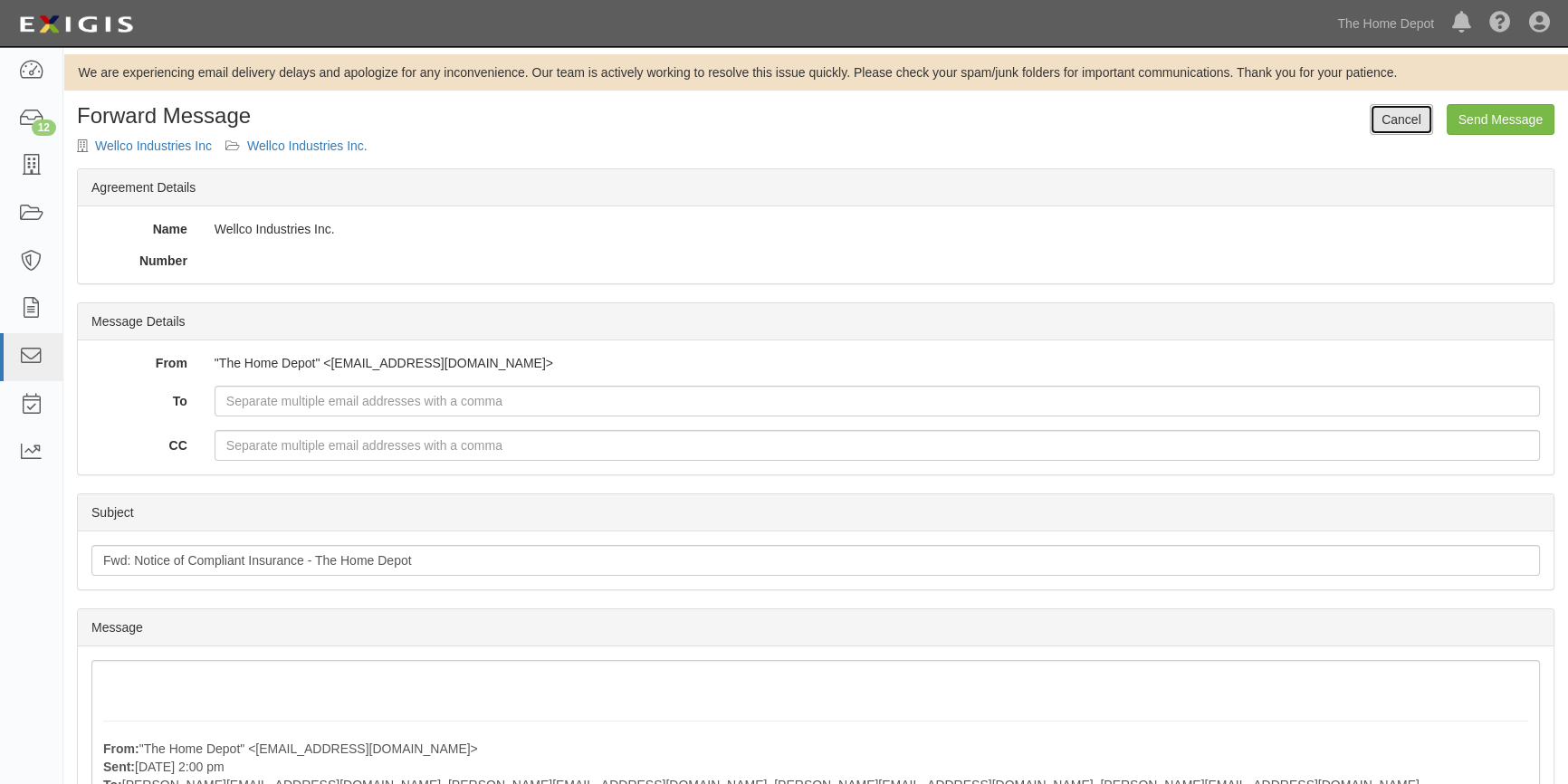
click at [1379, 119] on link "Cancel" at bounding box center [1401, 119] width 64 height 31
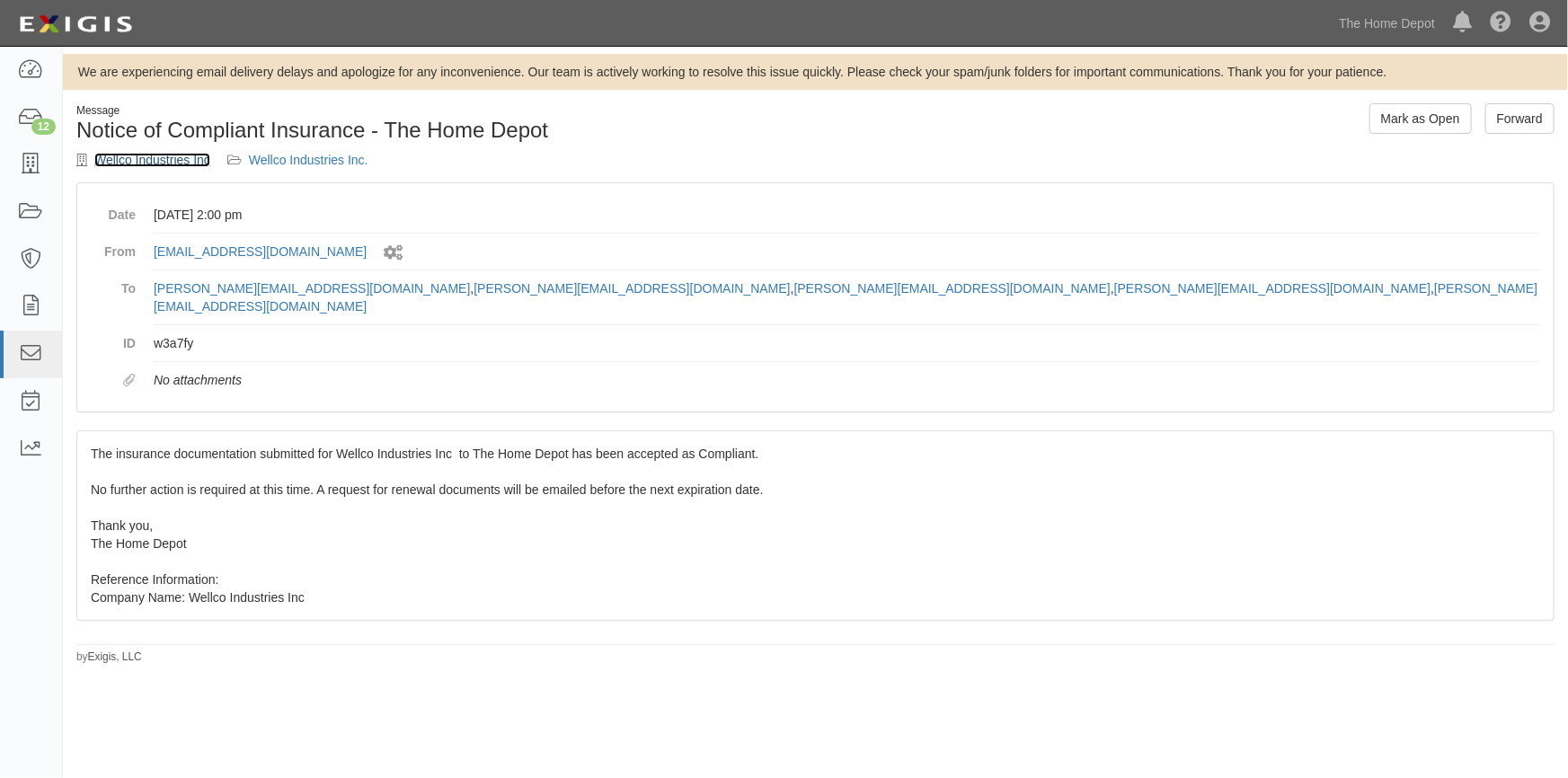
click at [101, 157] on link "Wellco Industries Inc" at bounding box center [151, 159] width 116 height 15
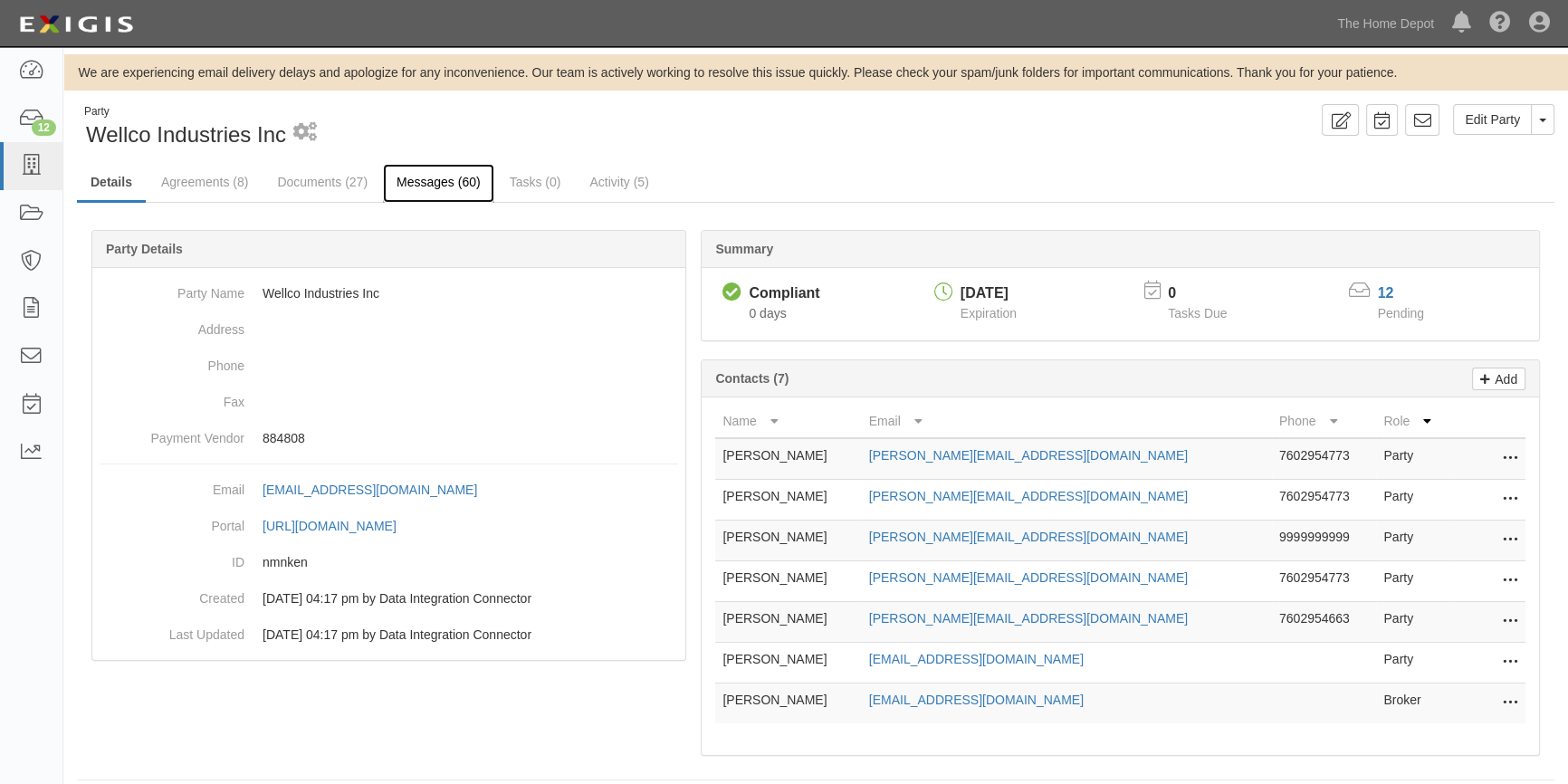
click at [426, 185] on link "Messages (60)" at bounding box center [439, 183] width 112 height 39
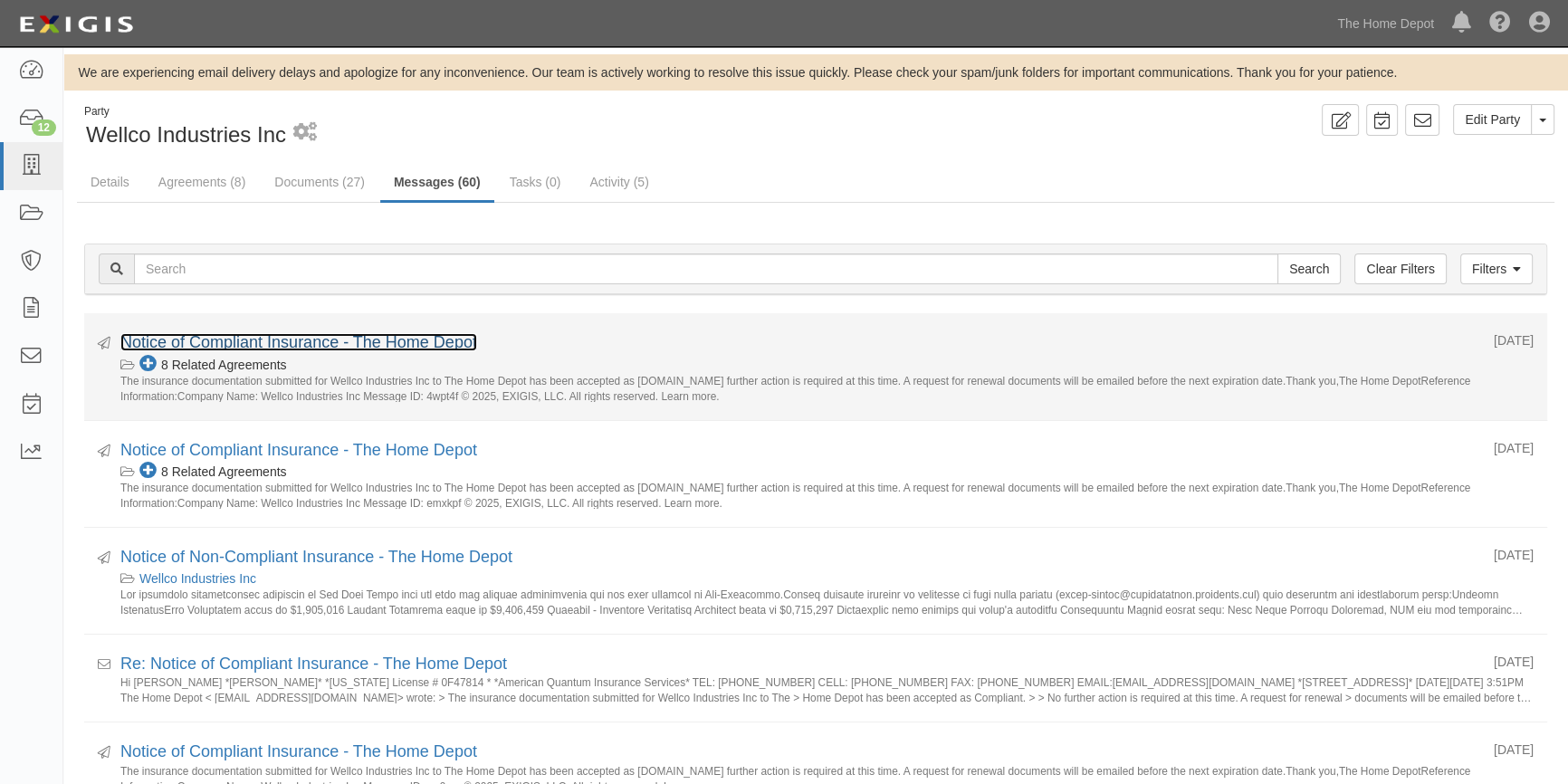
click at [291, 347] on link "Notice of Compliant Insurance - The Home Depot" at bounding box center [299, 342] width 357 height 18
click at [145, 361] on icon at bounding box center [151, 363] width 22 height 17
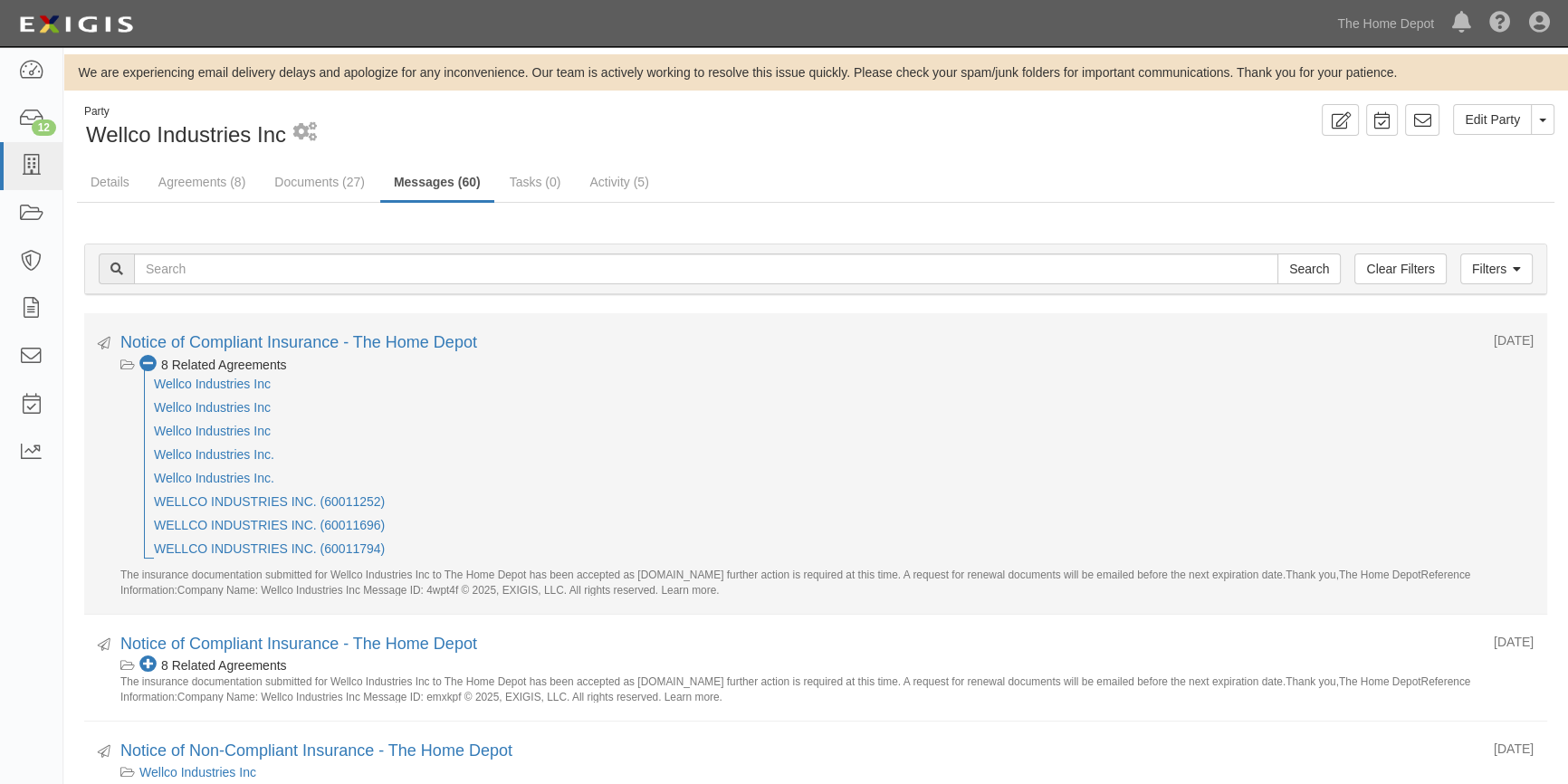
click at [145, 361] on icon at bounding box center [151, 363] width 22 height 17
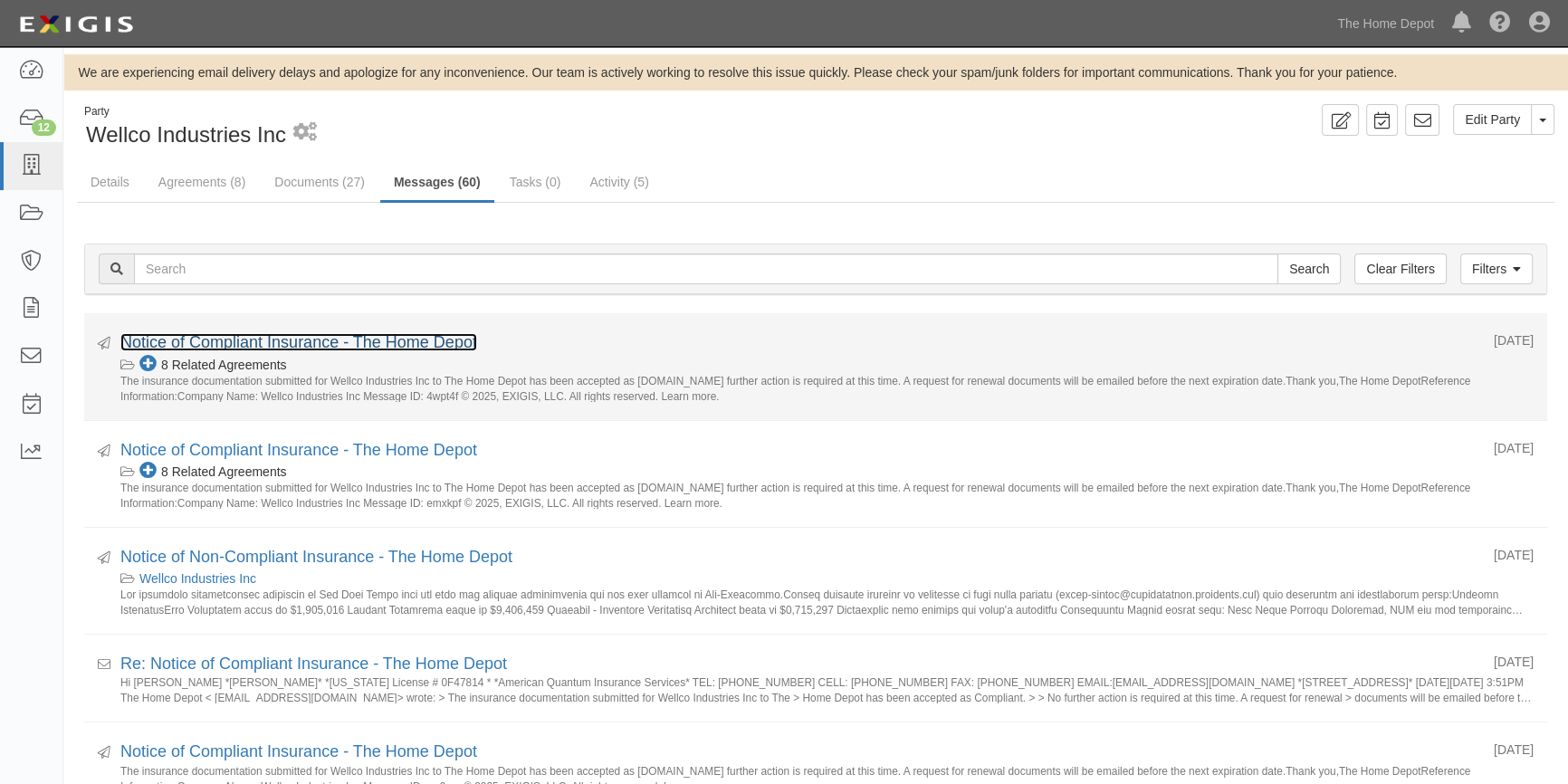
click at [396, 341] on link "Notice of Compliant Insurance - The Home Depot" at bounding box center [299, 342] width 357 height 18
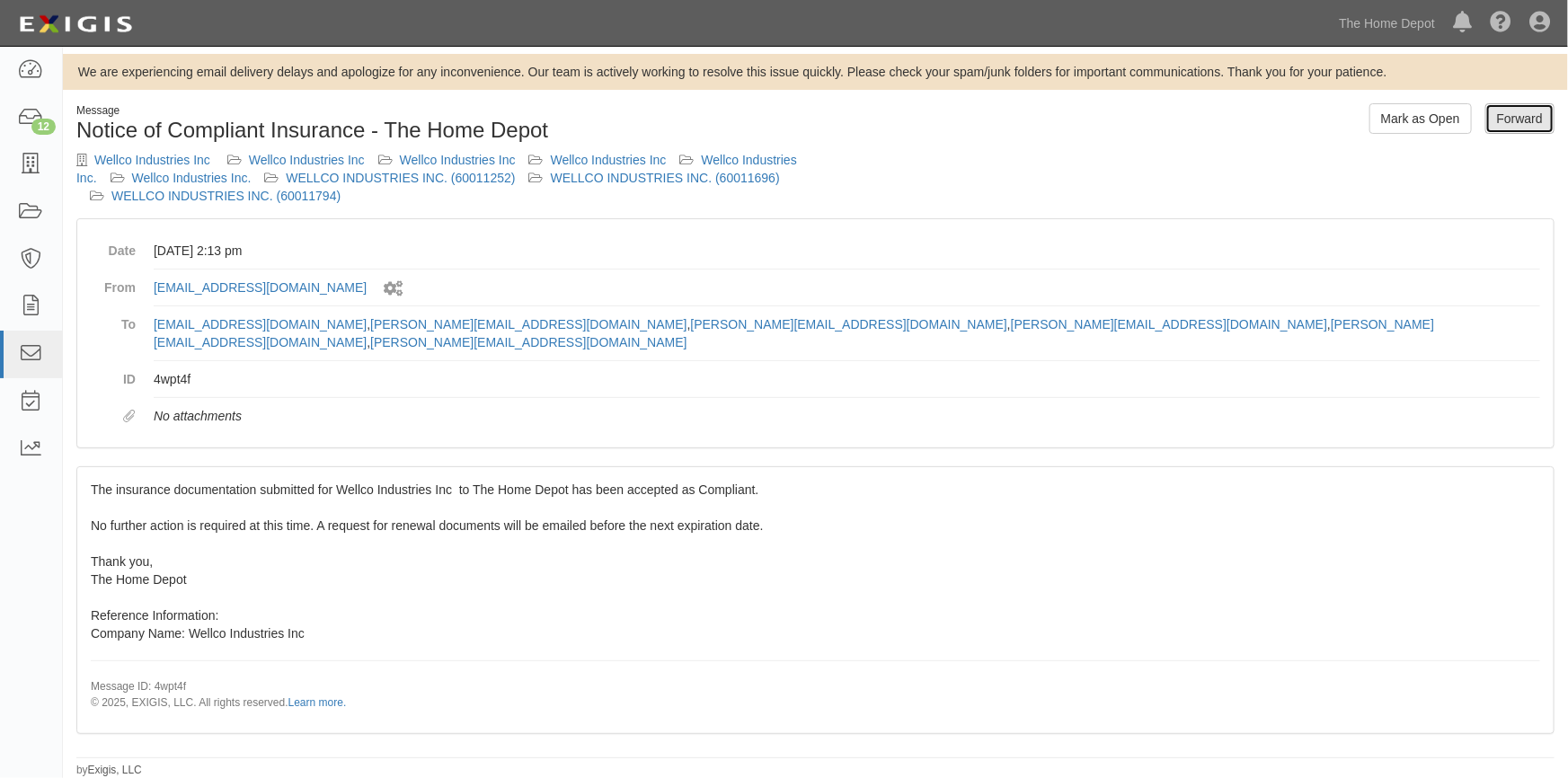
click at [1510, 119] on link "Forward" at bounding box center [1519, 118] width 69 height 31
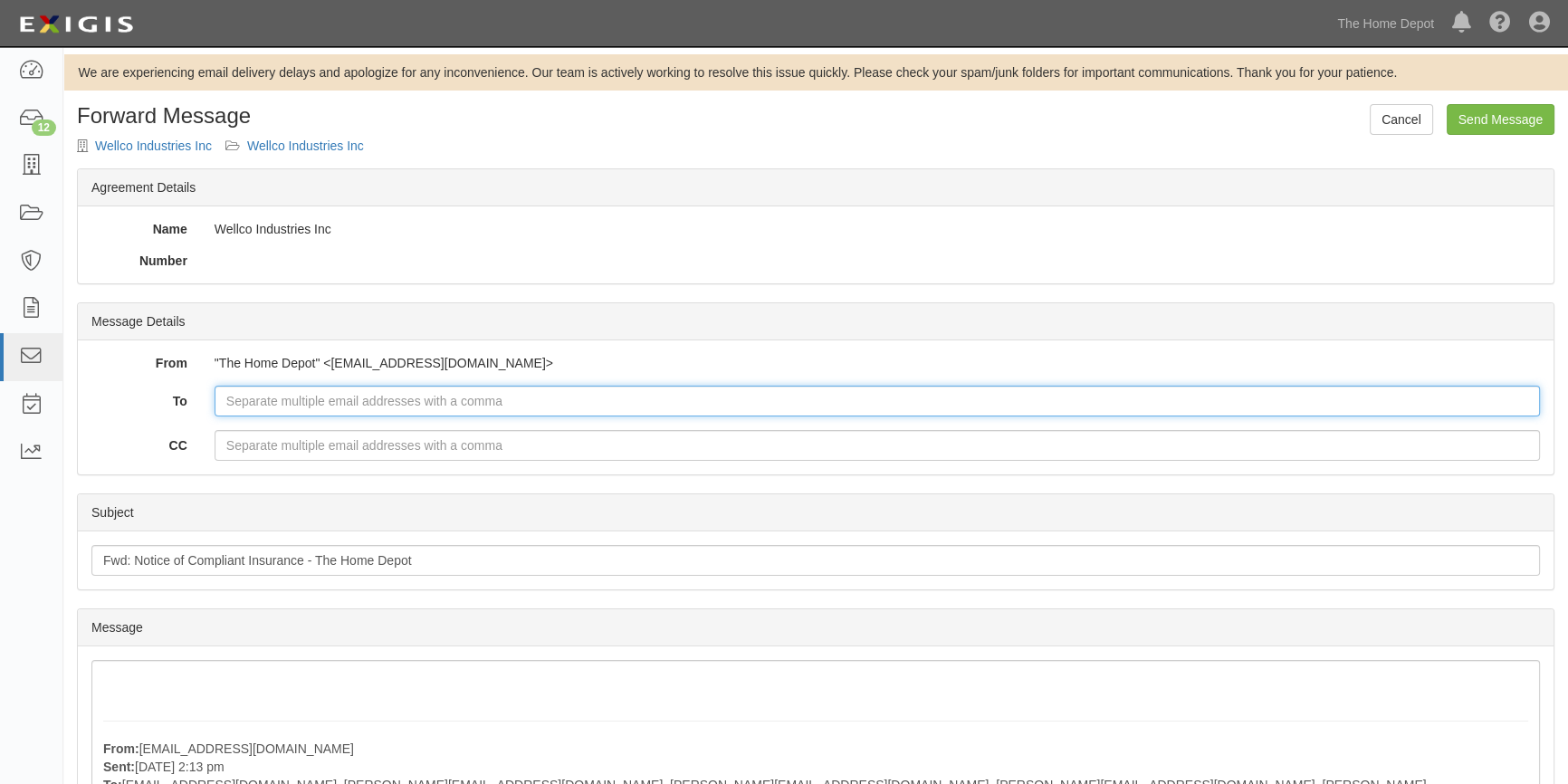
paste input "[EMAIL_ADDRESS][DOMAIN_NAME]"
type input "[EMAIL_ADDRESS][DOMAIN_NAME]"
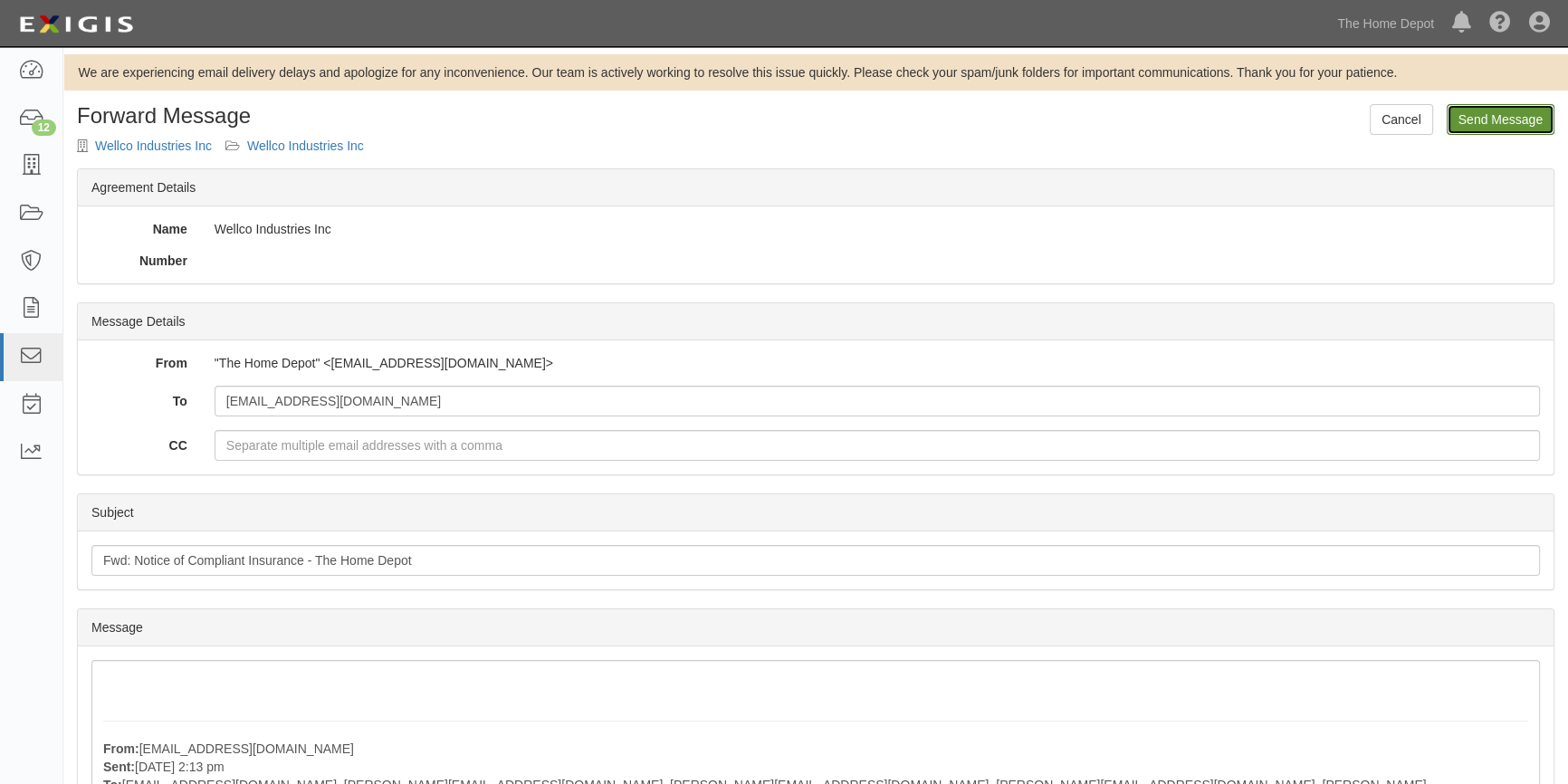
click at [1478, 123] on input "Send Message" at bounding box center [1500, 119] width 108 height 31
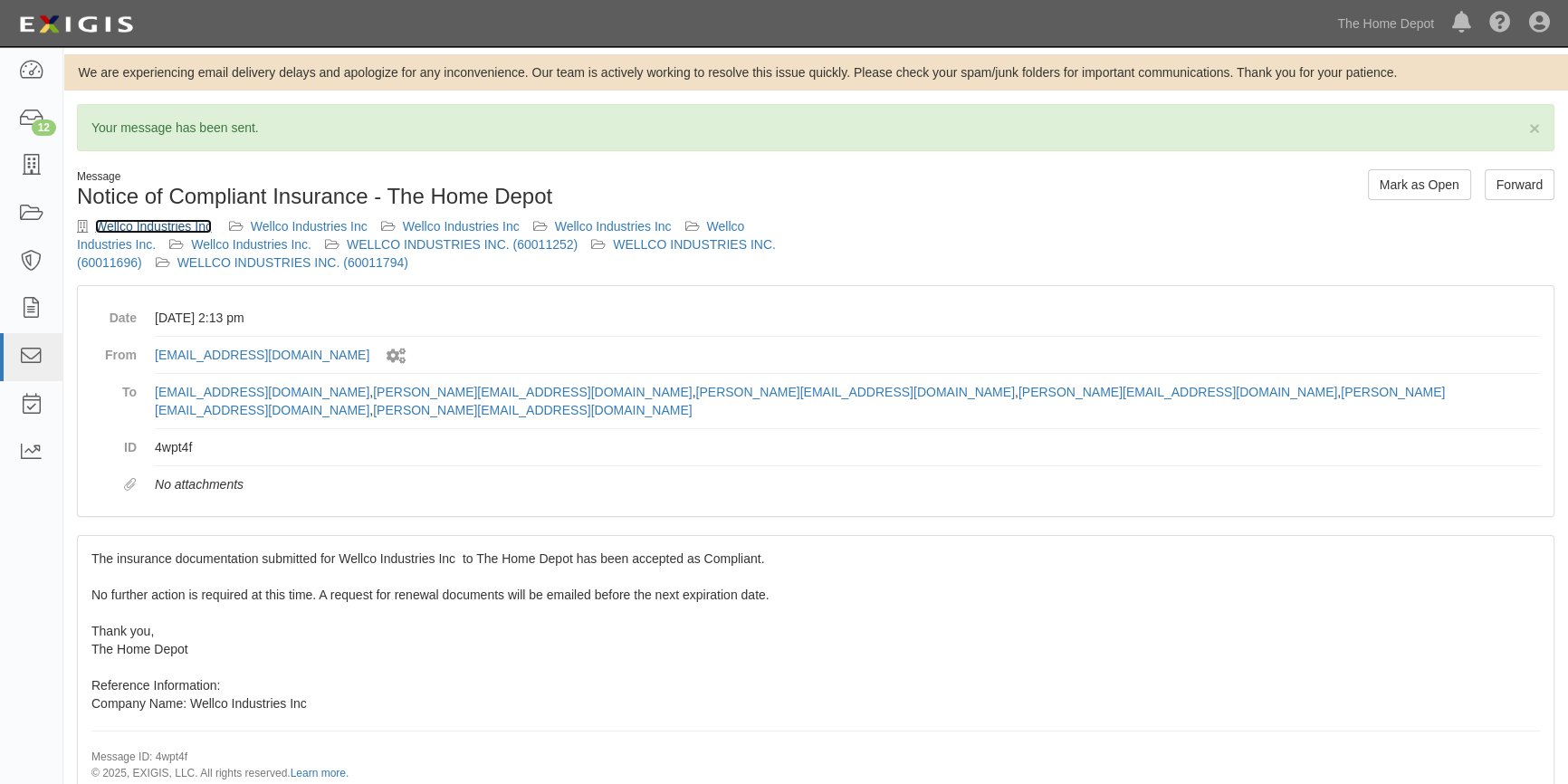
click at [103, 220] on link "Wellco Industries Inc" at bounding box center [153, 226] width 117 height 15
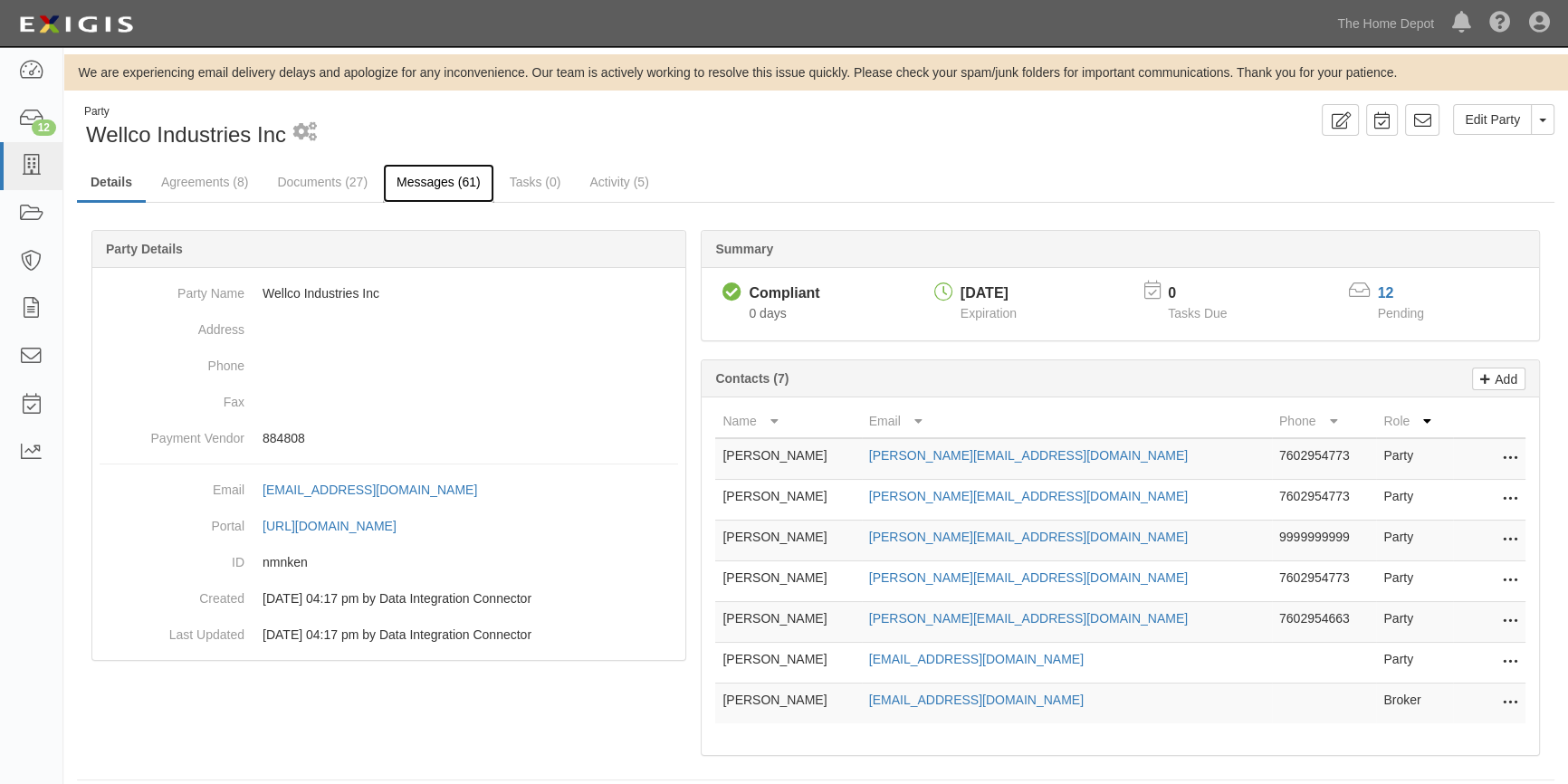
click at [451, 180] on link "Messages (61)" at bounding box center [439, 183] width 112 height 39
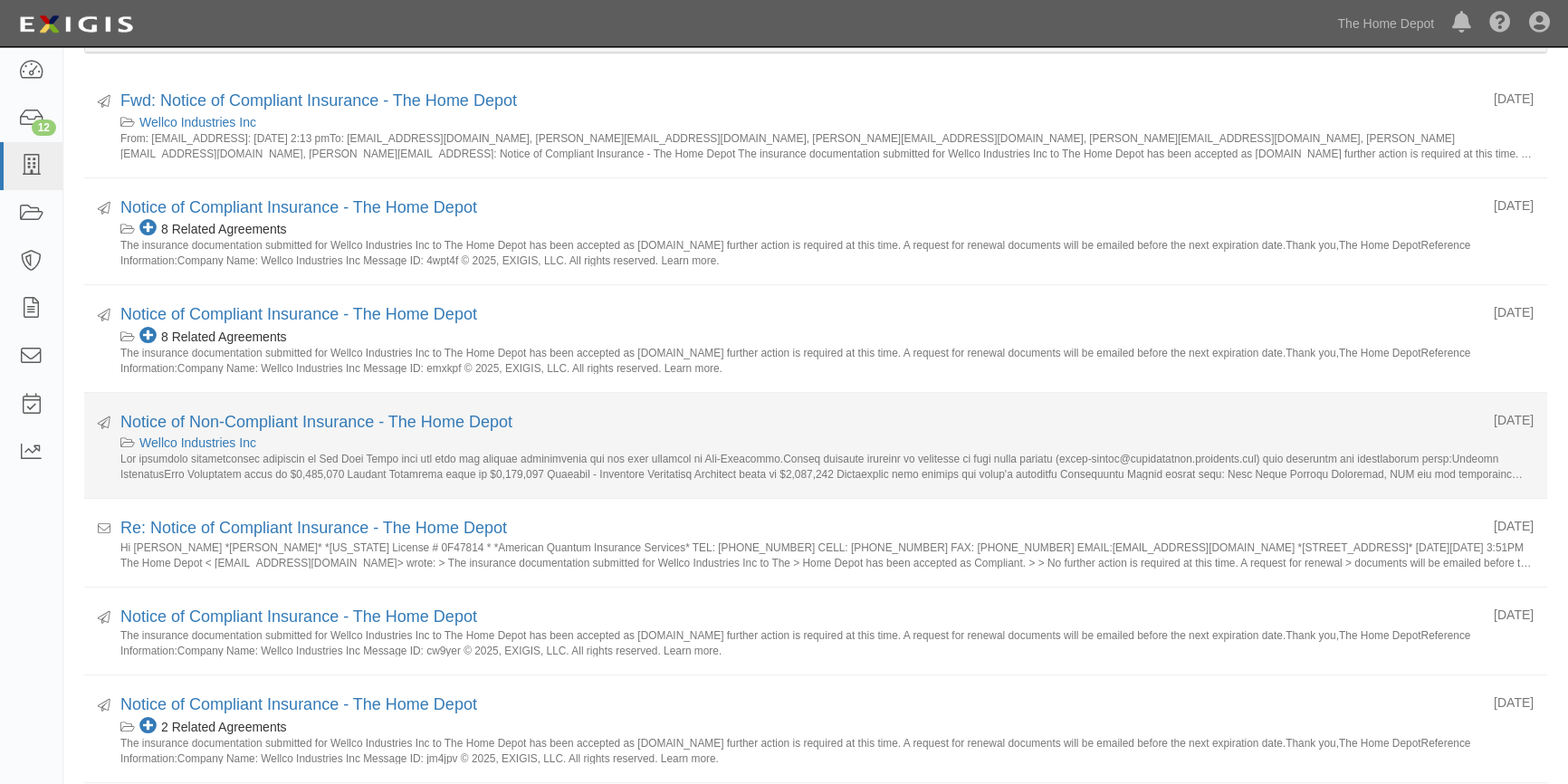
scroll to position [246, 0]
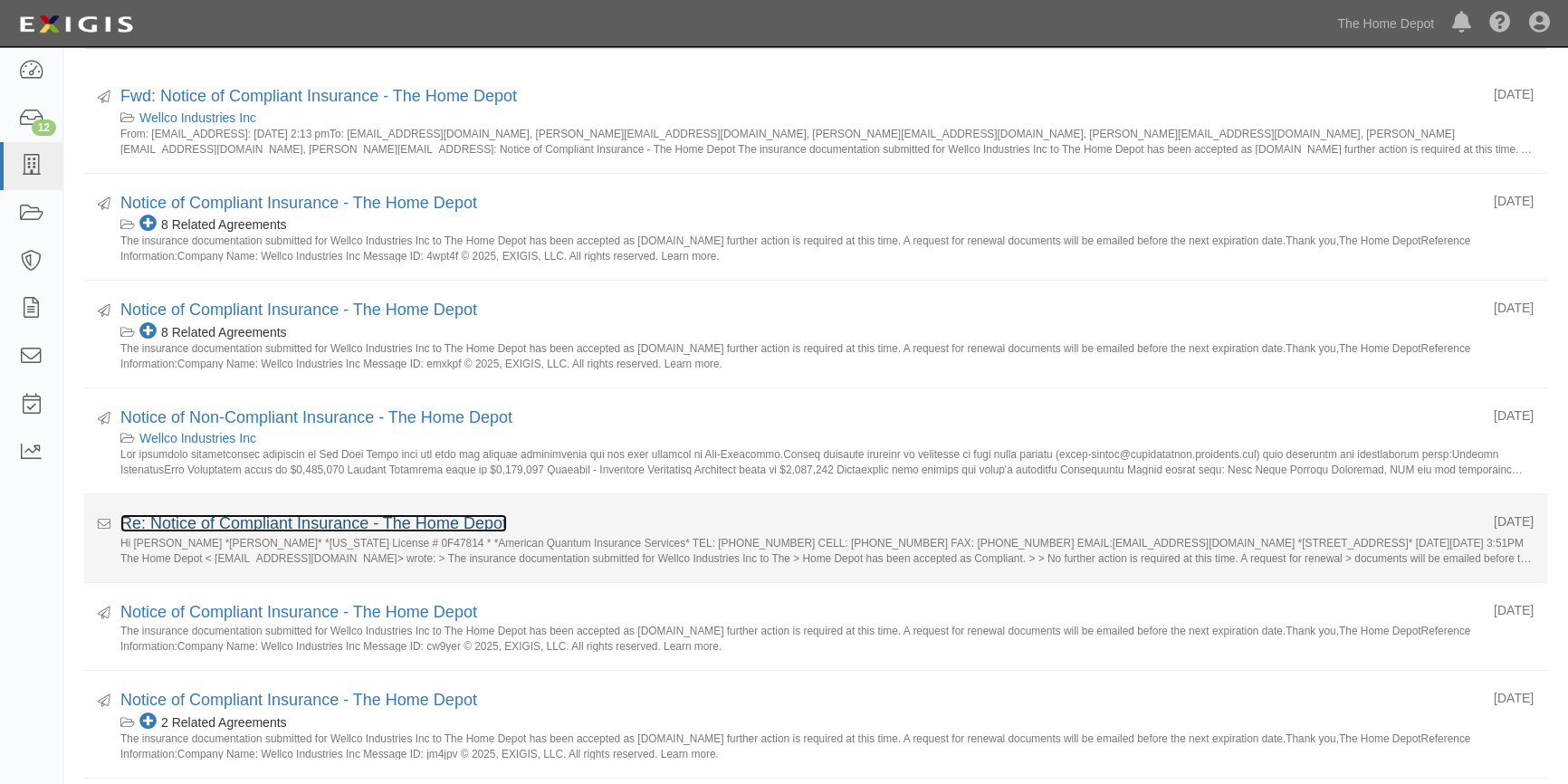
click at [289, 518] on link "Re: Notice of Compliant Insurance - The Home Depot" at bounding box center [313, 523] width 386 height 18
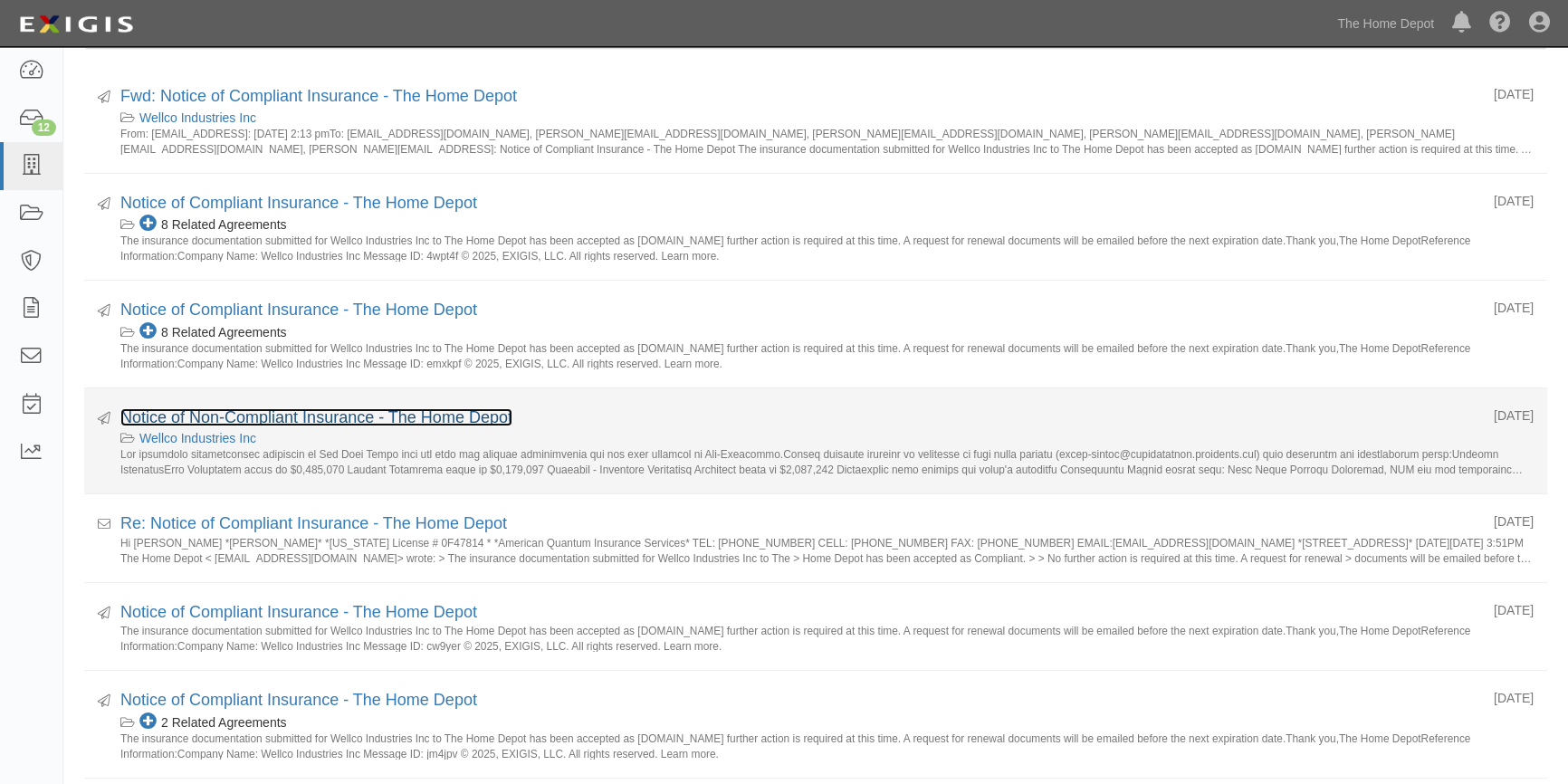
click at [317, 421] on link "Notice of Non-Compliant Insurance - The Home Depot" at bounding box center [316, 417] width 392 height 18
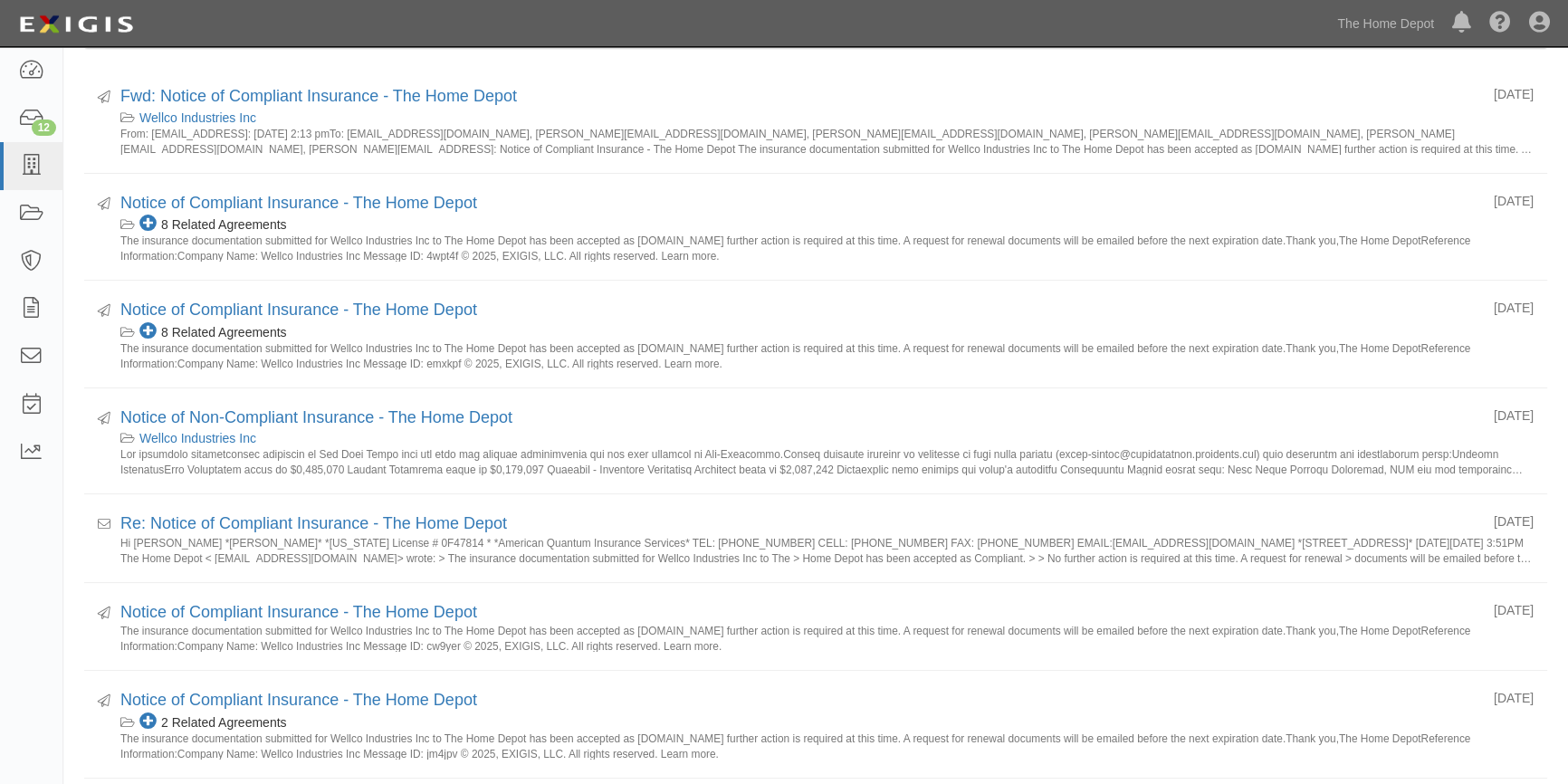
scroll to position [0, 0]
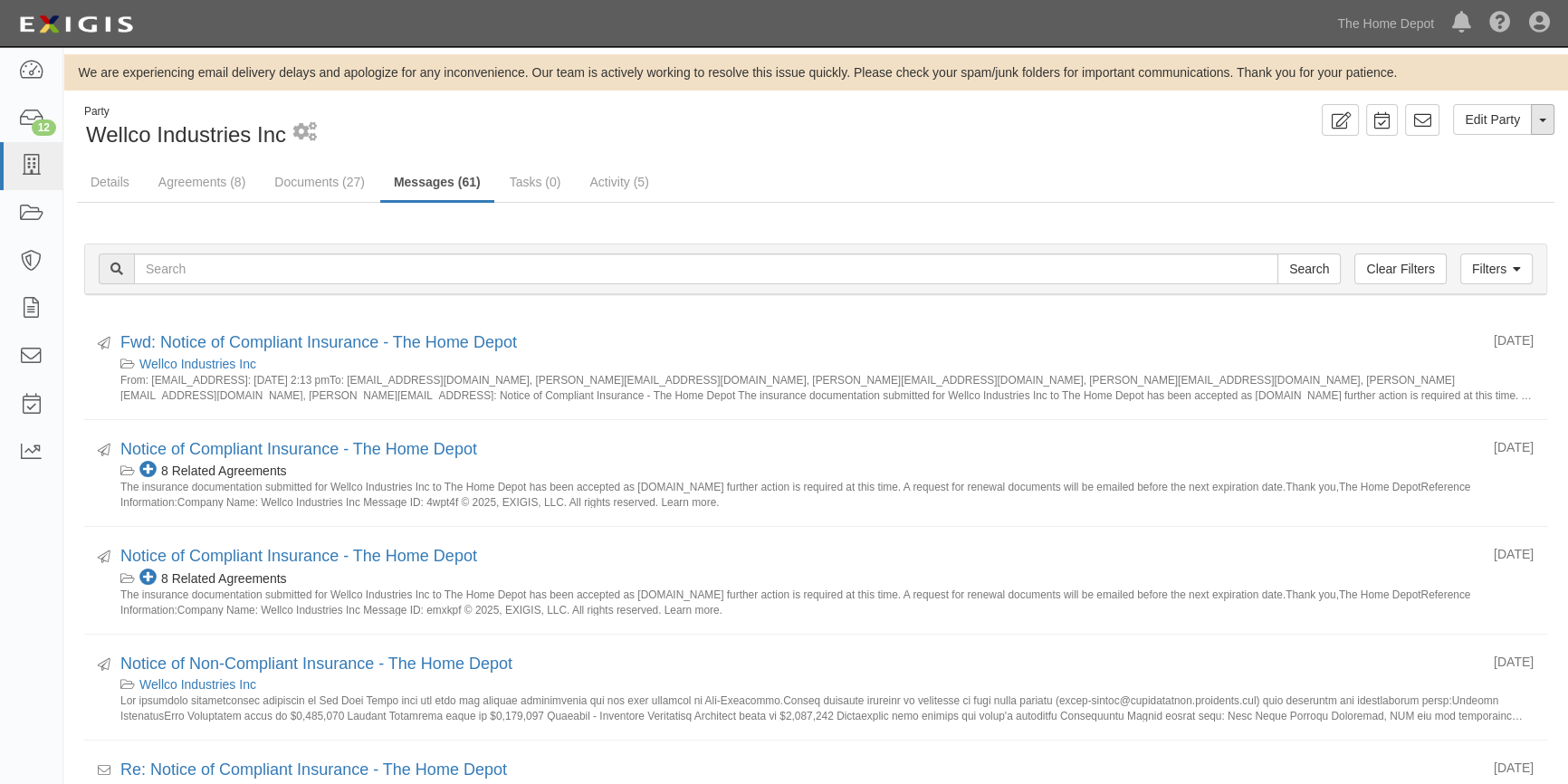
click at [1542, 119] on span "button" at bounding box center [1542, 121] width 7 height 4
click at [1484, 154] on link "View Audit Trail" at bounding box center [1481, 154] width 143 height 24
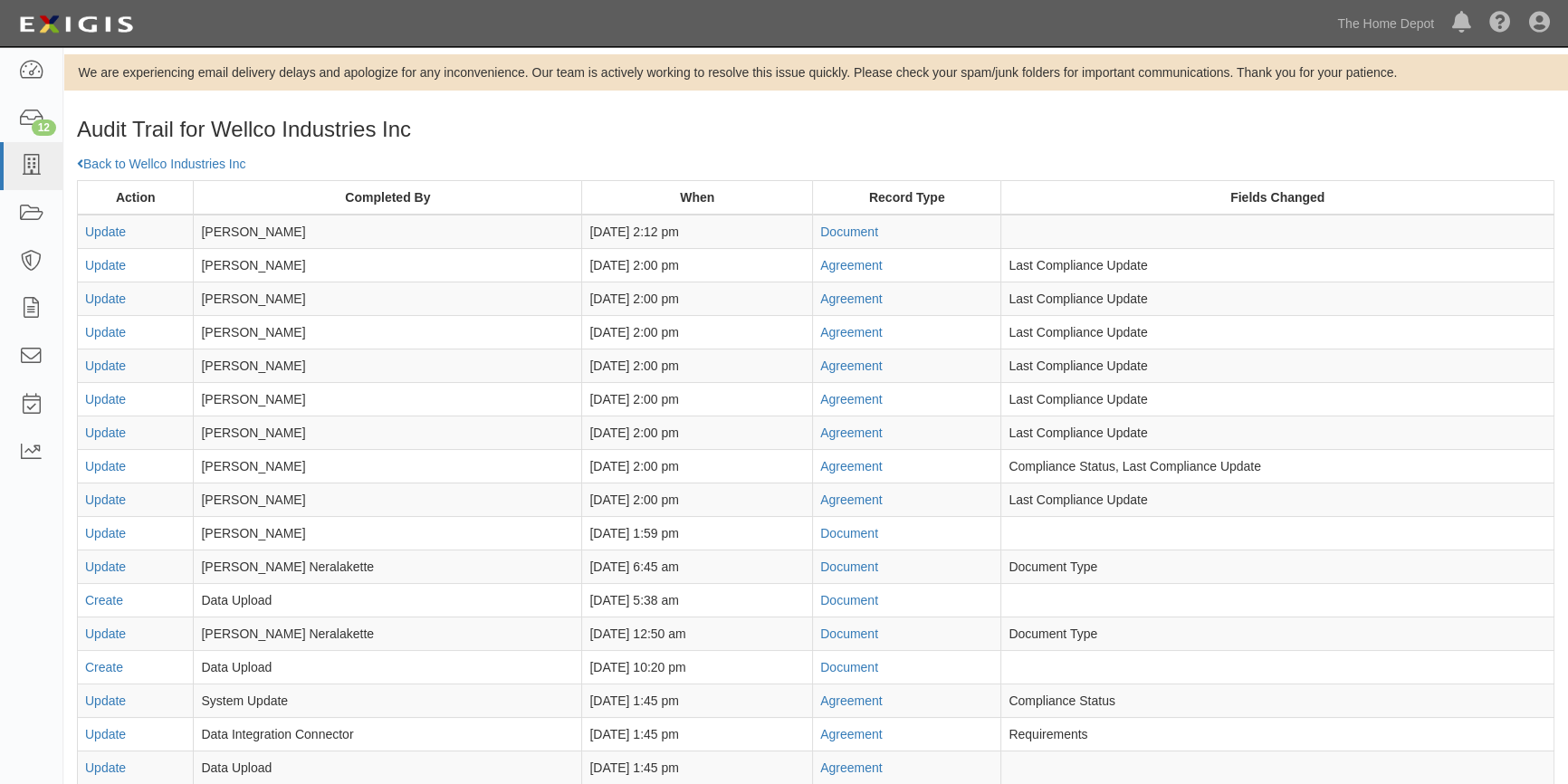
scroll to position [82, 0]
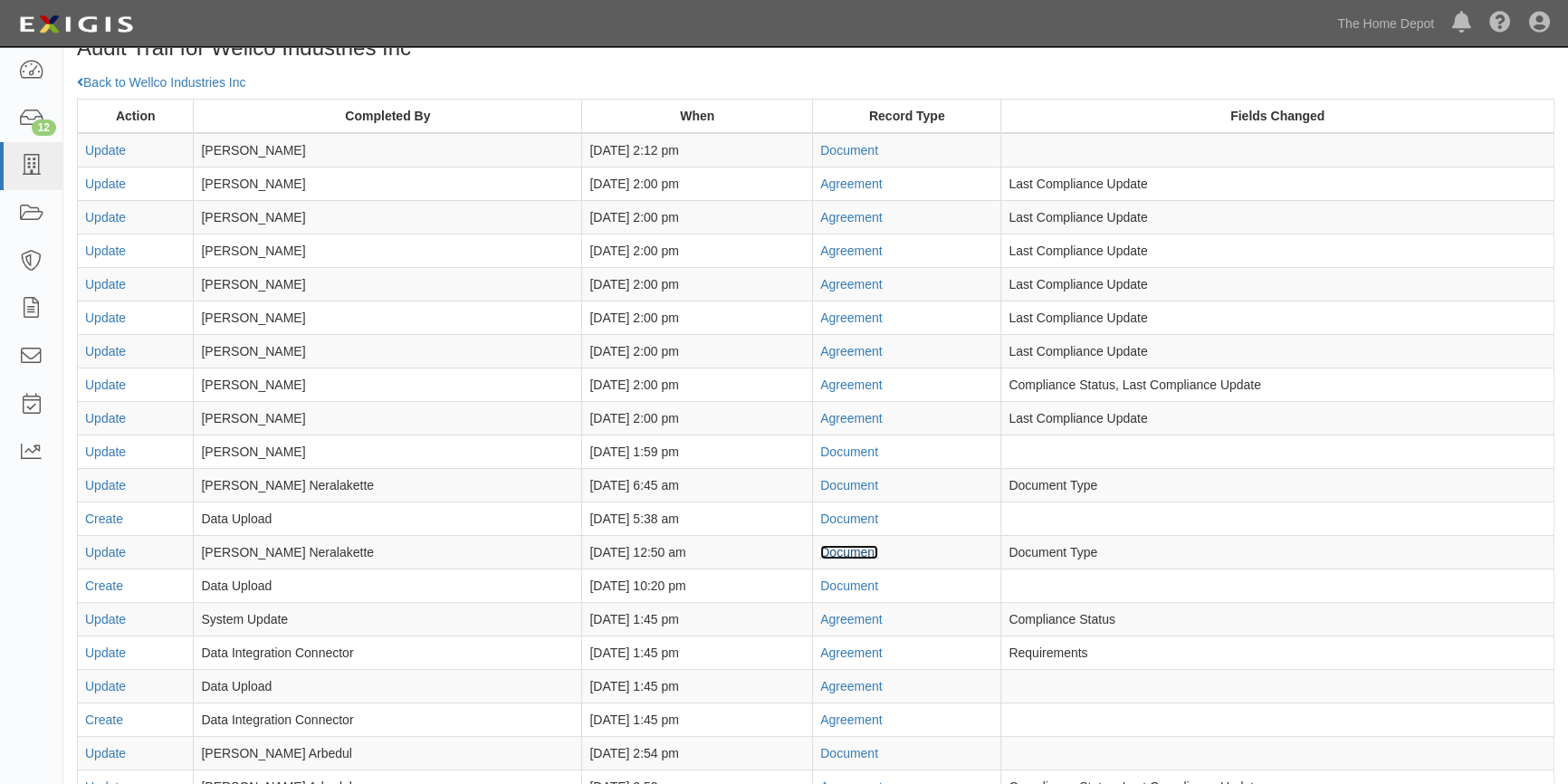
click at [845, 548] on link "Document" at bounding box center [849, 552] width 58 height 15
click at [826, 153] on link "Document" at bounding box center [849, 150] width 58 height 15
click at [848, 181] on link "Agreement" at bounding box center [851, 184] width 62 height 15
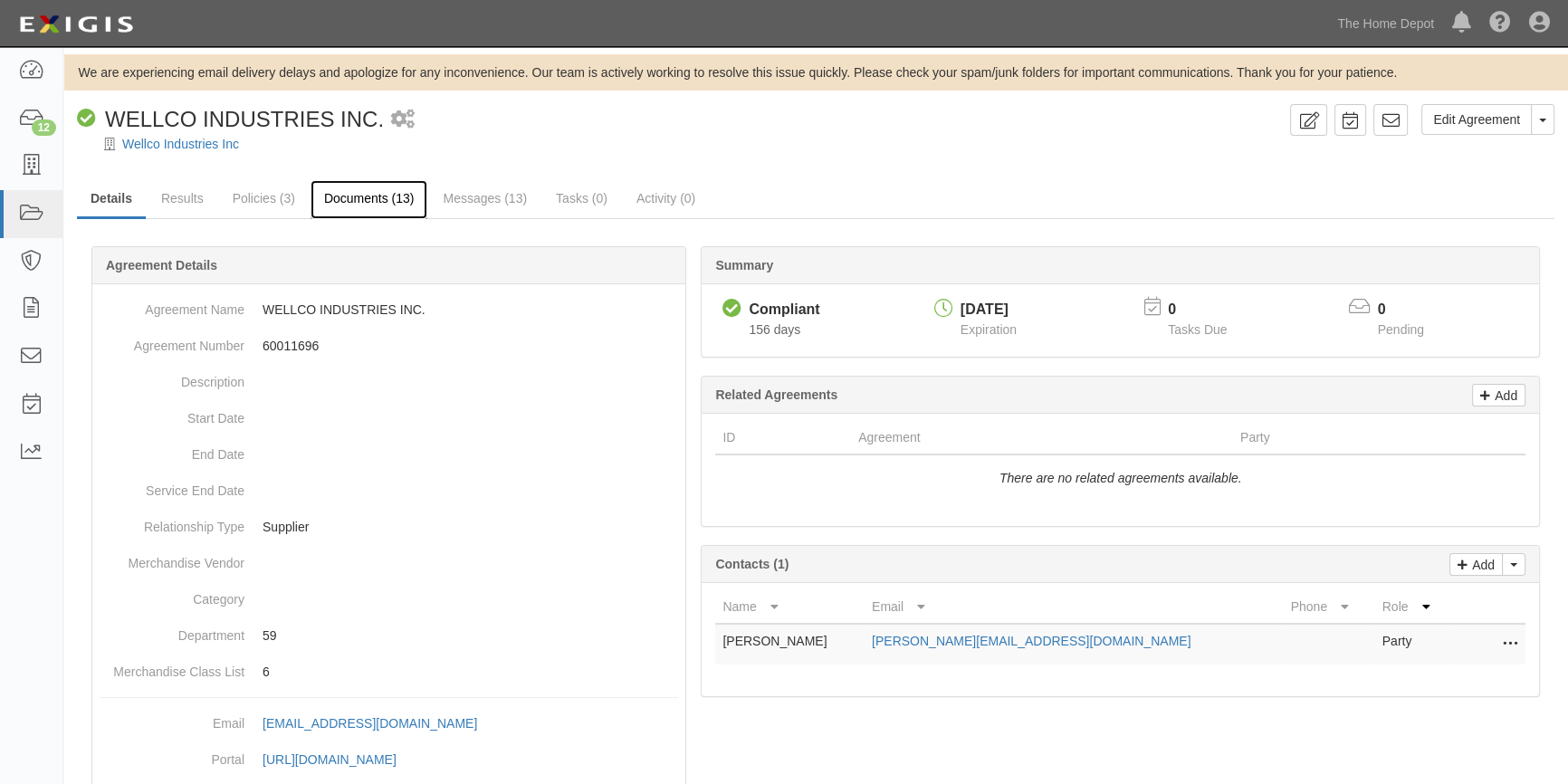
click at [363, 195] on link "Documents (13)" at bounding box center [369, 199] width 118 height 39
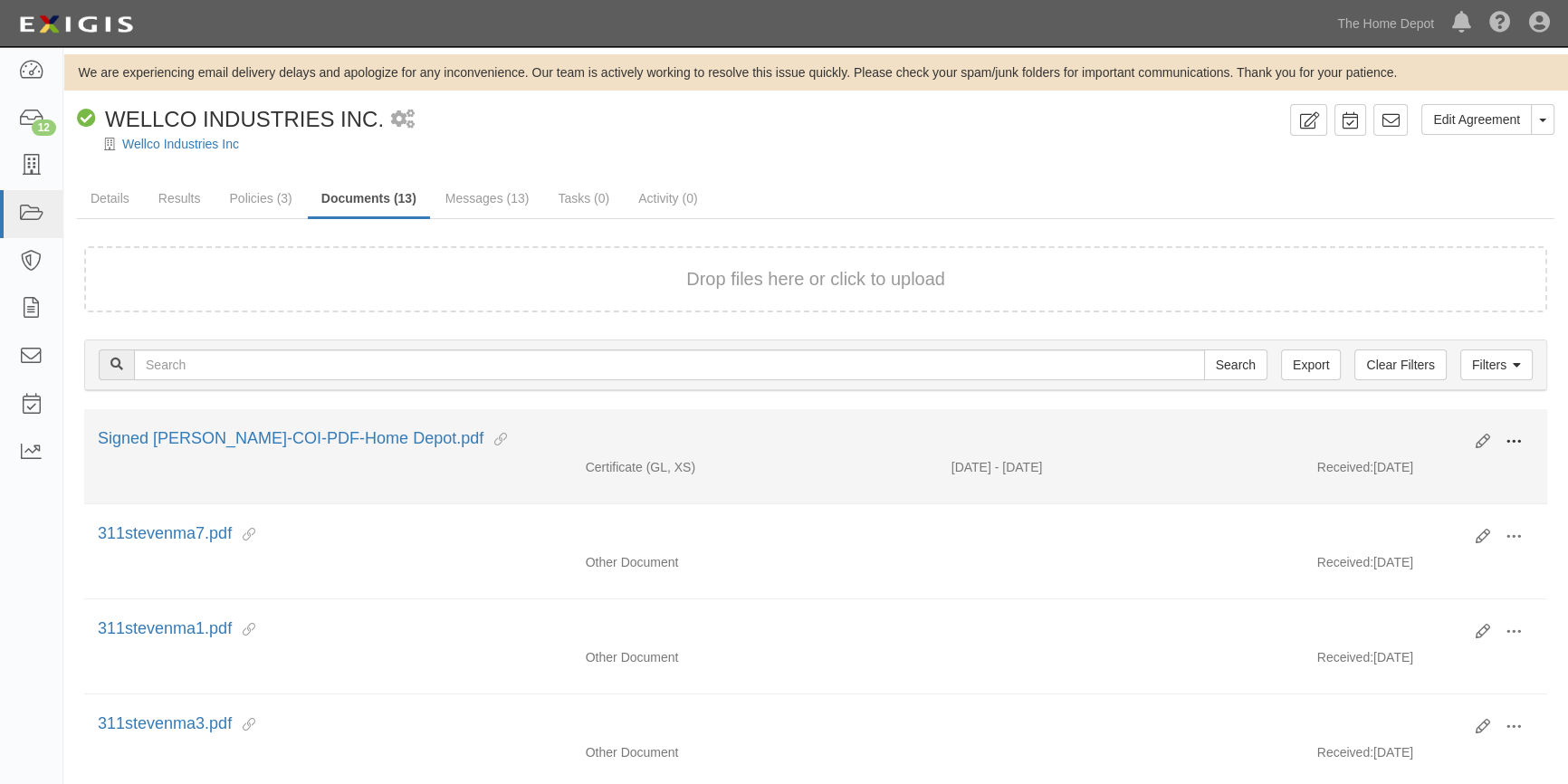
click at [1524, 434] on button at bounding box center [1513, 442] width 40 height 31
click at [1432, 460] on link "View" at bounding box center [1425, 468] width 143 height 33
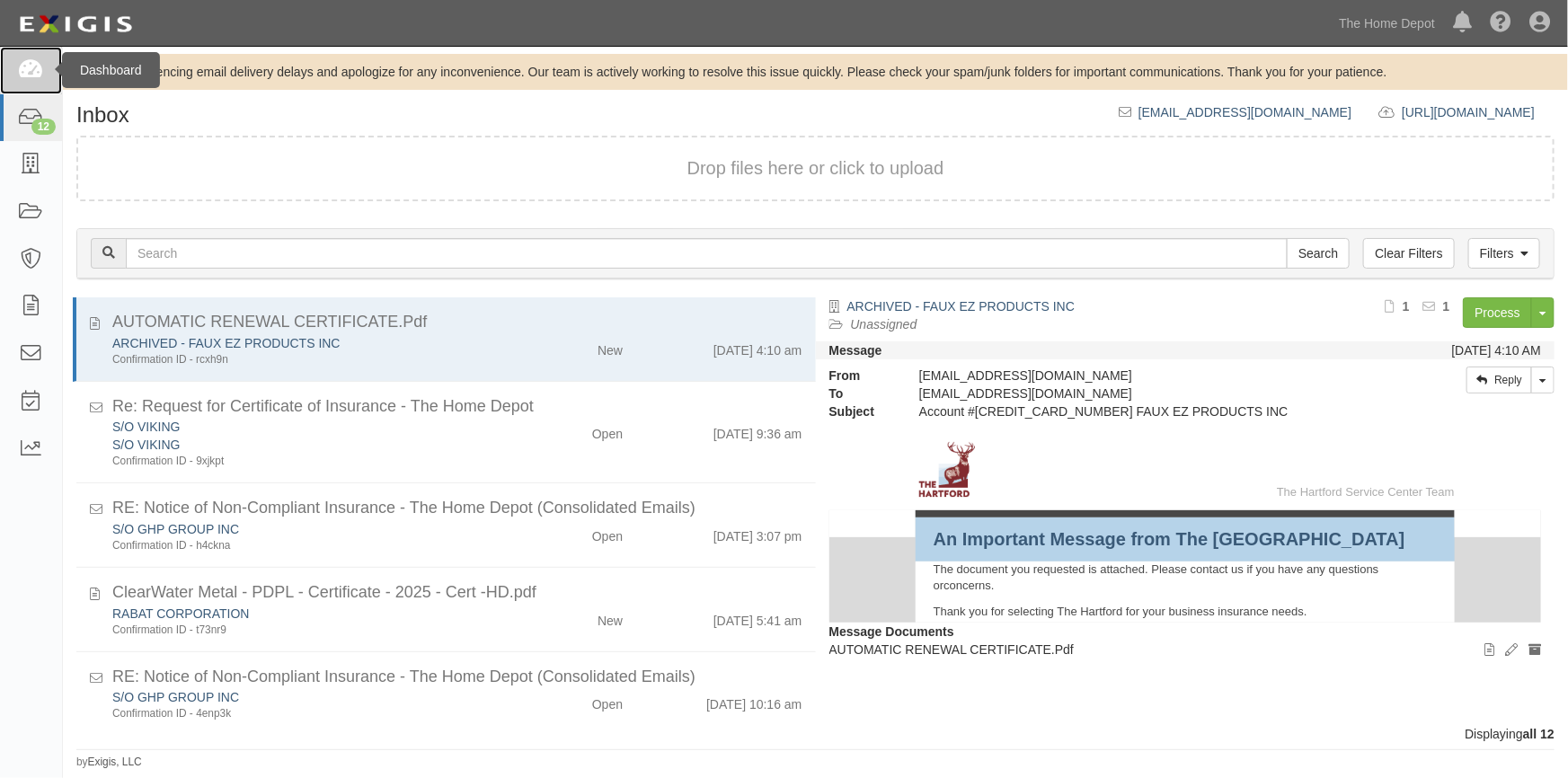
click at [45, 72] on link at bounding box center [31, 70] width 62 height 48
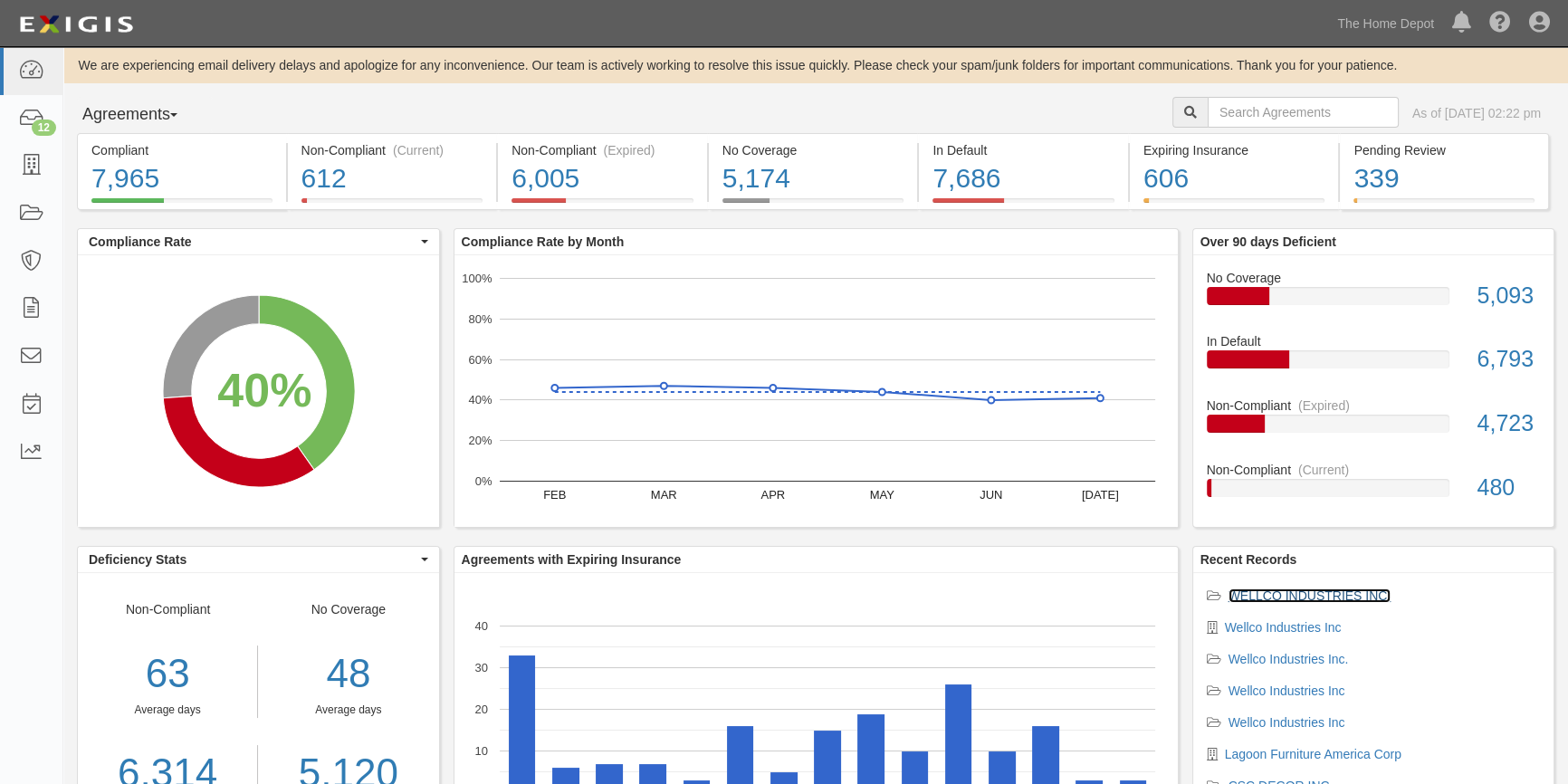
click at [1267, 597] on link "WELLCO INDUSTRIES INC." at bounding box center [1309, 595] width 163 height 15
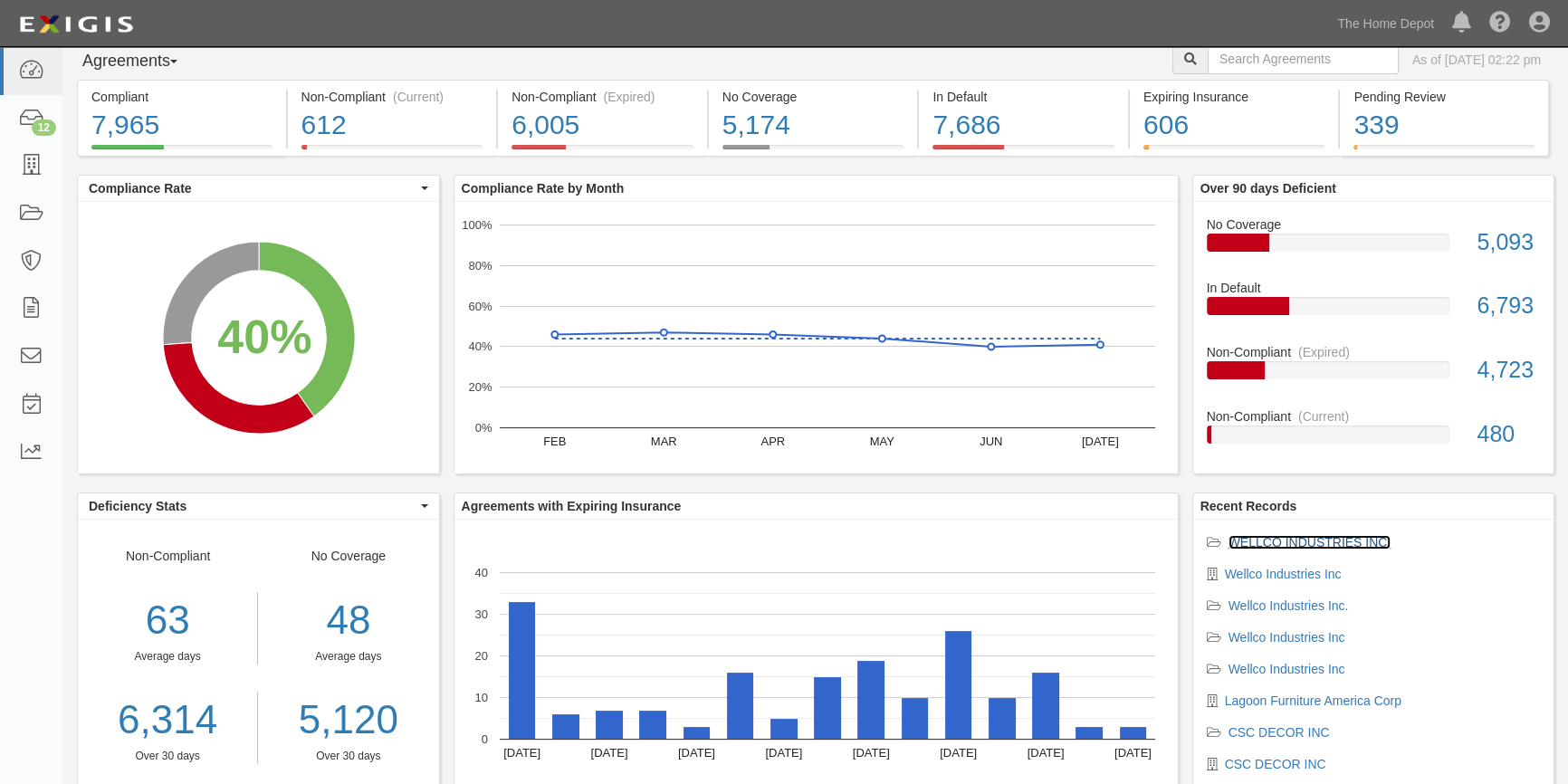
scroll to position [82, 0]
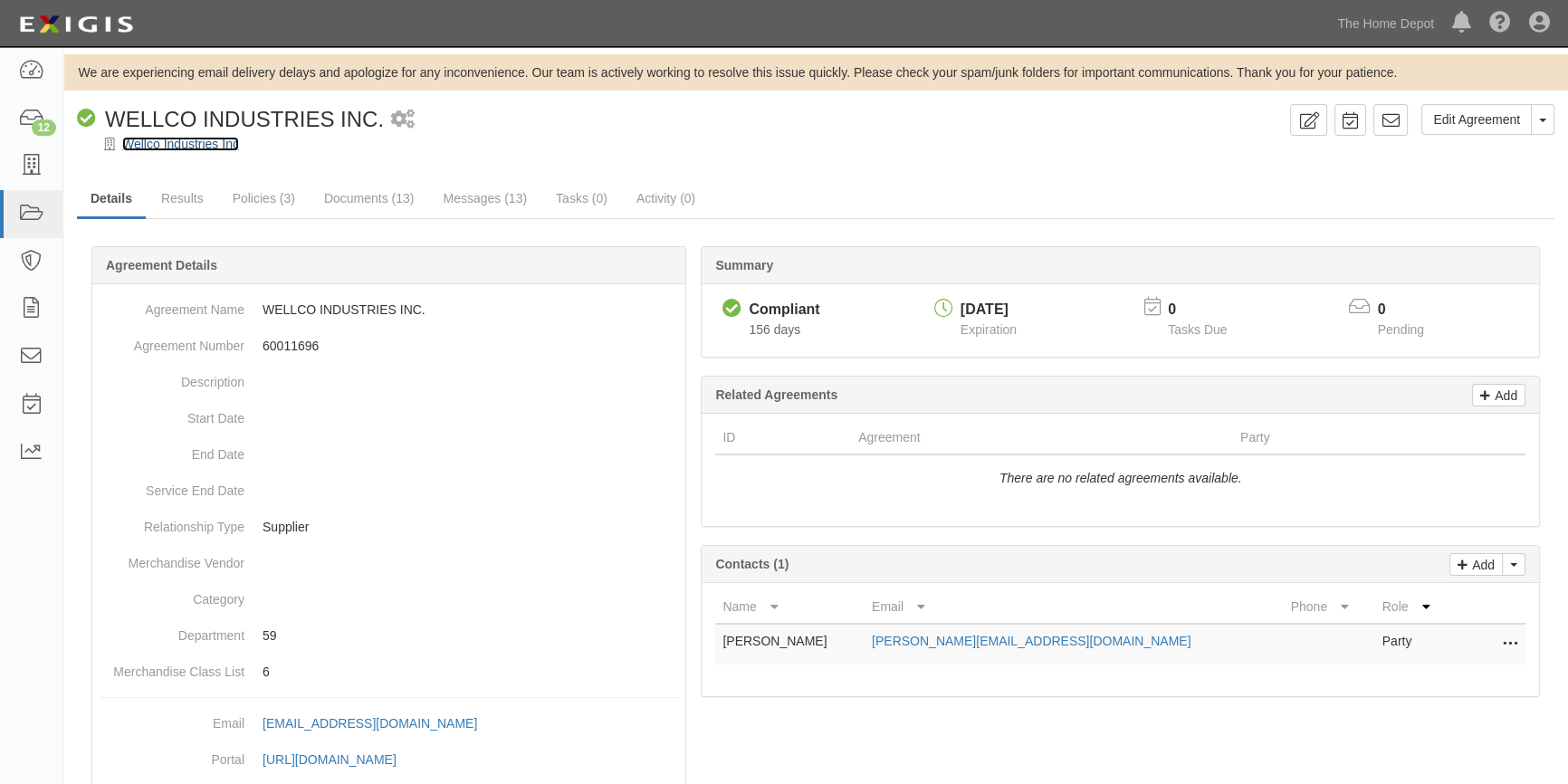
click at [162, 137] on link "Wellco Industries Inc" at bounding box center [181, 144] width 117 height 15
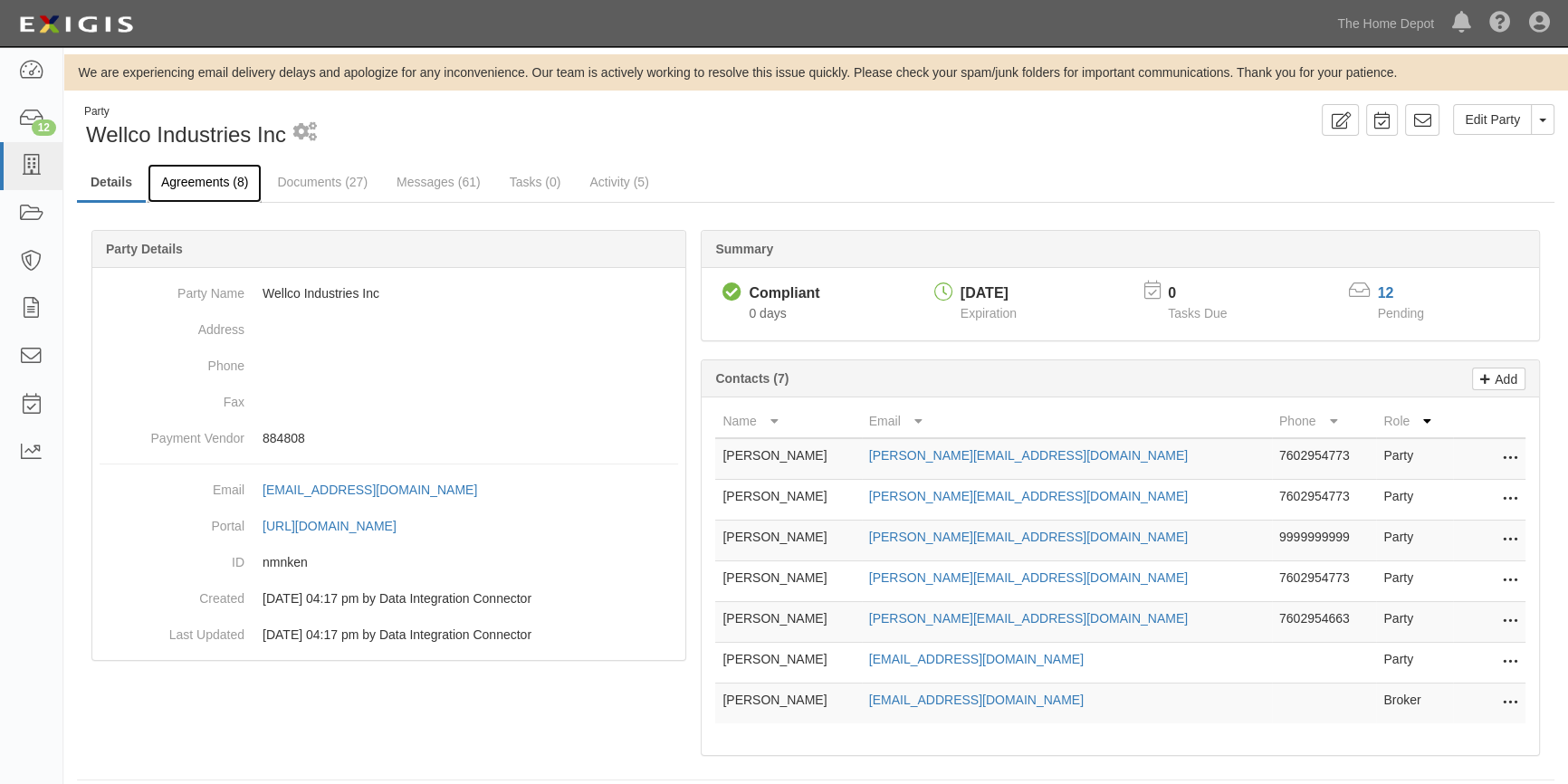
click at [198, 179] on link "Agreements (8)" at bounding box center [204, 183] width 114 height 39
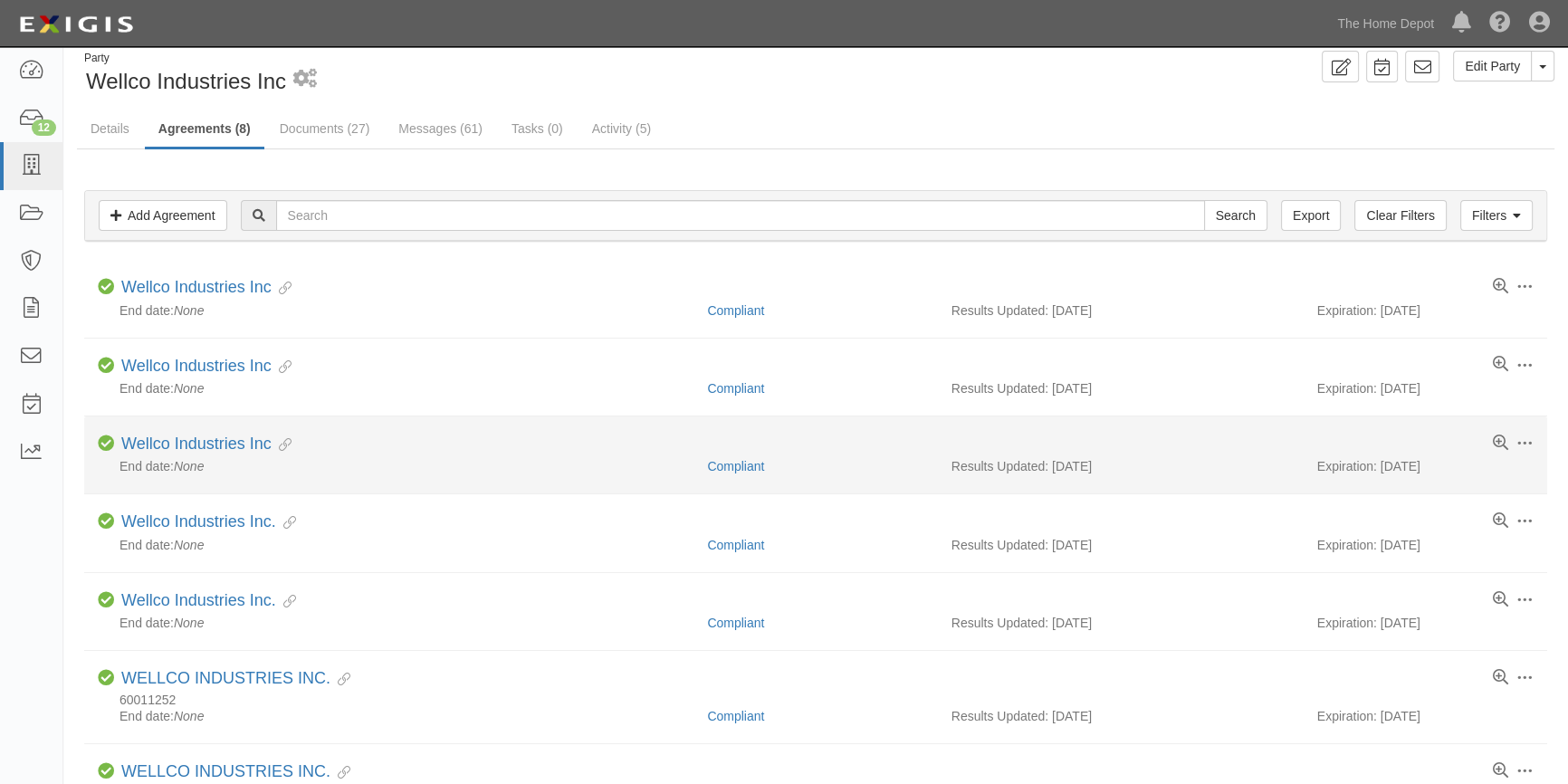
scroll to position [82, 0]
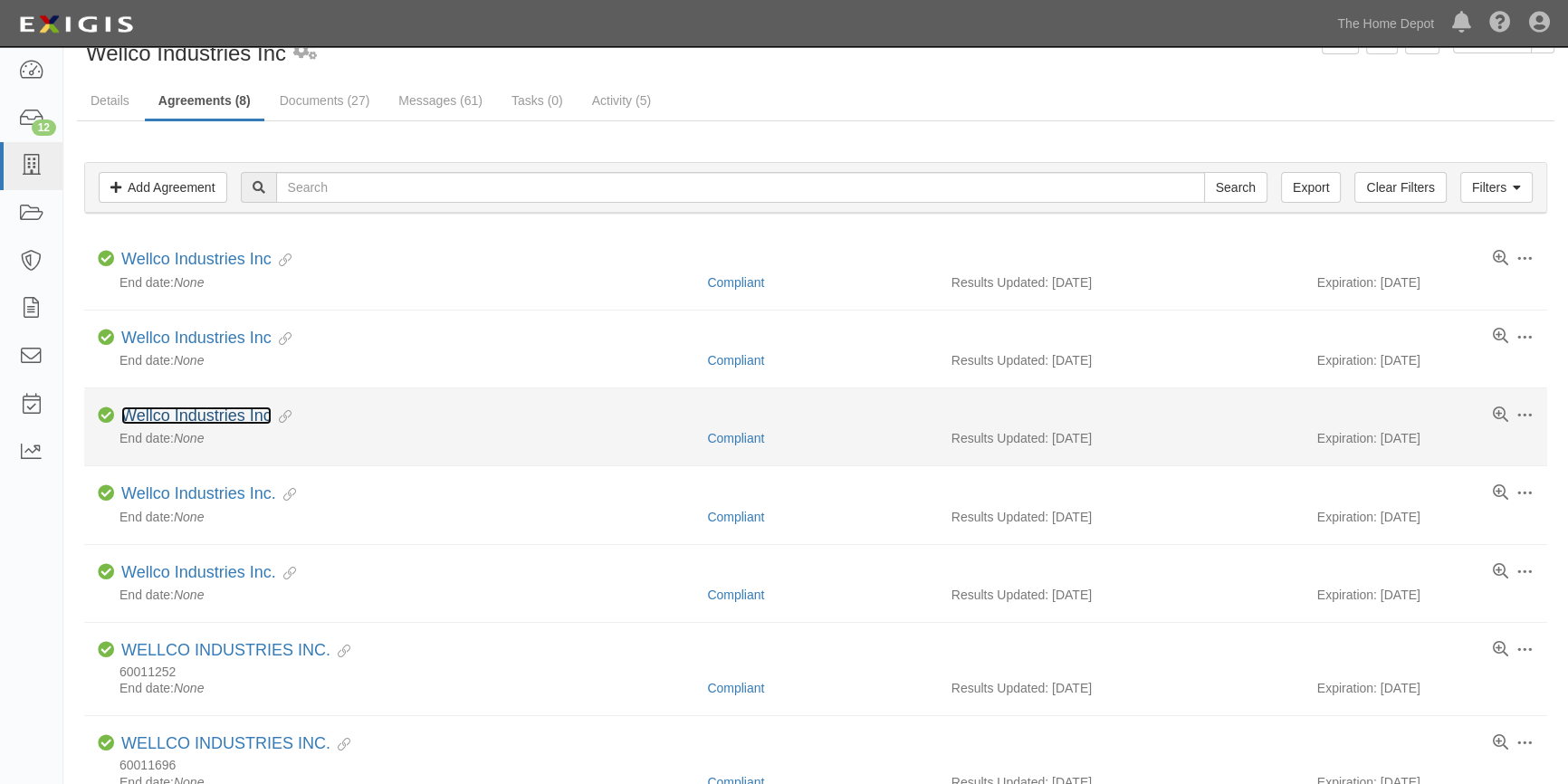
click at [196, 414] on link "Wellco Industries Inc" at bounding box center [196, 415] width 151 height 18
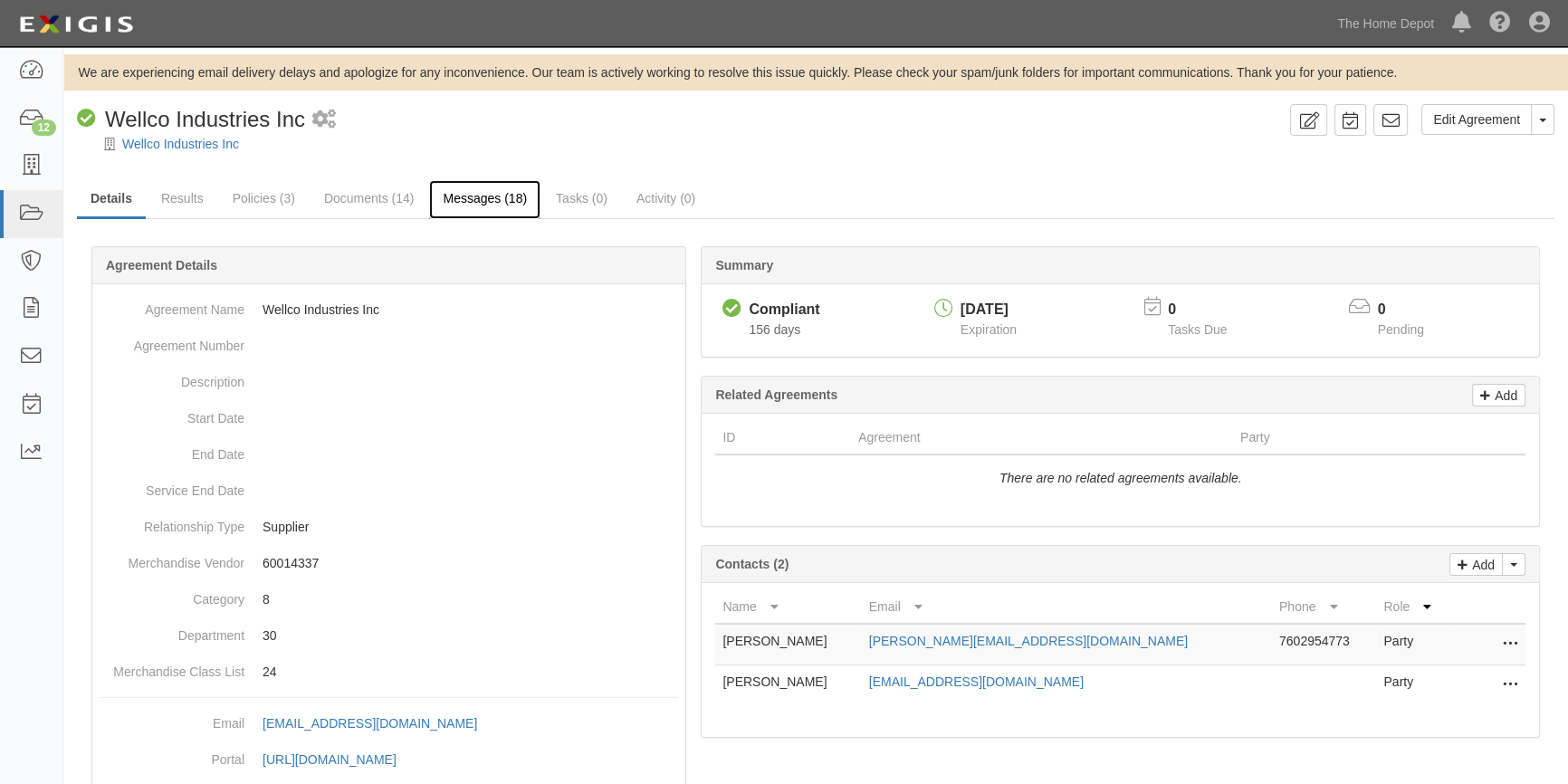
click at [448, 200] on link "Messages (18)" at bounding box center [485, 199] width 112 height 39
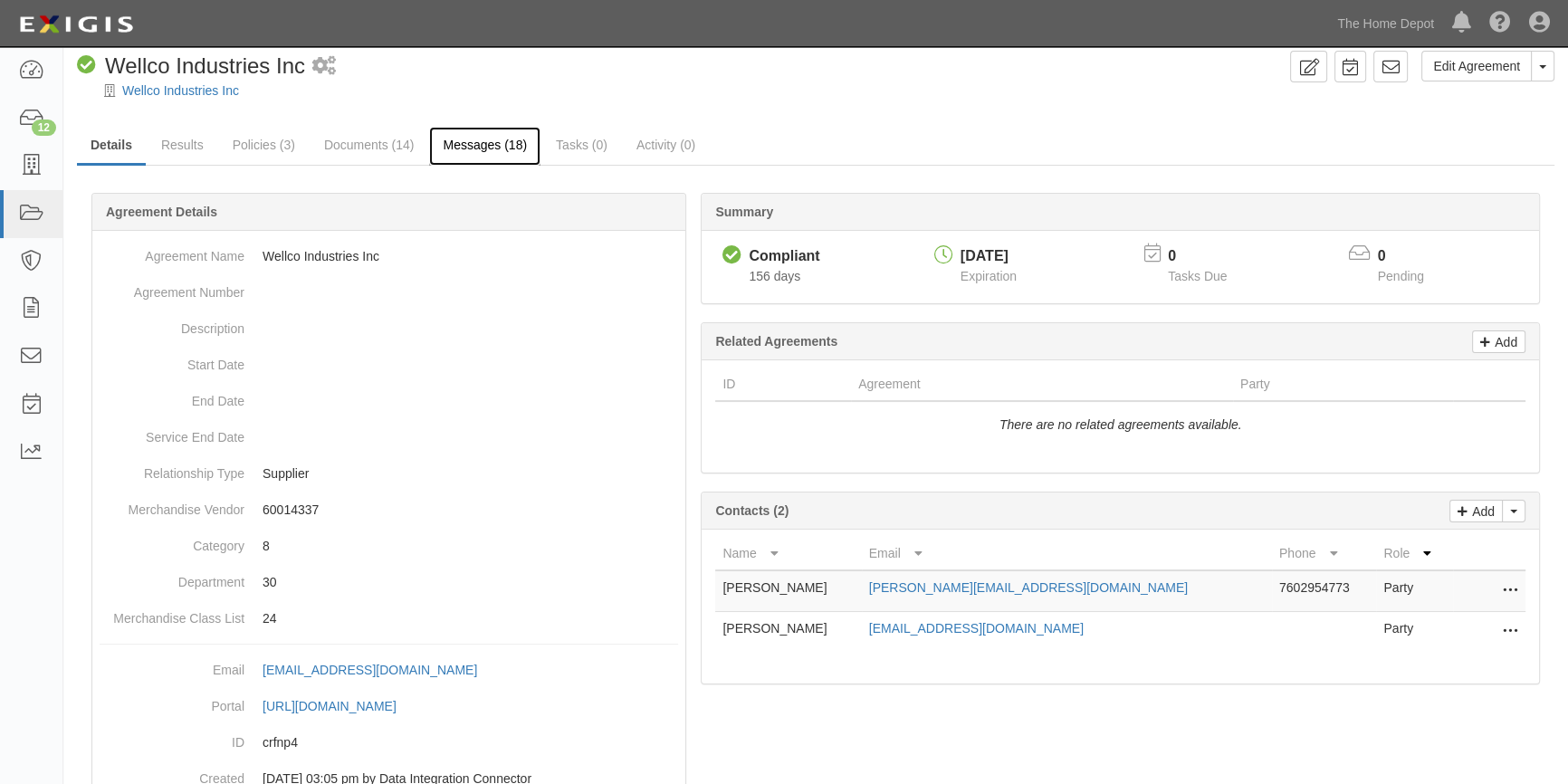
scroll to position [82, 0]
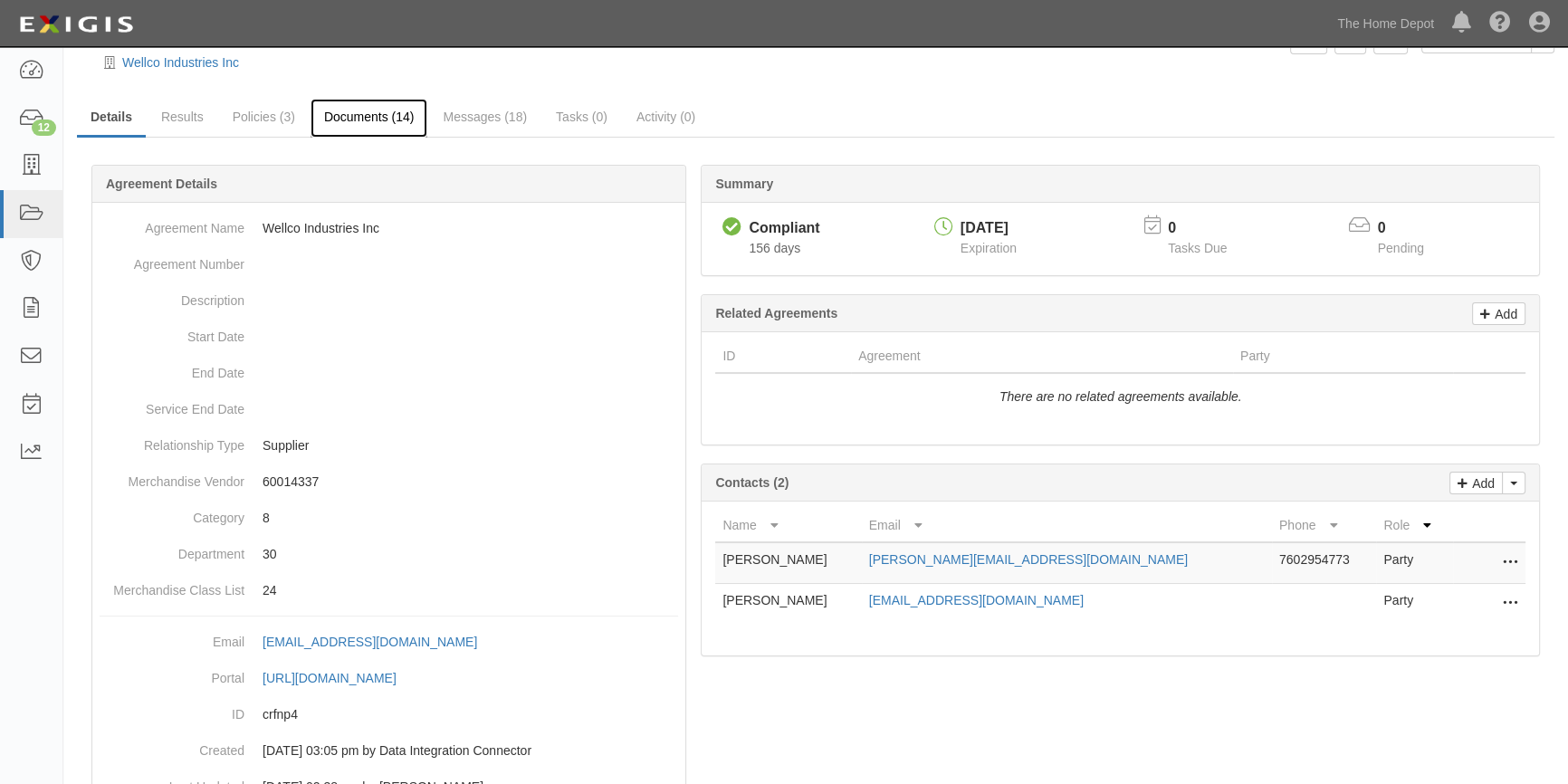
click at [352, 117] on link "Documents (14)" at bounding box center [369, 118] width 118 height 39
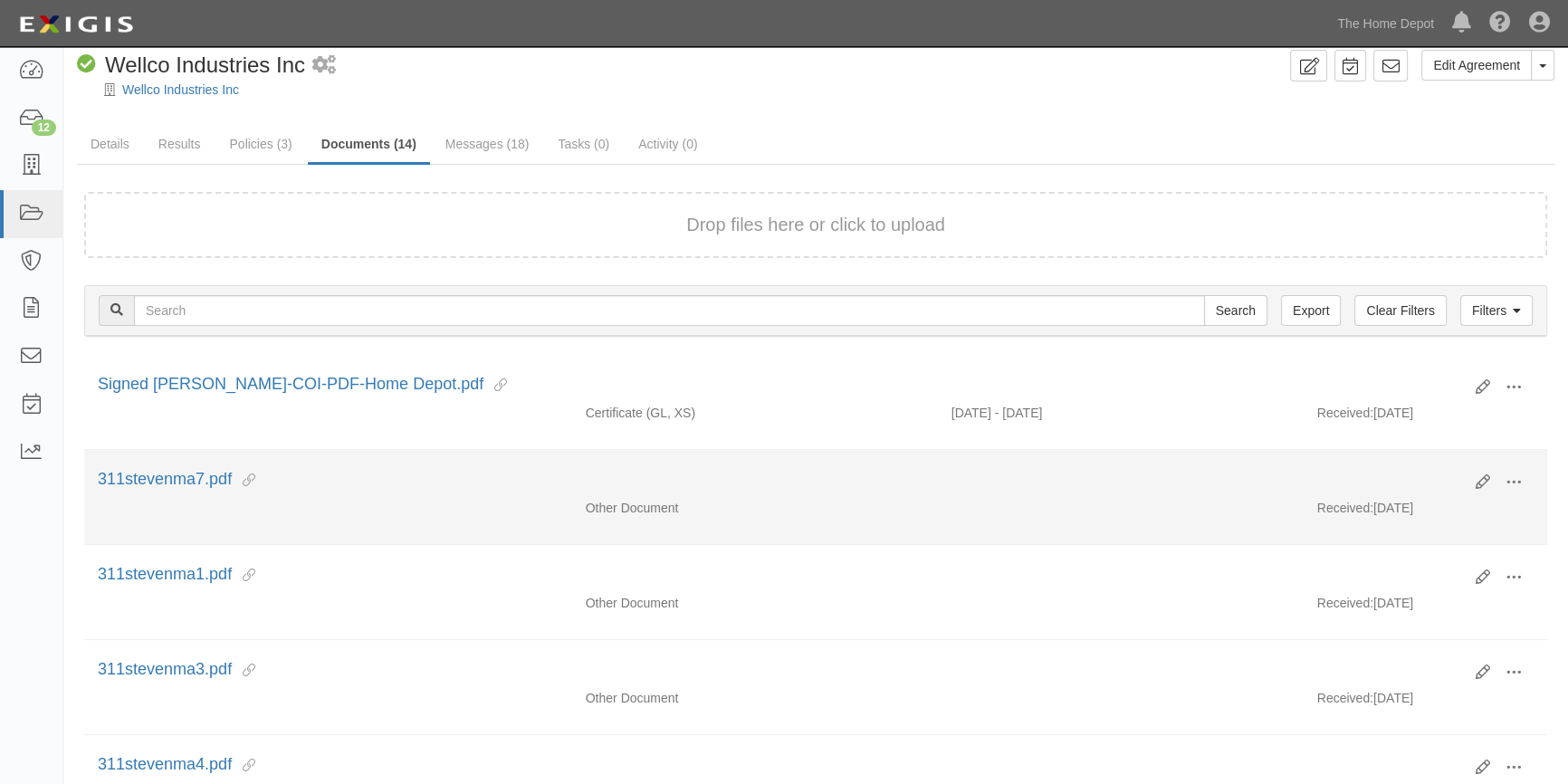
scroll to position [82, 0]
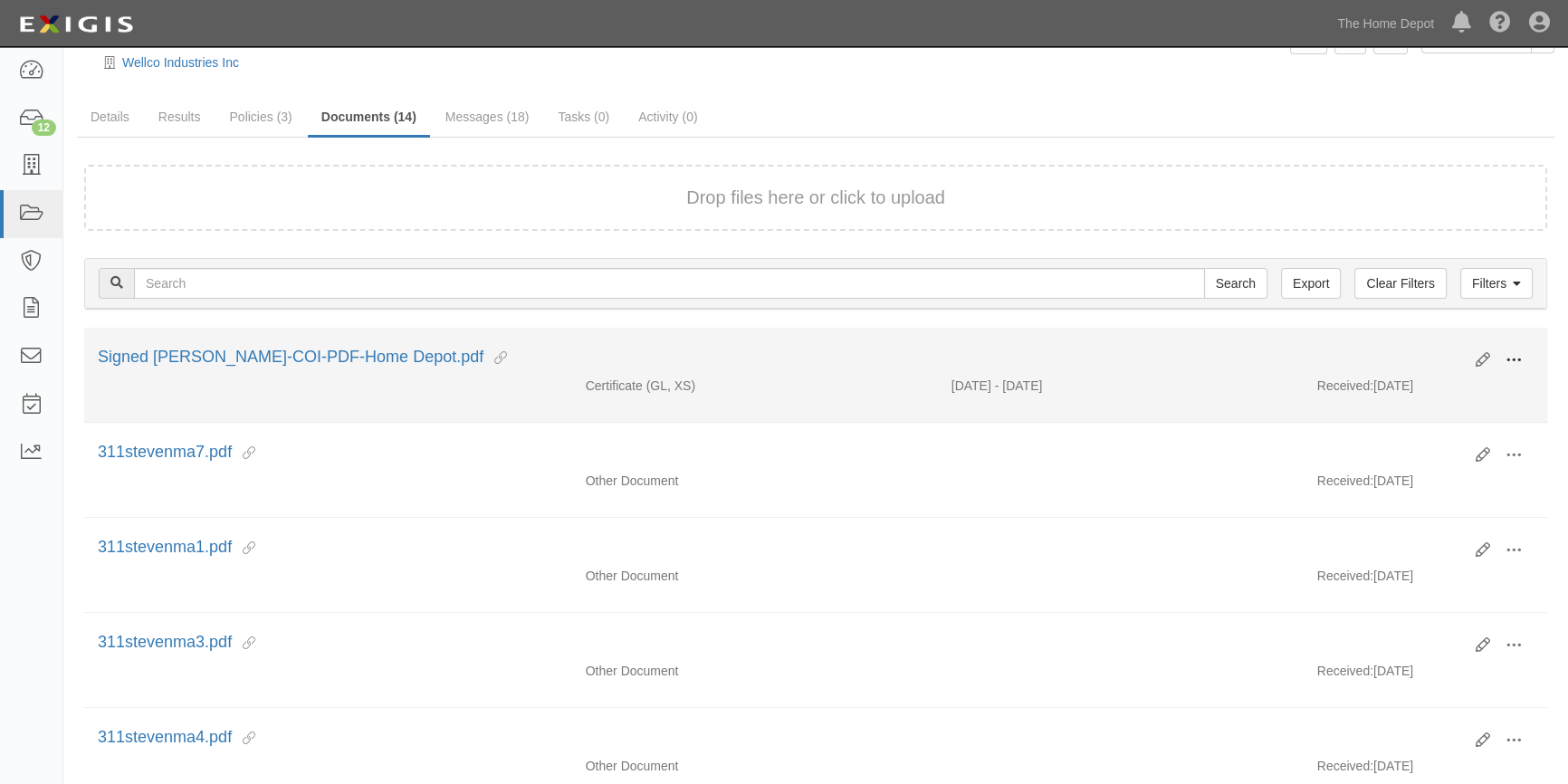
click at [1505, 359] on span at bounding box center [1513, 360] width 16 height 16
click at [1406, 388] on link "View" at bounding box center [1425, 386] width 143 height 33
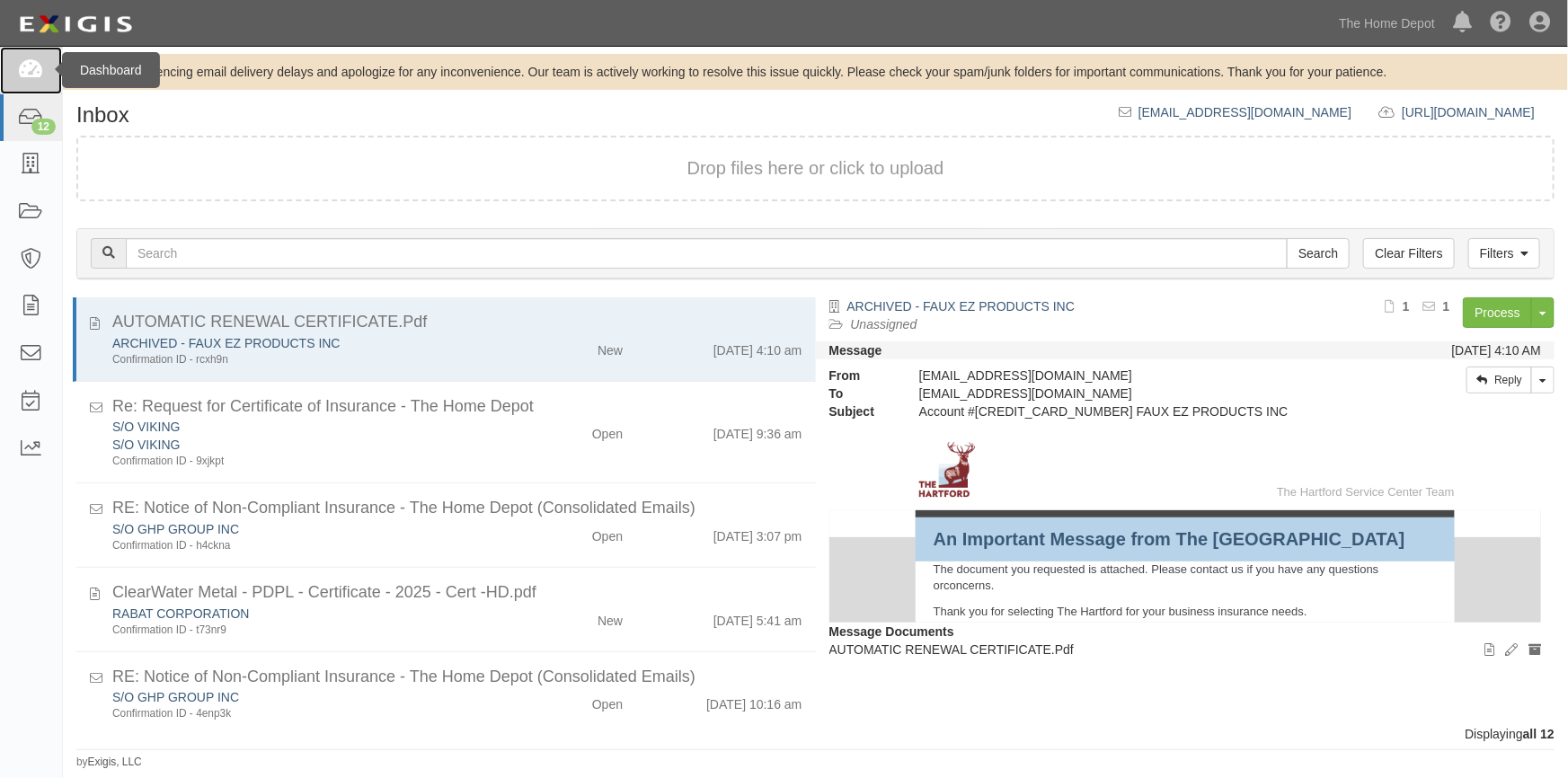
click at [38, 66] on icon at bounding box center [30, 70] width 25 height 21
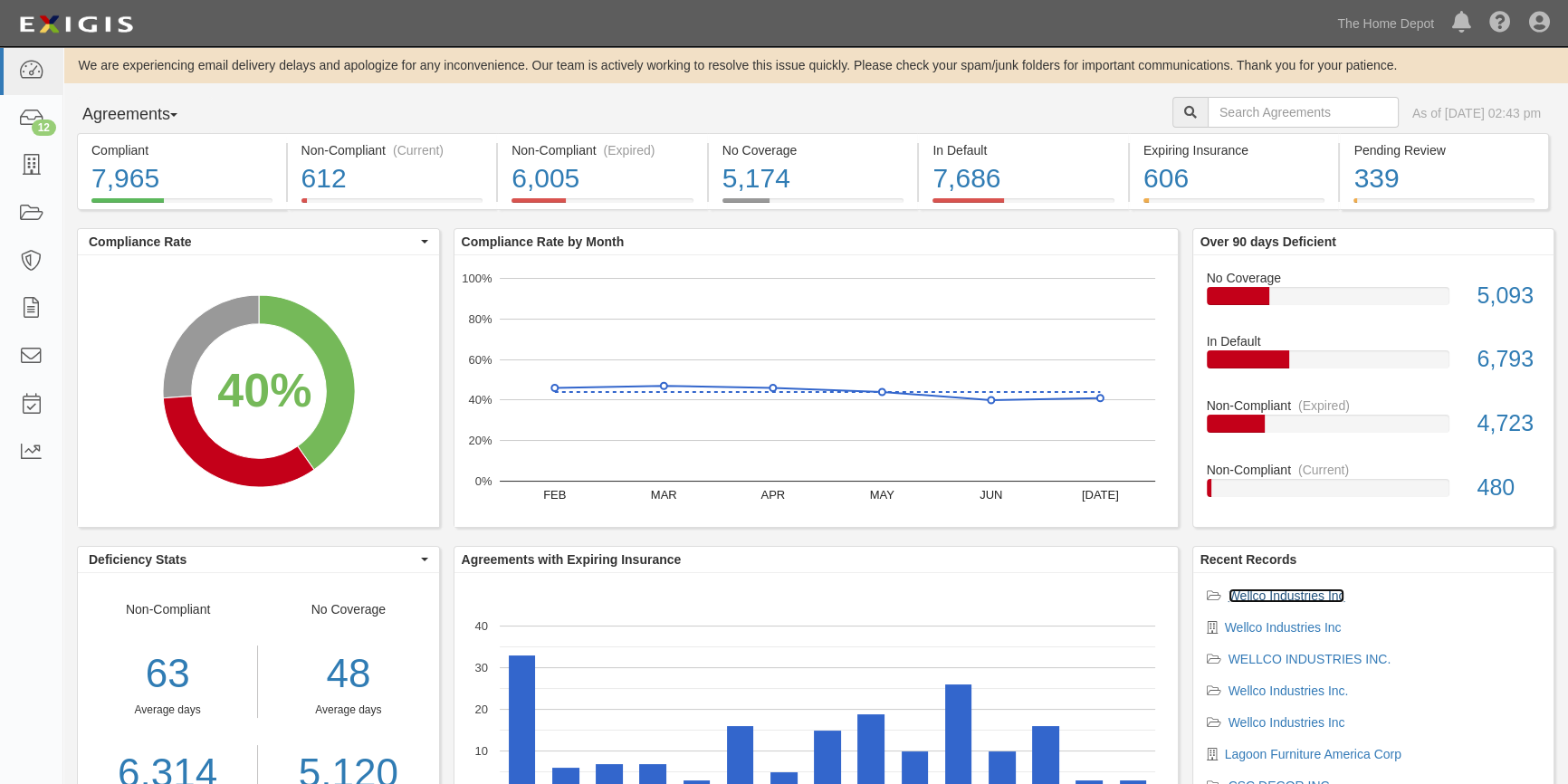
click at [1281, 594] on link "Wellco Industries Inc" at bounding box center [1286, 595] width 117 height 15
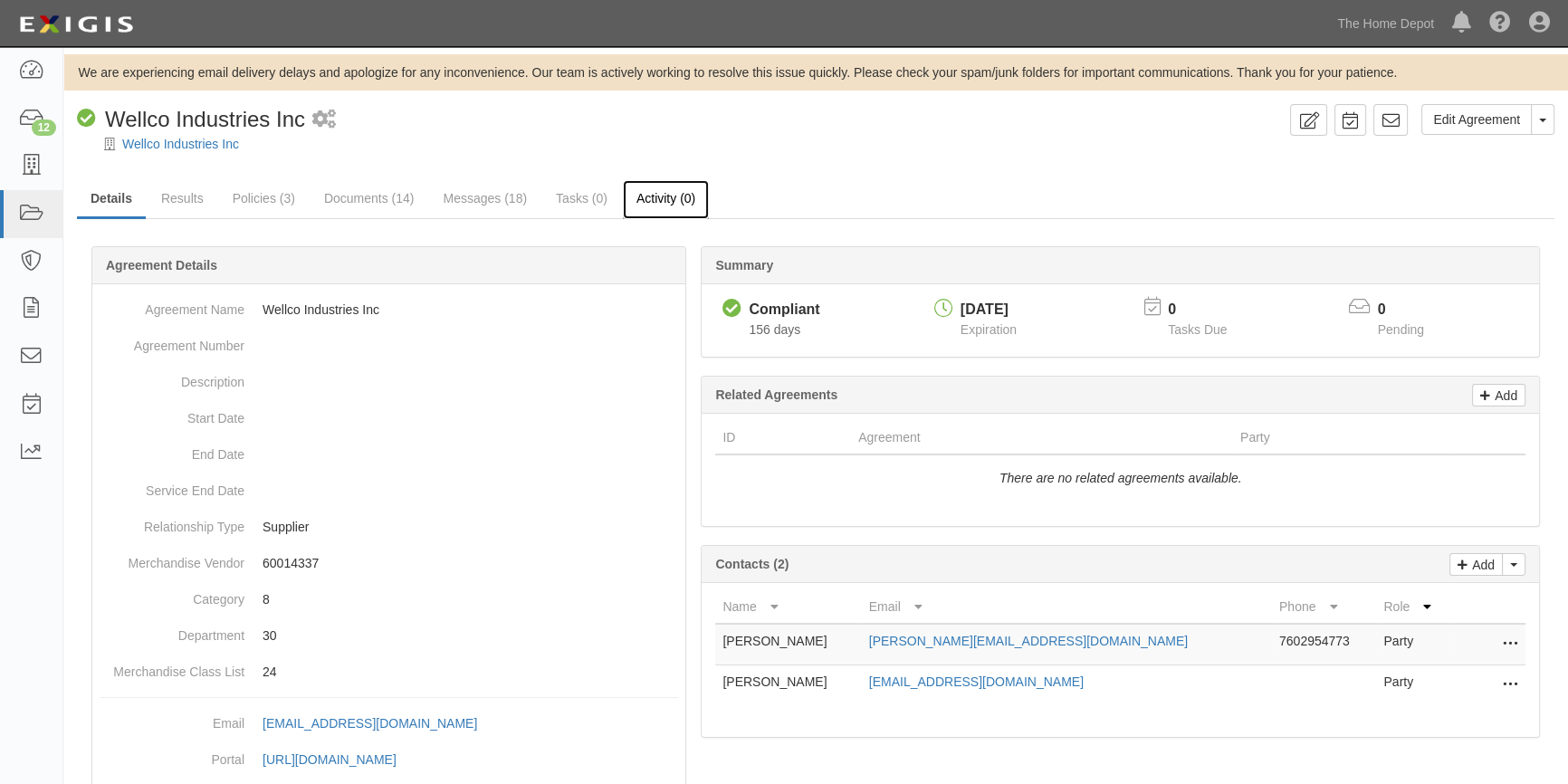
click at [652, 200] on link "Activity (0)" at bounding box center [665, 199] width 86 height 39
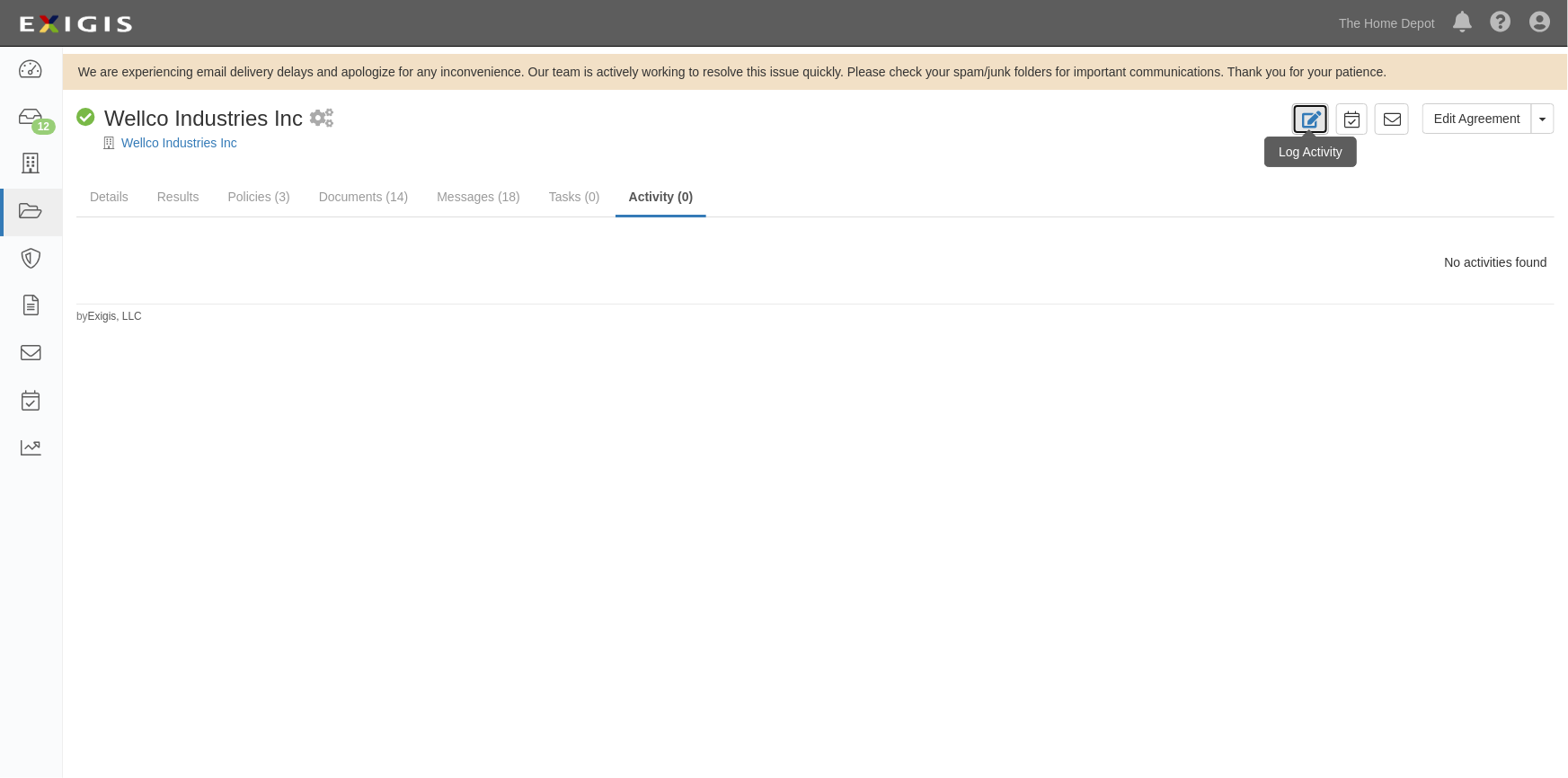
click at [1307, 118] on icon at bounding box center [1310, 120] width 21 height 17
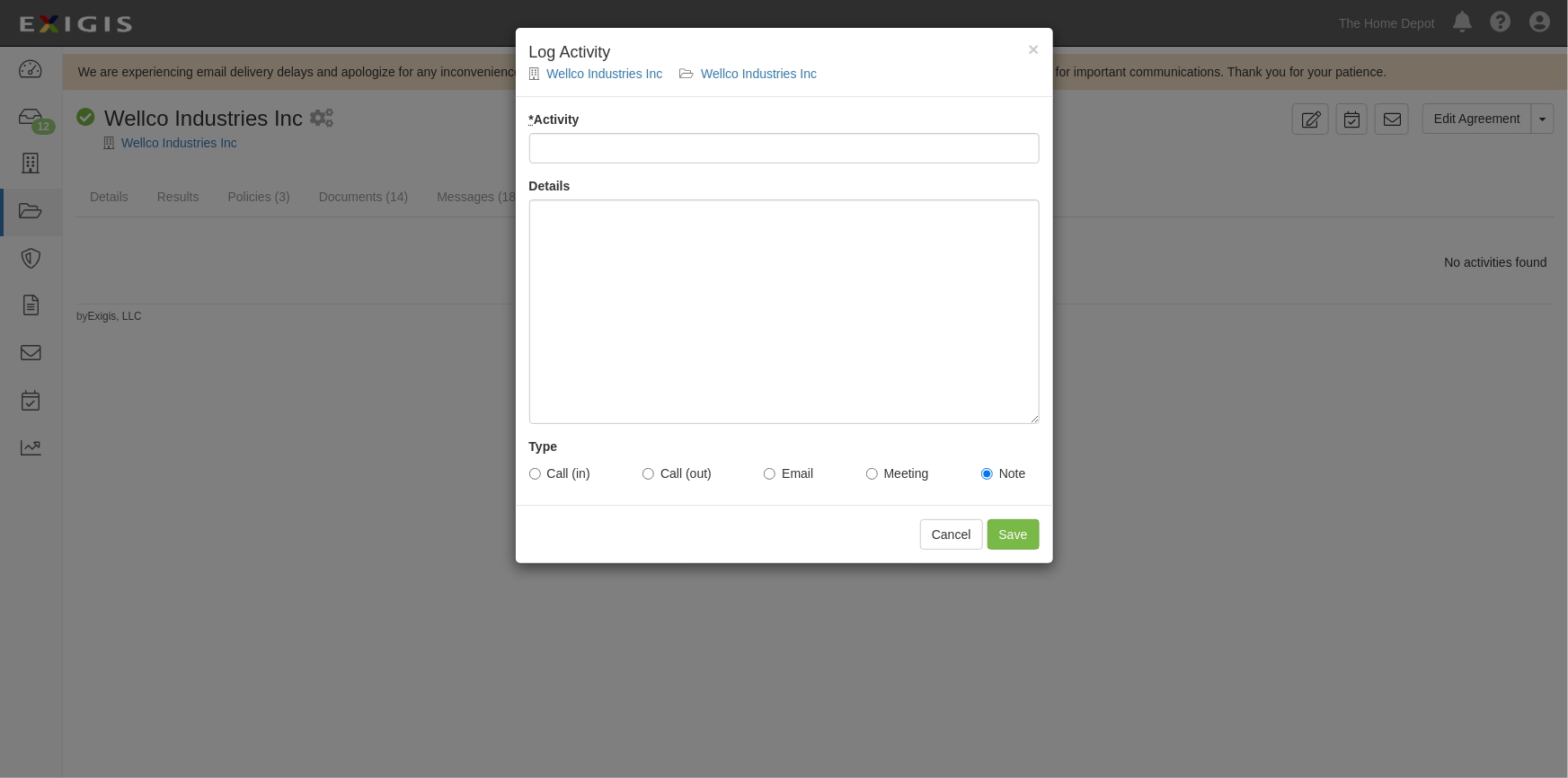
click at [637, 152] on input "* Activity" at bounding box center [783, 147] width 510 height 31
type input "Account status"
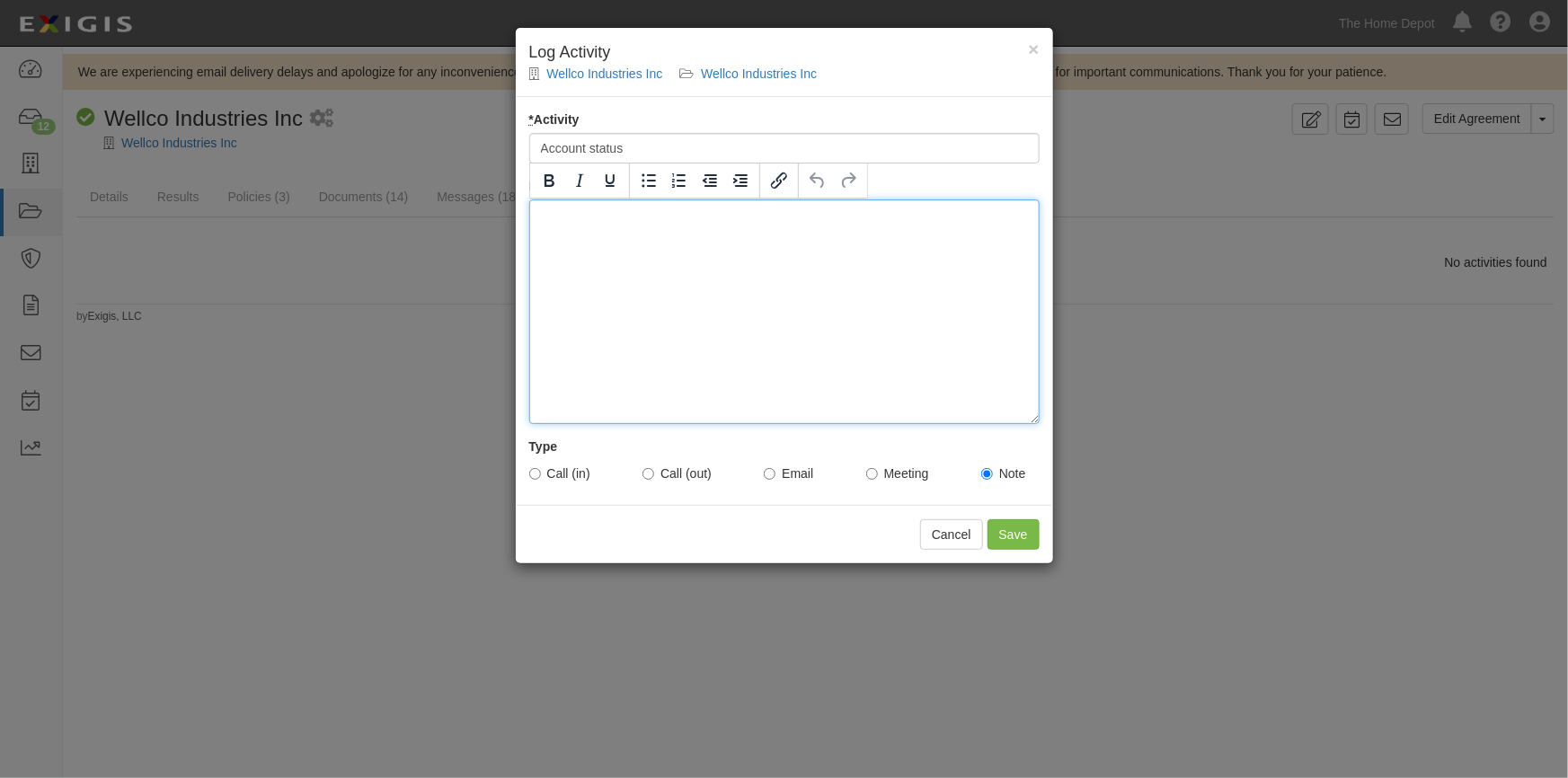
click at [602, 244] on div at bounding box center [783, 311] width 510 height 225
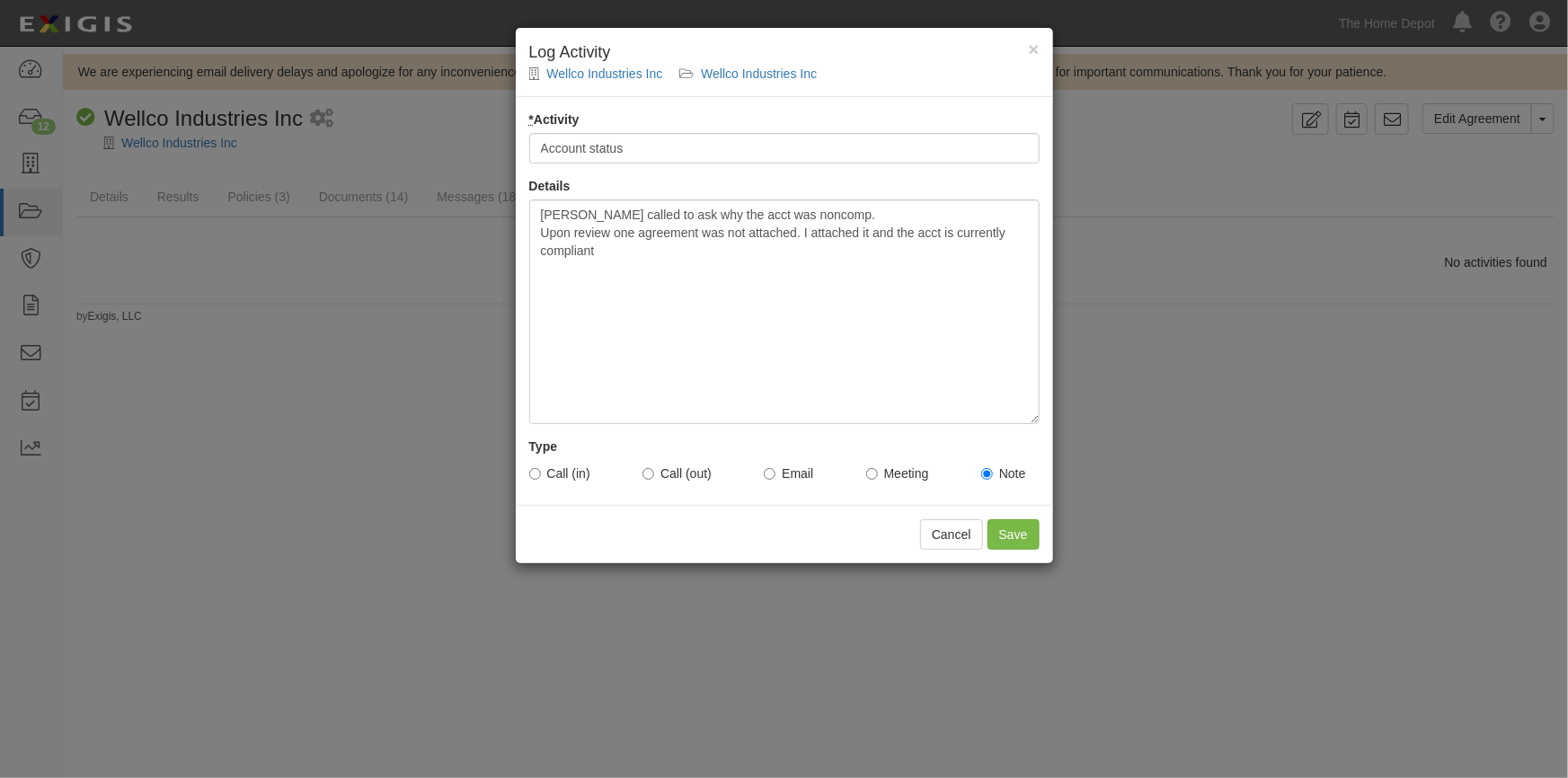
click at [540, 475] on label "Call (in)" at bounding box center [559, 473] width 61 height 18
click at [540, 475] on input "Call (in)" at bounding box center [535, 474] width 12 height 12
radio input "true"
click at [1000, 538] on input "Save" at bounding box center [1013, 535] width 52 height 31
